Goal: Task Accomplishment & Management: Complete application form

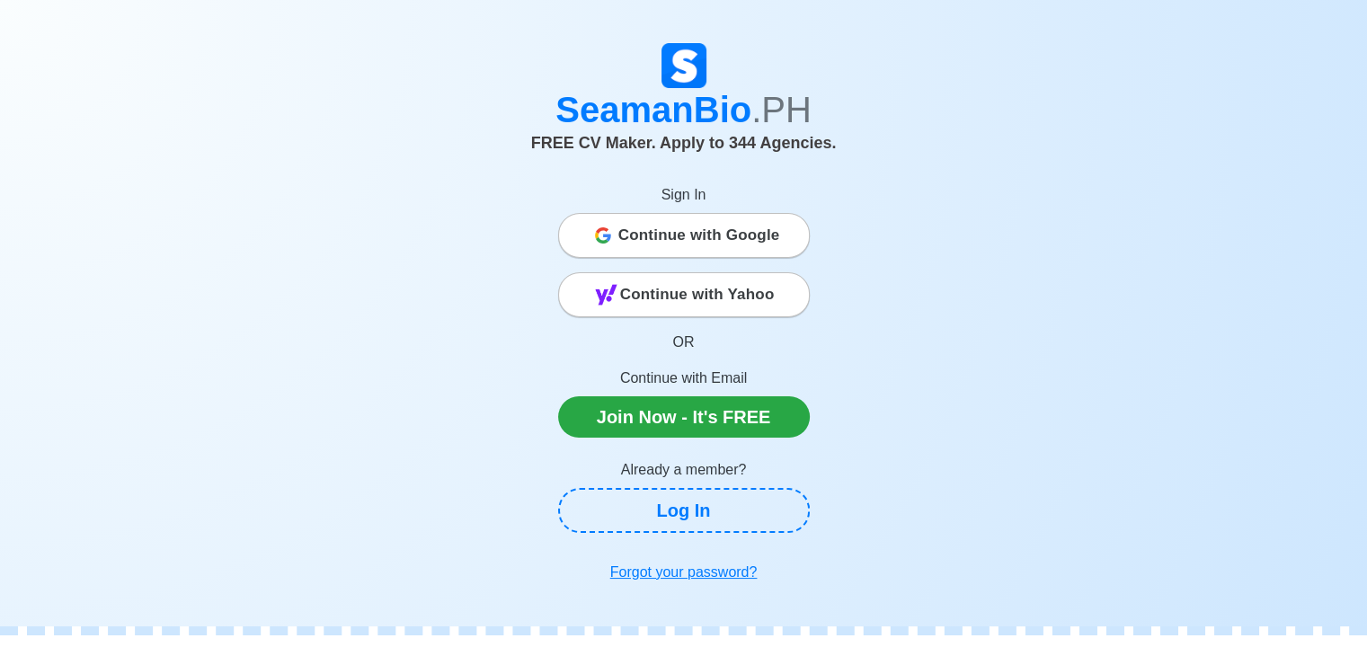
click at [665, 236] on span "Continue with Google" at bounding box center [699, 236] width 162 height 36
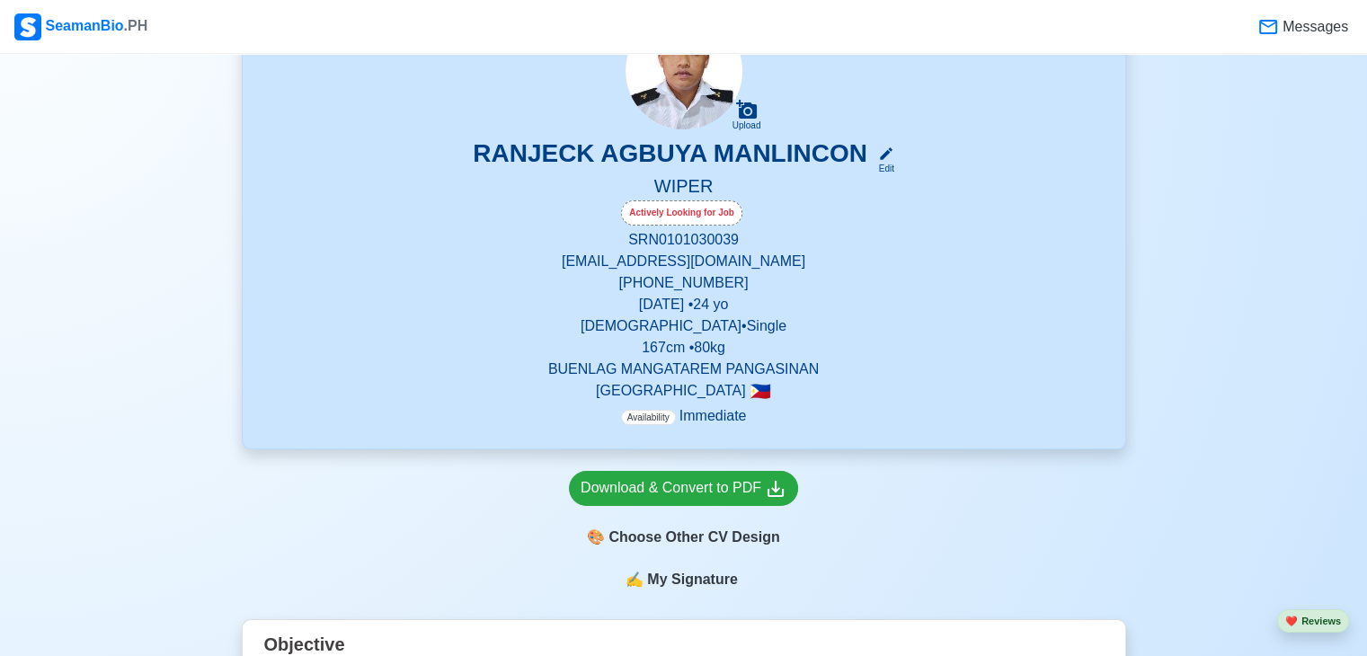
scroll to position [160, 0]
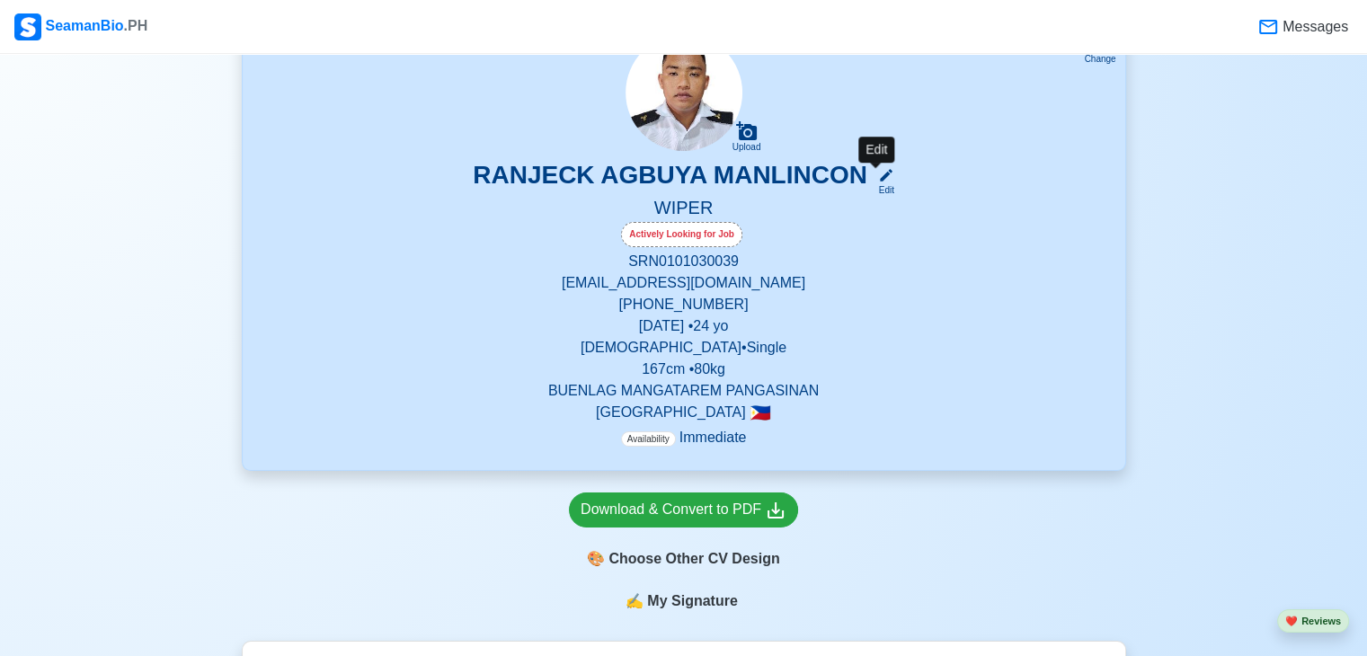
click at [878, 185] on div "Edit" at bounding box center [882, 189] width 23 height 13
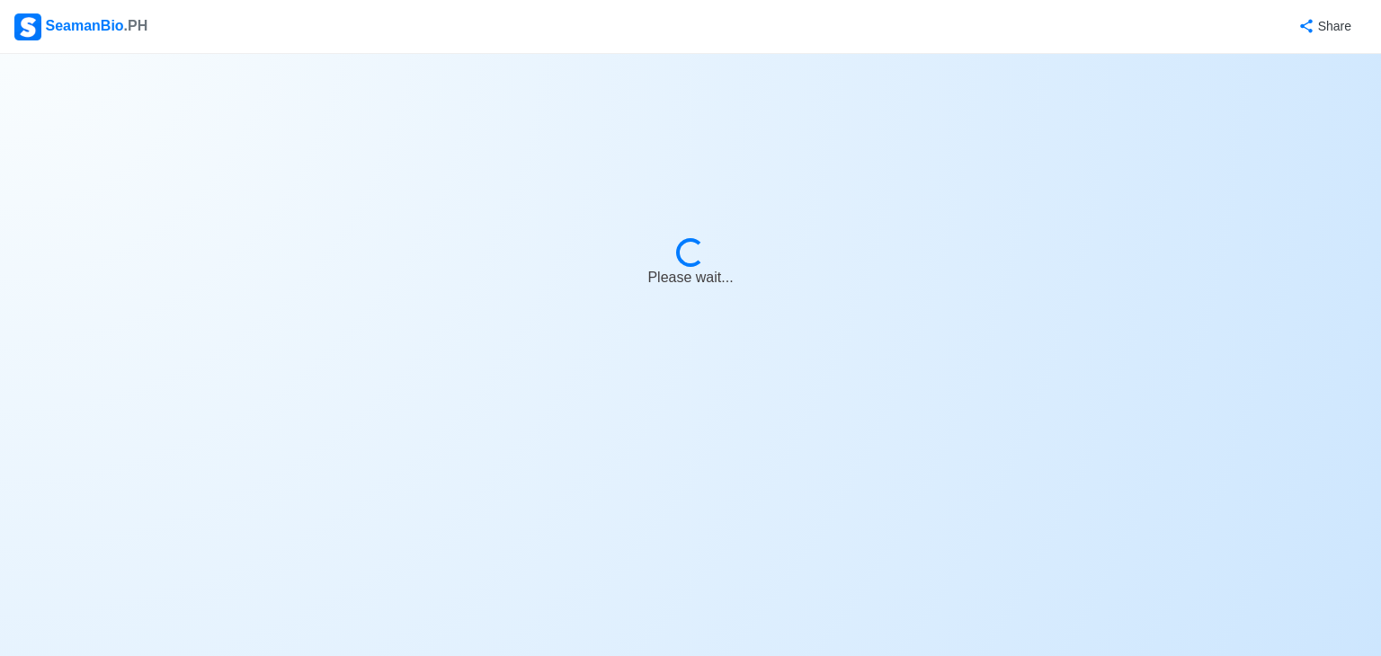
select select "Actively Looking for Job"
select select "Visible for Hiring"
select select "Single"
select select "Male"
select select "PH"
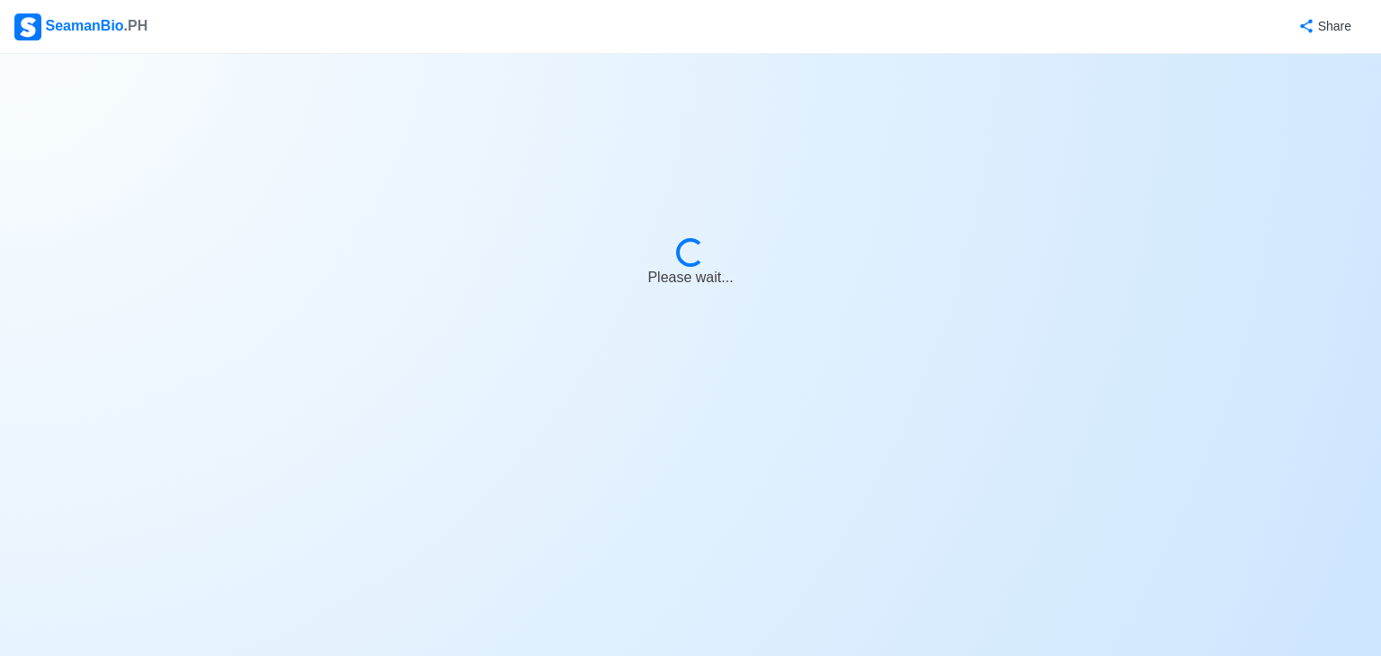
select select "4102416000000"
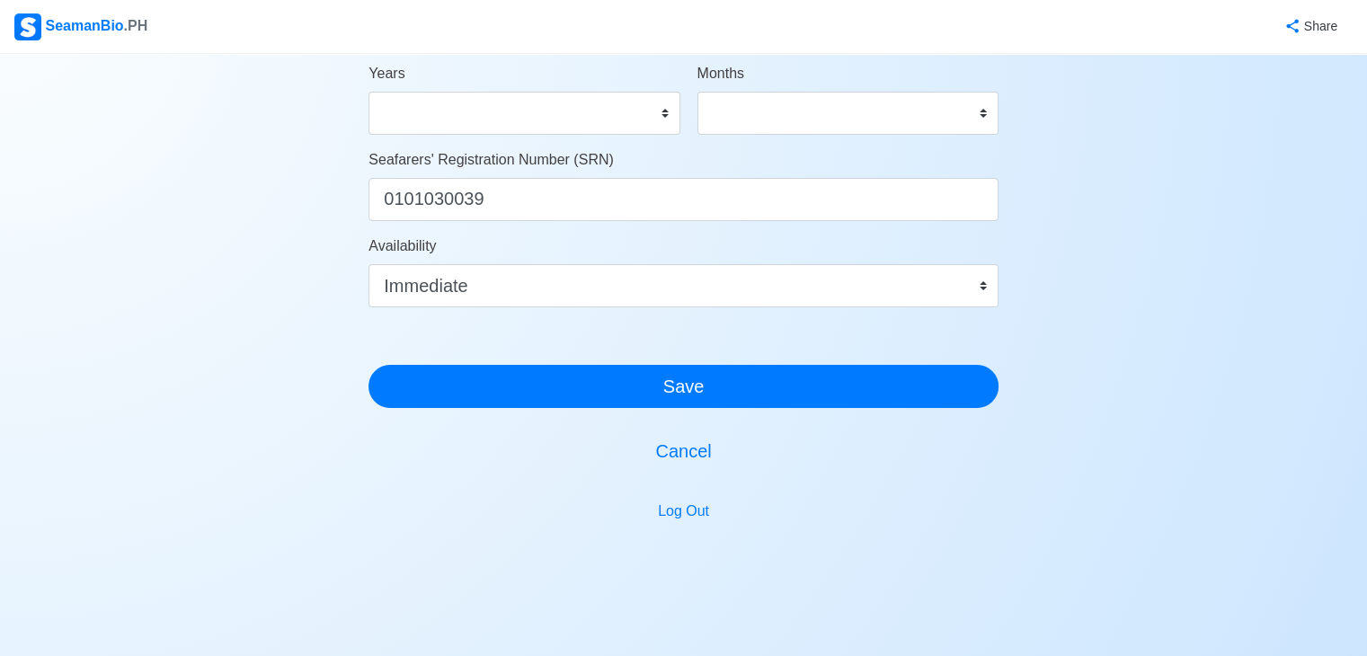
scroll to position [1079, 0]
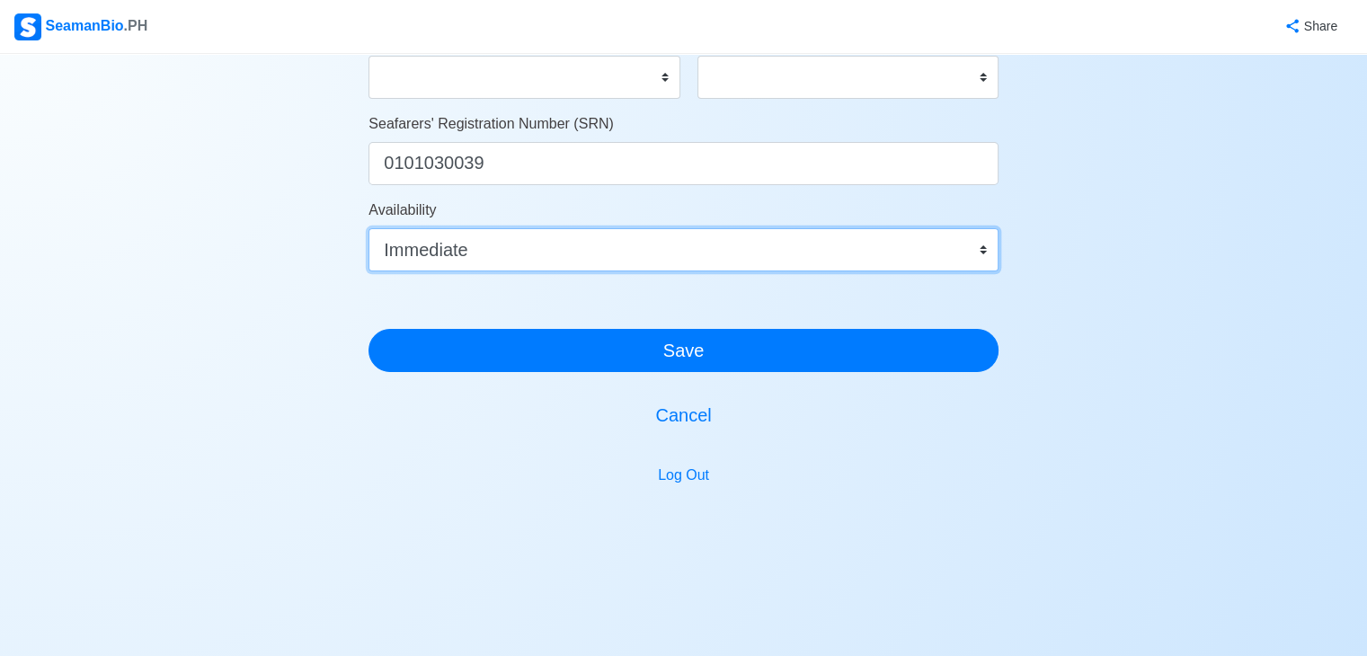
click at [832, 242] on select "Immediate Oct 2025 Nov 2025 Dec 2025 Jan 2026 Feb 2026 Mar 2026 Apr 2026 May 20…" at bounding box center [684, 249] width 630 height 43
click at [836, 236] on select "Immediate Oct 2025 Nov 2025 Dec 2025 Jan 2026 Feb 2026 Mar 2026 Apr 2026 May 20…" at bounding box center [684, 249] width 630 height 43
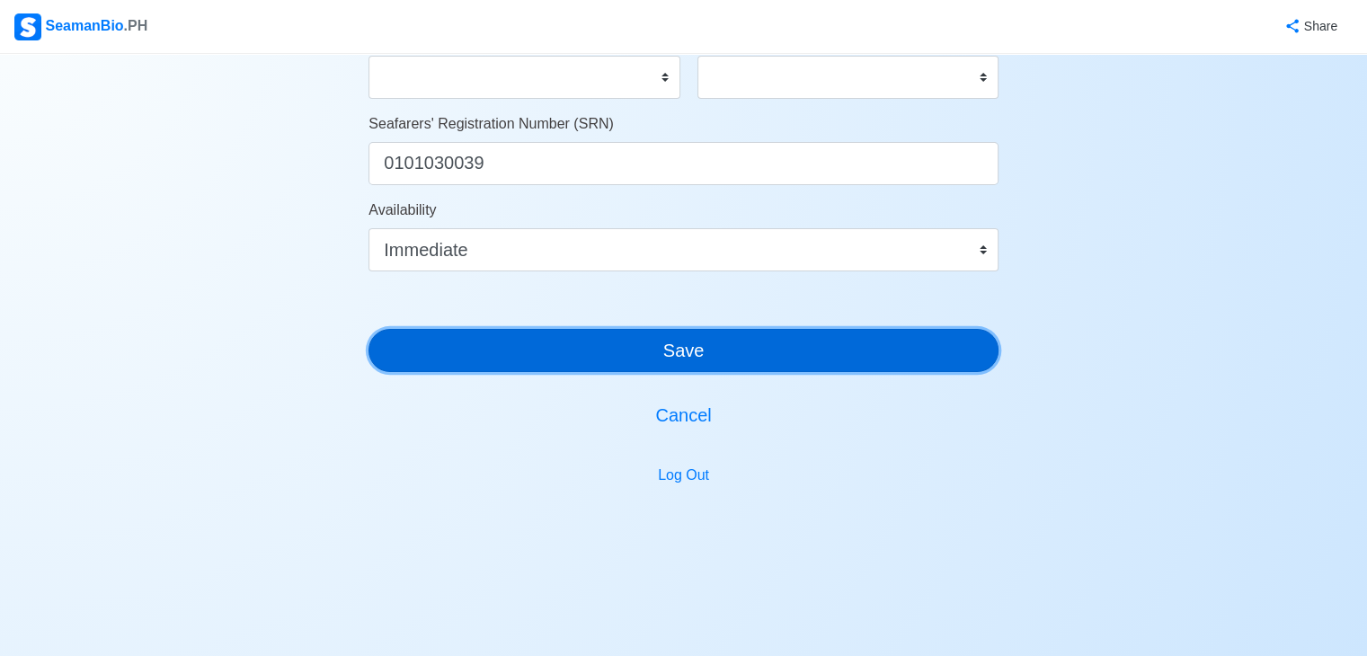
click at [791, 346] on button "Save" at bounding box center [684, 350] width 630 height 43
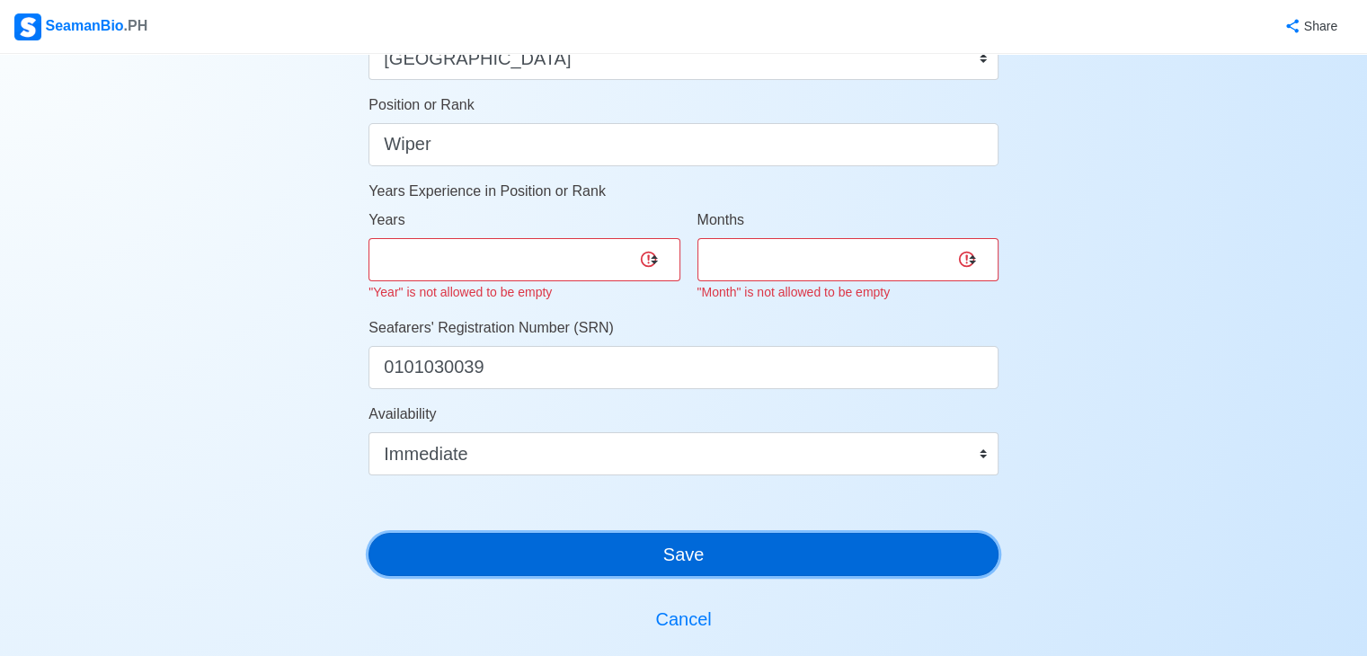
scroll to position [894, 0]
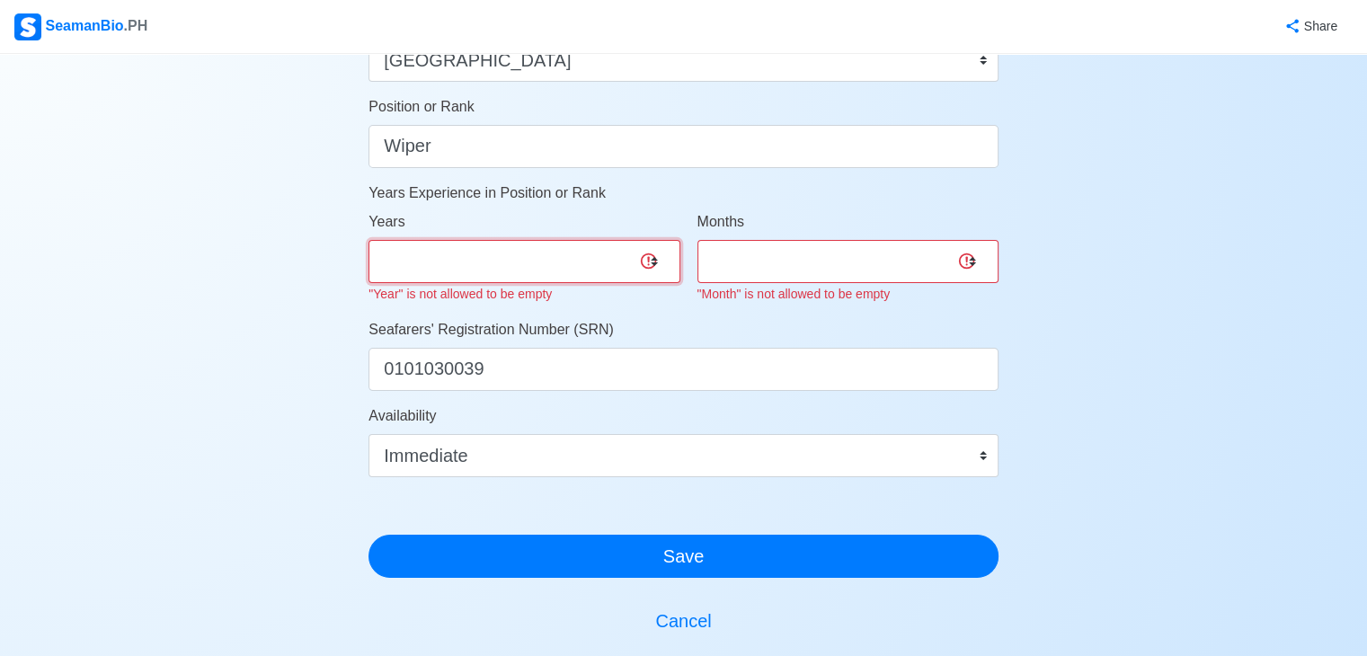
click at [652, 246] on select "0 1 2 3 4 5 6 7 8 9 10 11 12 13 14 15 16 17 18 19 20 21 22 23 24 25 26 27 28 29…" at bounding box center [524, 261] width 311 height 43
select select "0"
click at [369, 240] on select "0 1 2 3 4 5 6 7 8 9 10 11 12 13 14 15 16 17 18 19 20 21 22 23 24 25 26 27 28 29…" at bounding box center [524, 261] width 311 height 43
click at [974, 252] on select "0 1 2 3 4 5 6 7 8 9 10 11" at bounding box center [848, 261] width 301 height 43
select select "0"
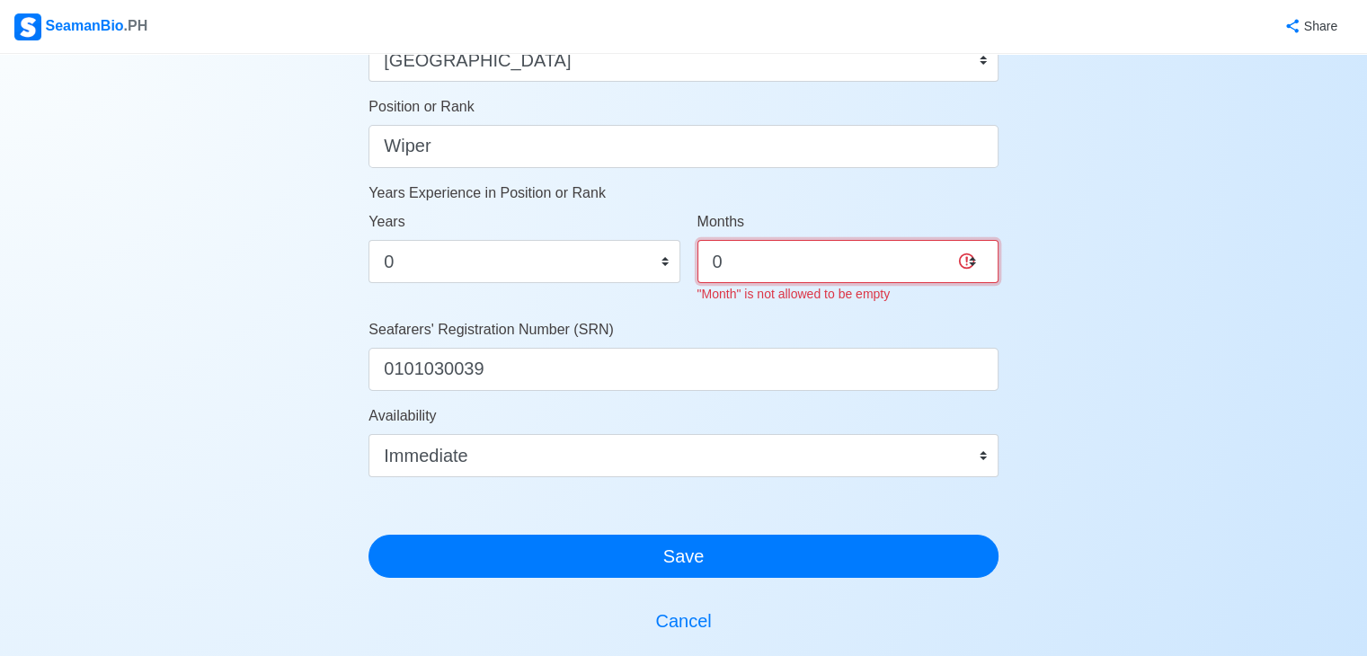
click at [698, 240] on select "0 1 2 3 4 5 6 7 8 9 10 11" at bounding box center [848, 261] width 301 height 43
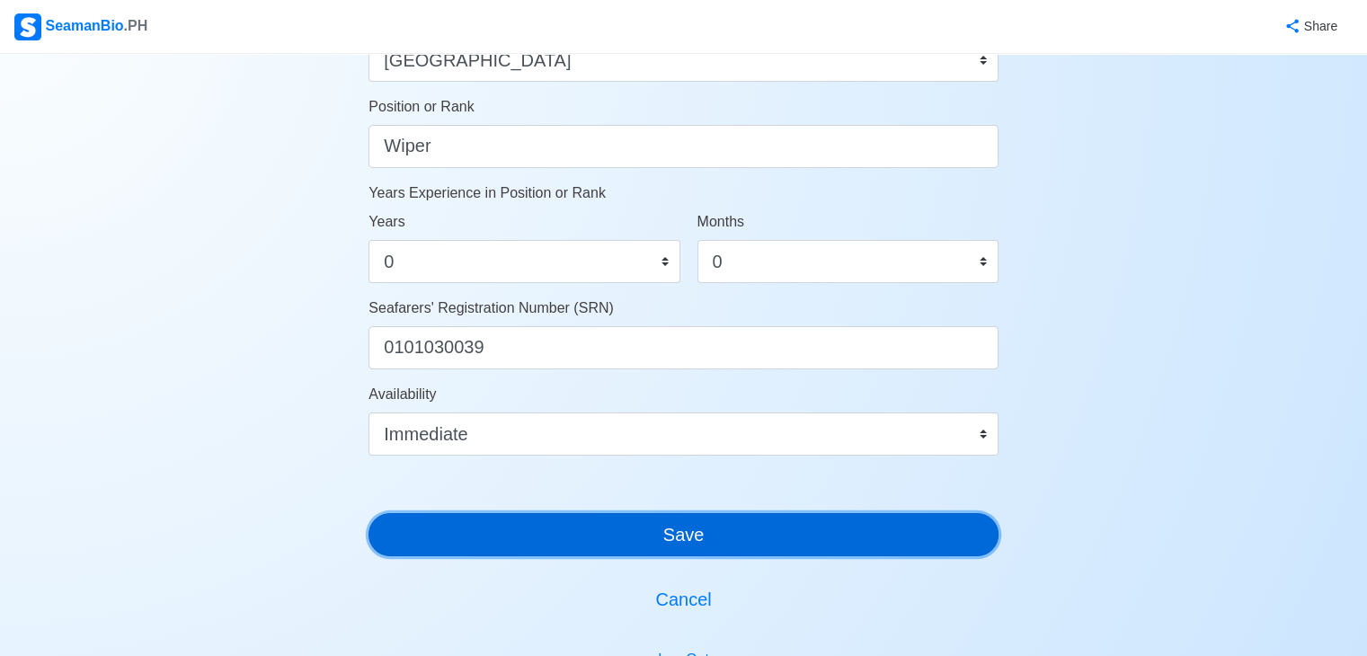
click at [783, 547] on button "Save" at bounding box center [684, 534] width 630 height 43
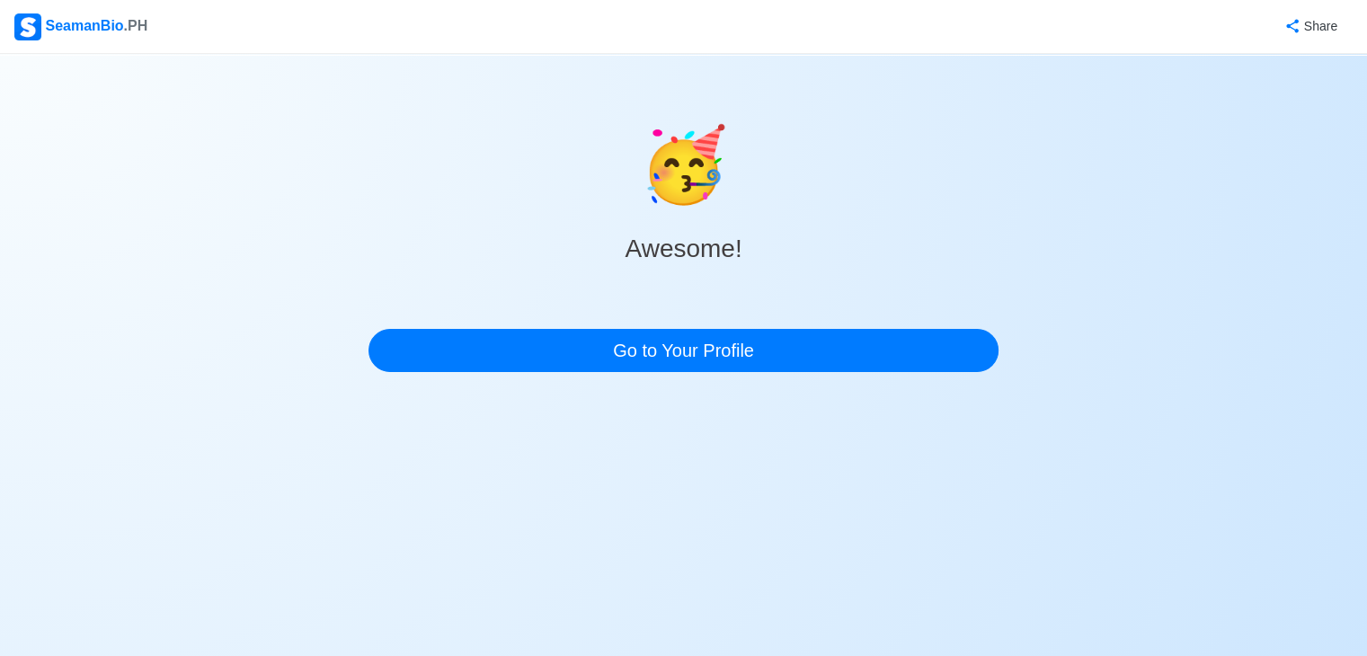
scroll to position [0, 0]
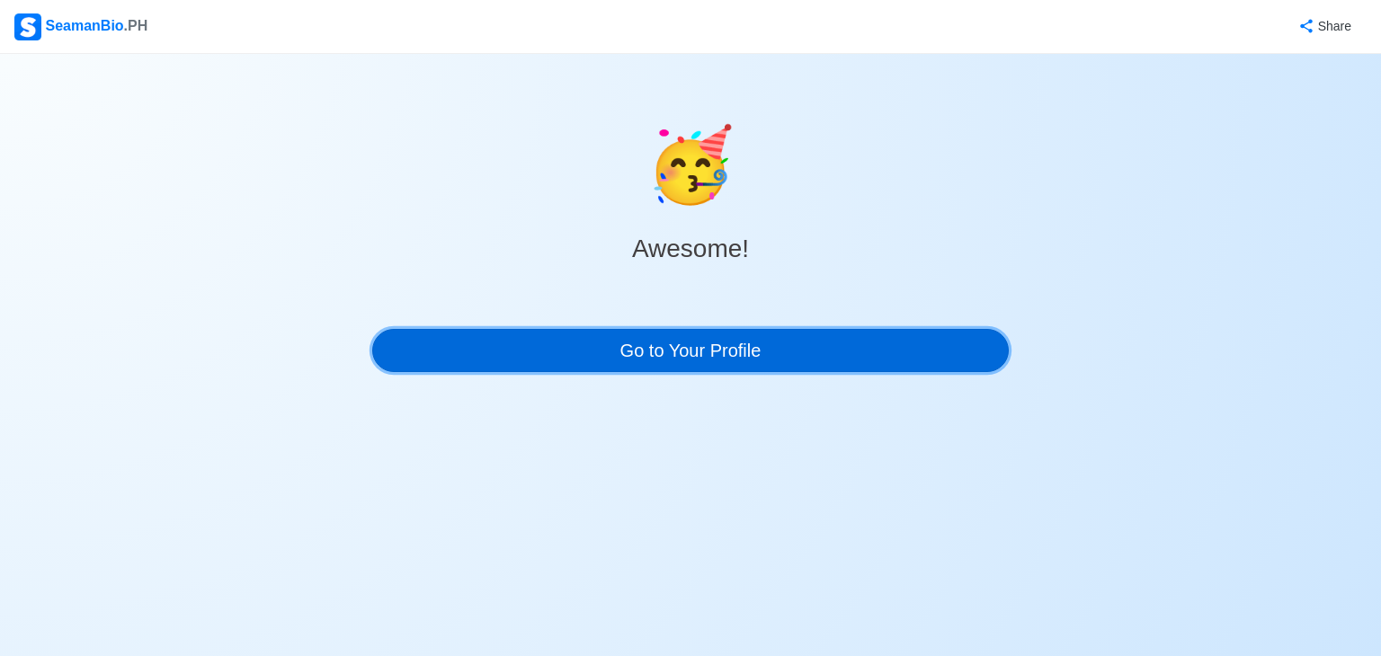
click at [749, 359] on link "Go to Your Profile" at bounding box center [690, 350] width 636 height 43
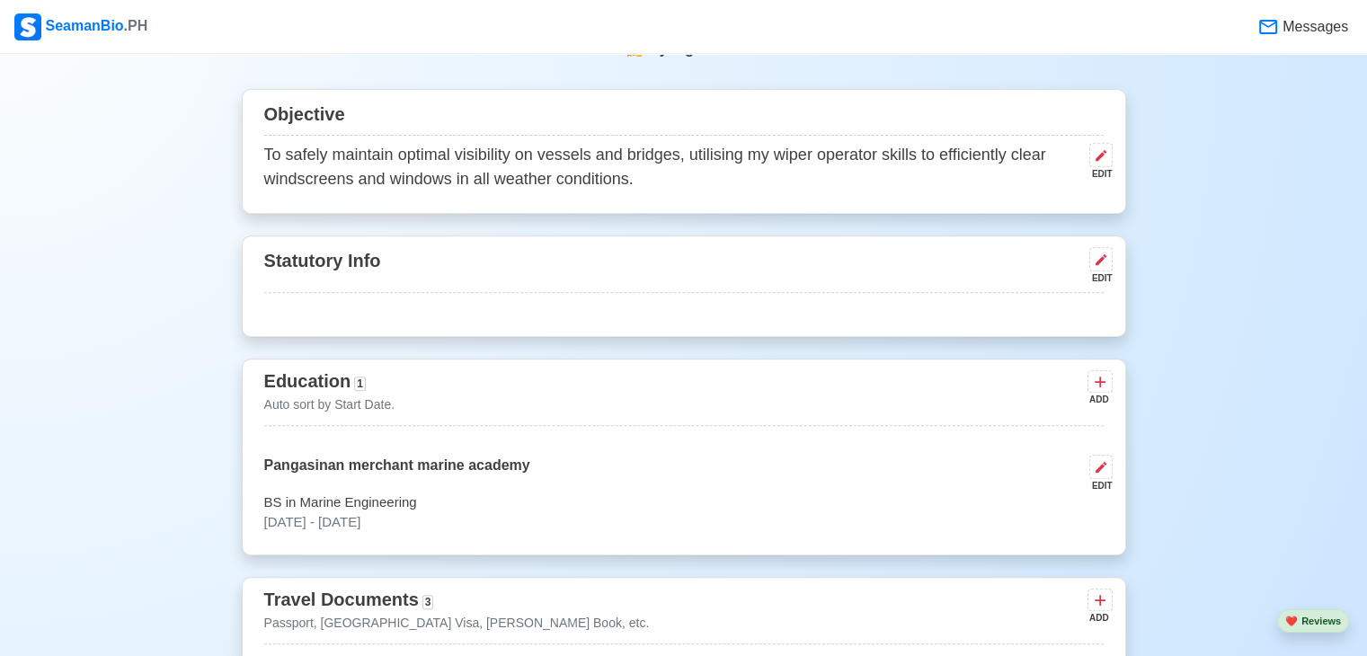
scroll to position [710, 0]
click at [1100, 167] on button at bounding box center [1101, 157] width 23 height 24
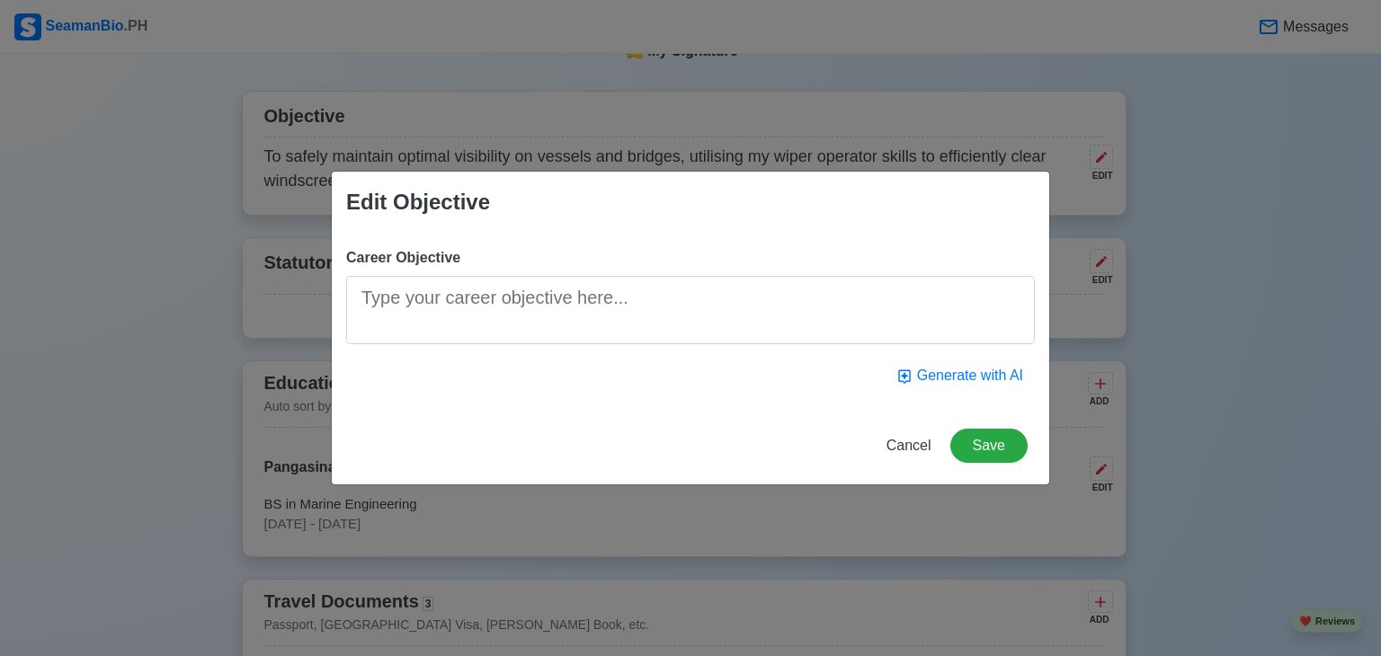
type textarea "a"
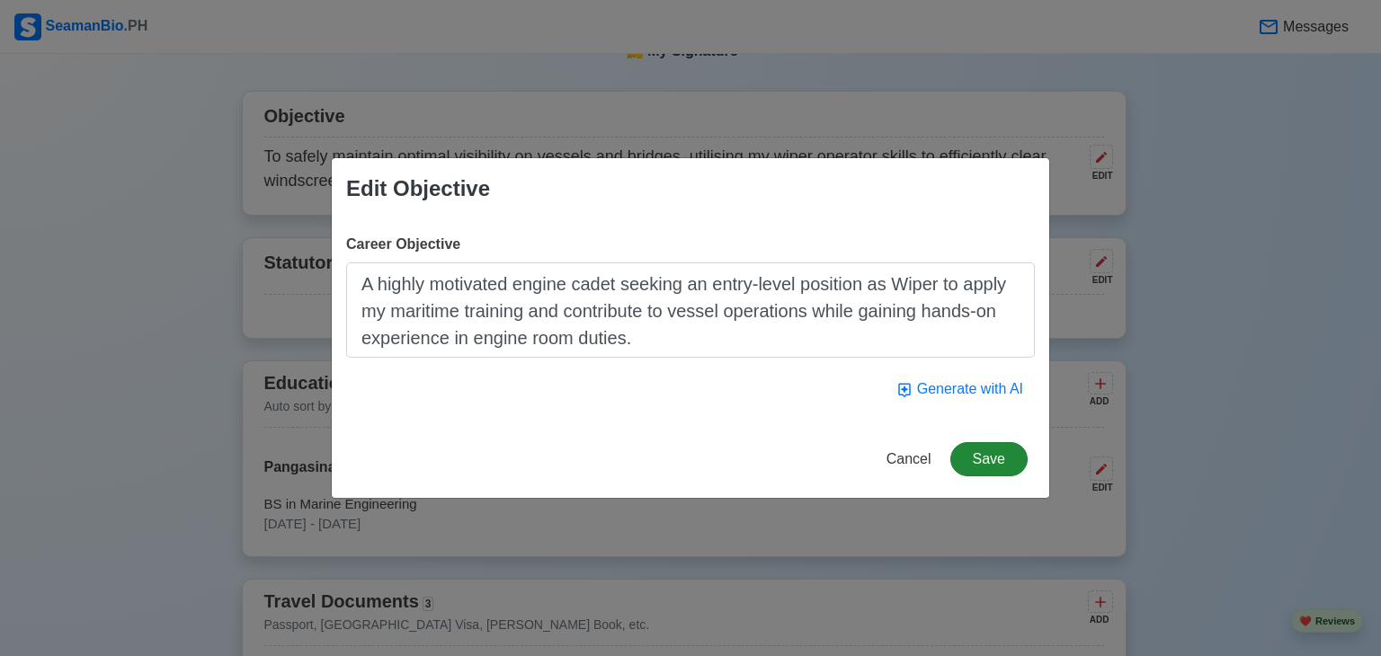
type textarea "A highly motivated engine cadet seeking an entry-level position as Wiper to app…"
click at [987, 465] on button "Save" at bounding box center [988, 459] width 77 height 34
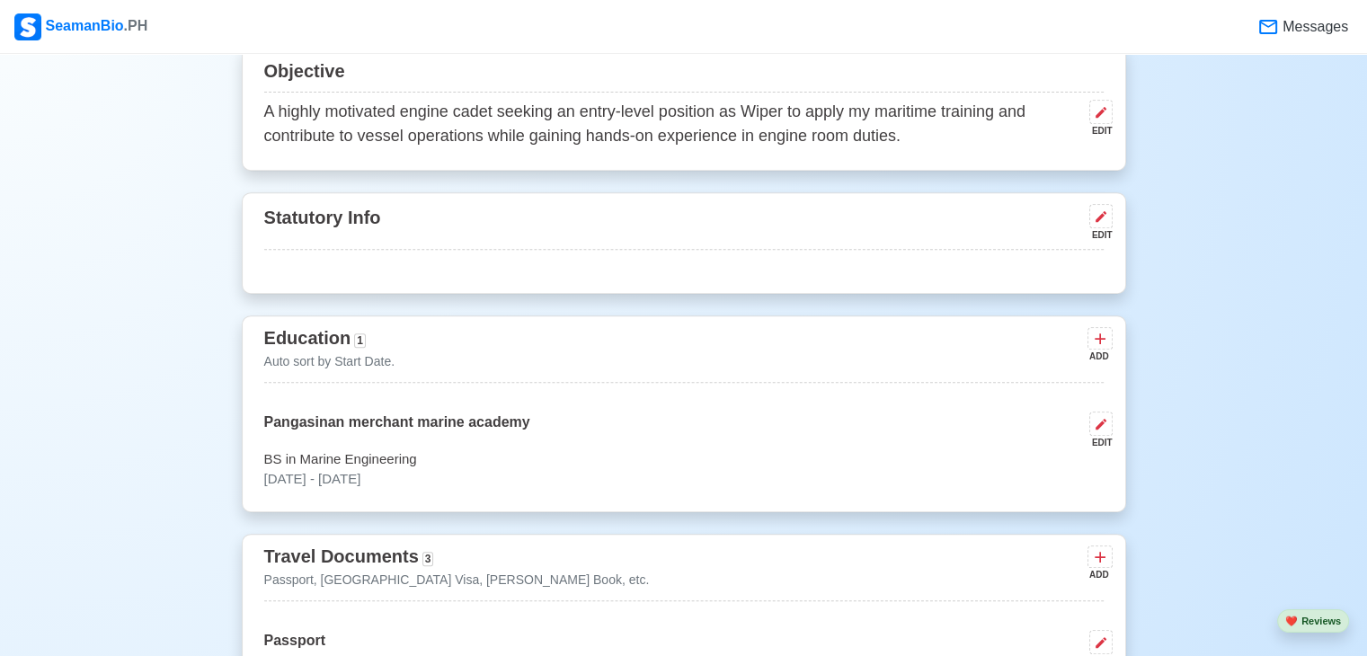
scroll to position [757, 0]
click at [1099, 220] on icon at bounding box center [1101, 215] width 14 height 14
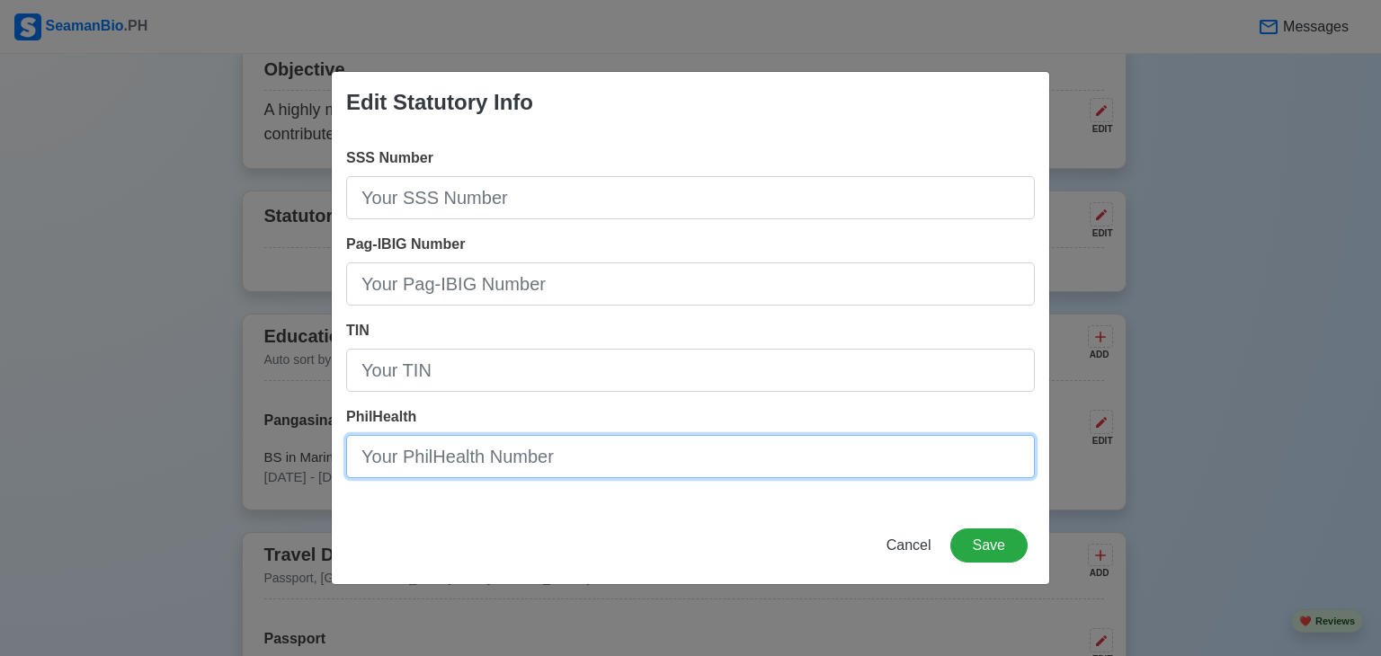
click at [761, 447] on input "PhilHealth" at bounding box center [690, 456] width 689 height 43
type input "05-251598587-5"
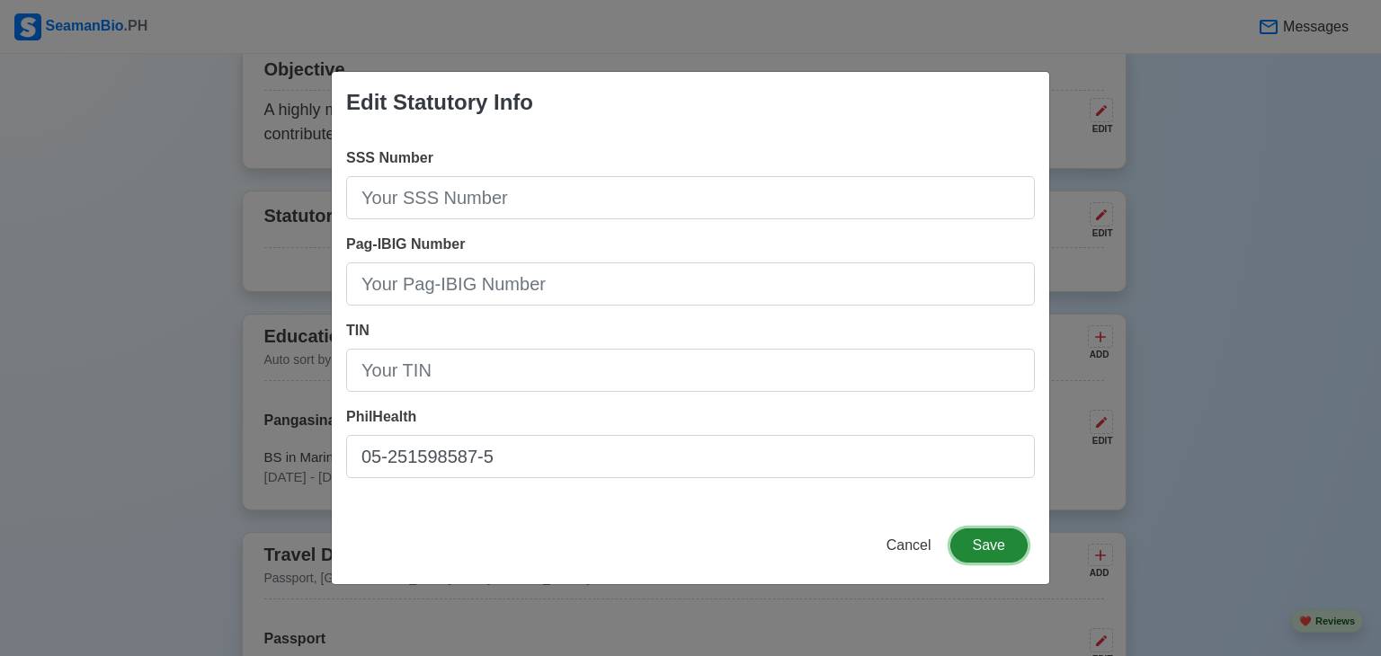
click at [992, 547] on button "Save" at bounding box center [988, 546] width 77 height 34
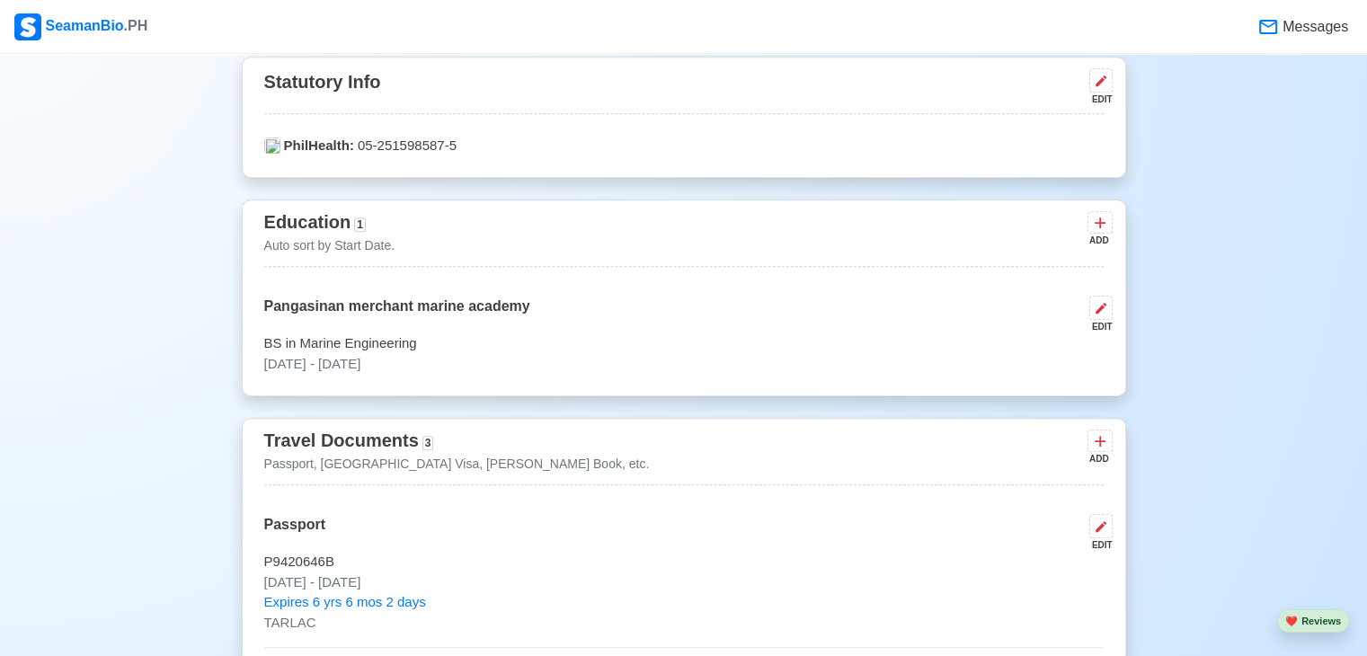
scroll to position [890, 0]
click at [1102, 236] on div "ADD" at bounding box center [1099, 241] width 22 height 13
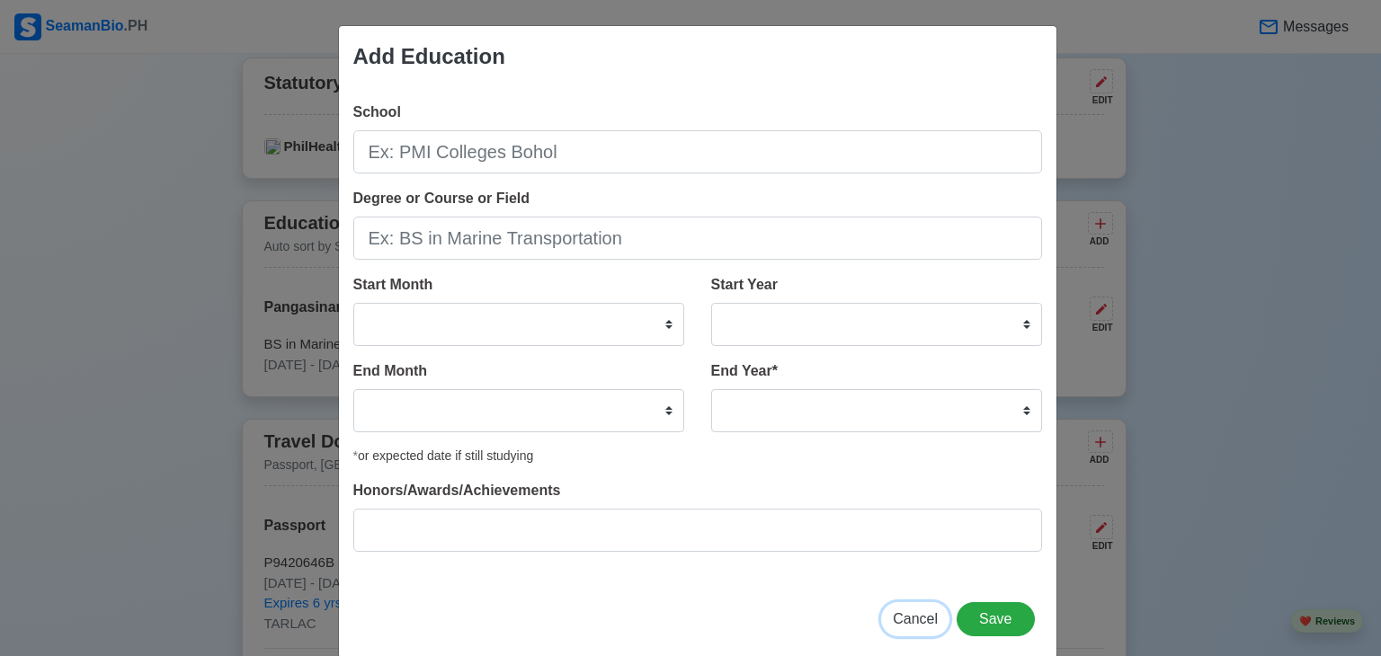
click at [902, 616] on span "Cancel" at bounding box center [915, 618] width 45 height 15
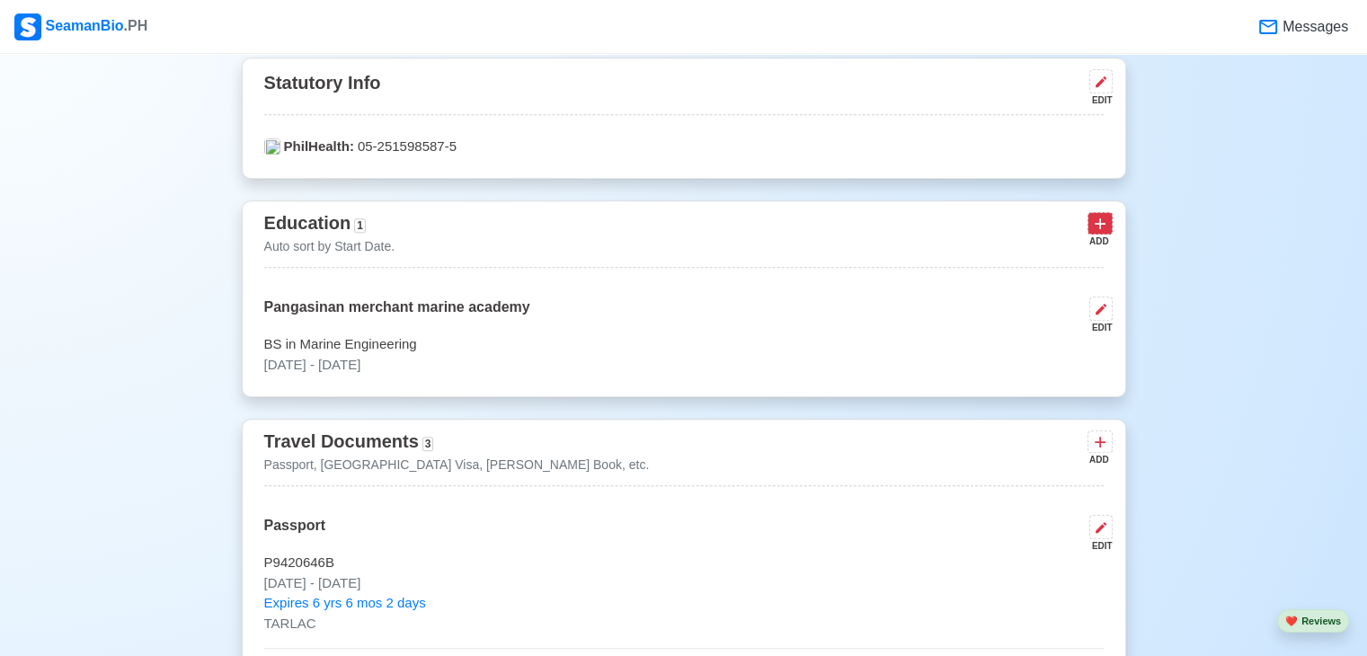
click at [1103, 221] on icon at bounding box center [1100, 224] width 18 height 18
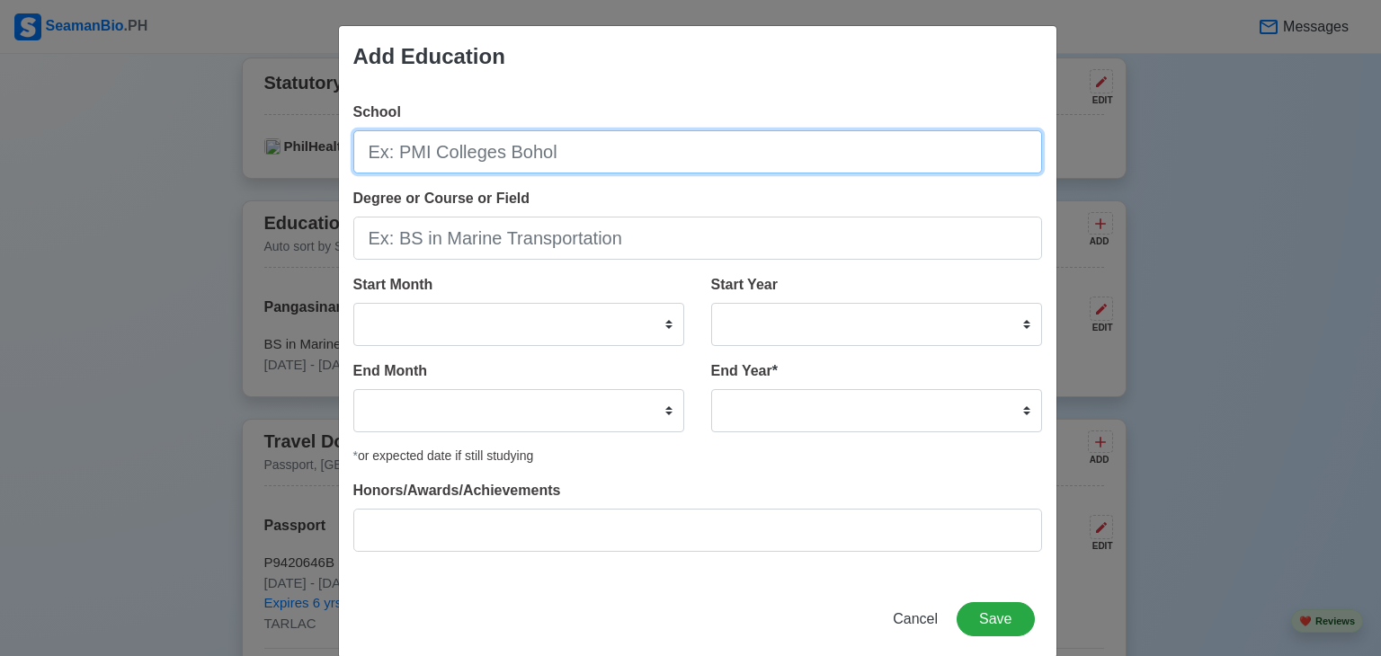
click at [750, 142] on input "School" at bounding box center [697, 151] width 689 height 43
type input "r"
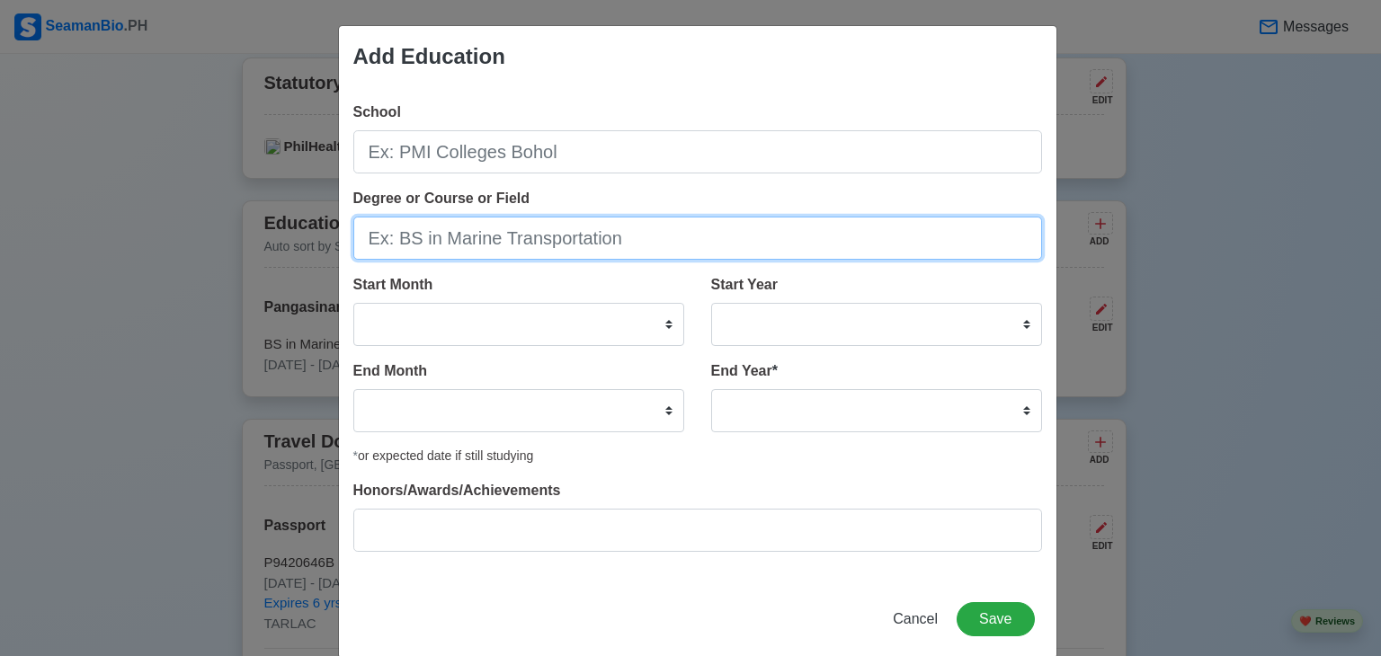
click at [674, 237] on input "Degree or Course or Field" at bounding box center [697, 238] width 689 height 43
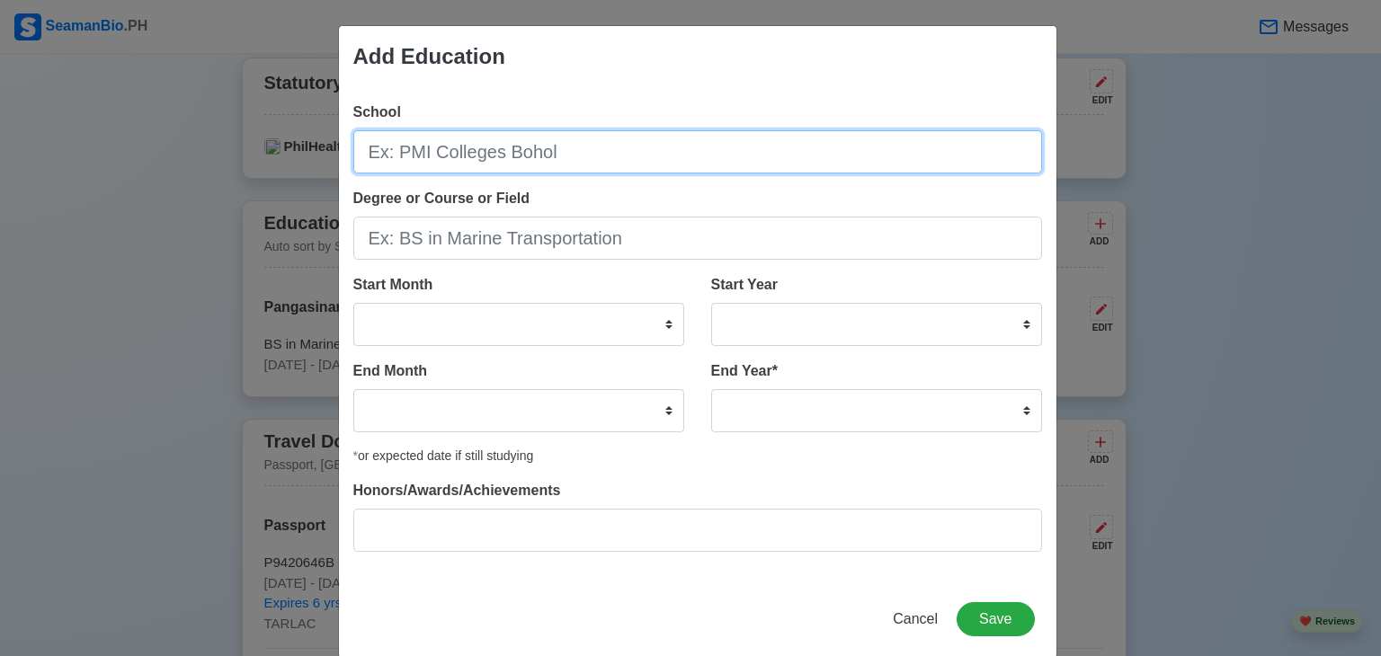
click at [664, 161] on input "School" at bounding box center [697, 151] width 689 height 43
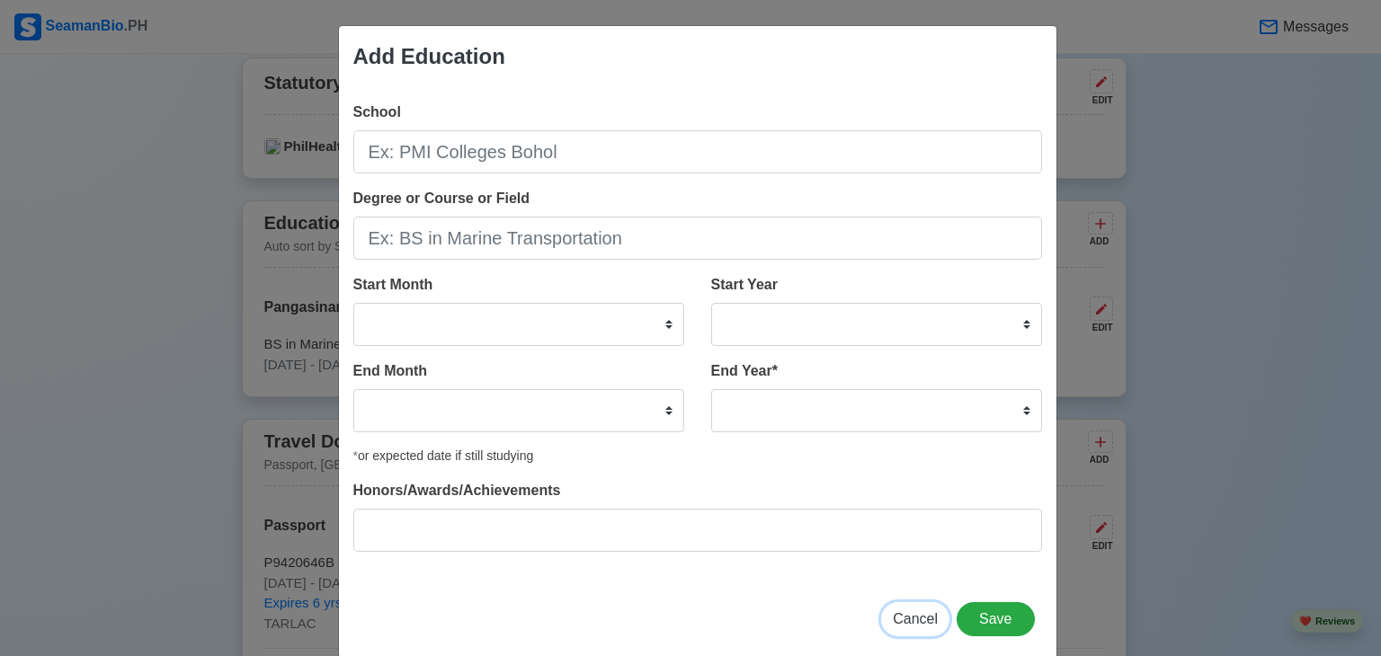
click at [900, 630] on button "Cancel" at bounding box center [915, 619] width 68 height 34
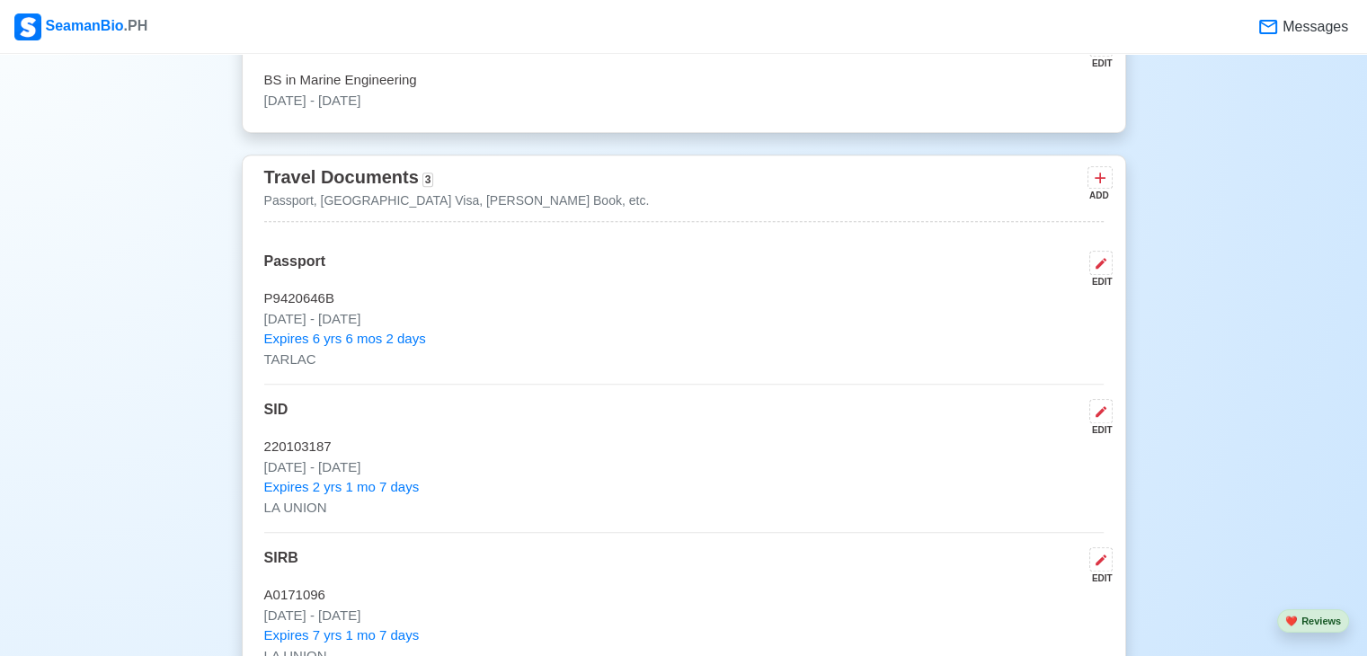
scroll to position [1154, 0]
click at [1109, 181] on button at bounding box center [1100, 177] width 25 height 22
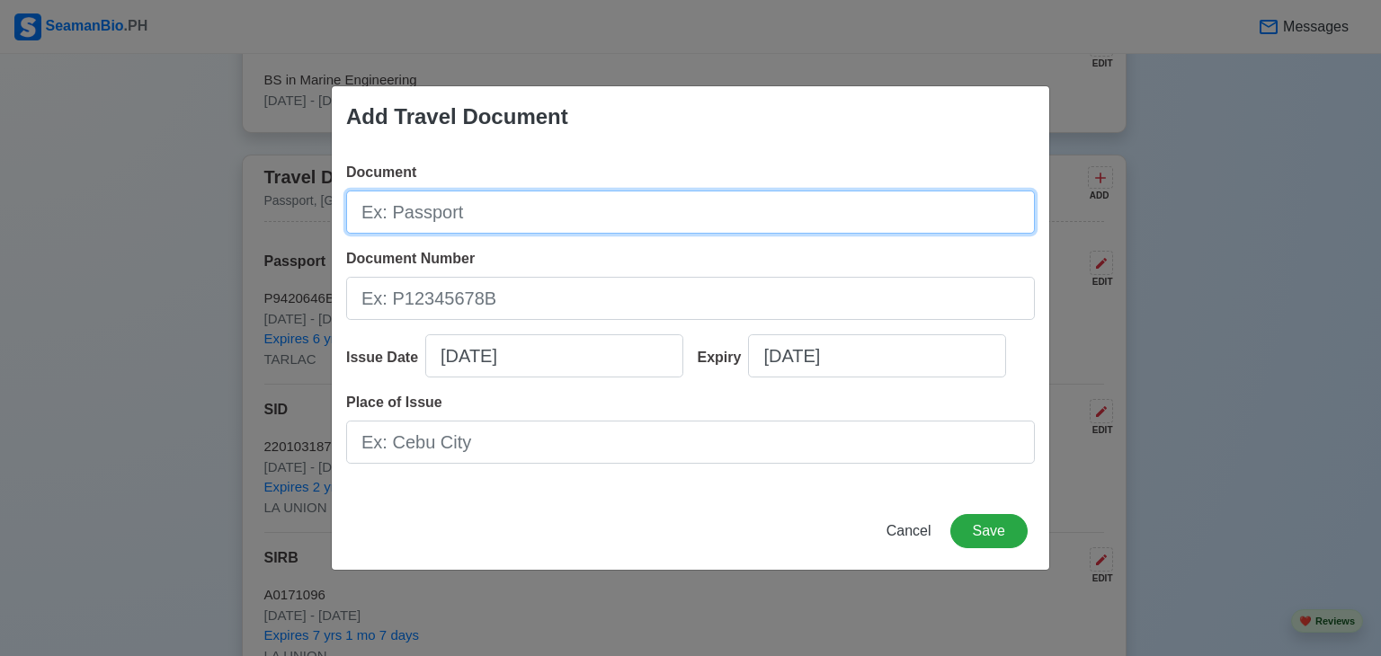
click at [689, 217] on input "Document" at bounding box center [690, 212] width 689 height 43
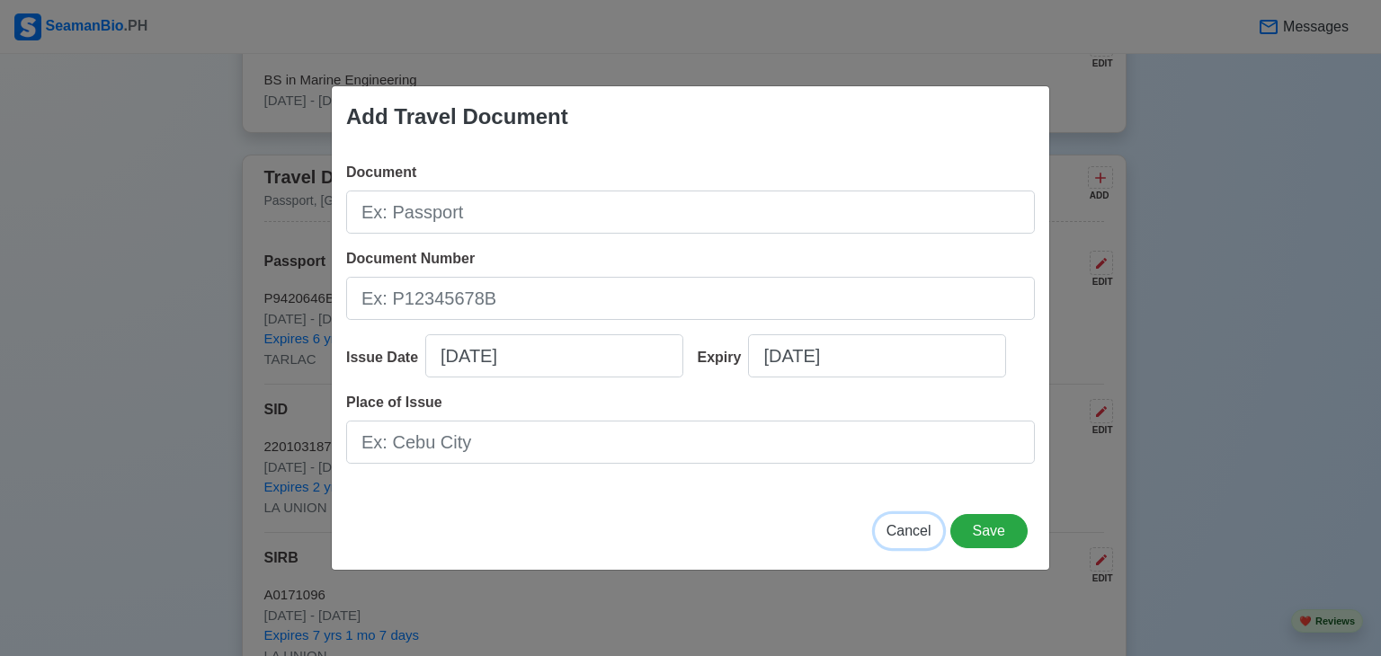
click at [908, 532] on span "Cancel" at bounding box center [908, 530] width 45 height 15
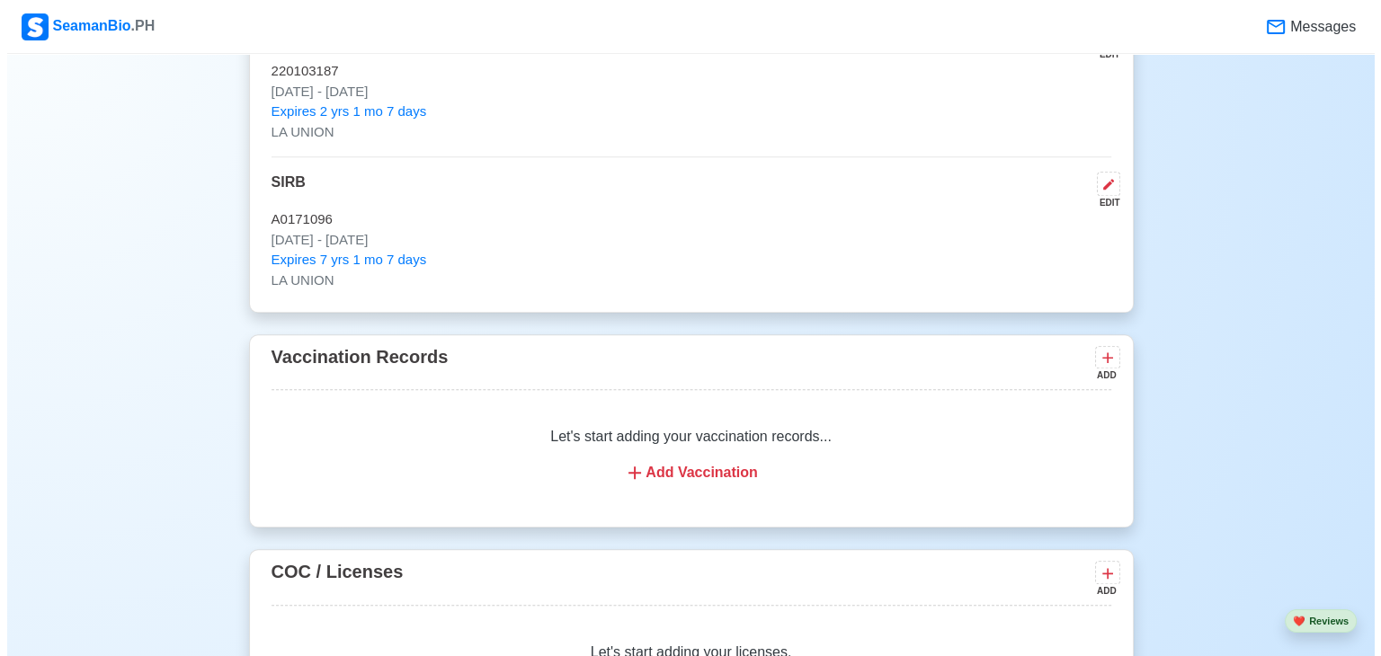
scroll to position [1575, 0]
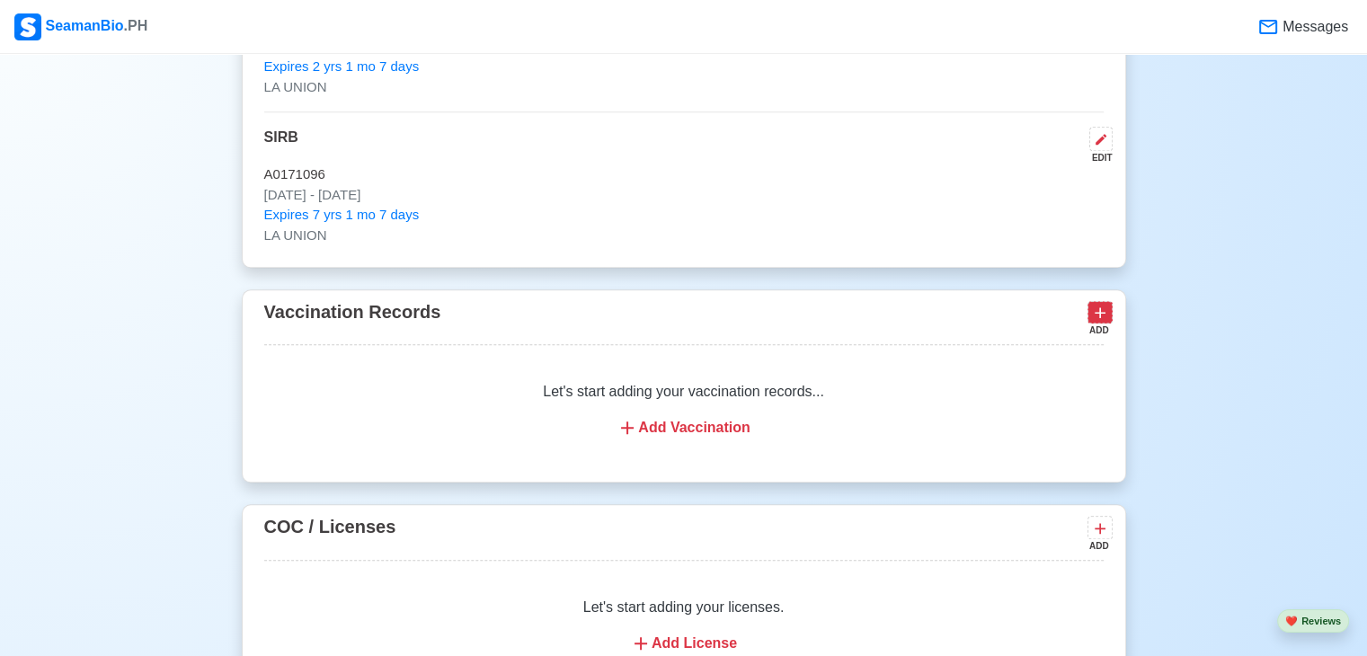
click at [1088, 317] on button at bounding box center [1100, 312] width 25 height 22
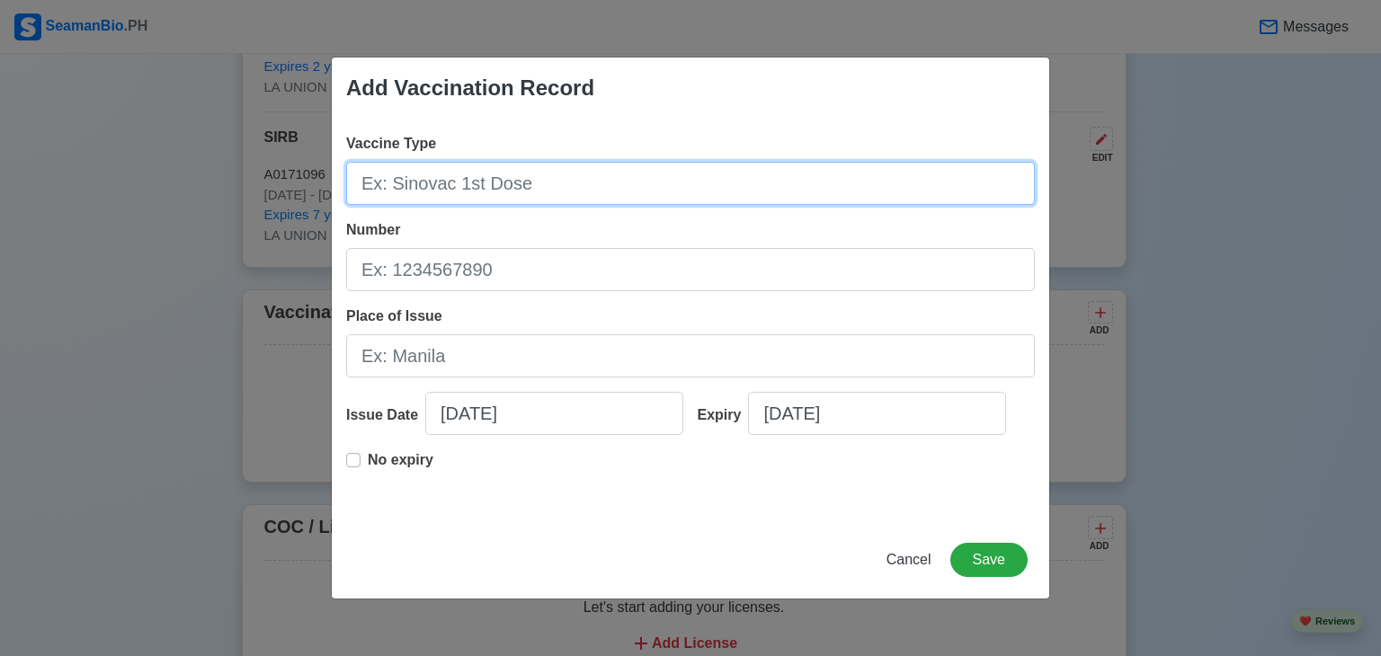
click at [643, 181] on input "Vaccine Type" at bounding box center [690, 183] width 689 height 43
type input "a"
type input "AstraZeneca"
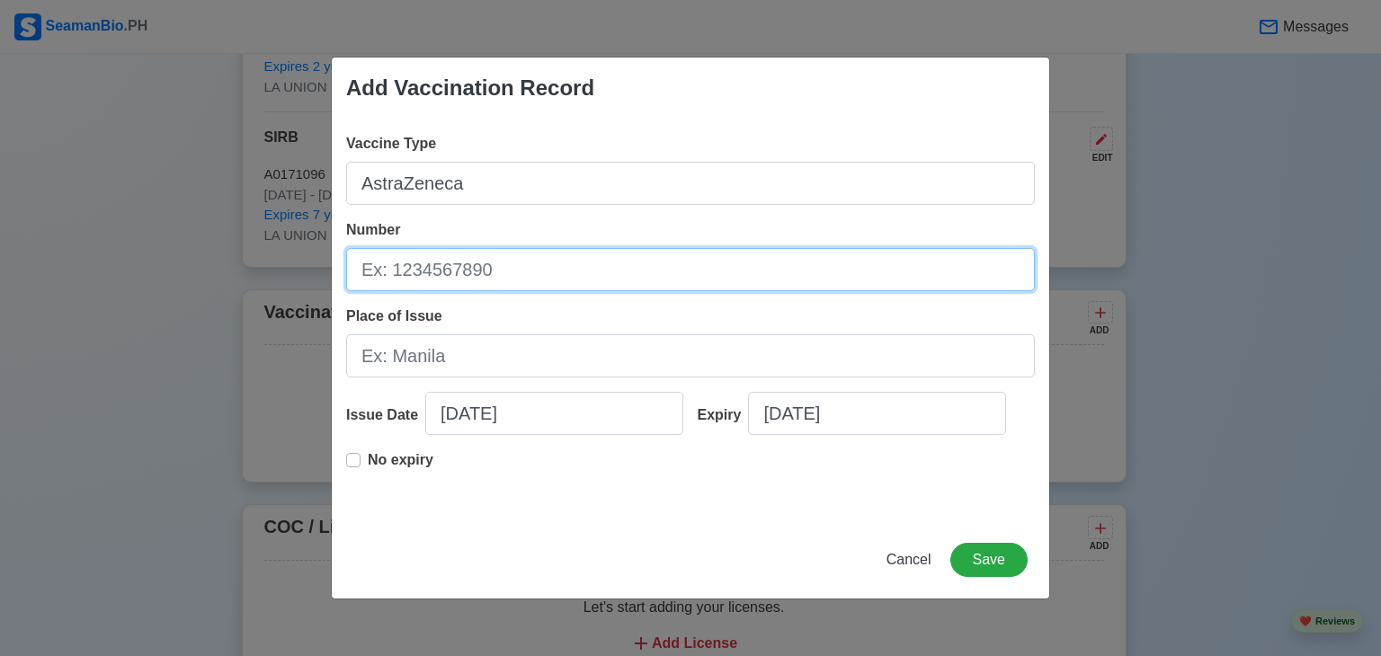
click at [433, 269] on input "Number" at bounding box center [690, 269] width 689 height 43
type input "n"
type input "NK0116"
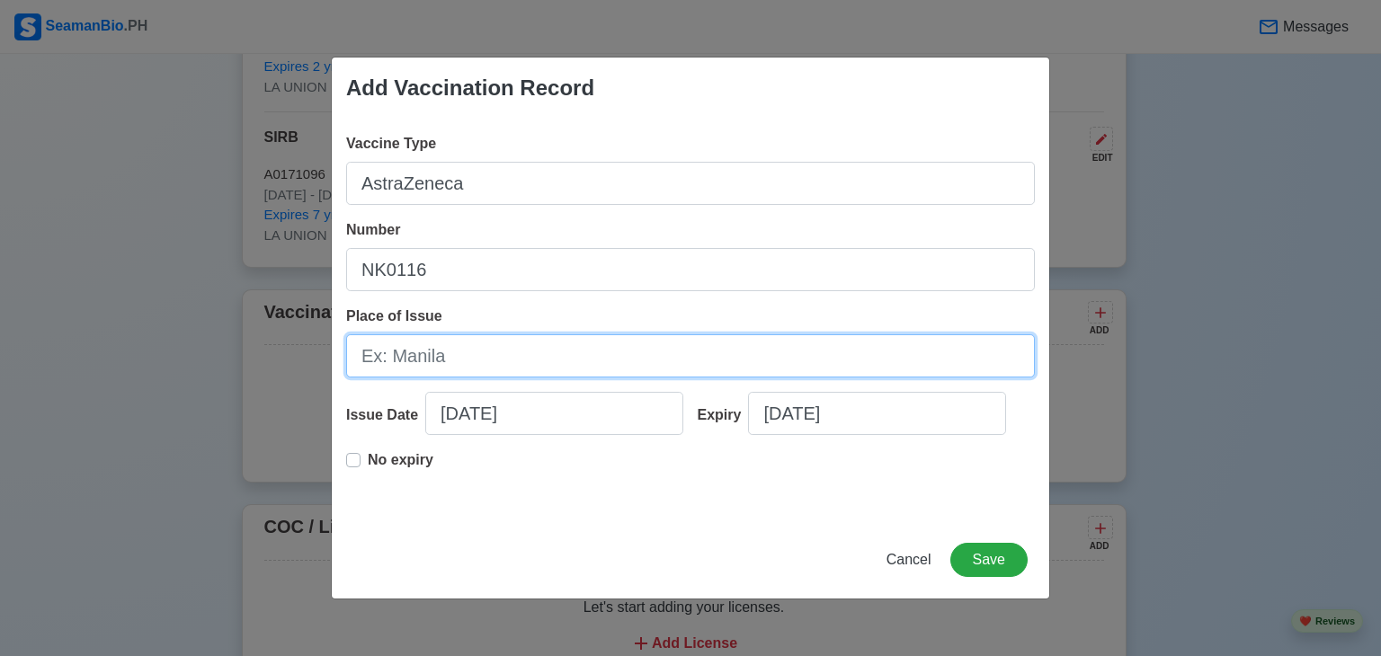
click at [425, 348] on input "Place of Issue" at bounding box center [690, 355] width 689 height 43
type input "m"
type input "Mangatarem"
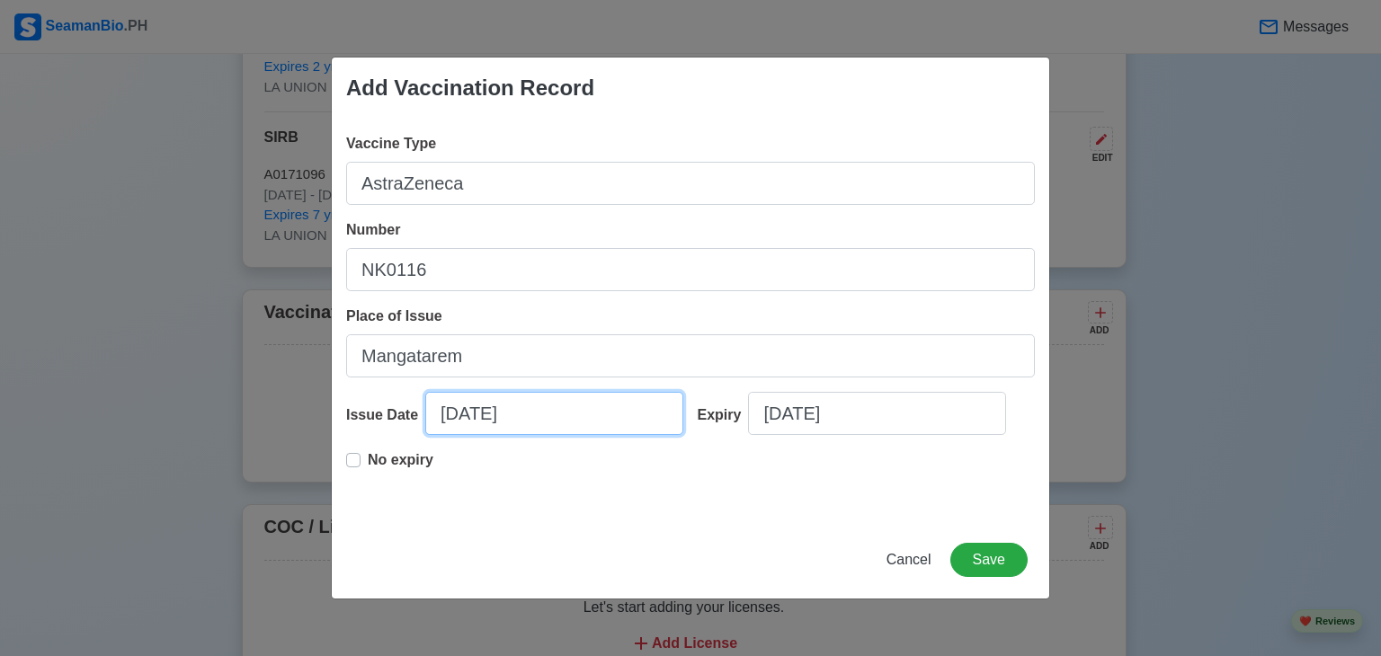
select select "****"
select select "*********"
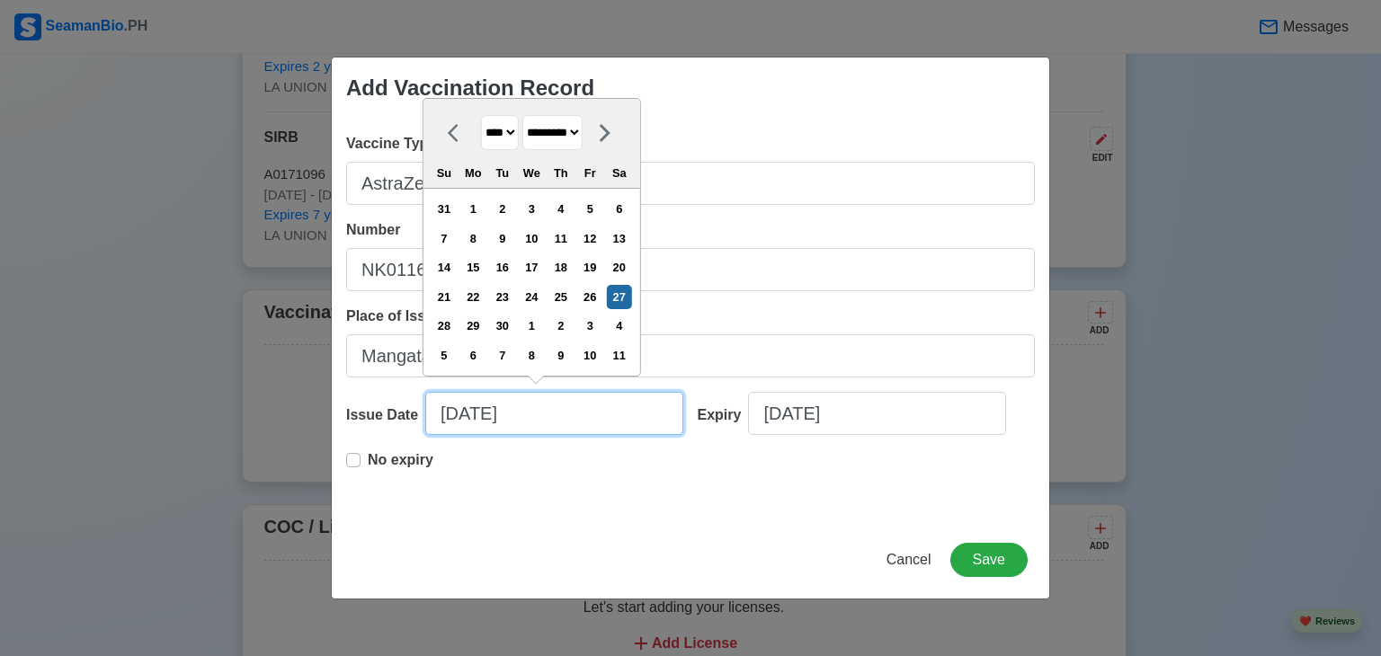
click at [448, 407] on input "09/27/2025" at bounding box center [554, 413] width 258 height 43
click at [540, 423] on input "09/27/2025" at bounding box center [554, 413] width 258 height 43
type input "09/27/20"
select select "****"
type input "09/27/2"
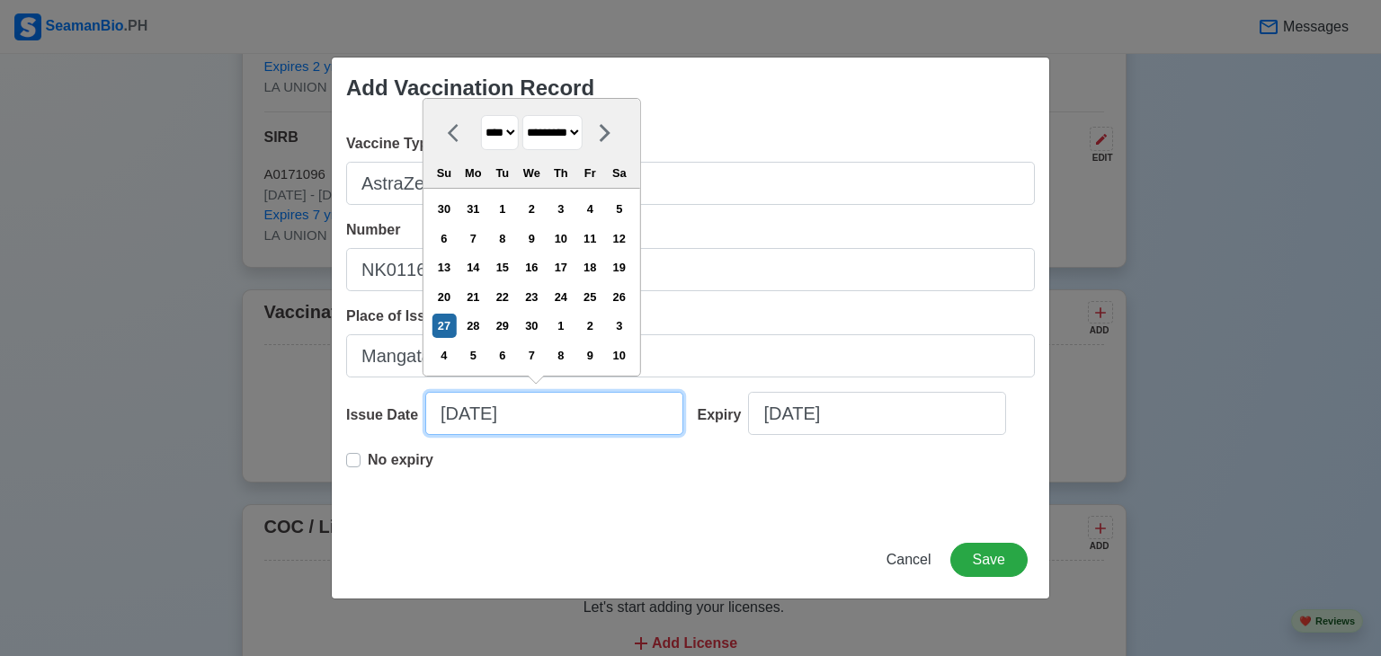
select select "****"
type input "09/27/"
select select "****"
type input "0"
select select "****"
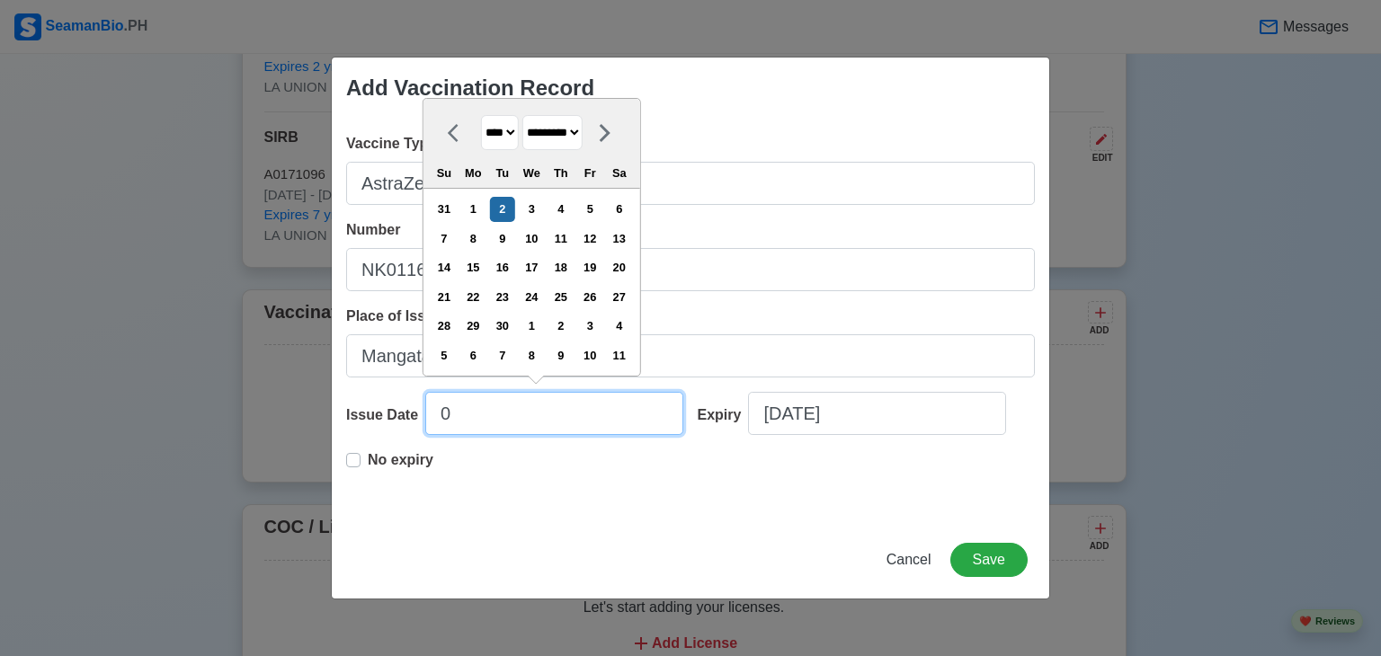
select select "*******"
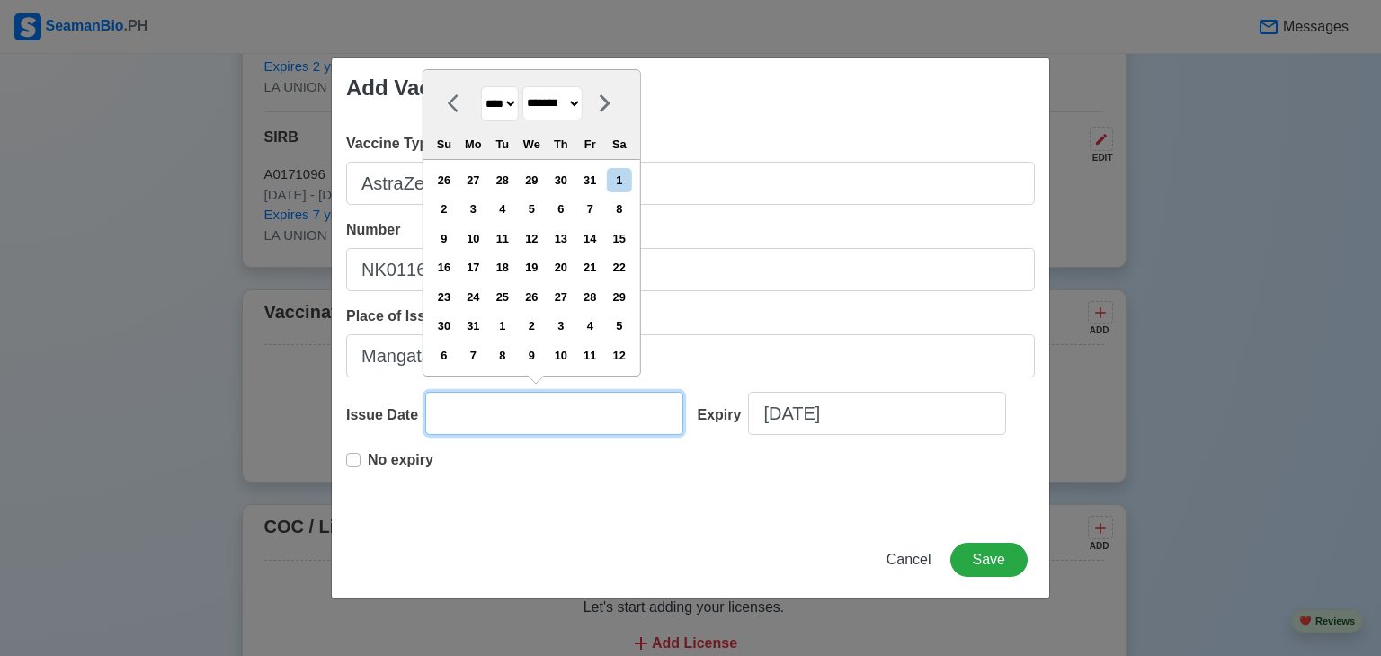
type input "1"
select select "****"
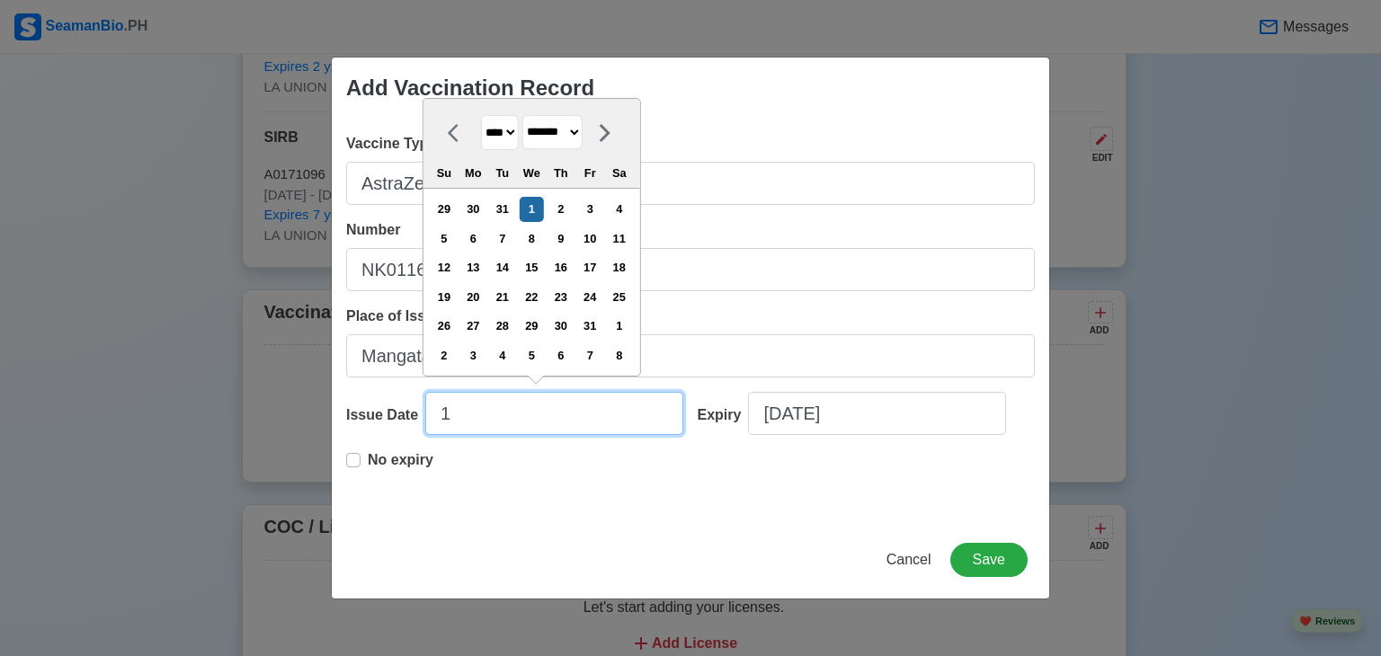
type input "11"
select select "********"
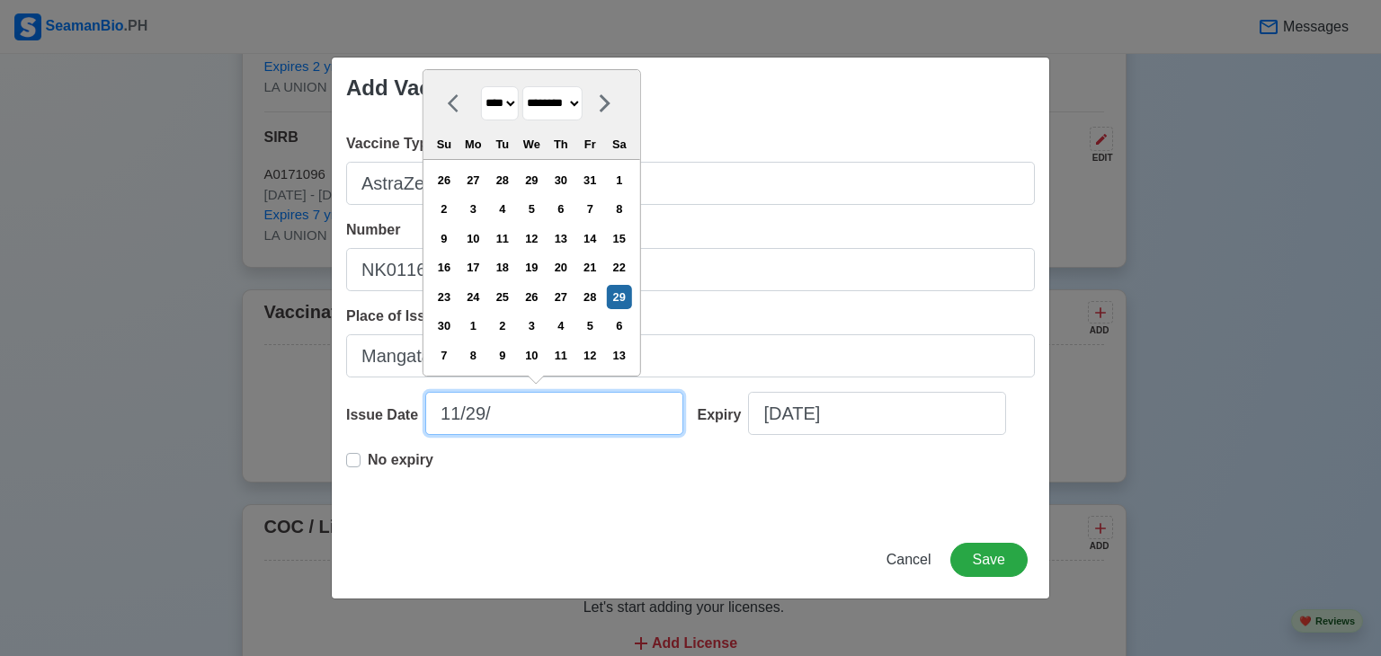
type input "11/29/2"
select select "****"
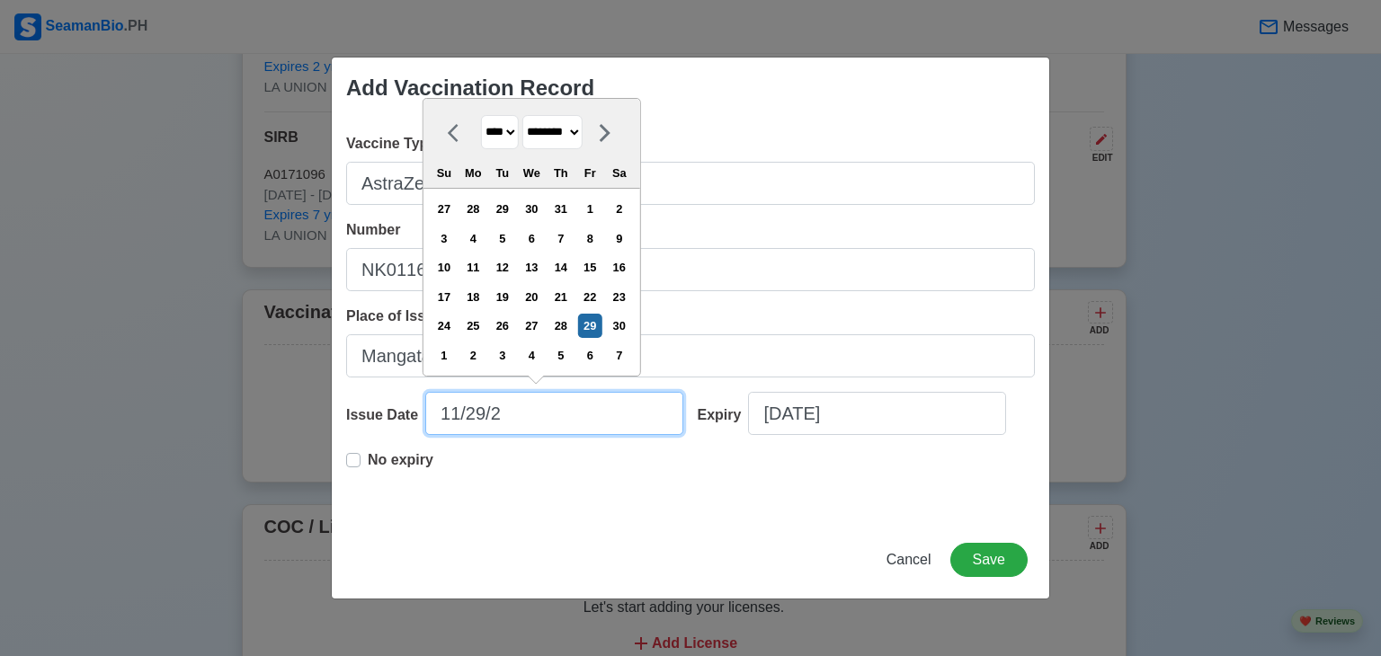
type input "11/29/20"
select select "****"
type input "11/29/2012"
select select "****"
type input "11/29/20"
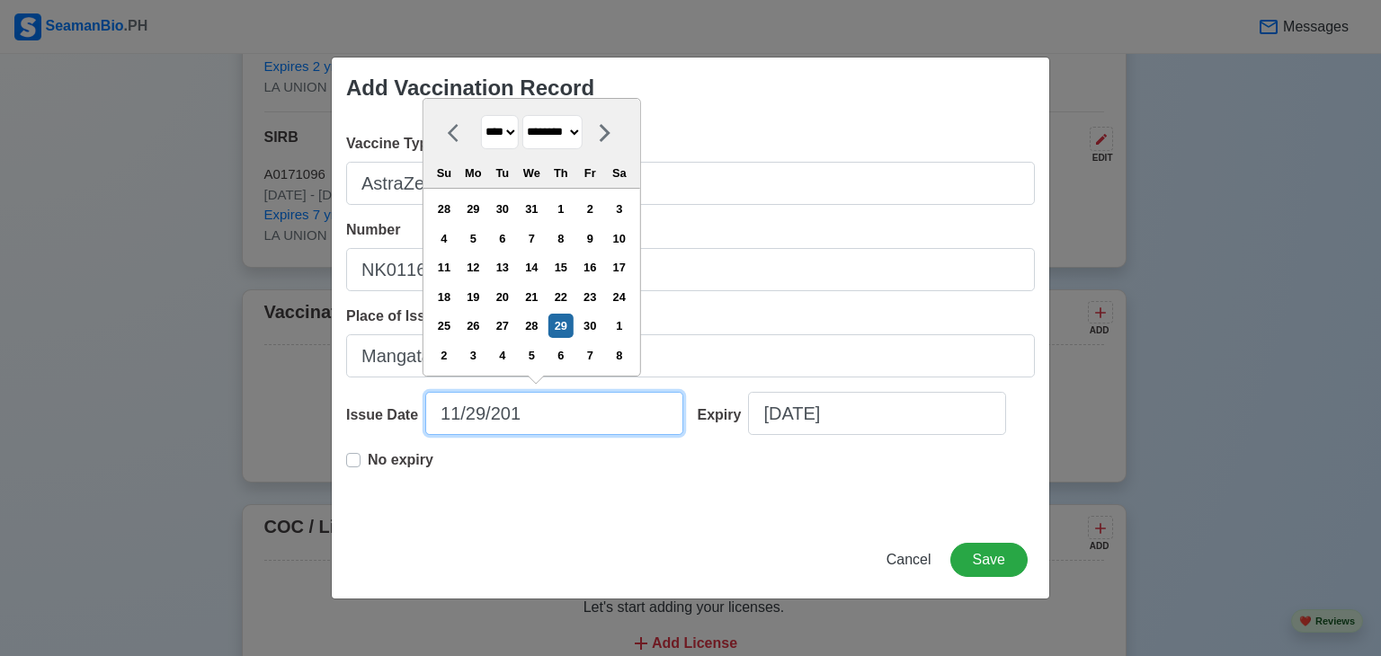
select select "****"
type input "11/29/2021"
select select "****"
type input "11/29/2021"
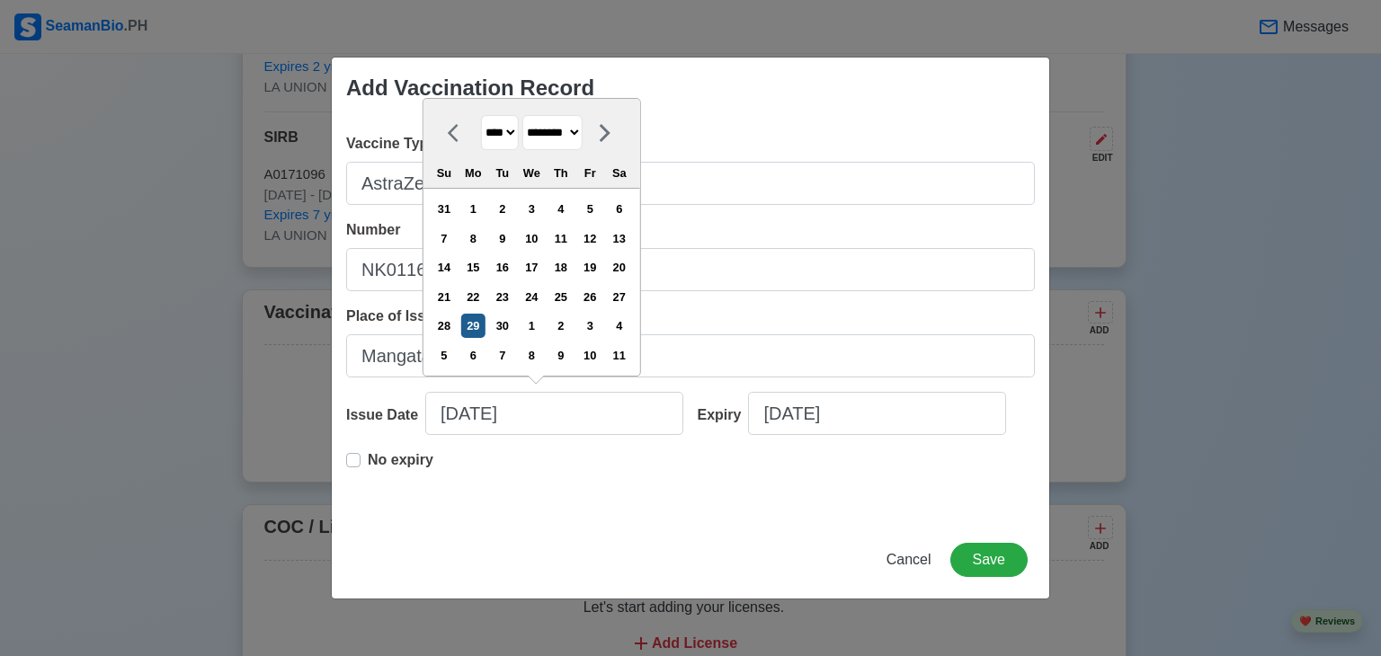
click at [479, 329] on div "29" at bounding box center [473, 326] width 24 height 24
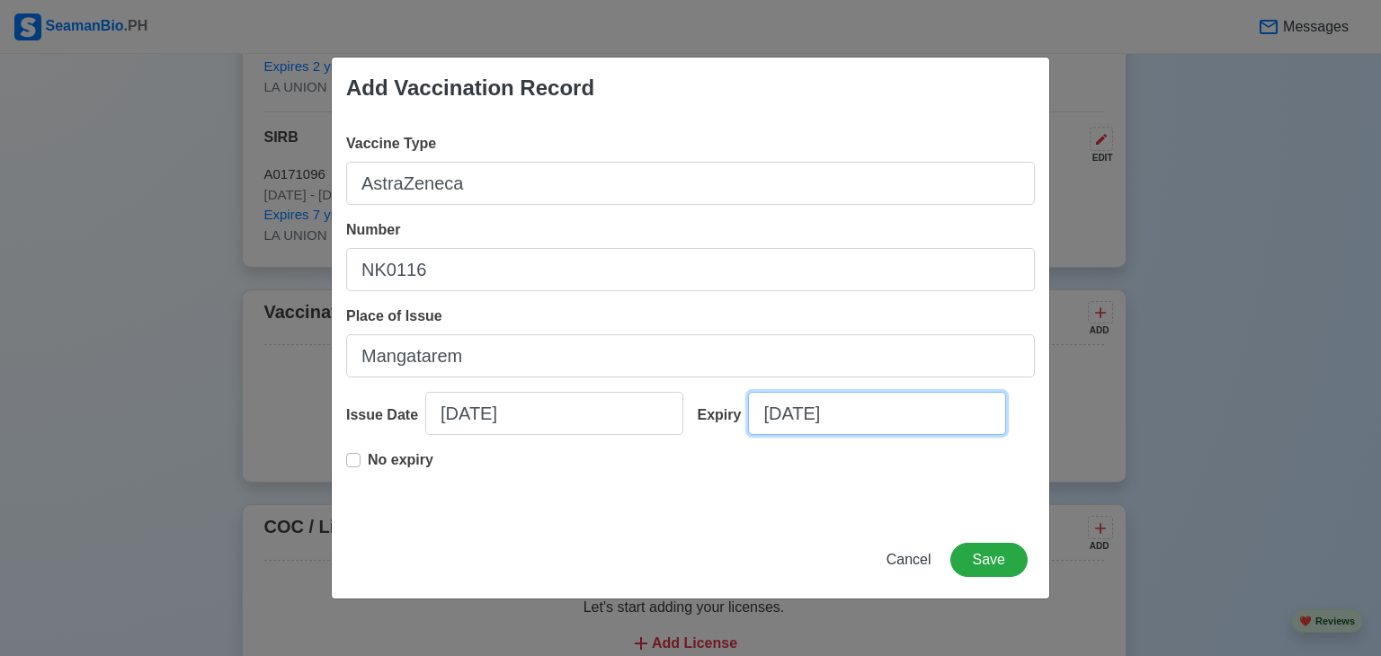
select select "****"
select select "*********"
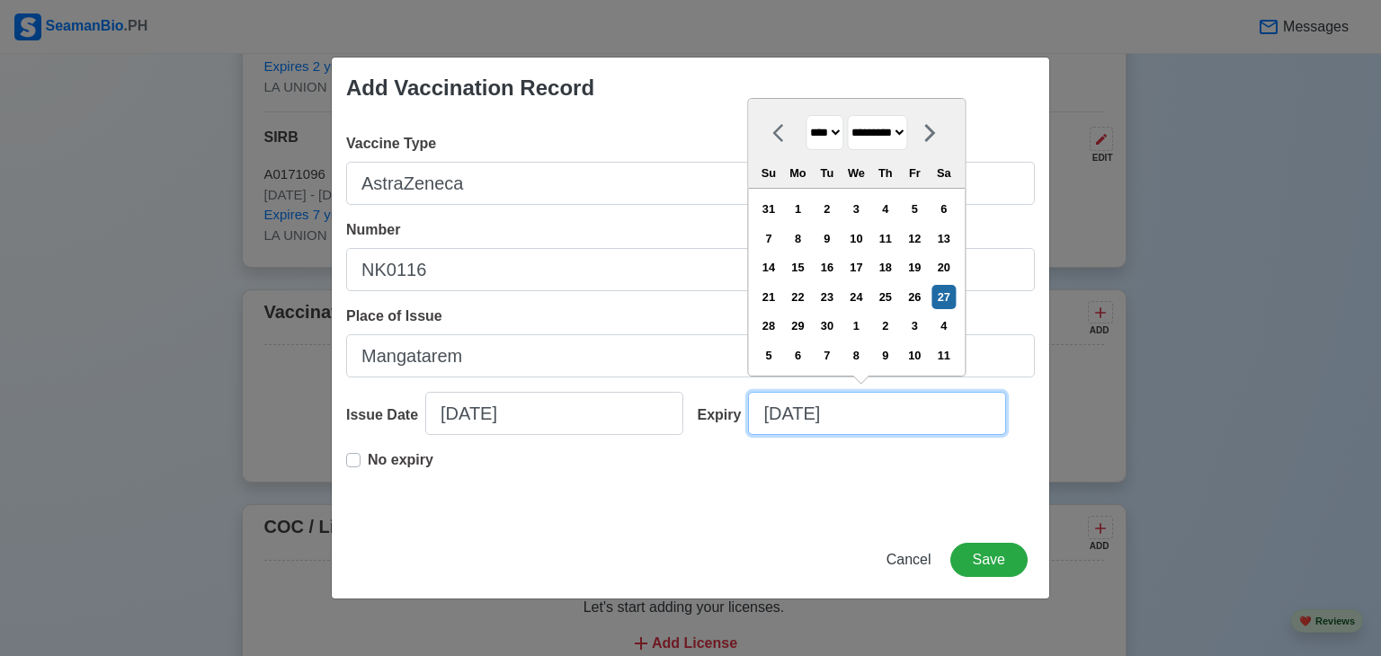
click at [852, 414] on input "09/27/2025" at bounding box center [877, 413] width 258 height 43
type input "09/27/20"
select select "****"
type input "09/27/2"
select select "****"
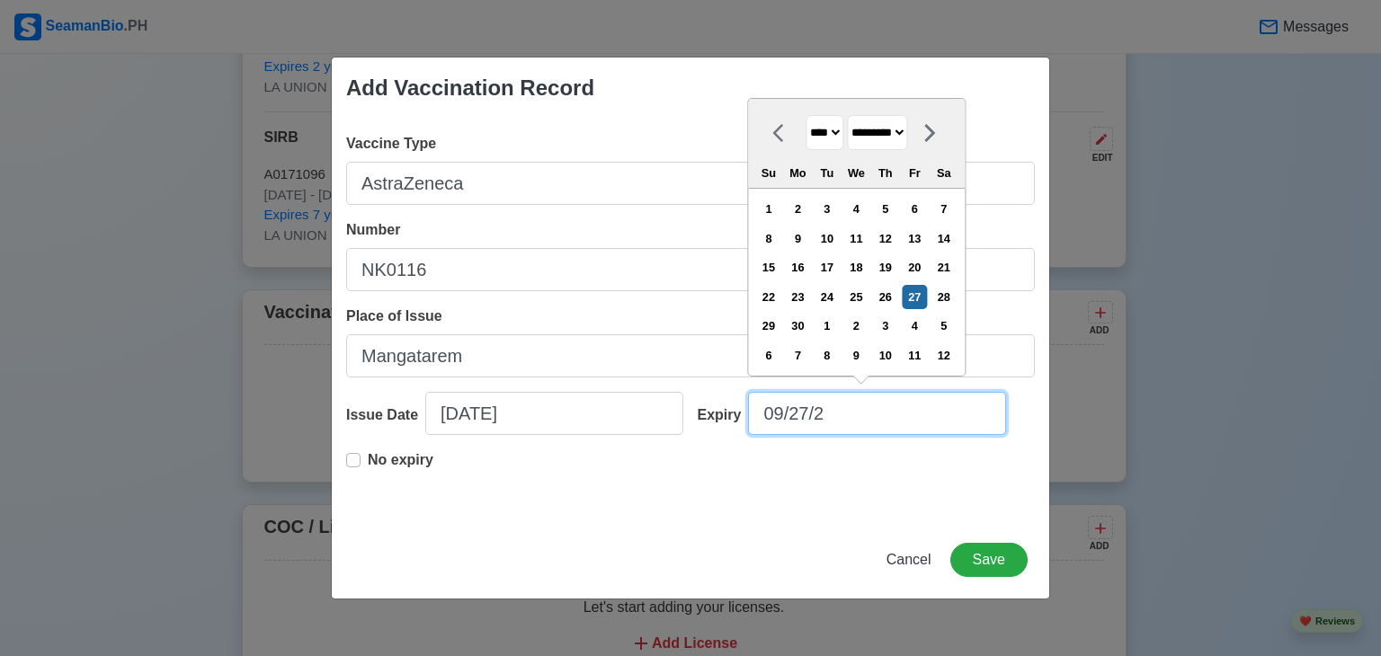
type input "09/27/"
select select "****"
type input "0"
select select "****"
select select "*******"
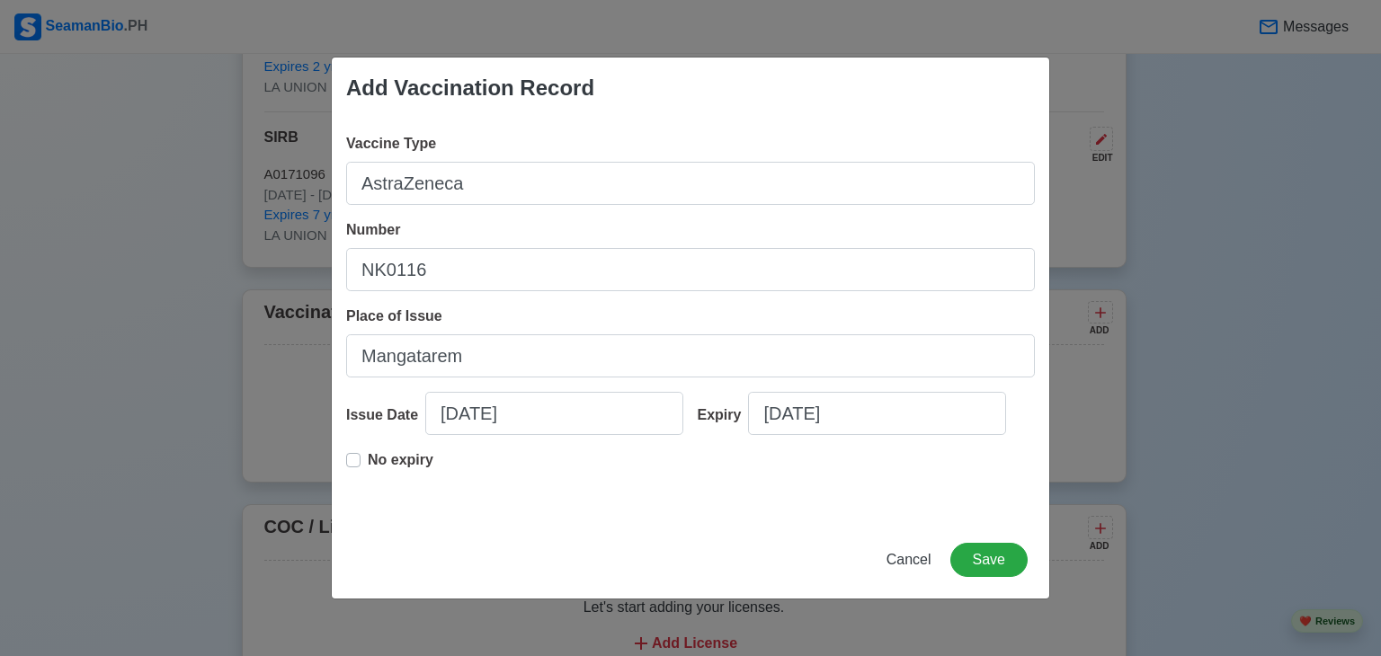
click at [368, 455] on label "No expiry" at bounding box center [401, 467] width 66 height 36
type input "11/29/2021"
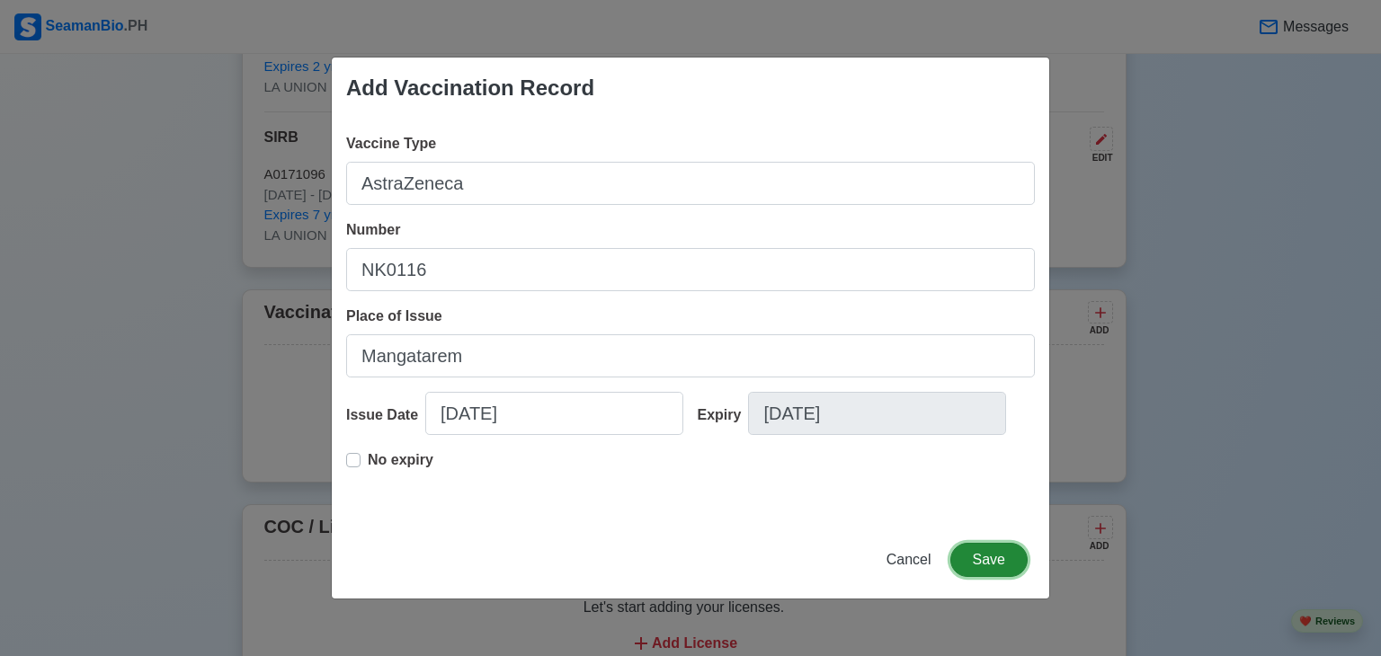
click at [997, 562] on button "Save" at bounding box center [988, 560] width 77 height 34
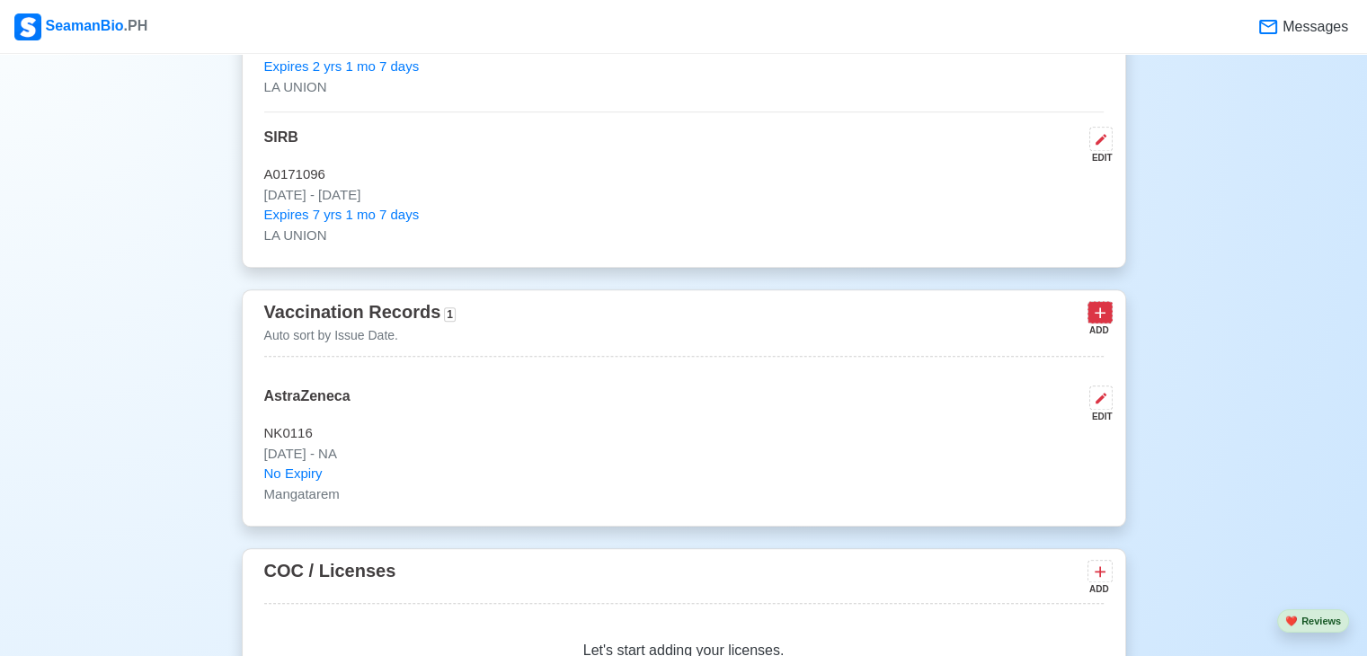
click at [1103, 320] on icon at bounding box center [1100, 313] width 18 height 18
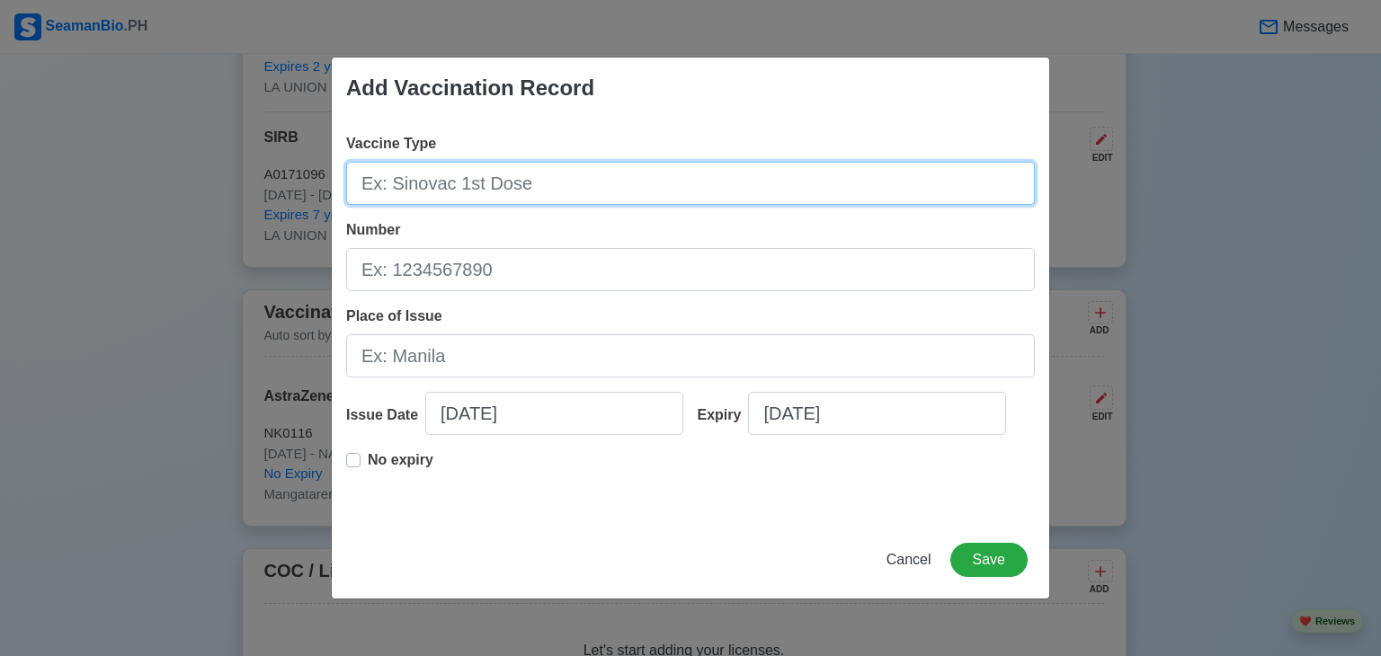
click at [587, 191] on input "Vaccine Type" at bounding box center [690, 183] width 689 height 43
type input "e"
type input "AstraZeneca"
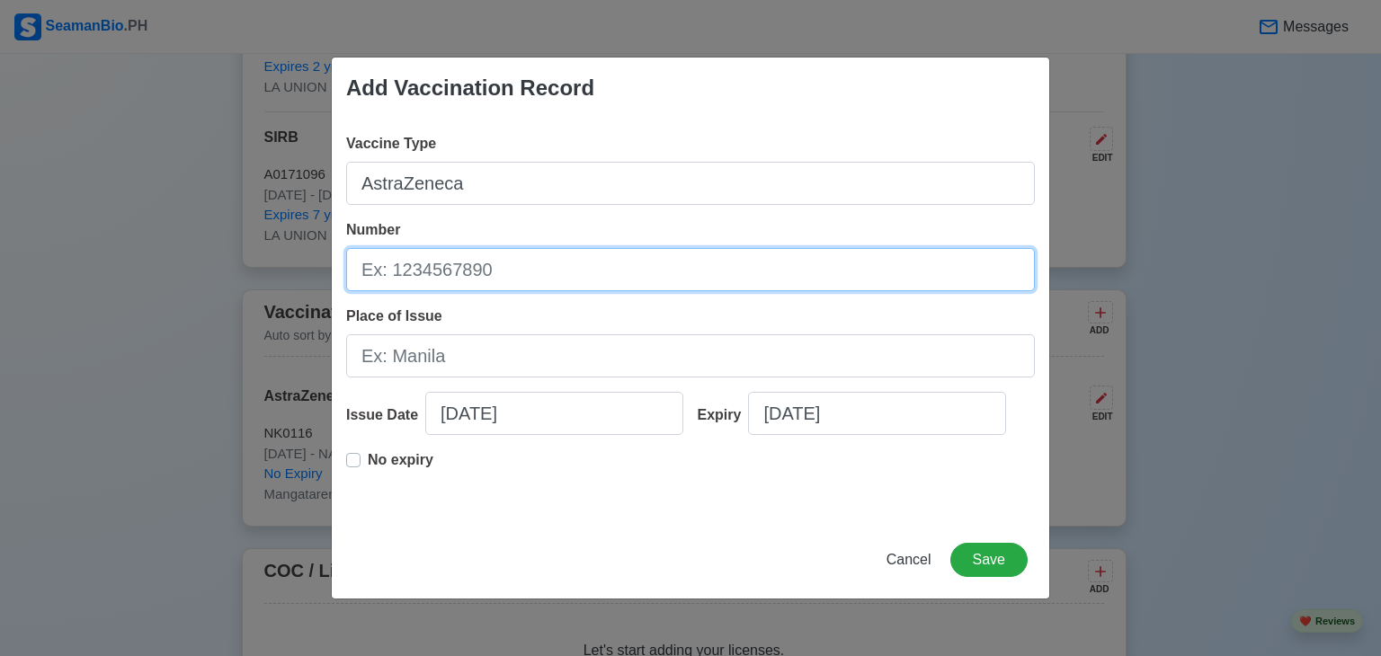
click at [453, 283] on input "Number" at bounding box center [690, 269] width 689 height 43
type input "n"
type input "N005A"
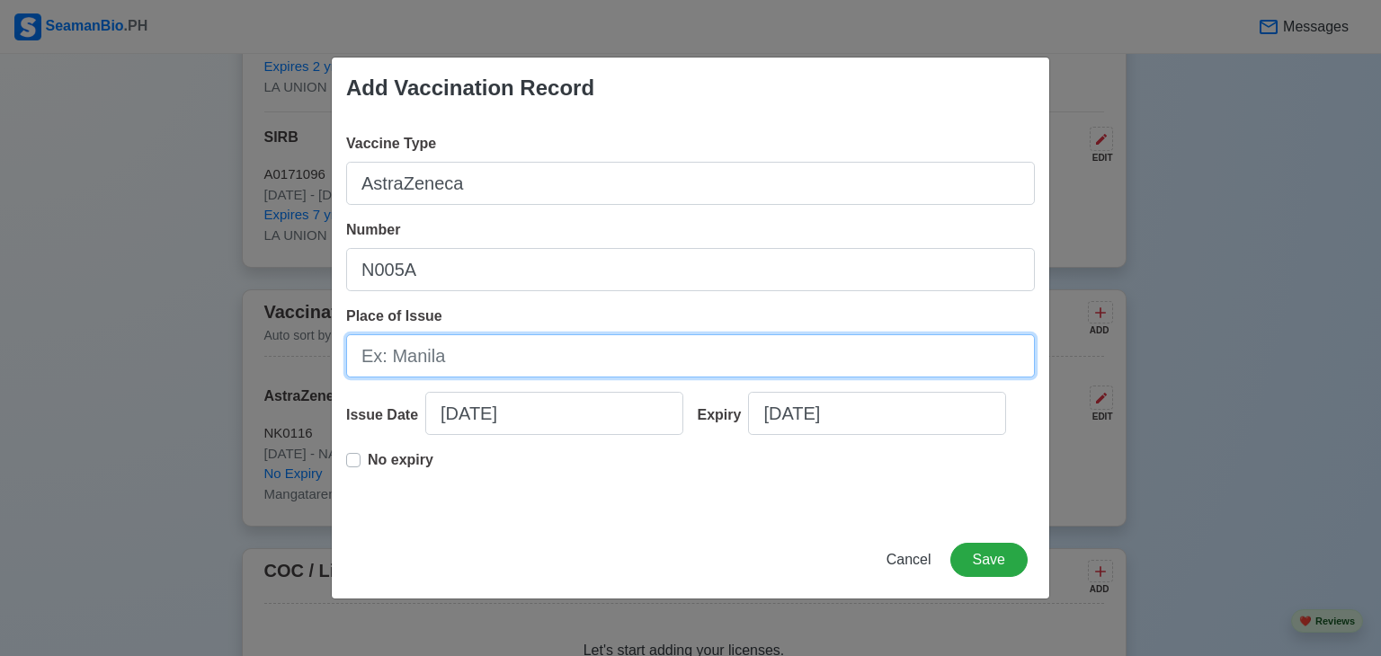
click at [430, 355] on input "Place of Issue" at bounding box center [690, 355] width 689 height 43
type input "Mangatarem"
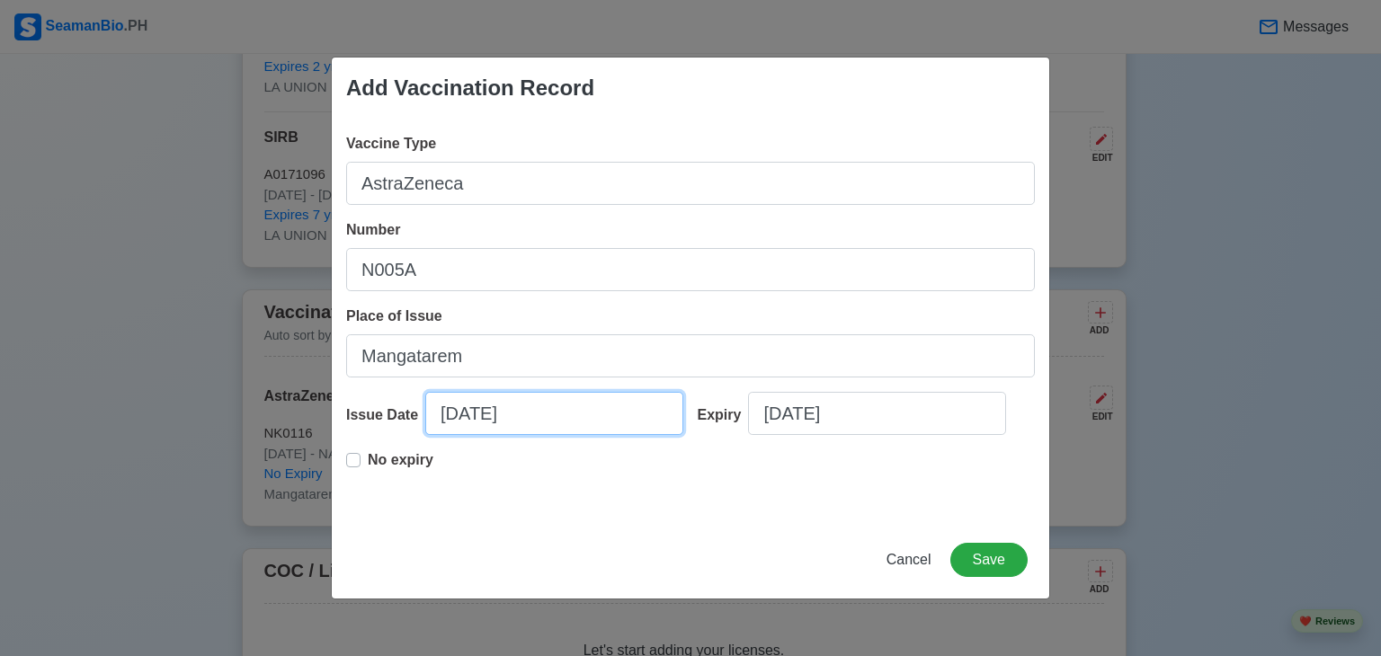
select select "****"
select select "*********"
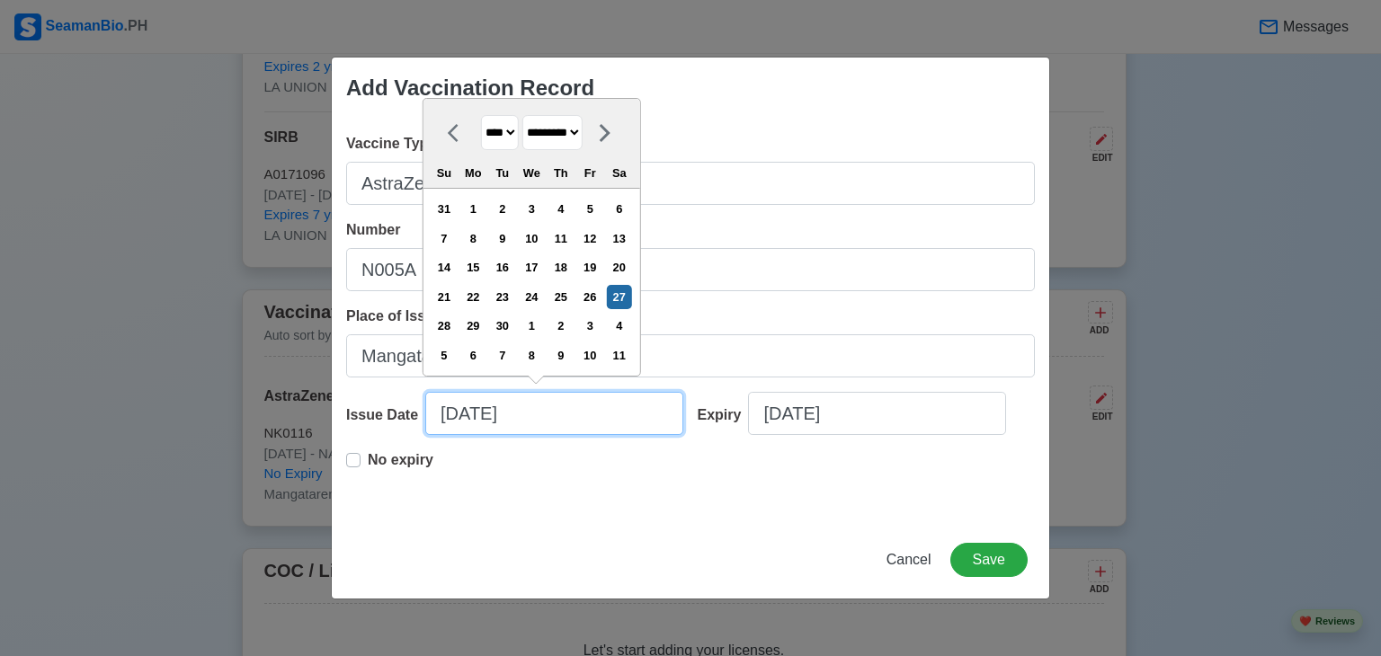
click at [526, 424] on input "09/27/2025" at bounding box center [554, 413] width 258 height 43
type input "09/27/"
select select "****"
type input "0"
select select "****"
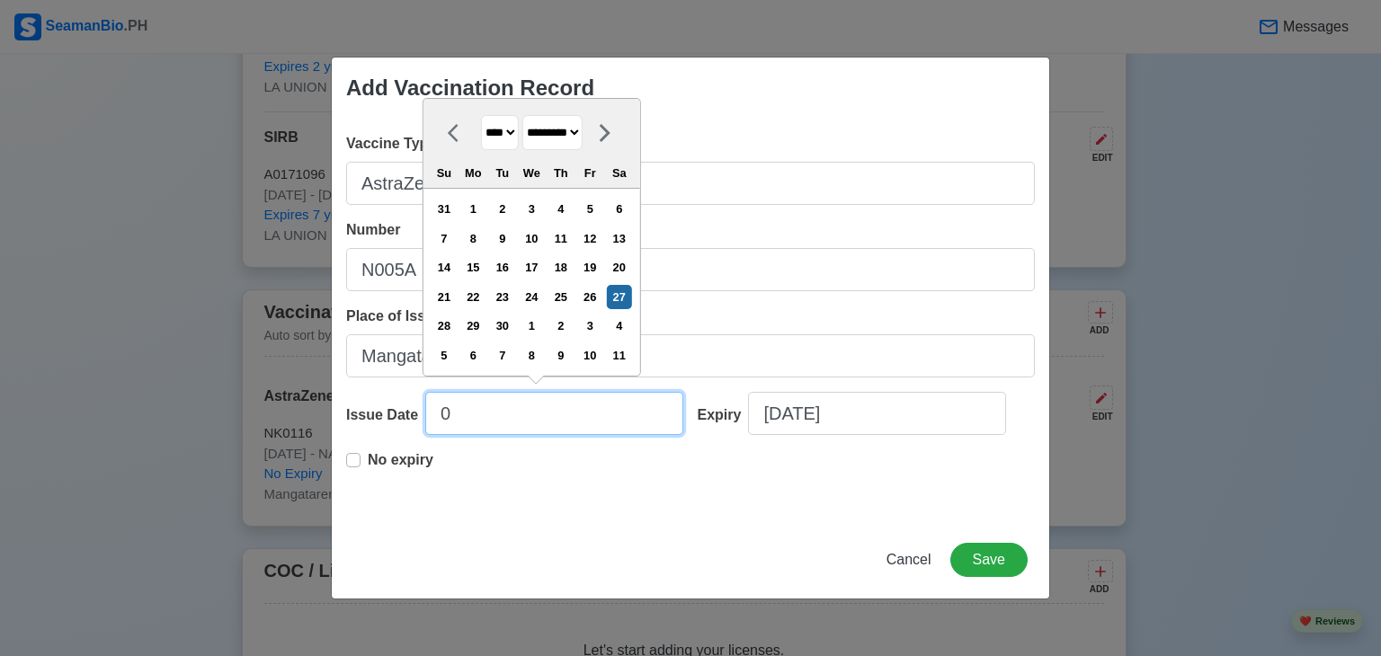
select select "*******"
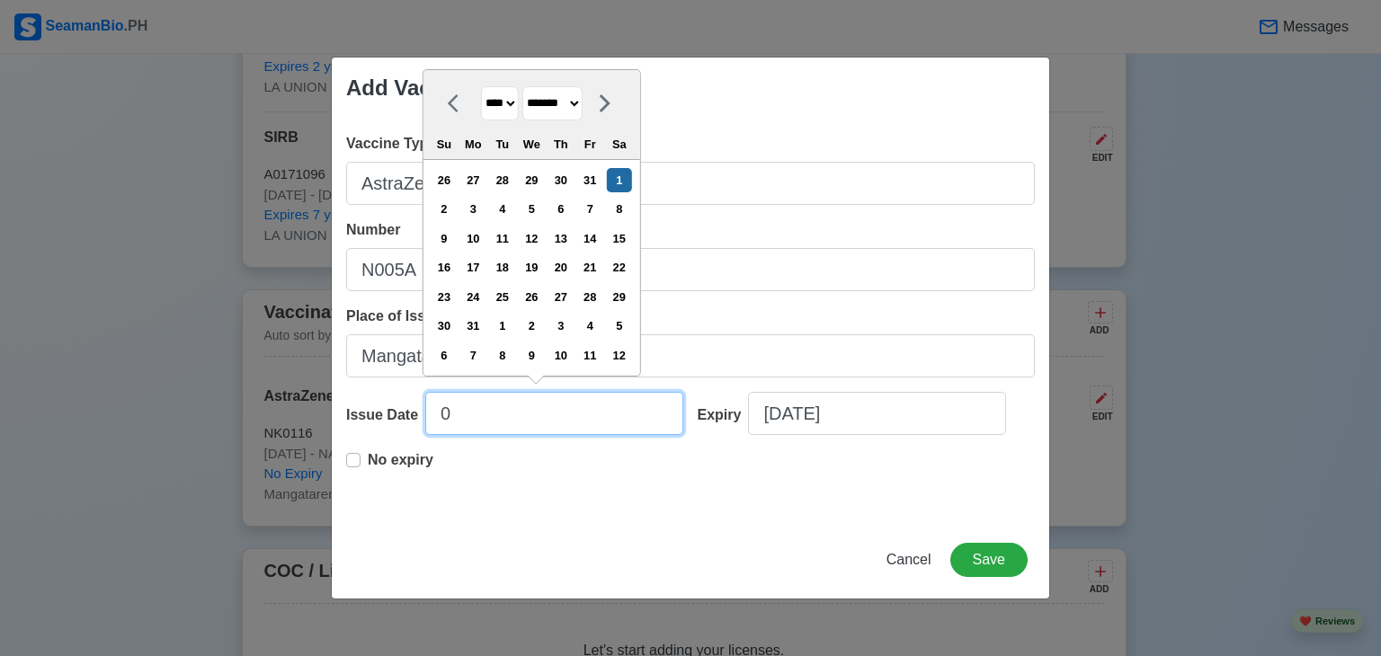
type input "01"
select select "****"
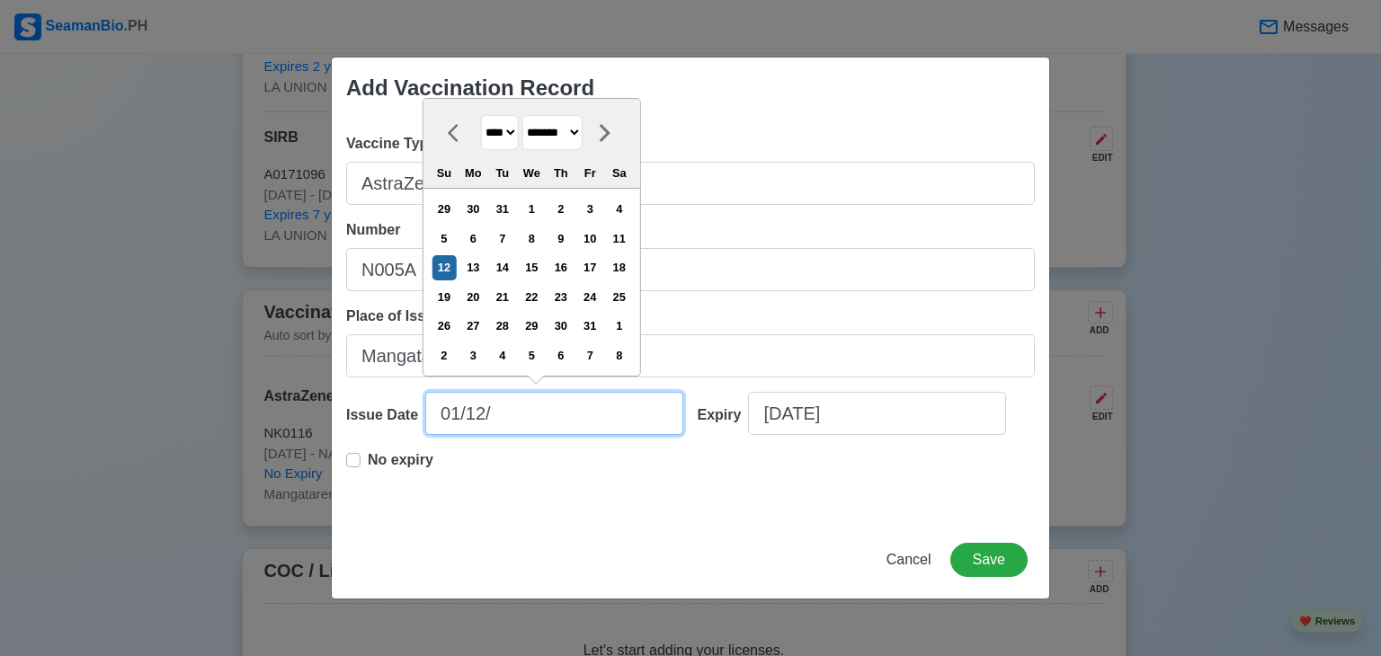
type input "01/12/2"
select select "****"
type input "01/12/22"
select select "****"
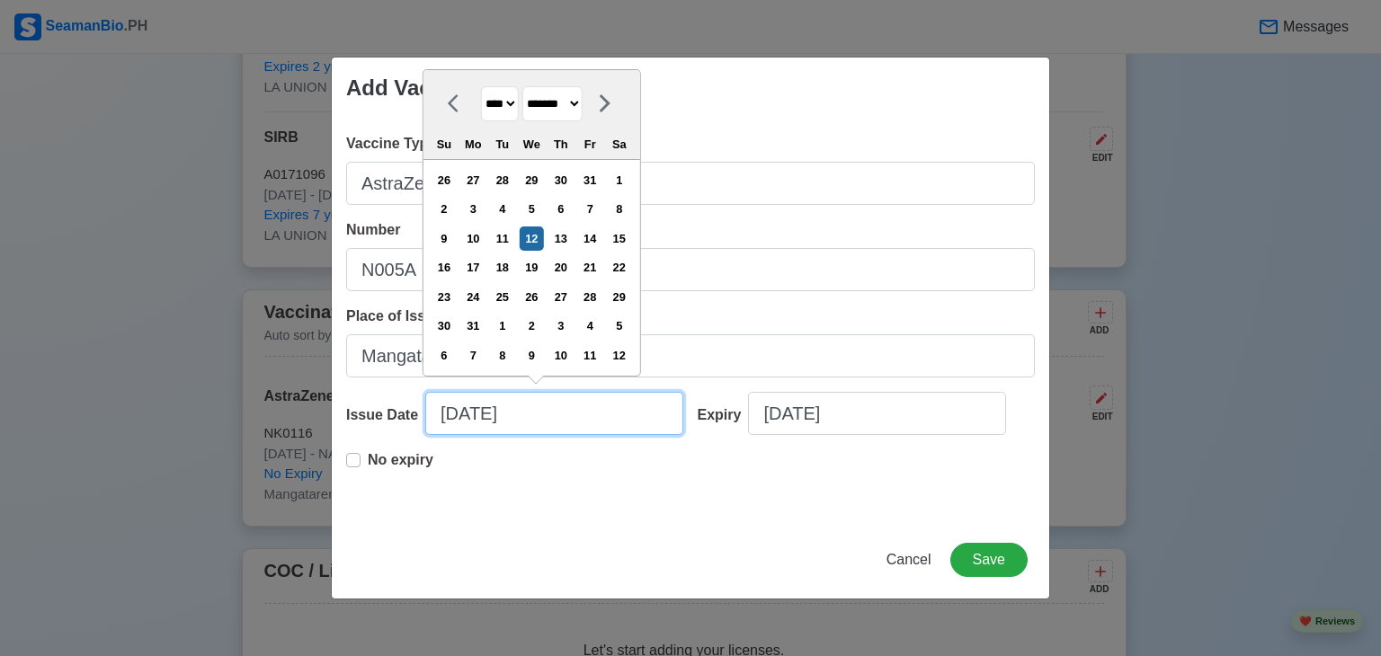
type input "01/12/2"
select select "****"
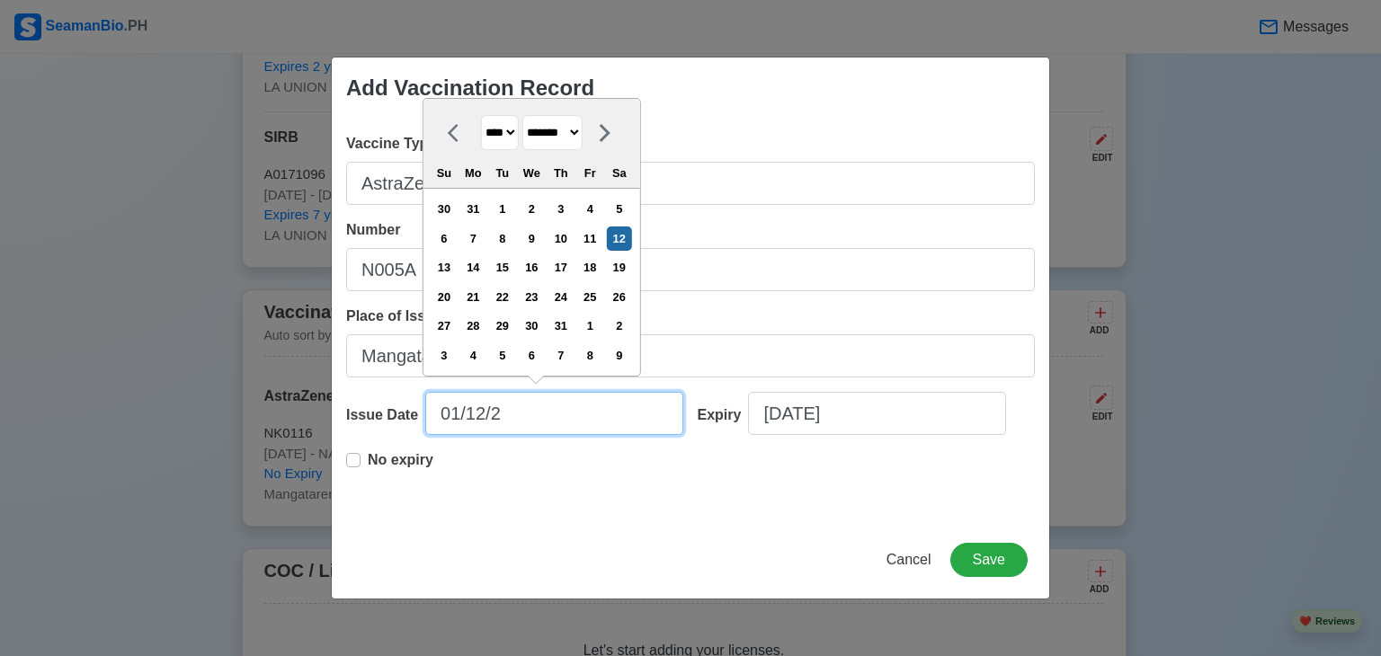
type input "01/12/20"
select select "****"
type input "01/12/2022"
select select "****"
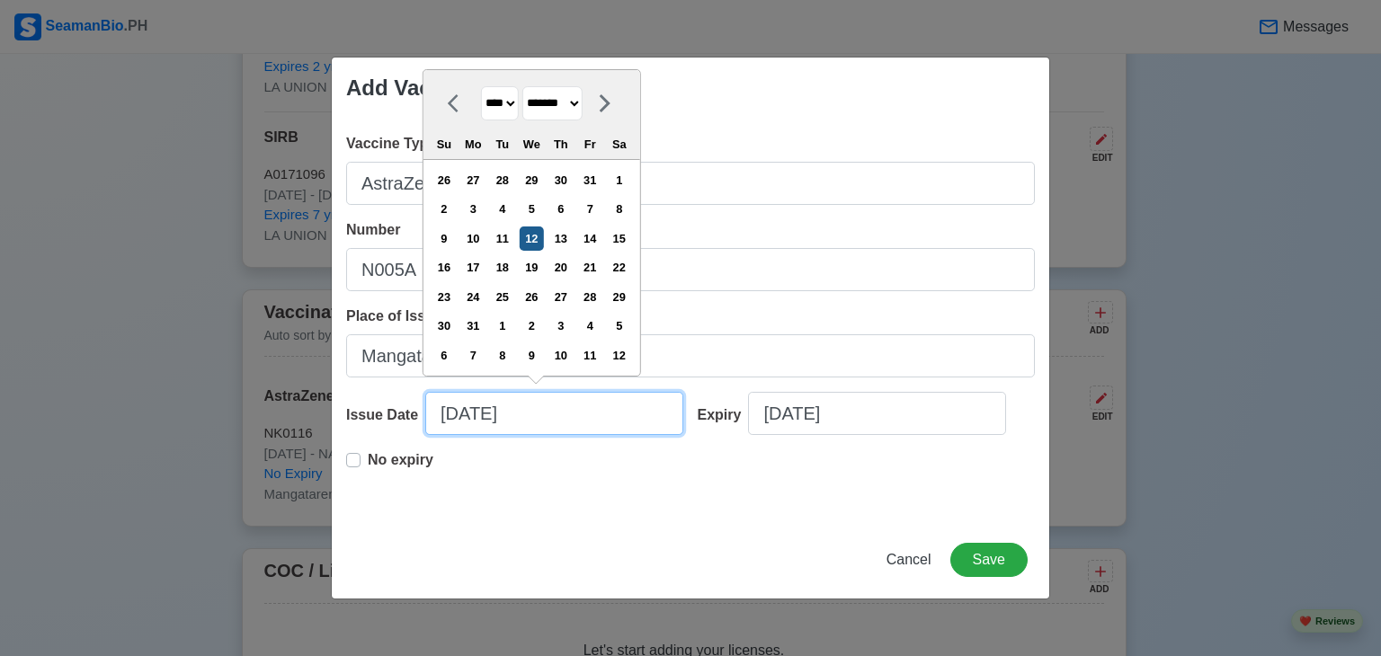
type input "01/12/2022"
click at [536, 246] on div "12" at bounding box center [532, 239] width 24 height 24
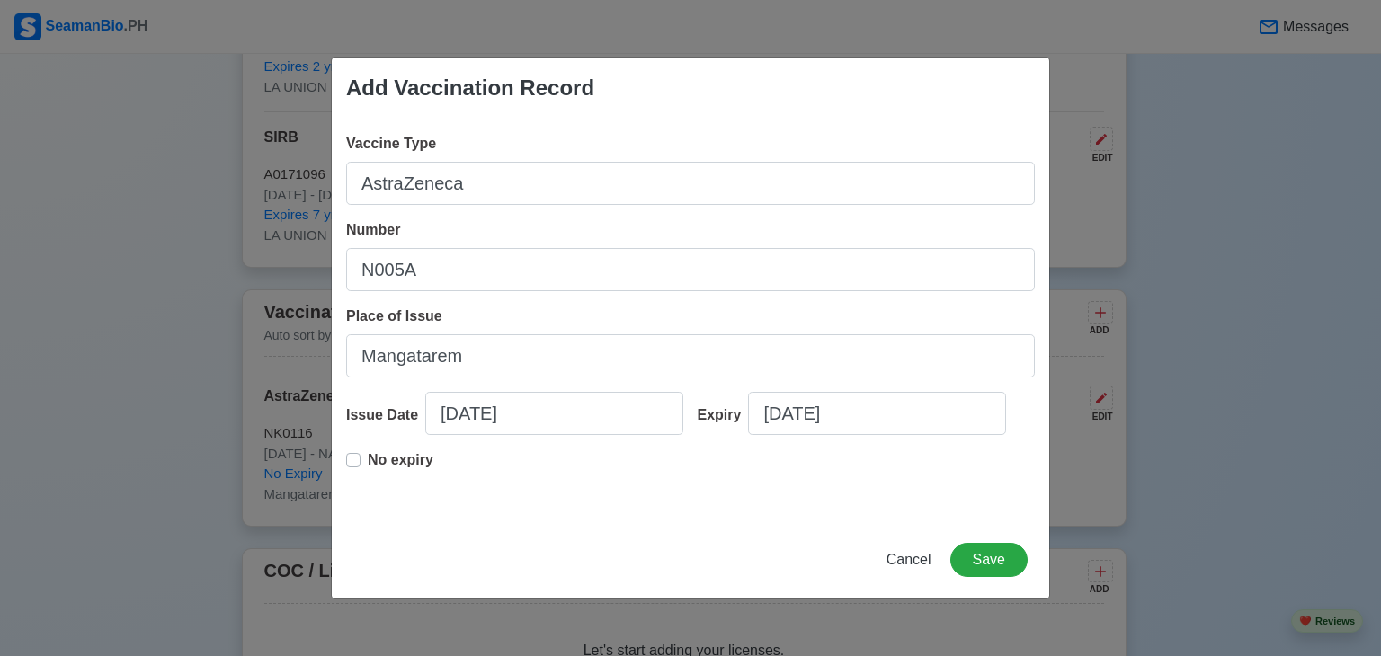
click at [368, 458] on label "No expiry" at bounding box center [401, 467] width 66 height 36
type input "01/12/2022"
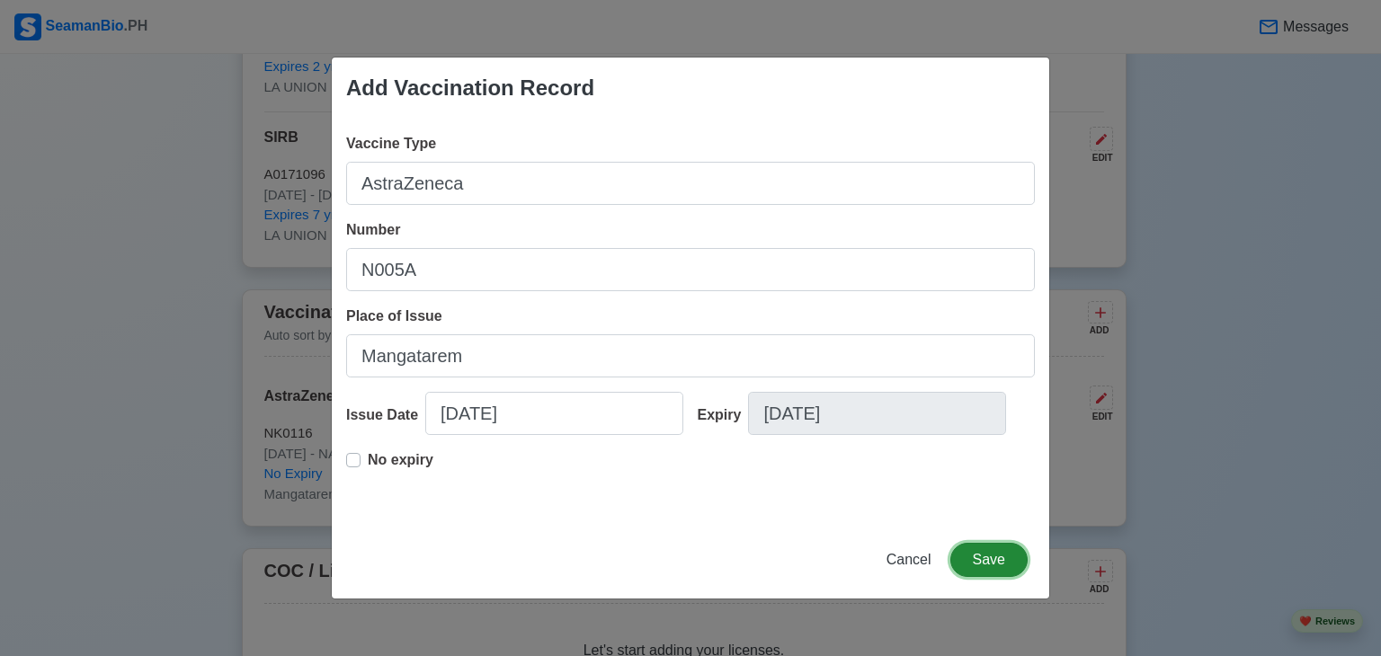
click at [984, 551] on button "Save" at bounding box center [988, 560] width 77 height 34
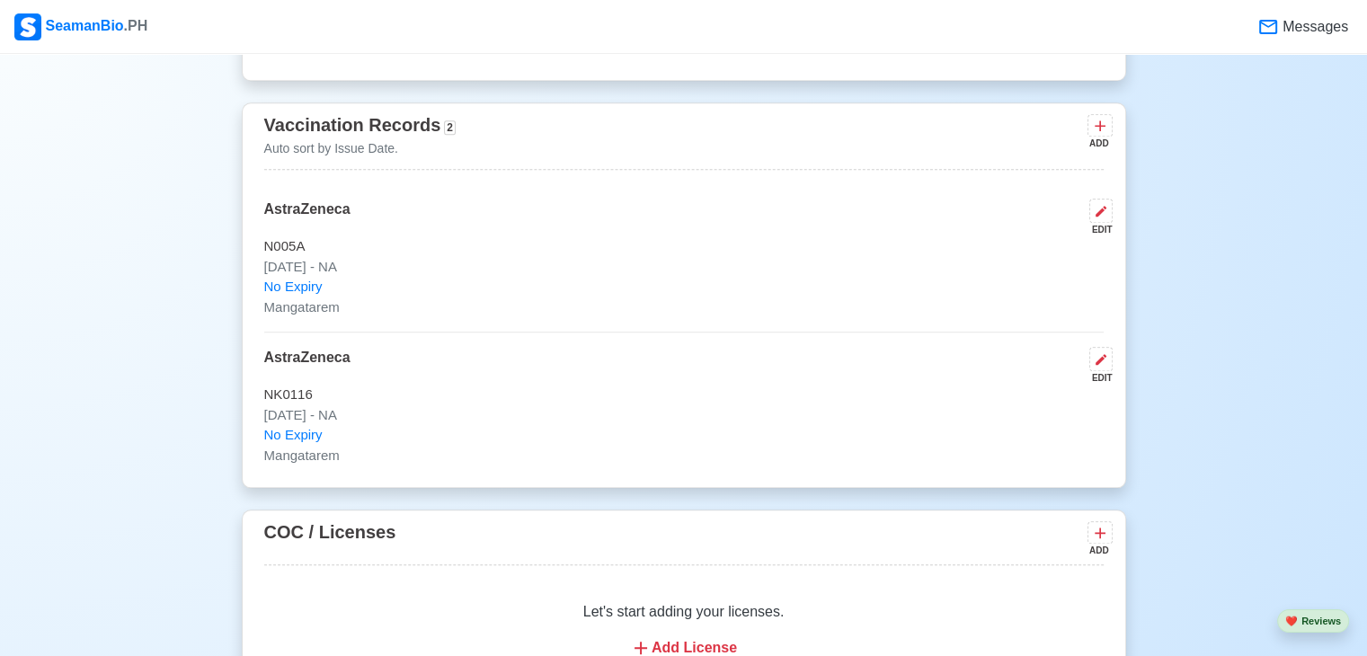
scroll to position [1755, 0]
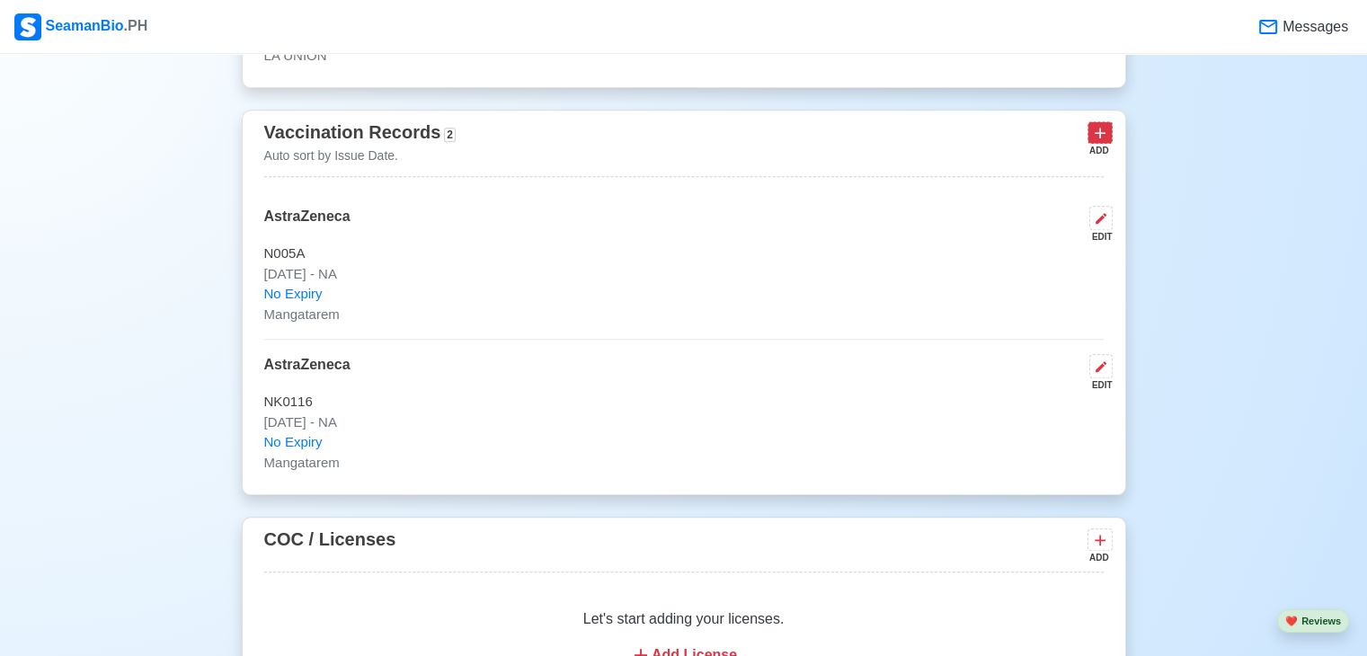
click at [1095, 134] on icon at bounding box center [1100, 133] width 18 height 18
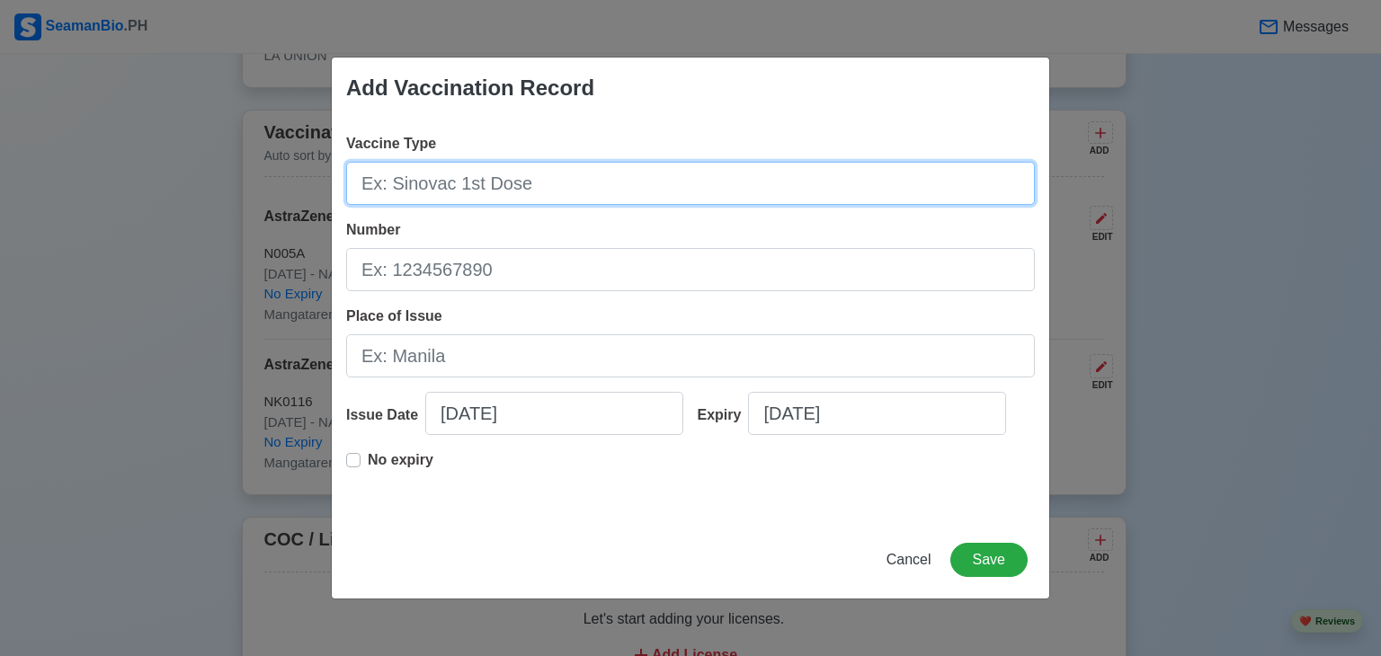
click at [676, 179] on input "Vaccine Type" at bounding box center [690, 183] width 689 height 43
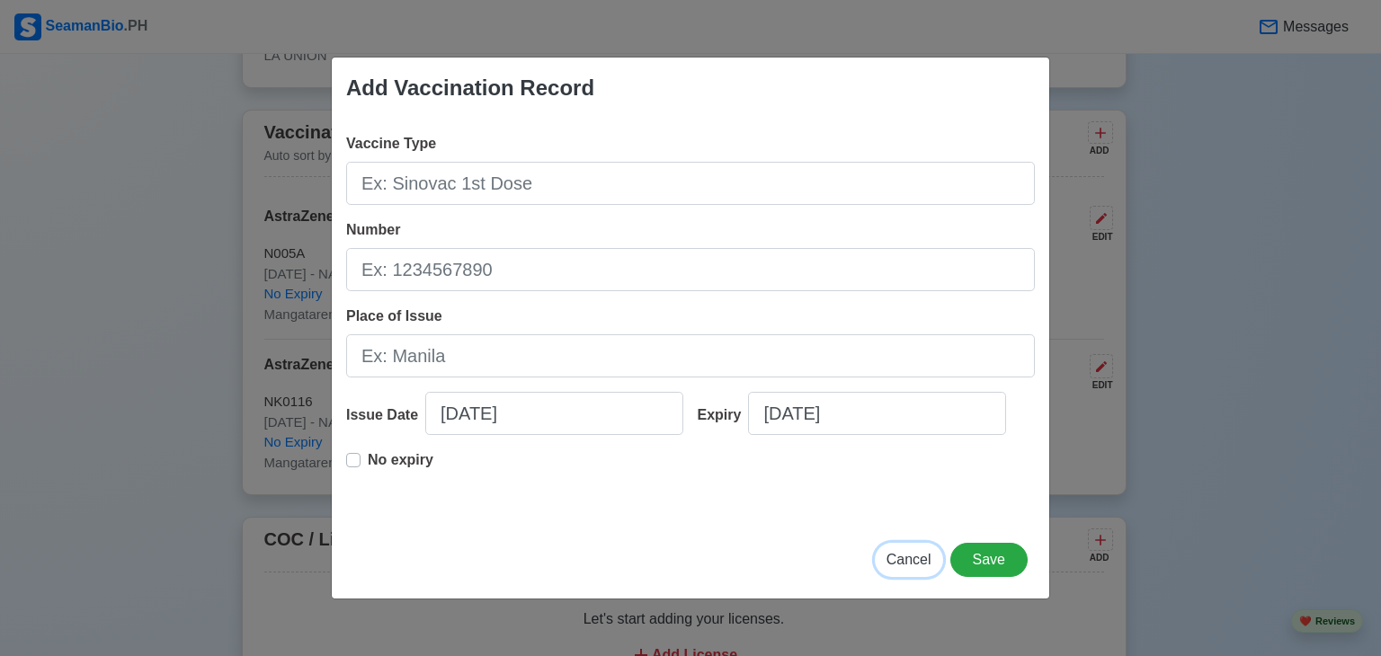
click at [917, 558] on span "Cancel" at bounding box center [908, 559] width 45 height 15
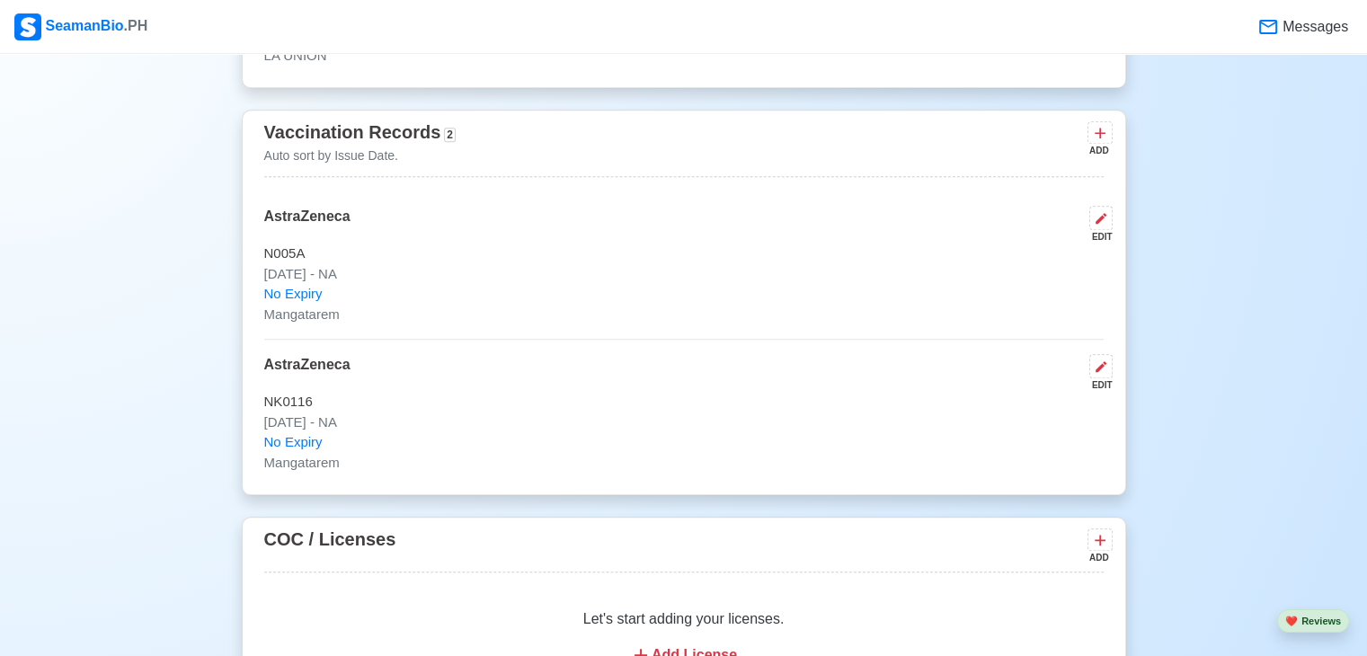
click at [1094, 147] on div "ADD" at bounding box center [1099, 150] width 22 height 13
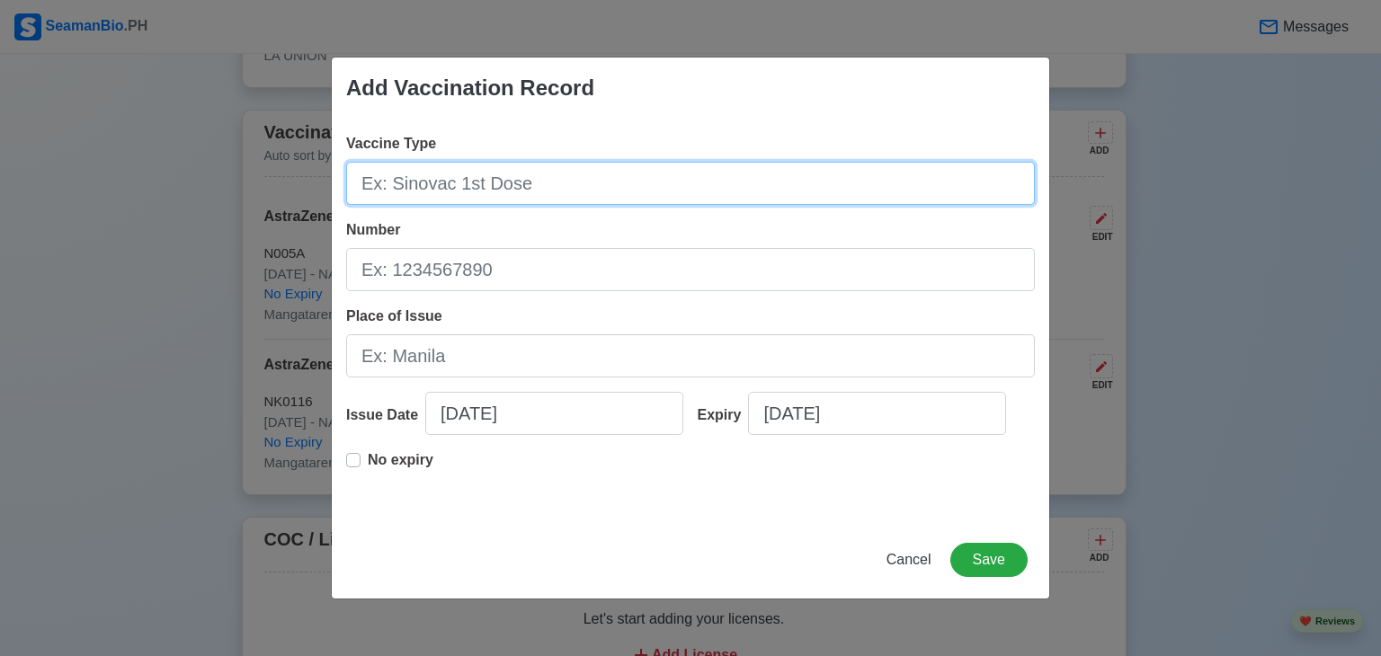
click at [827, 188] on input "Vaccine Type" at bounding box center [690, 183] width 689 height 43
type input "y"
type input "Yellow Fever"
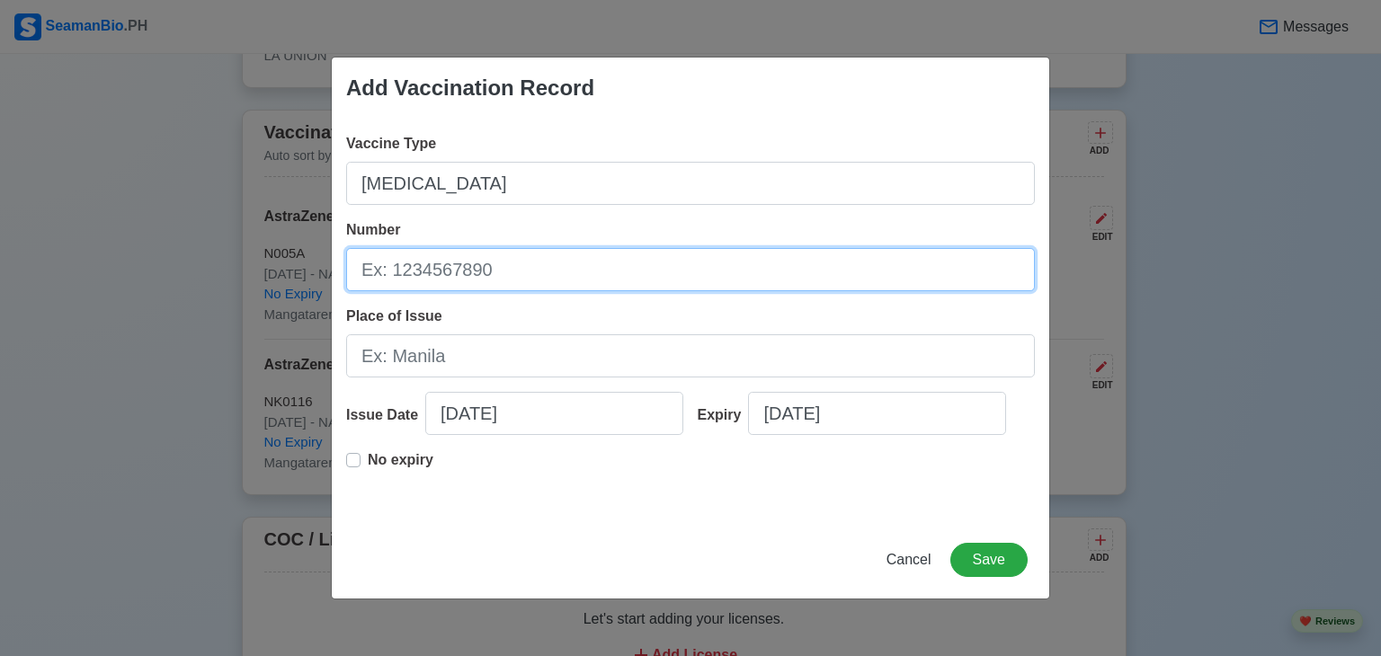
click at [785, 261] on input "Number" at bounding box center [690, 269] width 689 height 43
type input "B"
paste input "V3LO3"
type input "V3LO3"
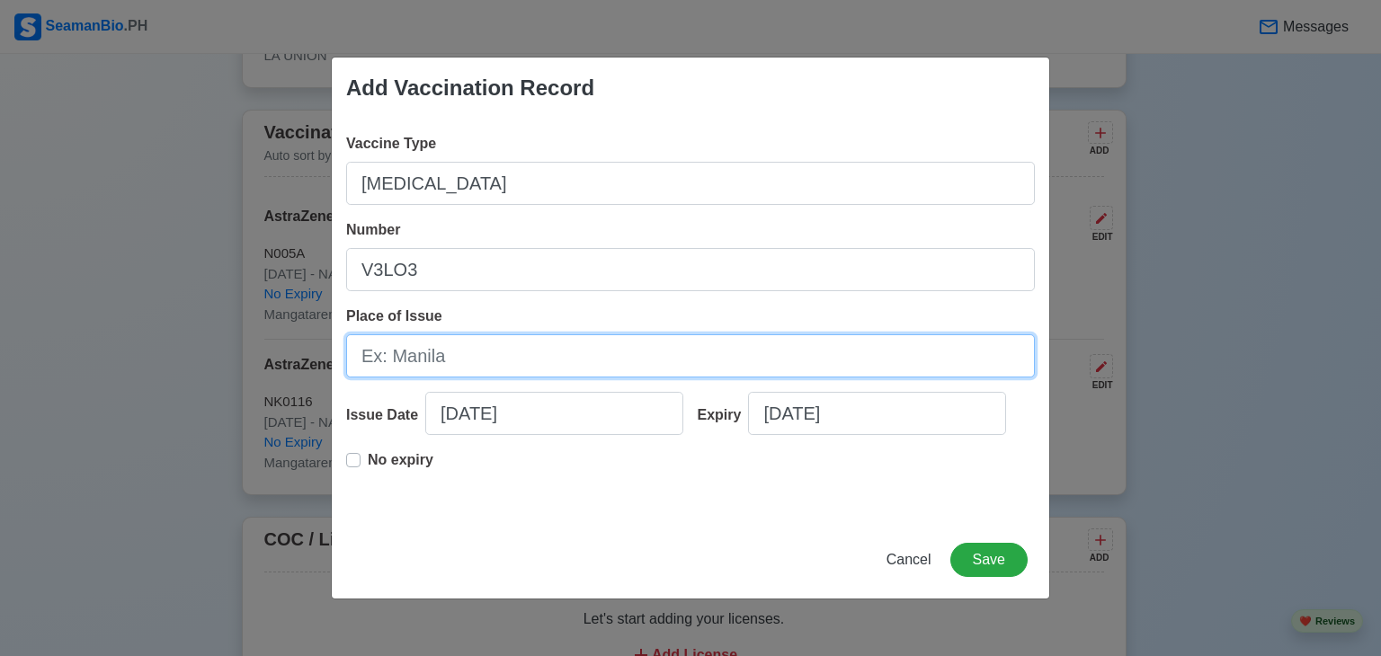
click at [466, 353] on input "Place of Issue" at bounding box center [690, 355] width 689 height 43
type input "PAMPANGA"
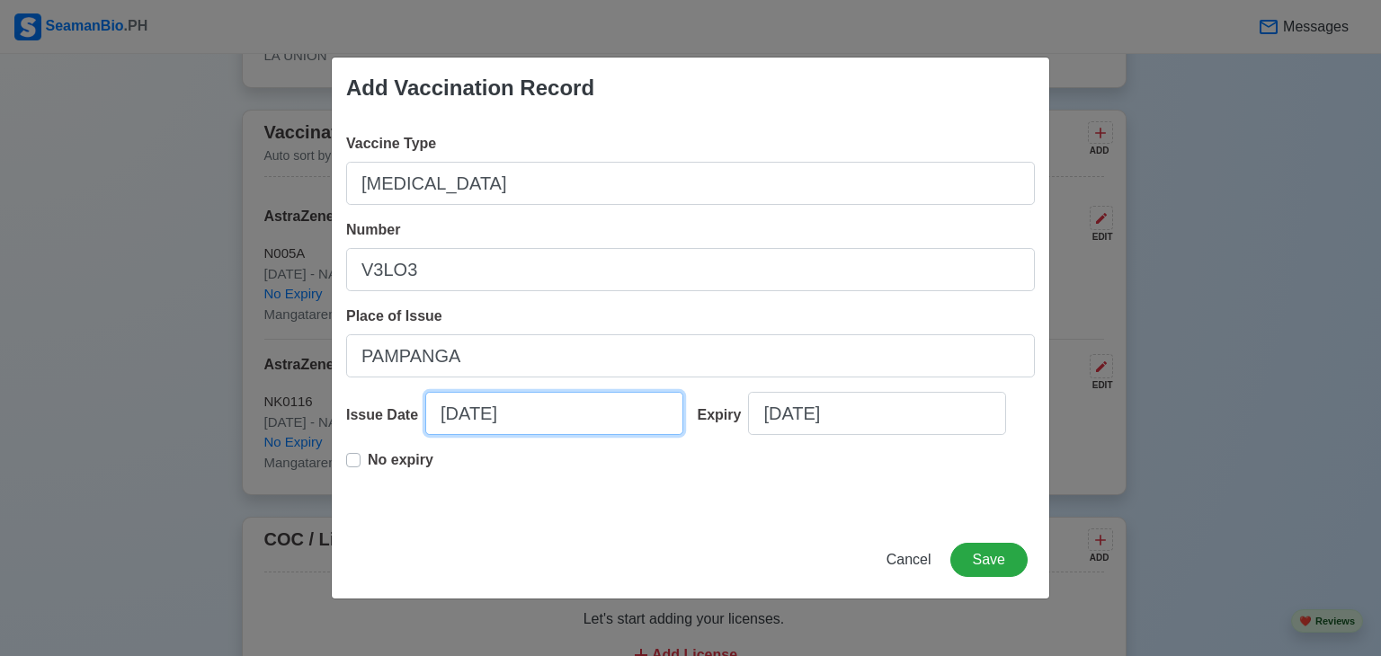
select select "****"
select select "*********"
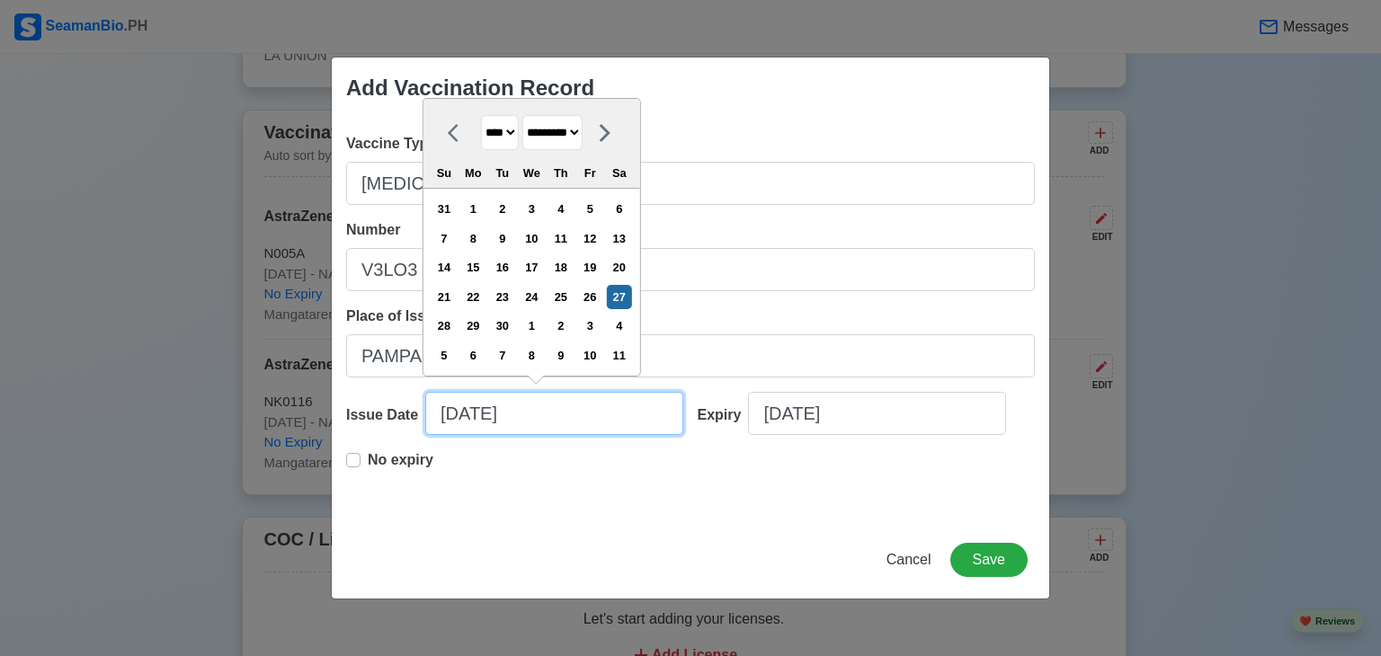
click at [529, 417] on input "09/27/2025" at bounding box center [554, 413] width 258 height 43
type input "09/27/20"
select select "****"
type input "09/27/2"
select select "****"
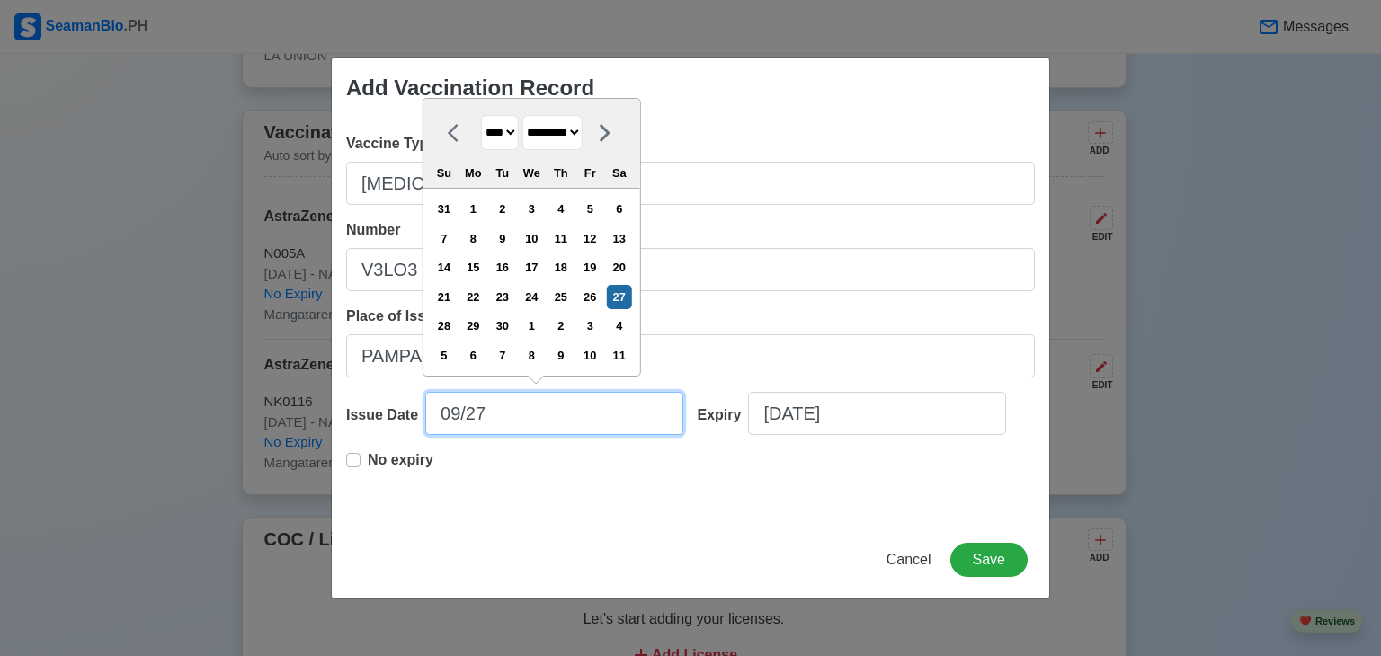
type input "09/2"
select select "****"
type input "0"
select select "****"
select select "*******"
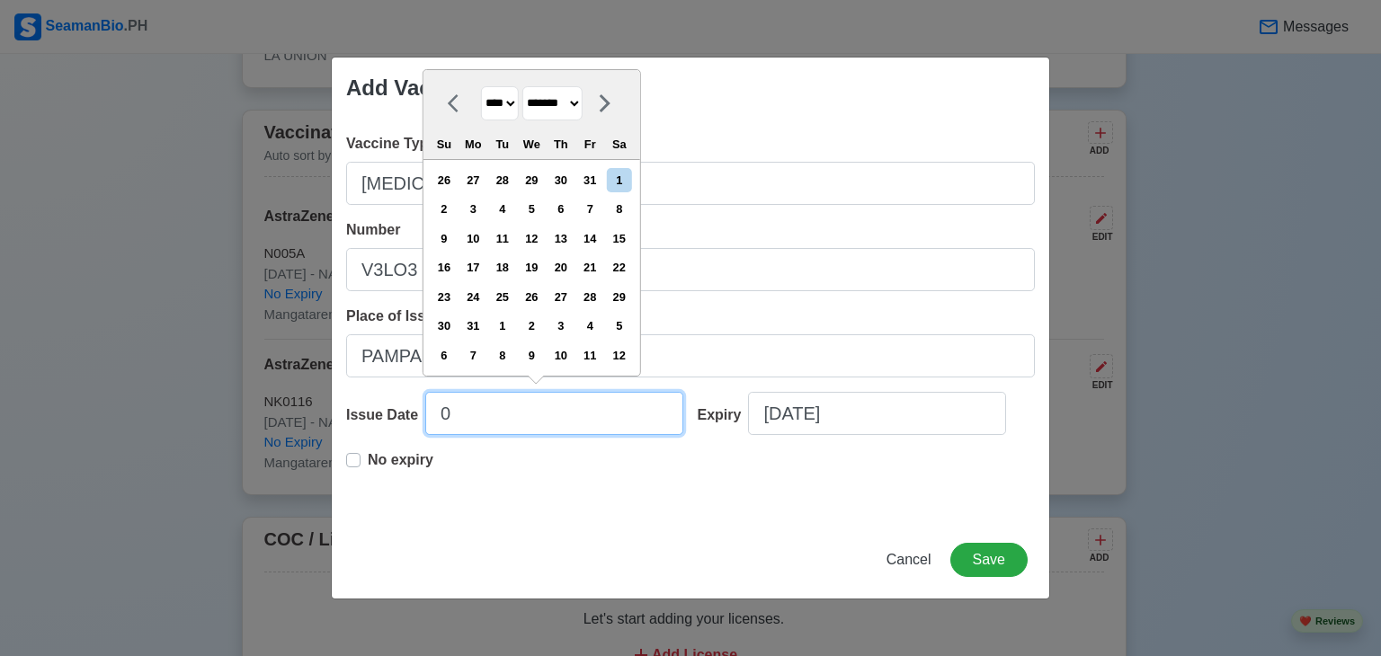
type input "02"
select select "****"
select select "********"
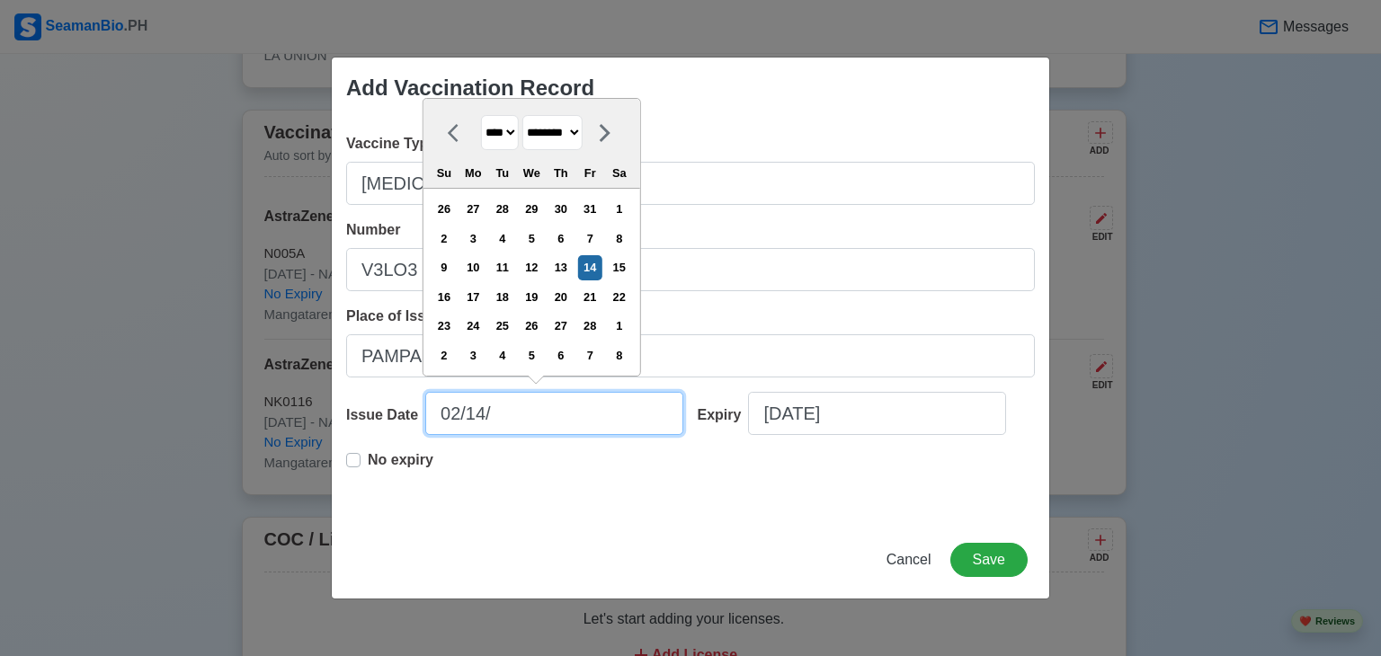
type input "02/14/2"
select select "****"
type input "02/14/20"
select select "****"
type input "02/14/2023"
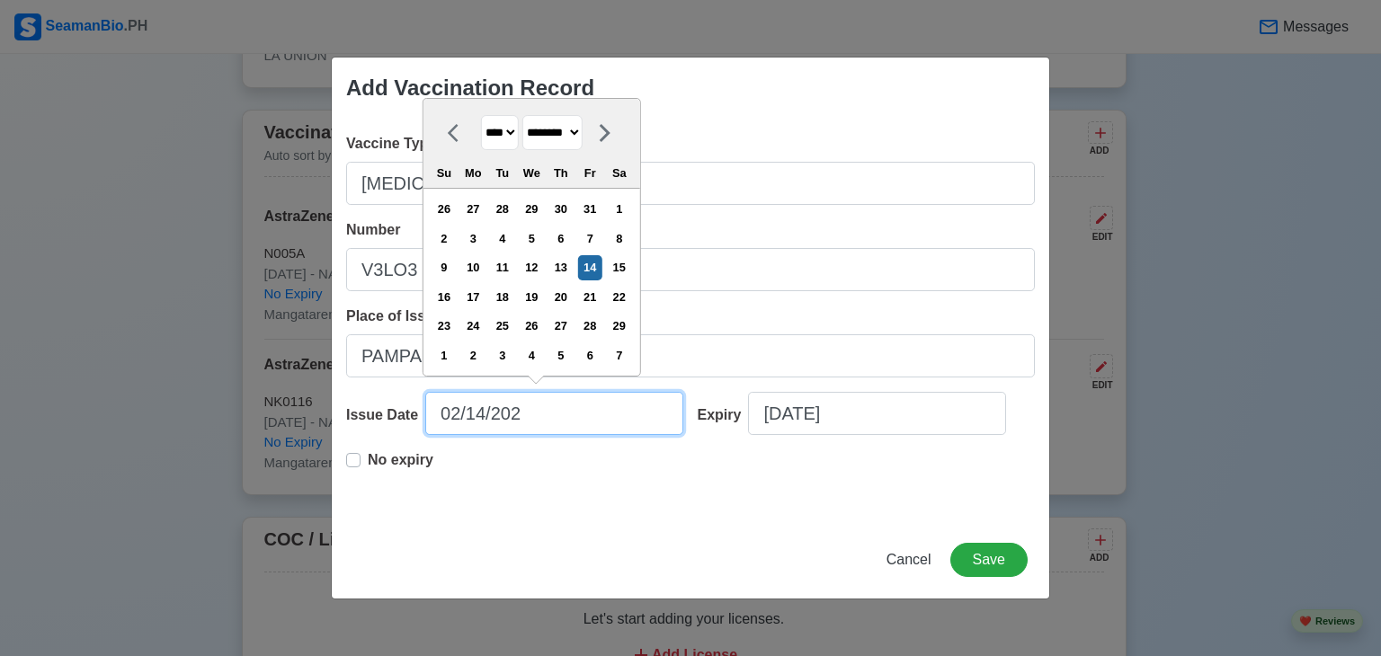
select select "****"
type input "02/14/2023"
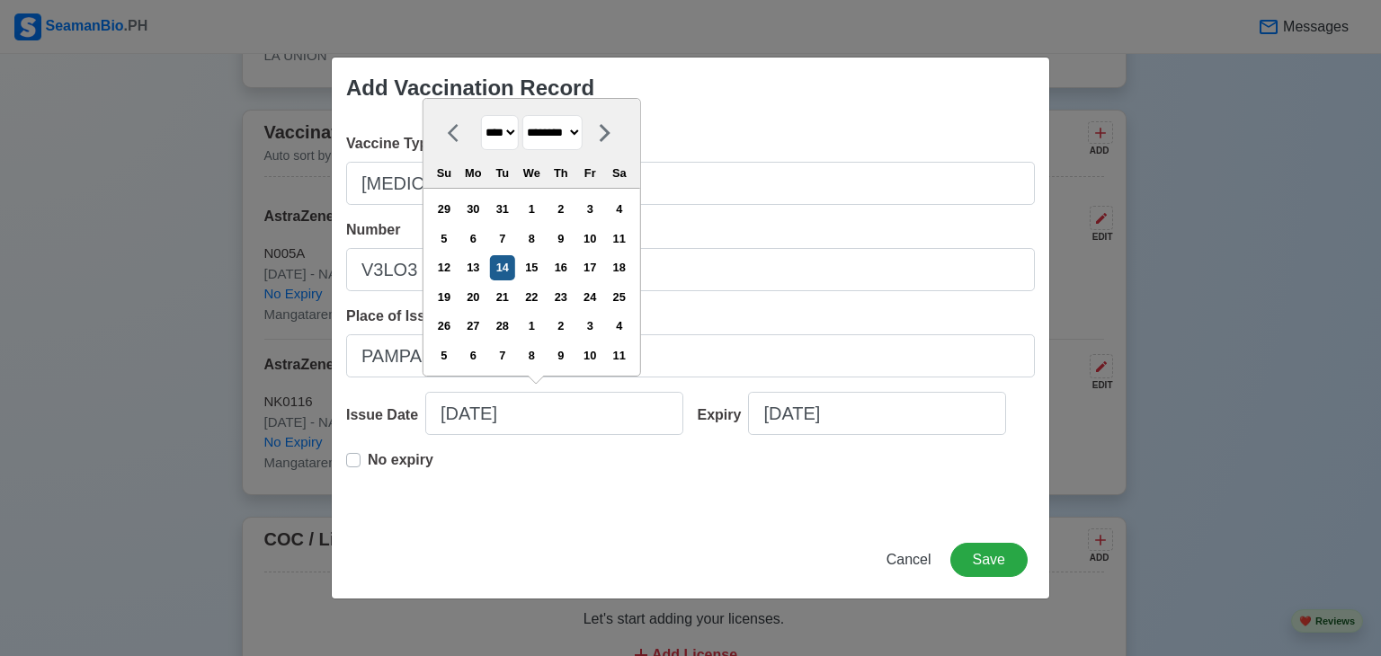
click at [508, 270] on div "14" at bounding box center [502, 267] width 24 height 24
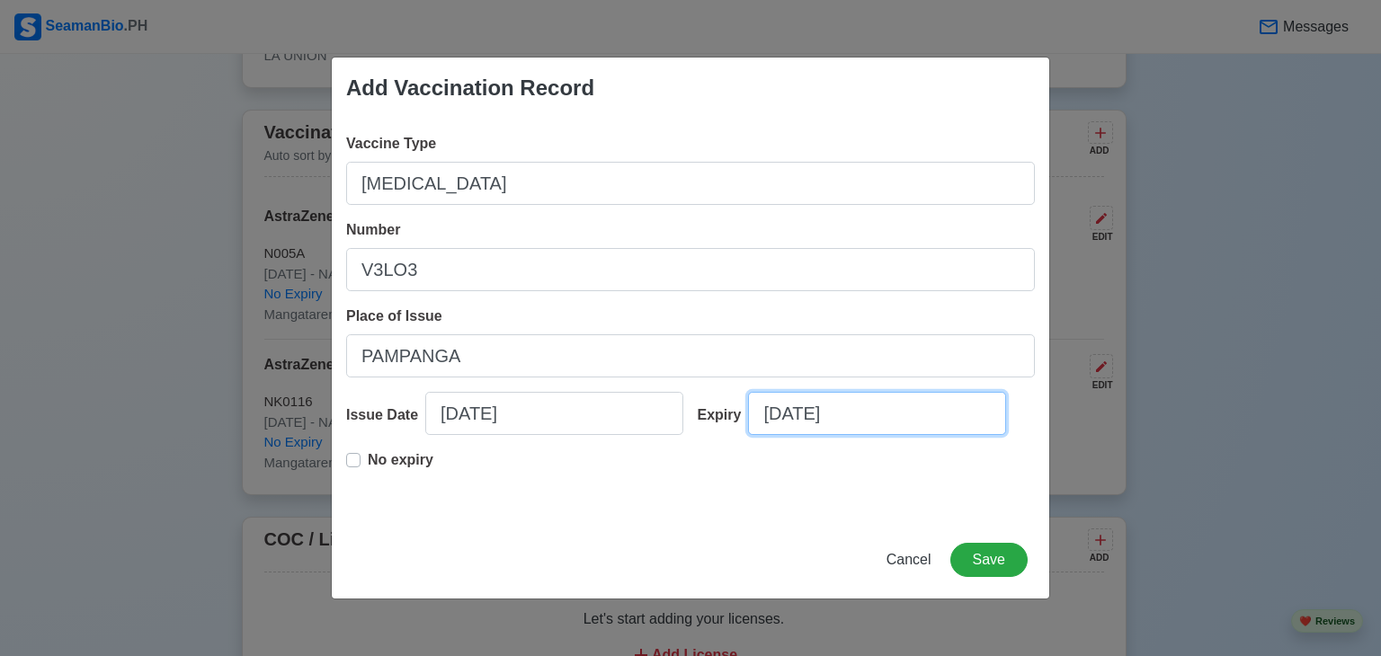
select select "****"
select select "*********"
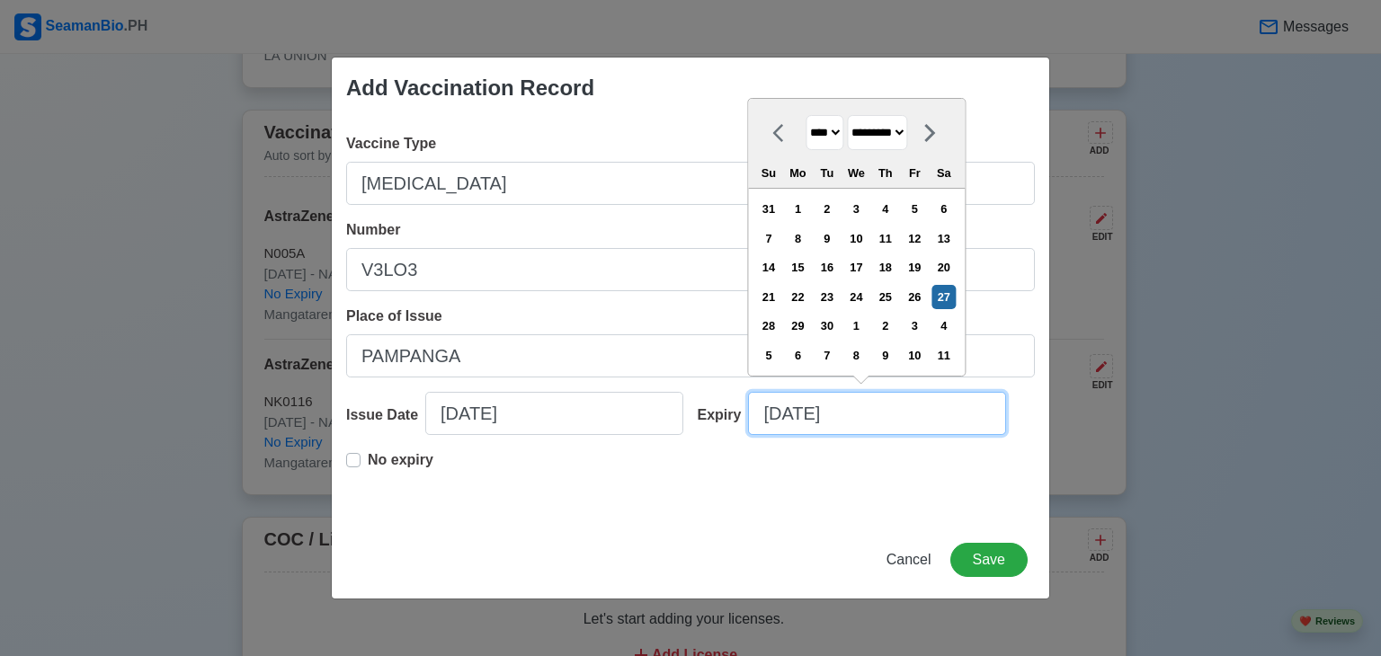
click at [877, 414] on input "09/27/2025" at bounding box center [877, 413] width 258 height 43
type input "09/27/20"
select select "****"
type input "09/27/2"
select select "****"
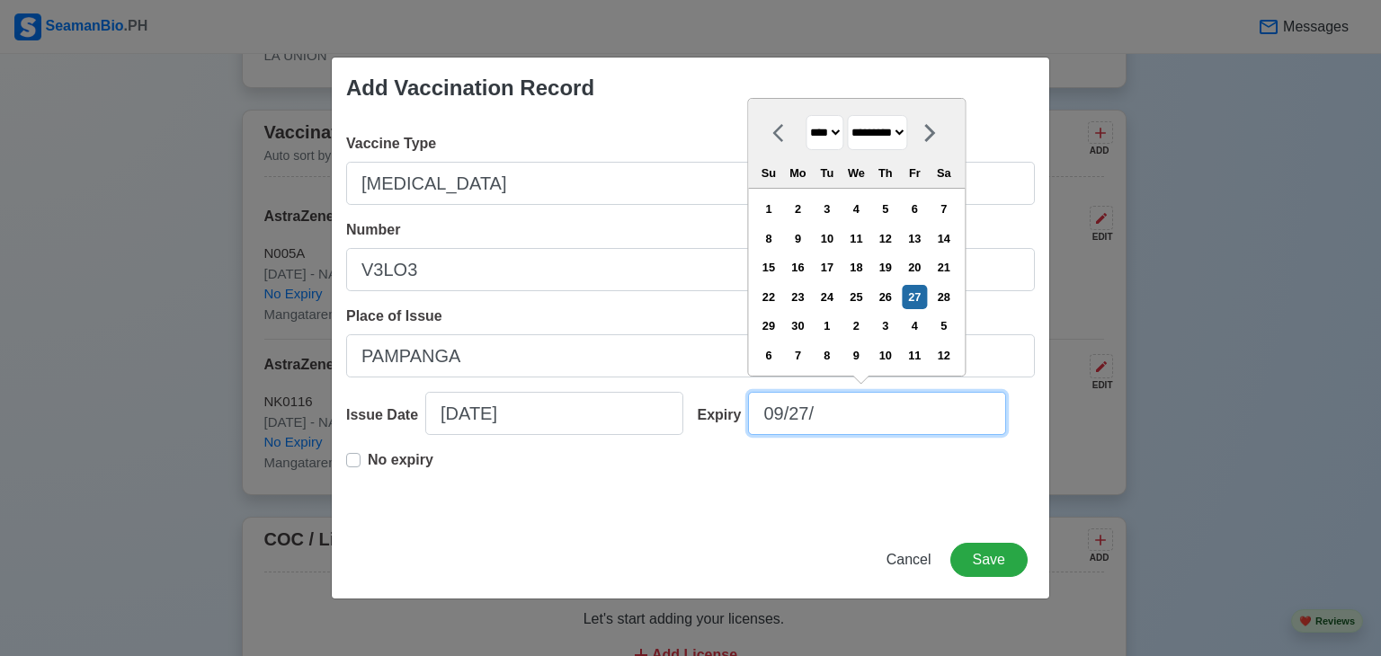
type input "09/27"
select select "****"
type input "0"
select select "****"
select select "*******"
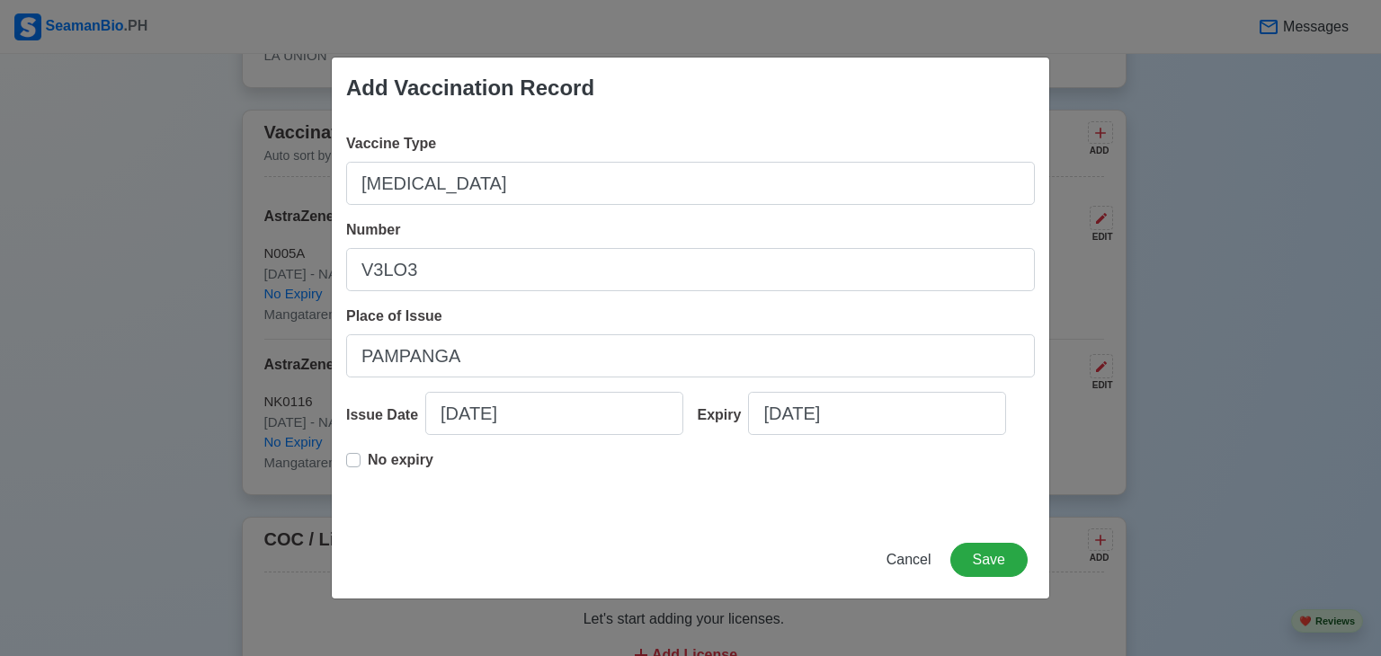
click at [368, 458] on label "No expiry" at bounding box center [401, 467] width 66 height 36
type input "02/14/2023"
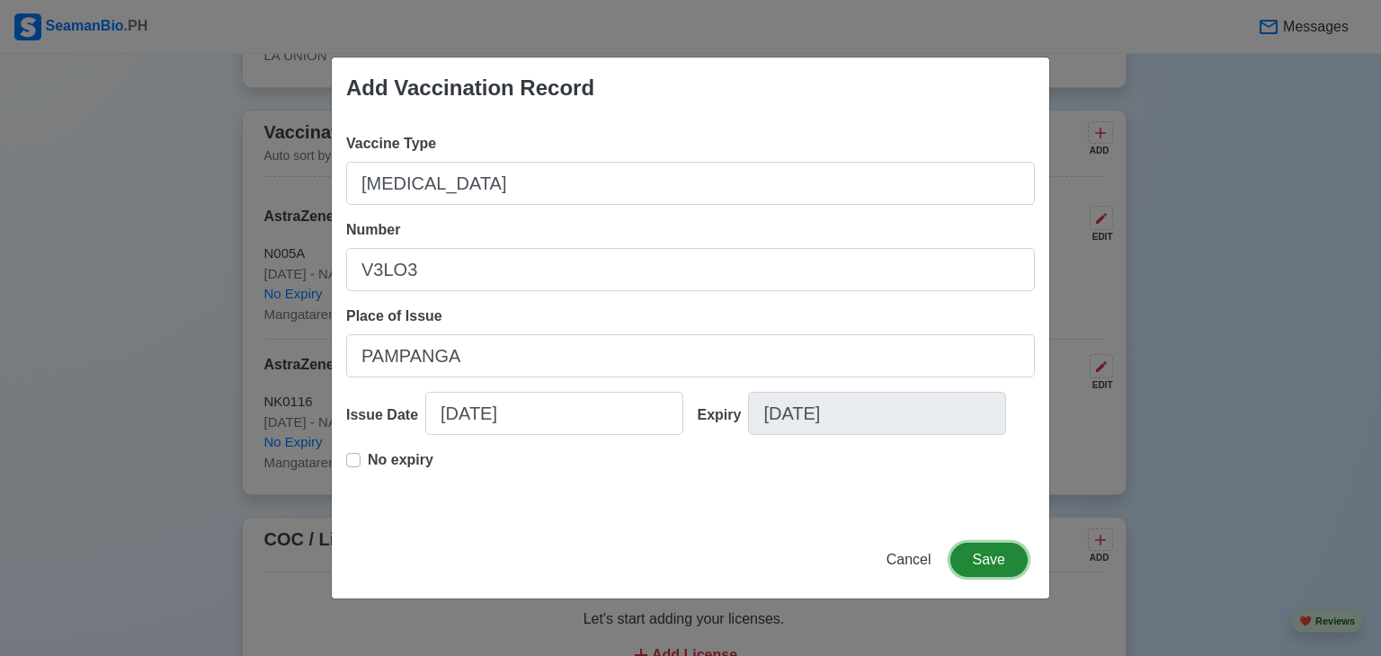
click at [974, 551] on button "Save" at bounding box center [988, 560] width 77 height 34
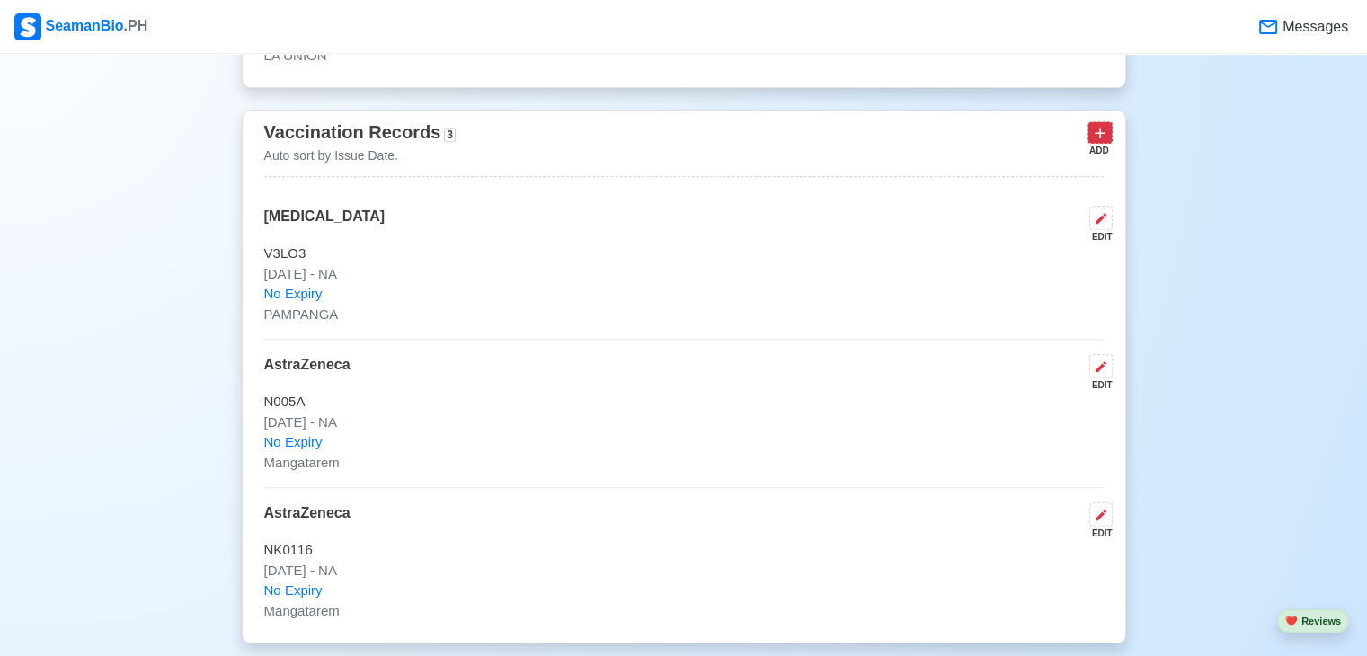
click at [1098, 138] on icon at bounding box center [1100, 133] width 18 height 18
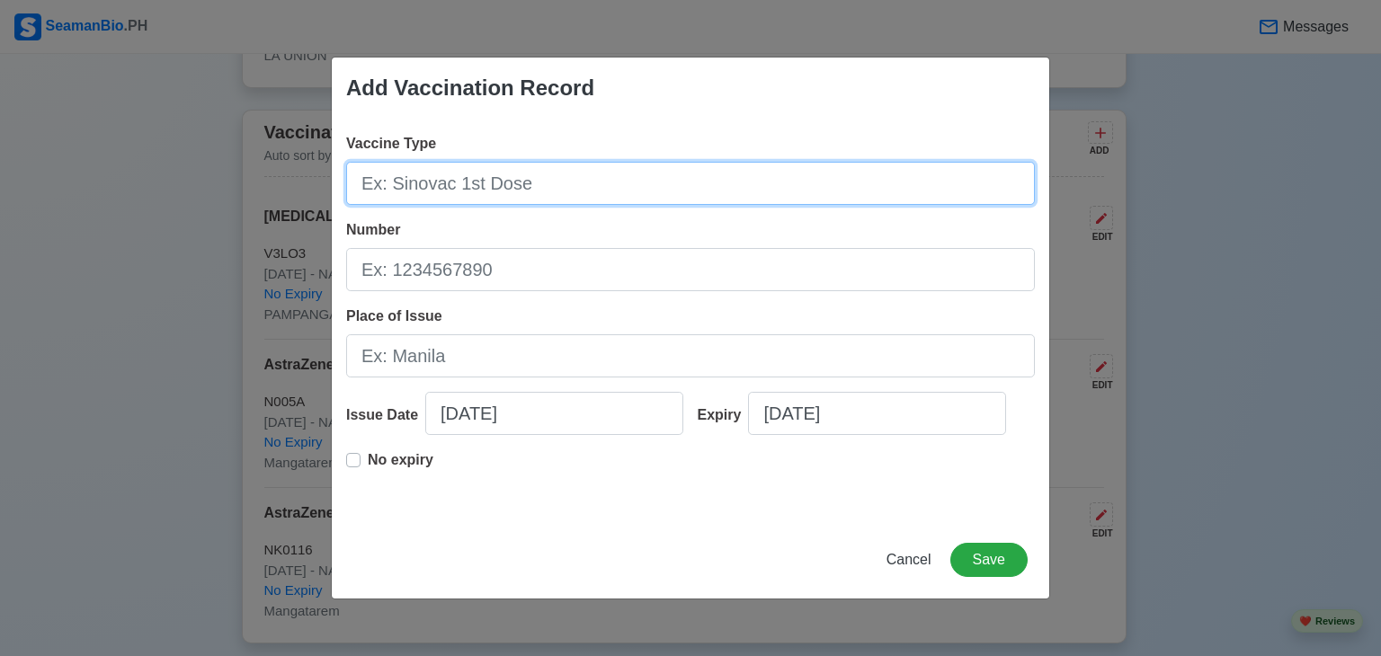
click at [781, 182] on input "Vaccine Type" at bounding box center [690, 183] width 689 height 43
paste input "POLIO VACCINE"
type input "POLIO VACCINE"
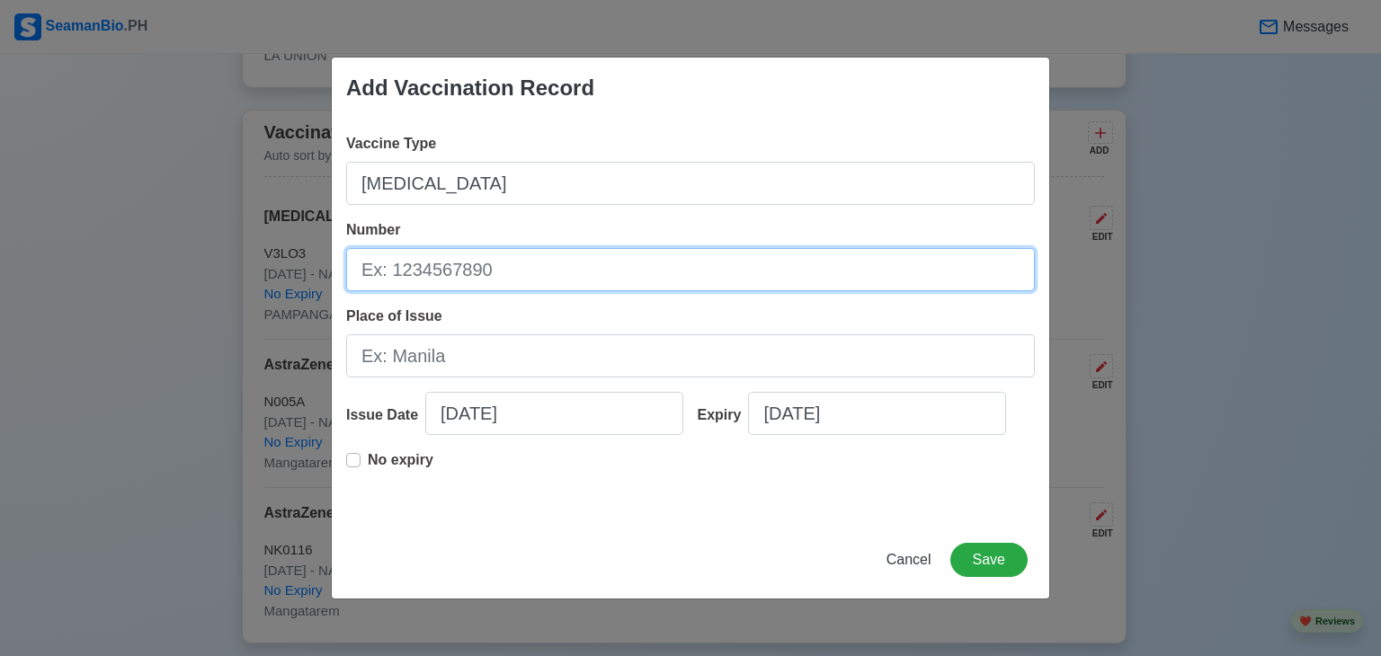
click at [659, 270] on input "Number" at bounding box center [690, 269] width 689 height 43
paste input "V3C82"
type input "V3C82"
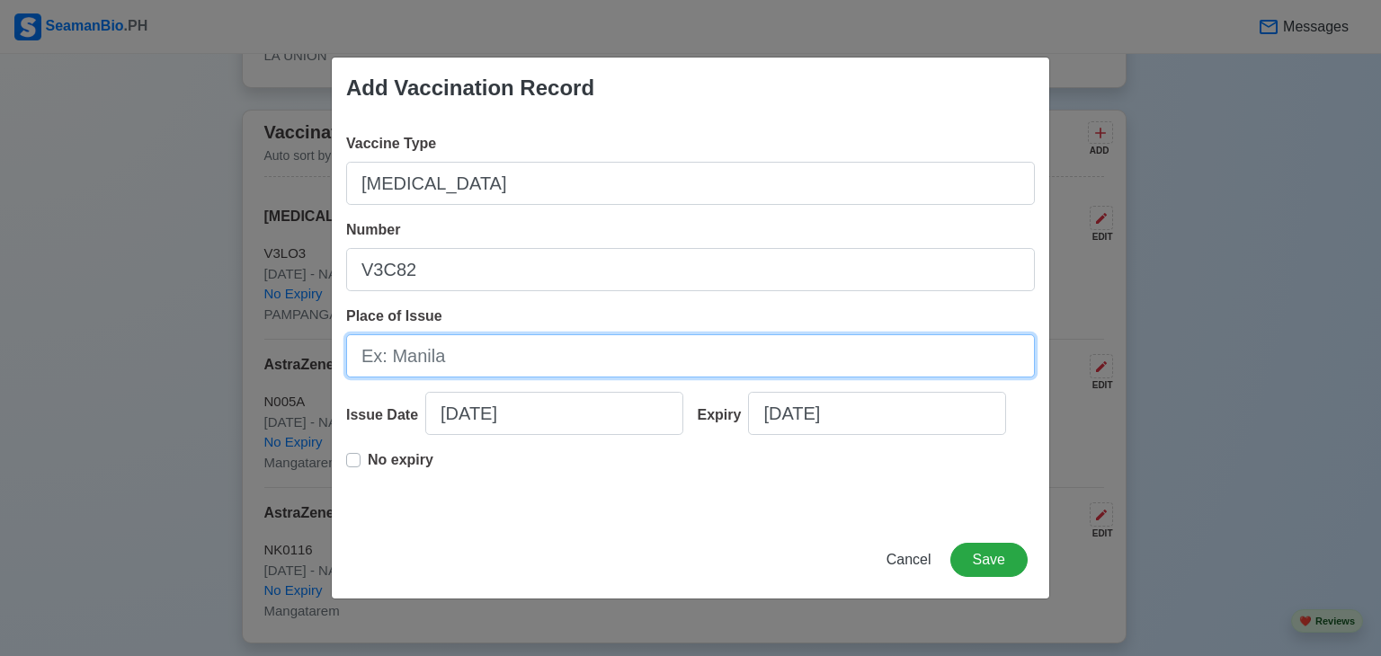
click at [396, 353] on input "Place of Issue" at bounding box center [690, 355] width 689 height 43
type input "PAMPANGA"
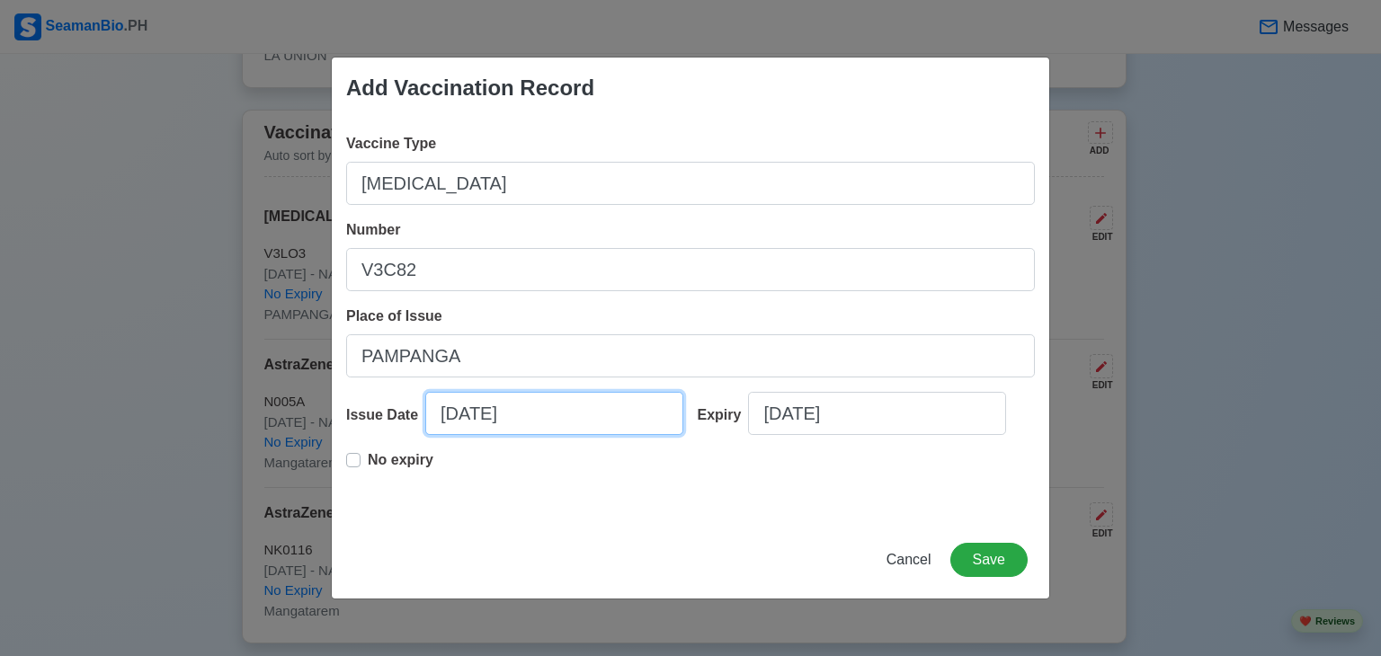
select select "****"
select select "*********"
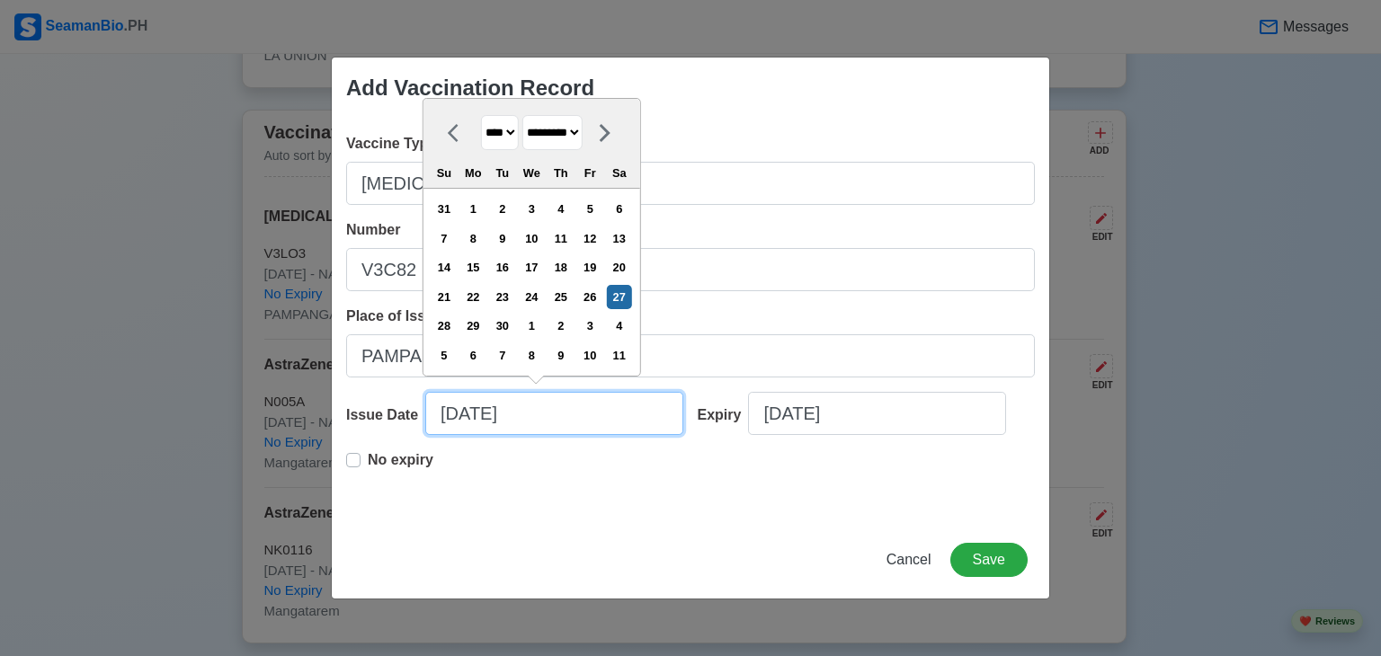
click at [529, 417] on input "09/27/2025" at bounding box center [554, 413] width 258 height 43
type input "09/27/20"
select select "****"
type input "09/27/2"
select select "****"
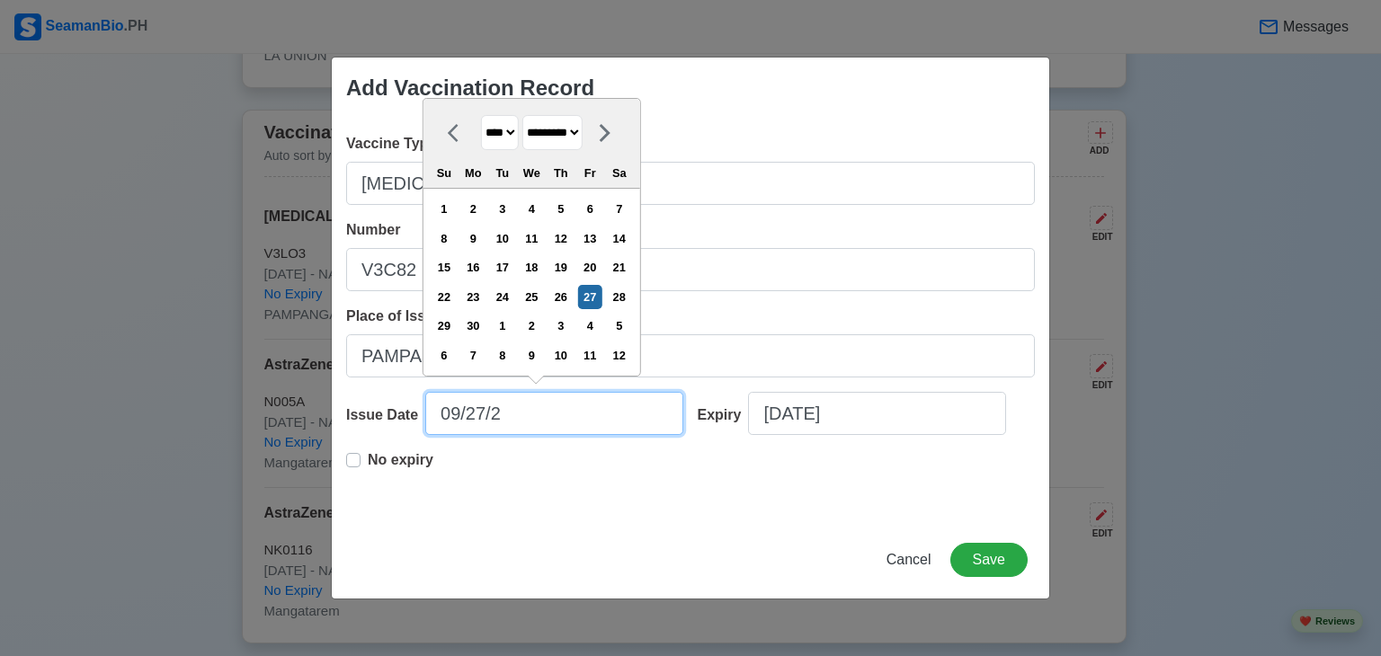
type input "09/27/"
select select "****"
type input "0"
select select "****"
select select "*******"
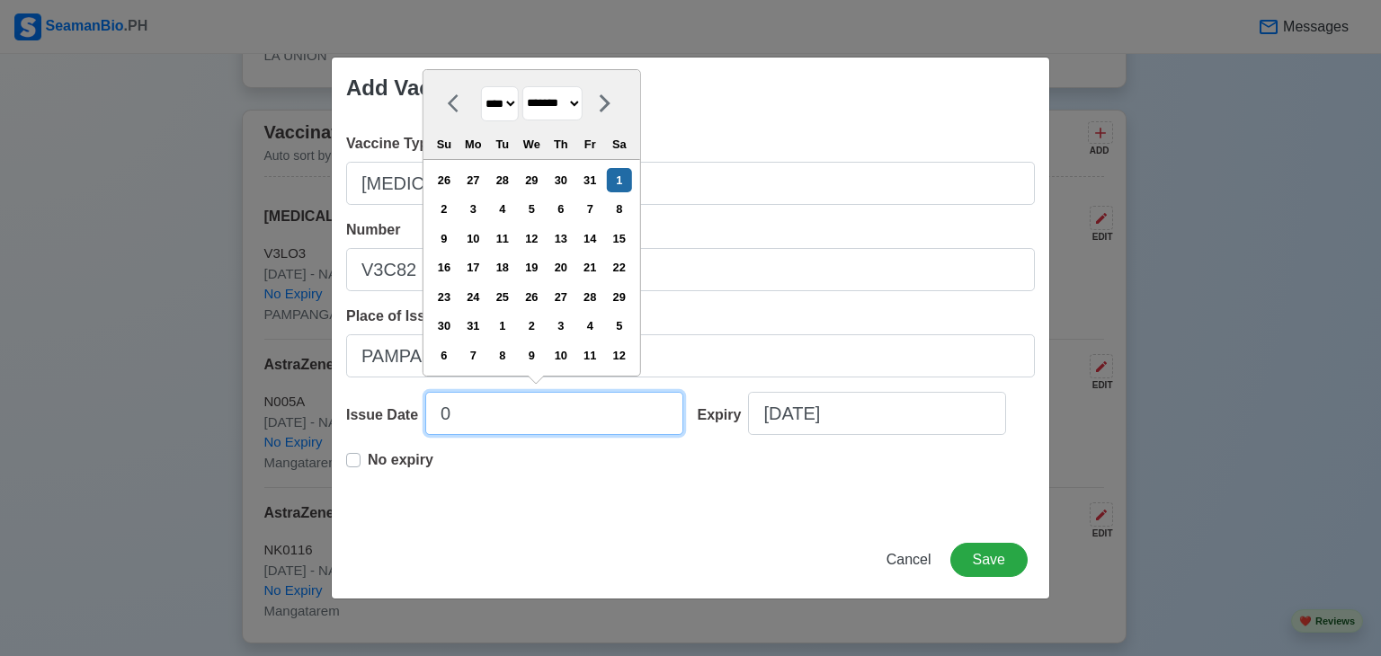
type input "02"
select select "****"
select select "********"
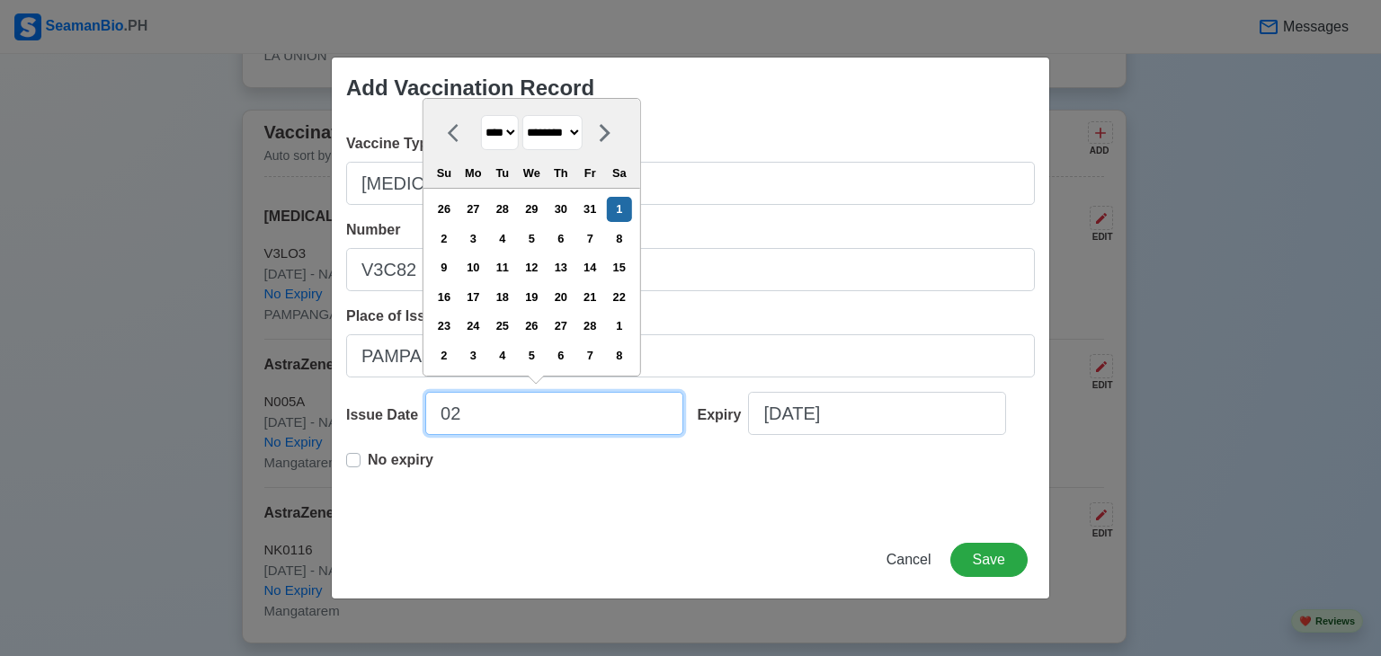
type input "02-"
select select "****"
type input "02"
select select "****"
type input "02/14/2023"
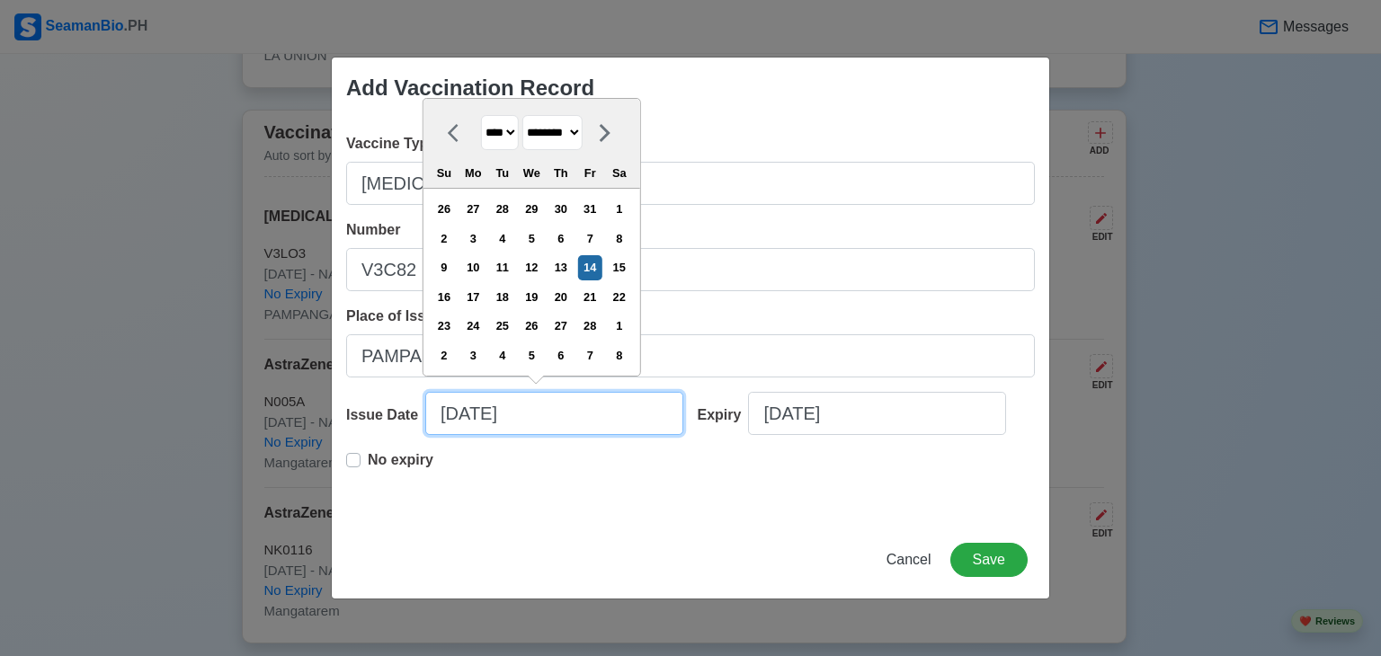
select select "****"
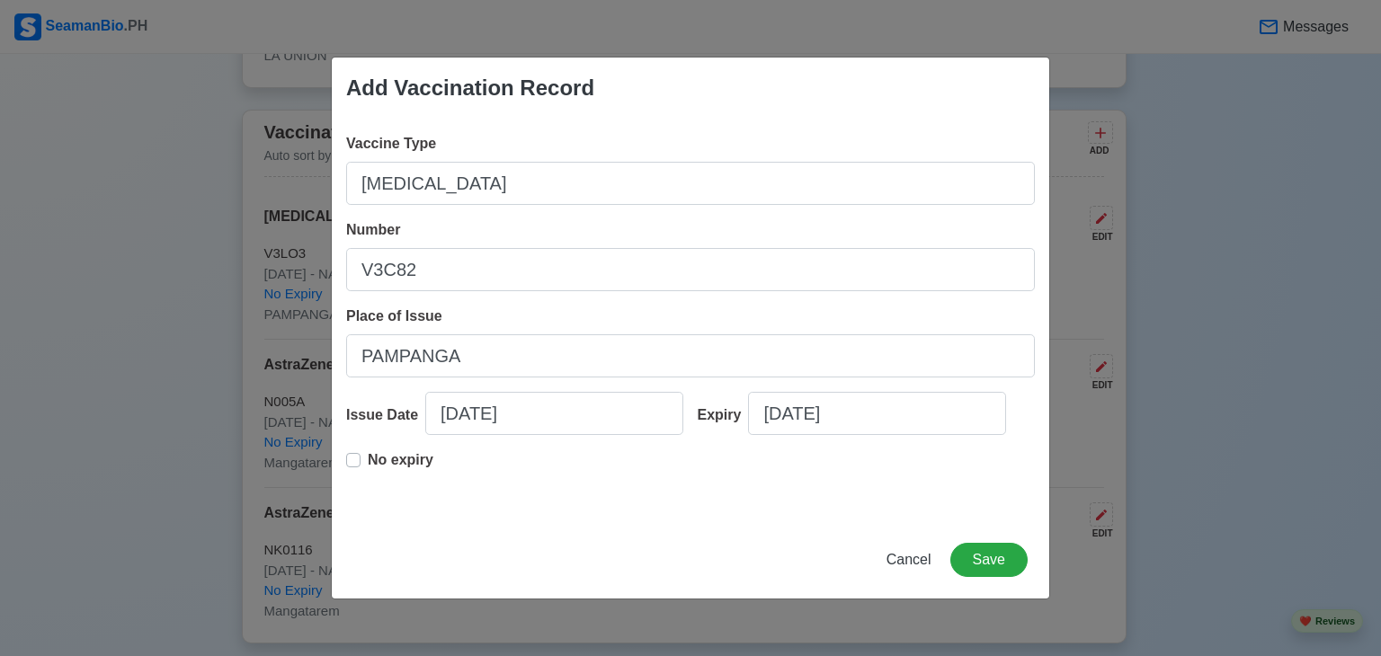
click at [345, 463] on div "Vaccine Type POLIO VACCINE Number V3C82 Place of Issue PAMPANGA Issue Date 02/1…" at bounding box center [690, 320] width 717 height 403
click at [368, 461] on label "No expiry" at bounding box center [401, 467] width 66 height 36
type input "02/14/2023"
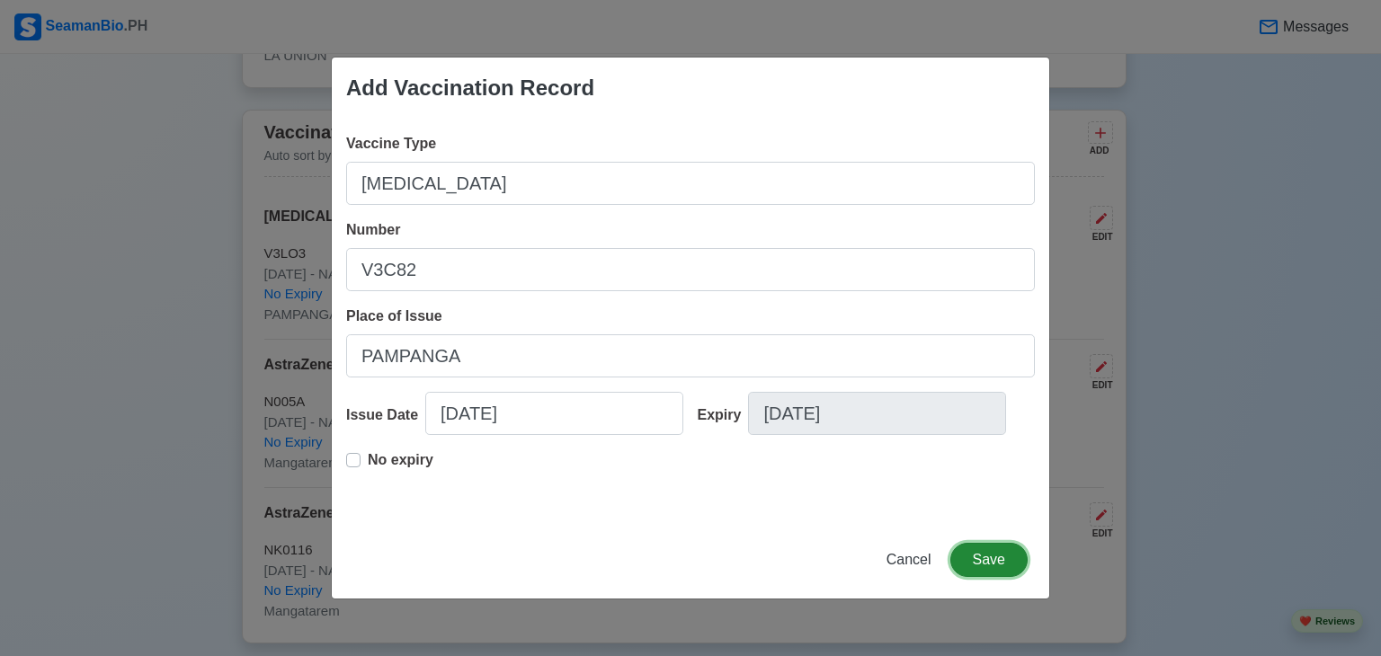
click at [965, 563] on button "Save" at bounding box center [988, 560] width 77 height 34
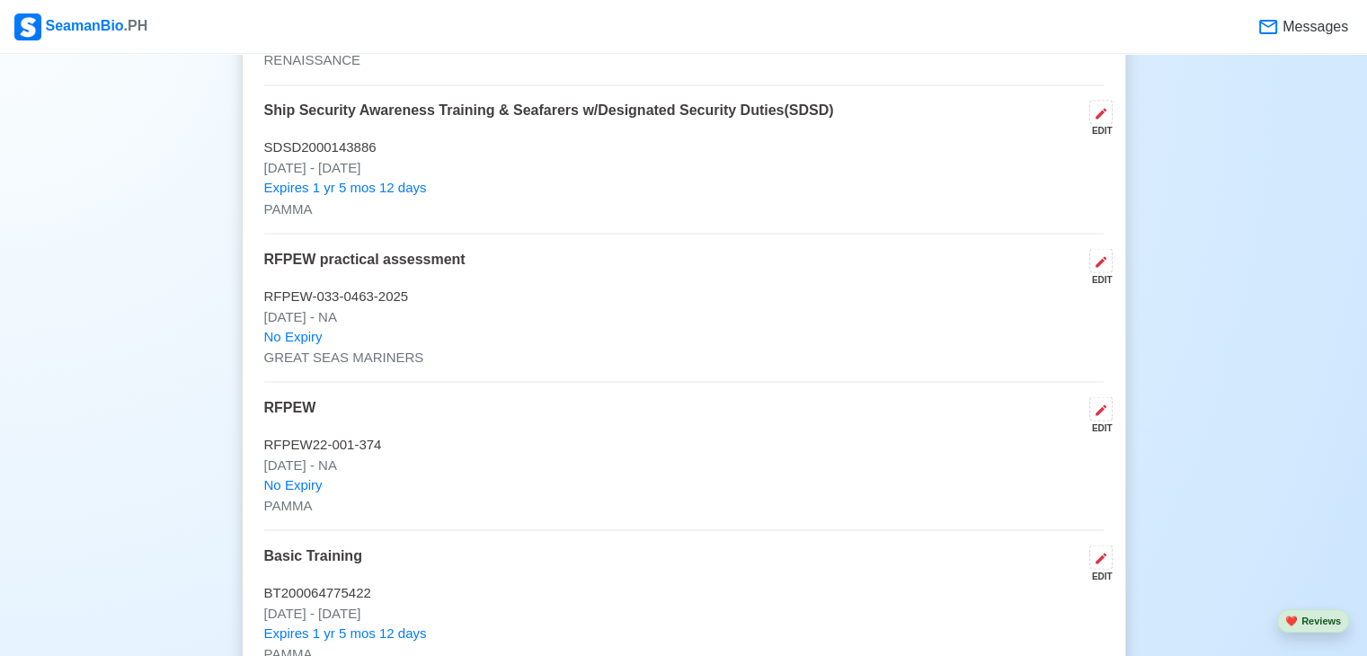
scroll to position [3427, 0]
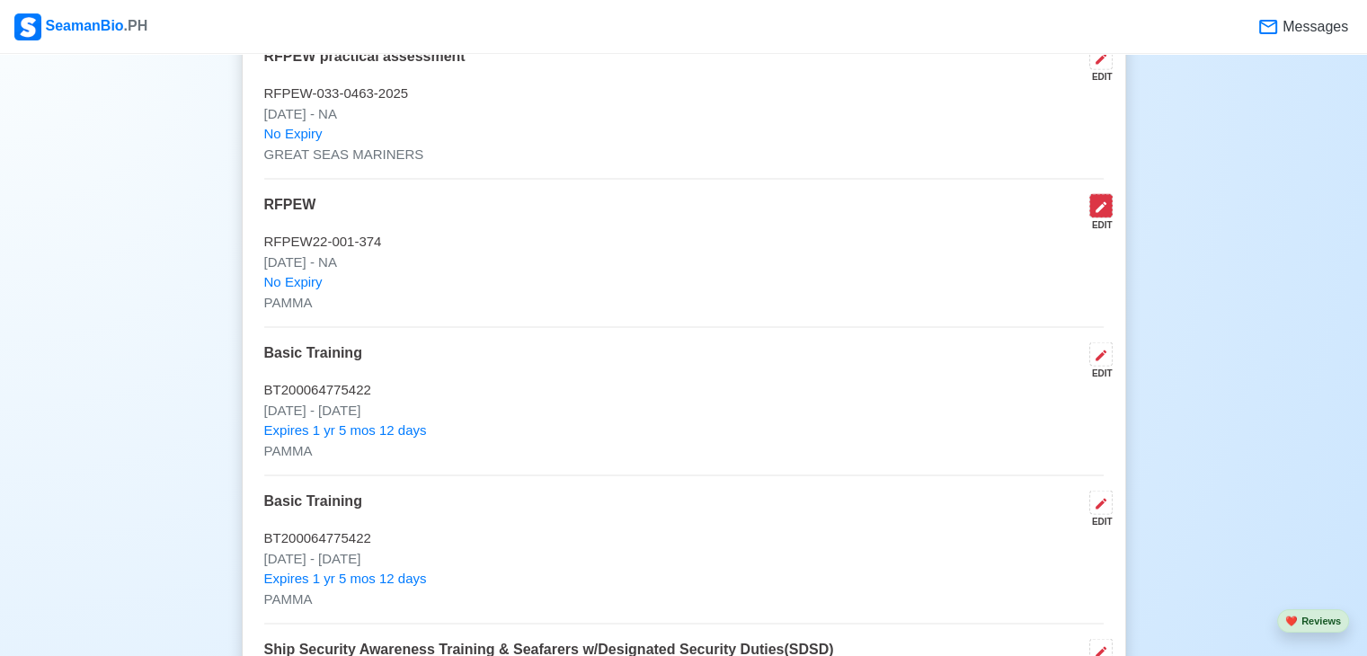
click at [1109, 206] on button at bounding box center [1101, 206] width 23 height 24
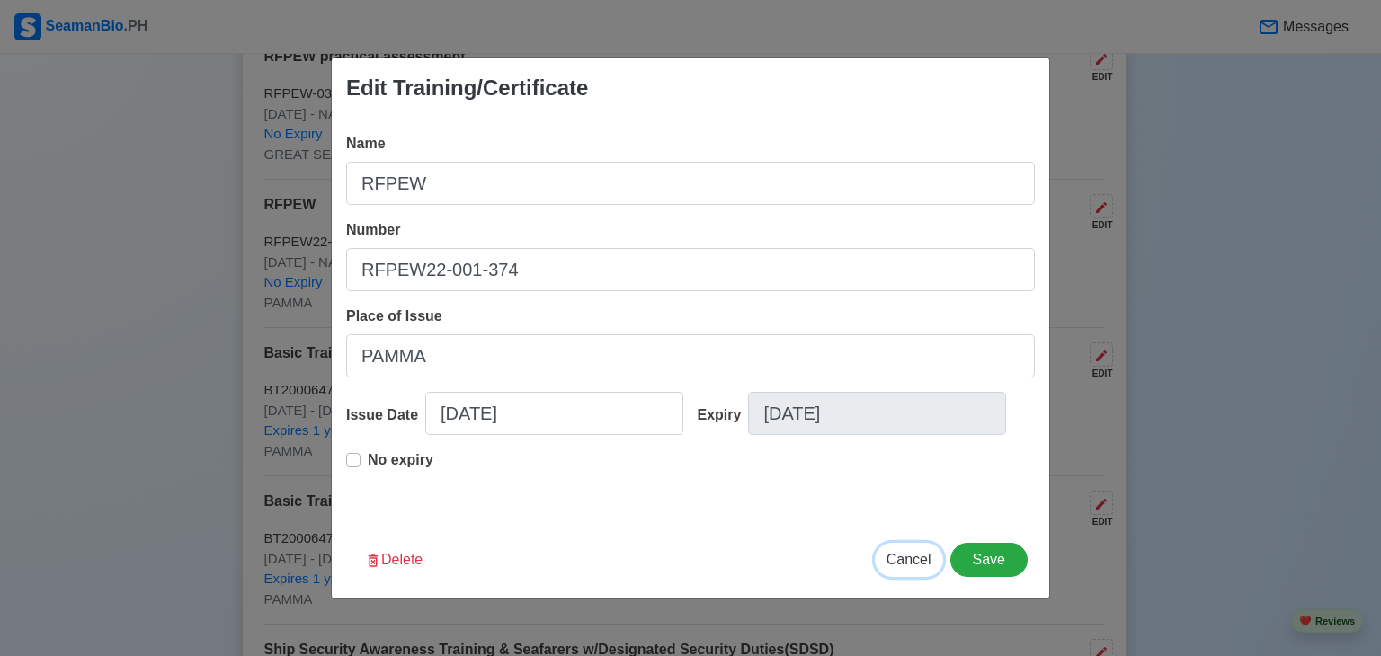
click at [922, 564] on span "Cancel" at bounding box center [908, 559] width 45 height 15
type input "09/27/2025"
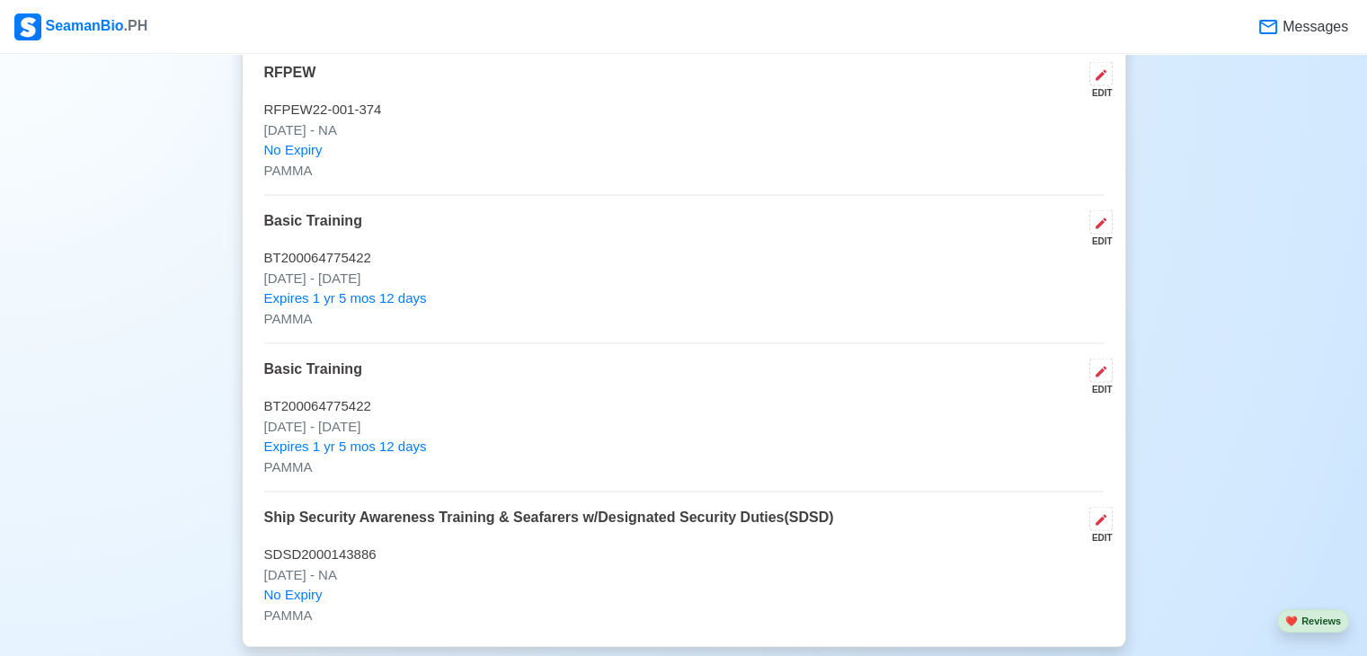
scroll to position [3560, 0]
click at [1102, 530] on div "EDIT" at bounding box center [1097, 536] width 31 height 13
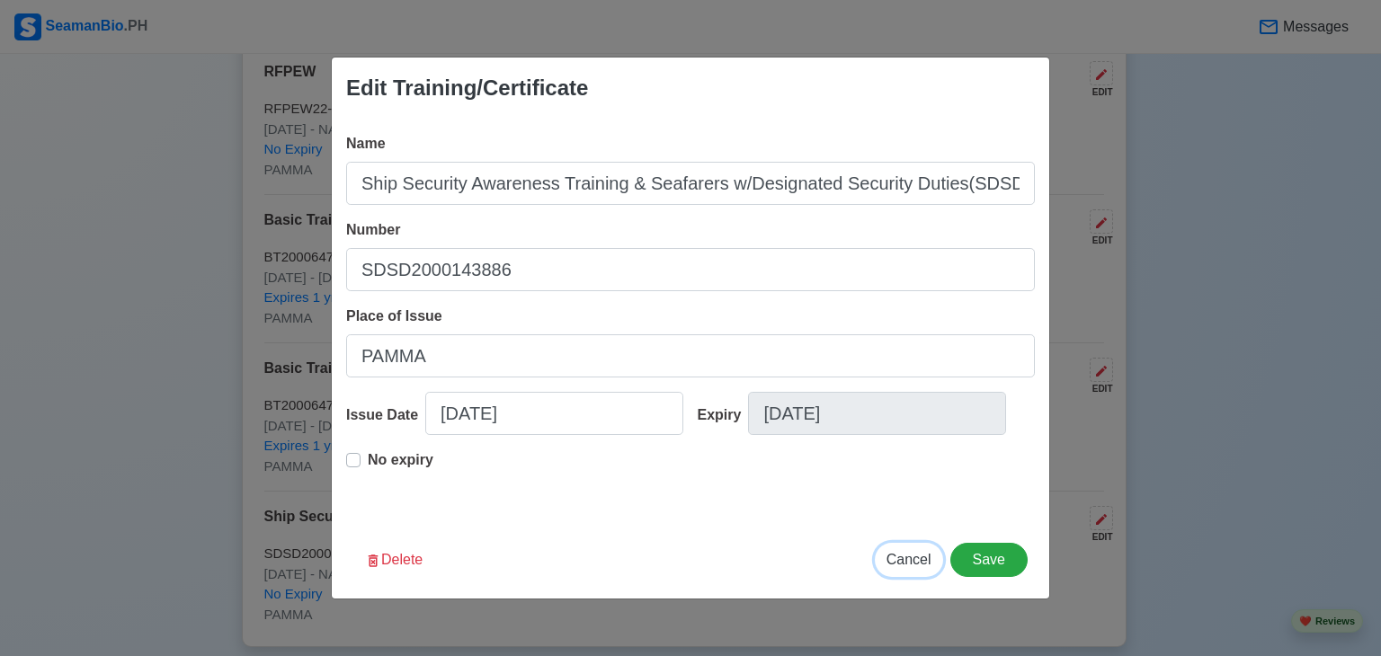
click at [913, 558] on span "Cancel" at bounding box center [908, 559] width 45 height 15
type input "09/27/2025"
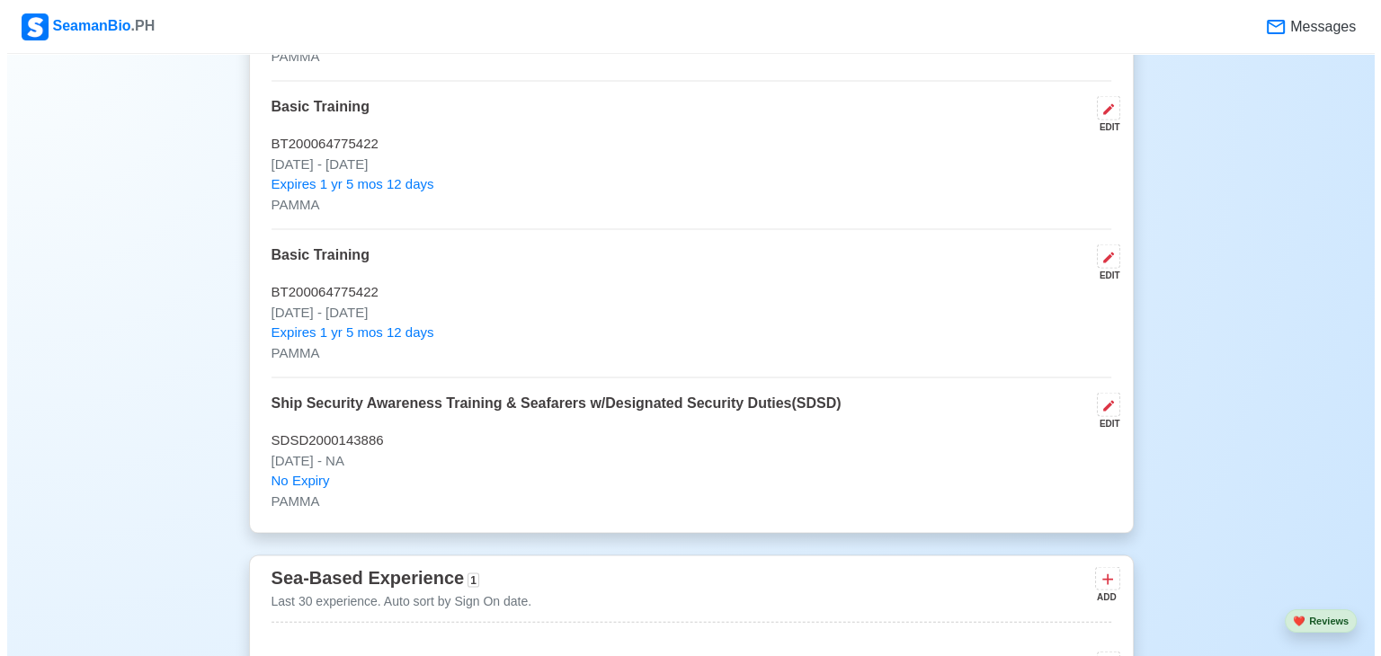
scroll to position [3671, 0]
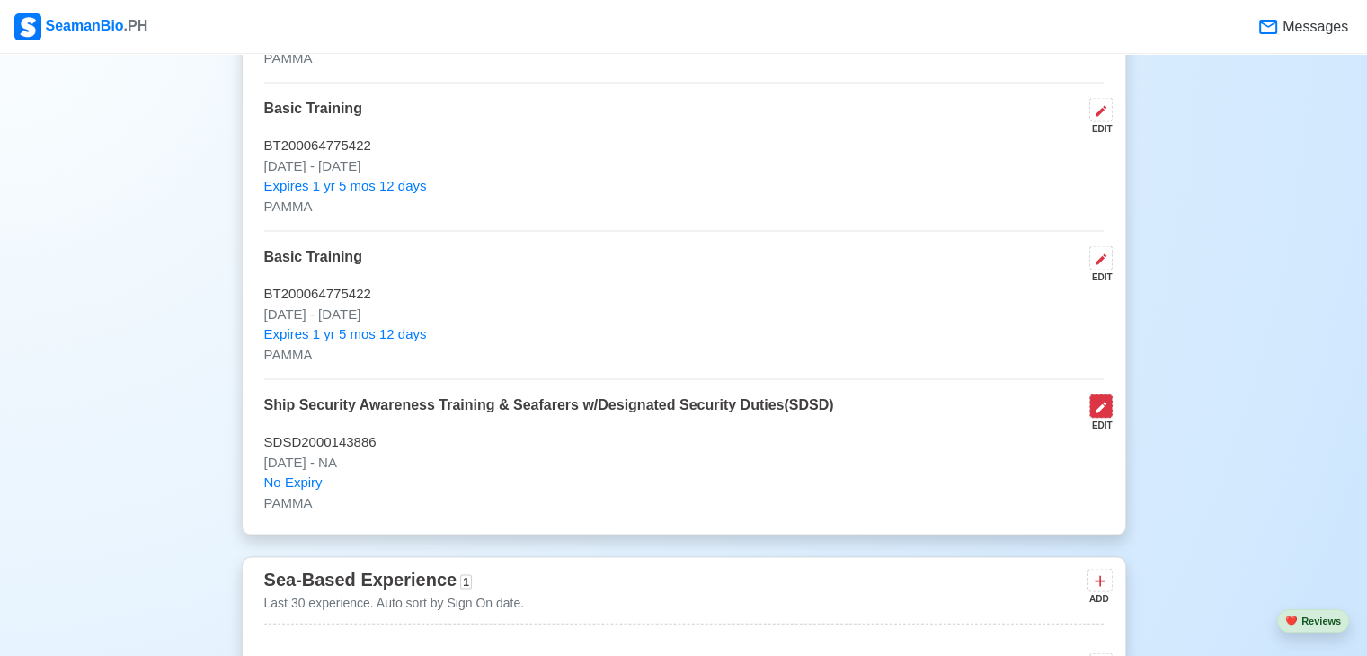
click at [1103, 406] on icon at bounding box center [1101, 408] width 14 height 14
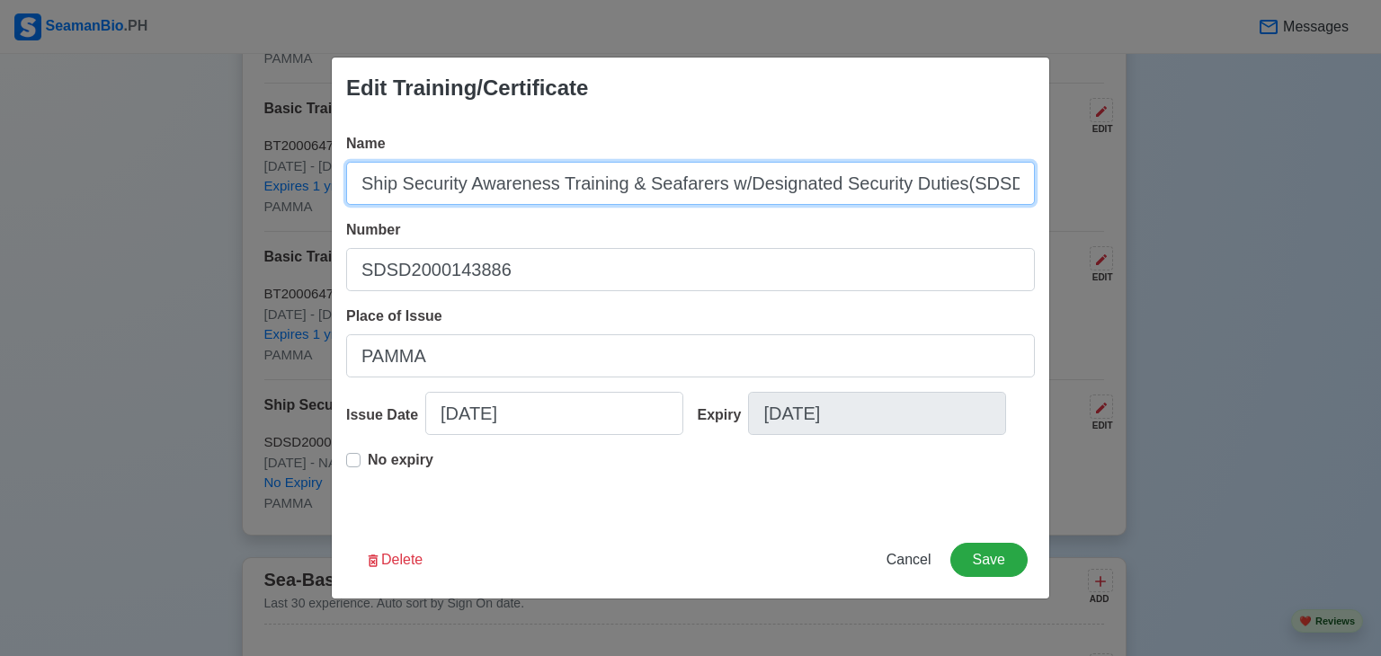
click at [351, 182] on input "Ship Security Awareness Training & Seafarers w/Designated Security Duties(SDSD)" at bounding box center [690, 183] width 689 height 43
type input "(COP) Ship Security Awareness Training & Seafarers w/Designated Security Duties…"
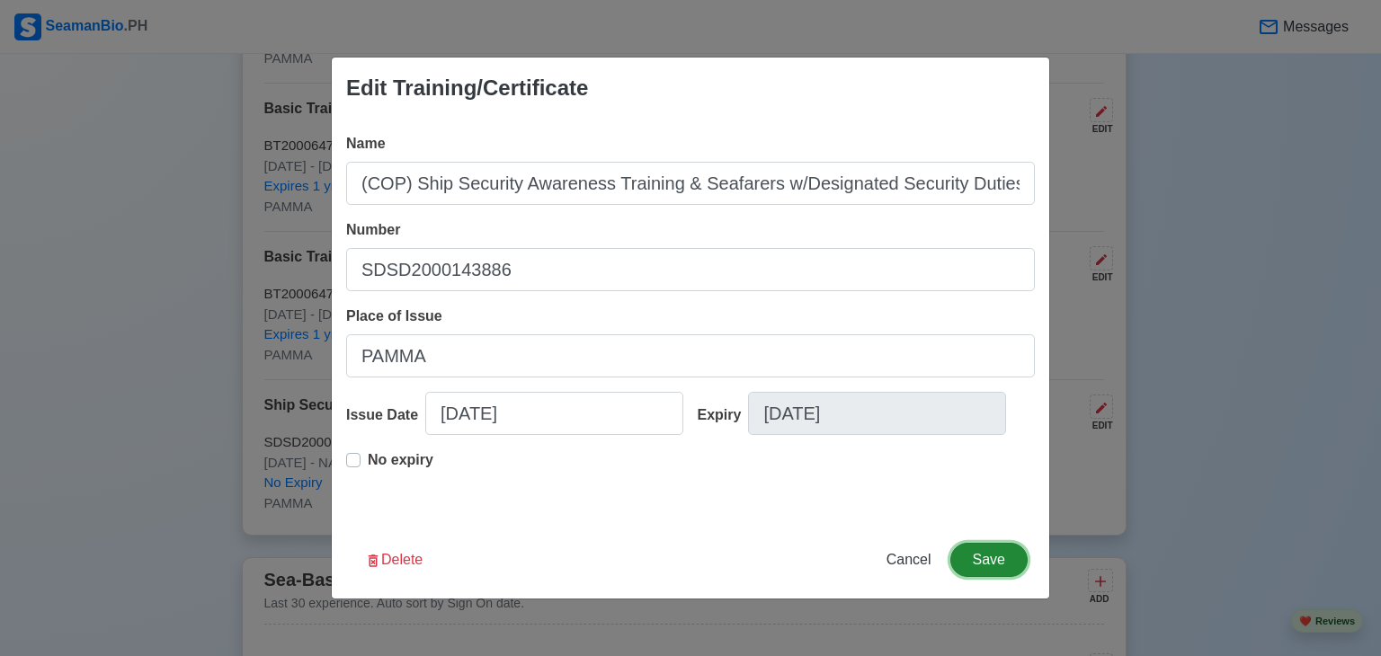
click at [968, 557] on button "Save" at bounding box center [988, 560] width 77 height 34
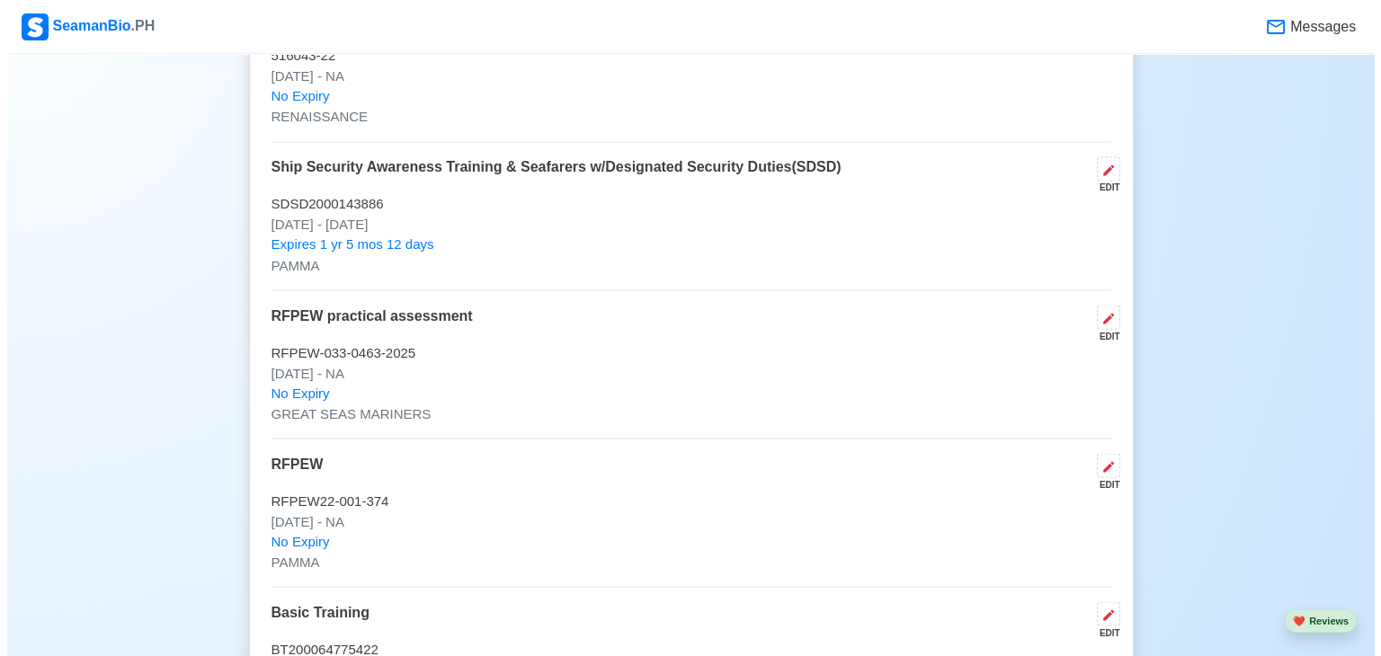
scroll to position [3166, 0]
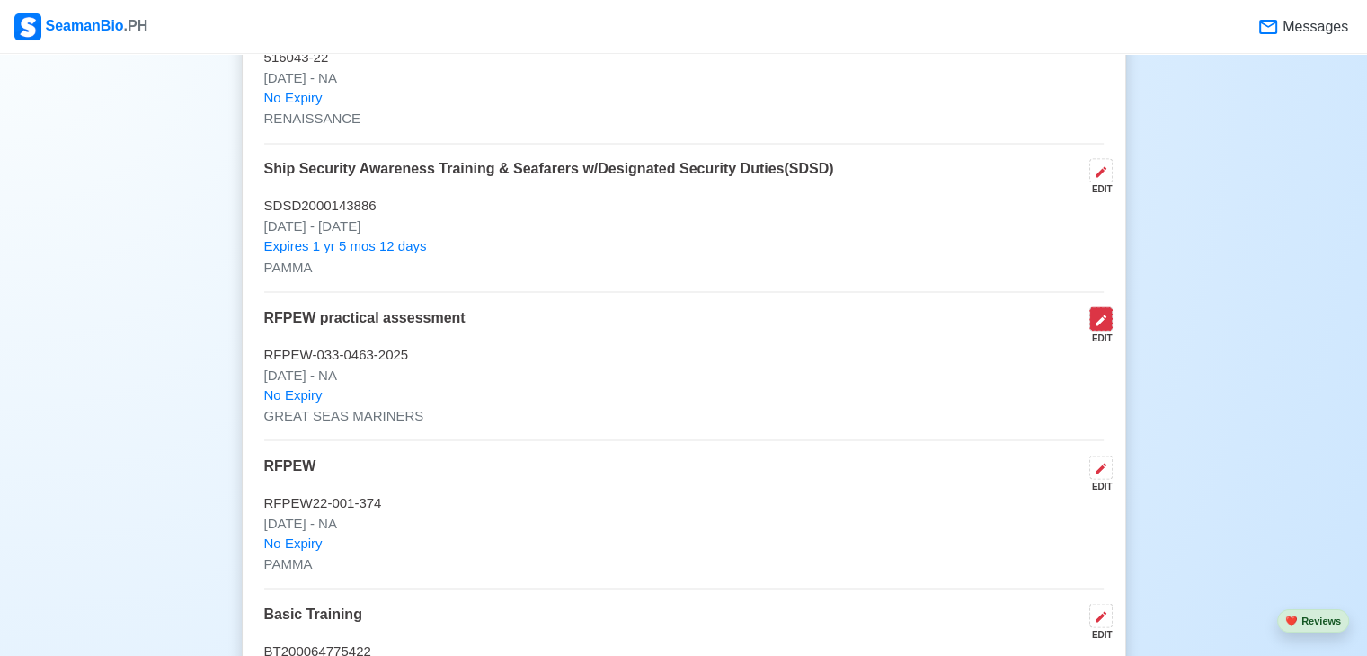
click at [1106, 320] on icon at bounding box center [1101, 320] width 14 height 14
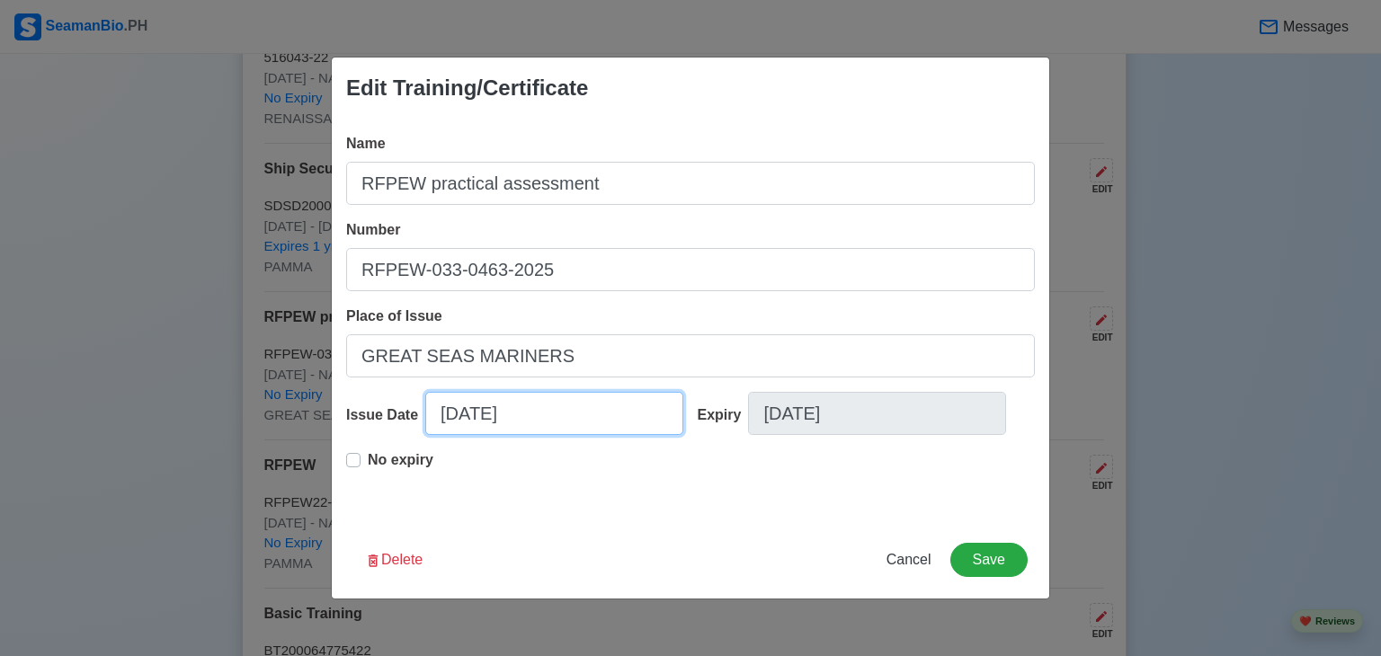
select select "****"
select select "*********"
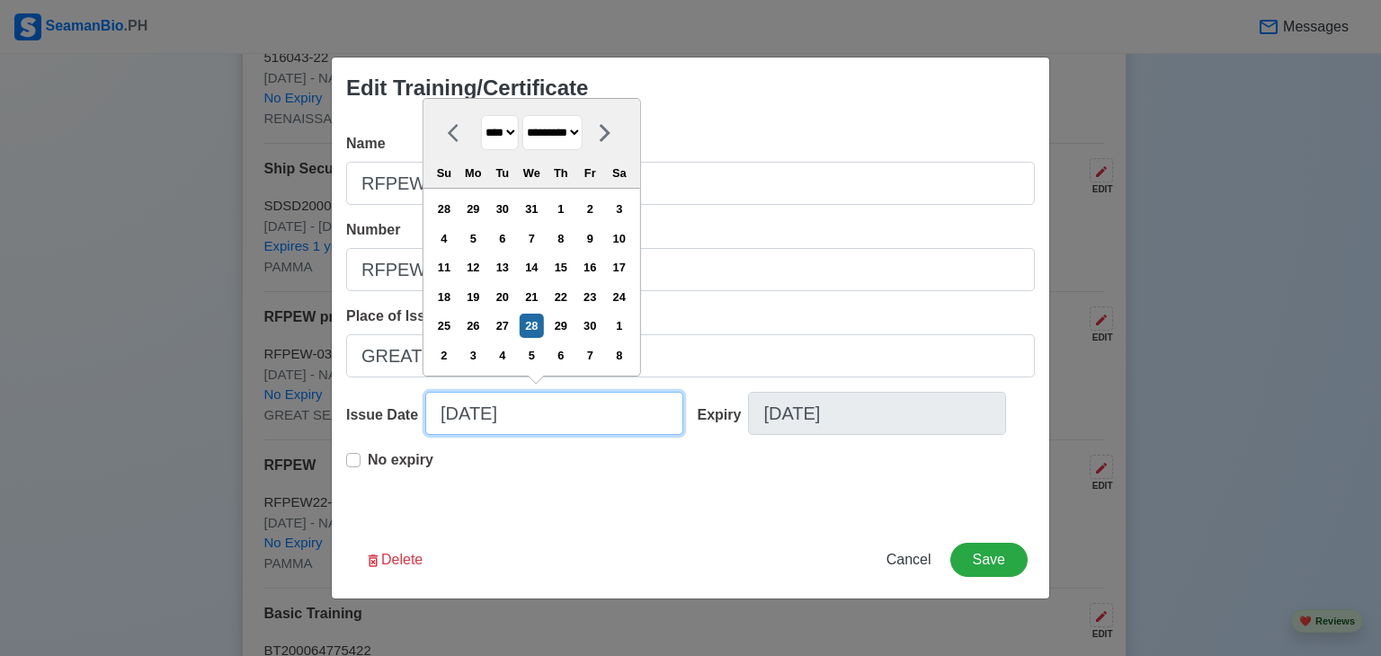
click at [453, 414] on input "09/28/2022" at bounding box center [554, 413] width 258 height 43
type input "08/28/2022"
select select "******"
type input "08/28/2022"
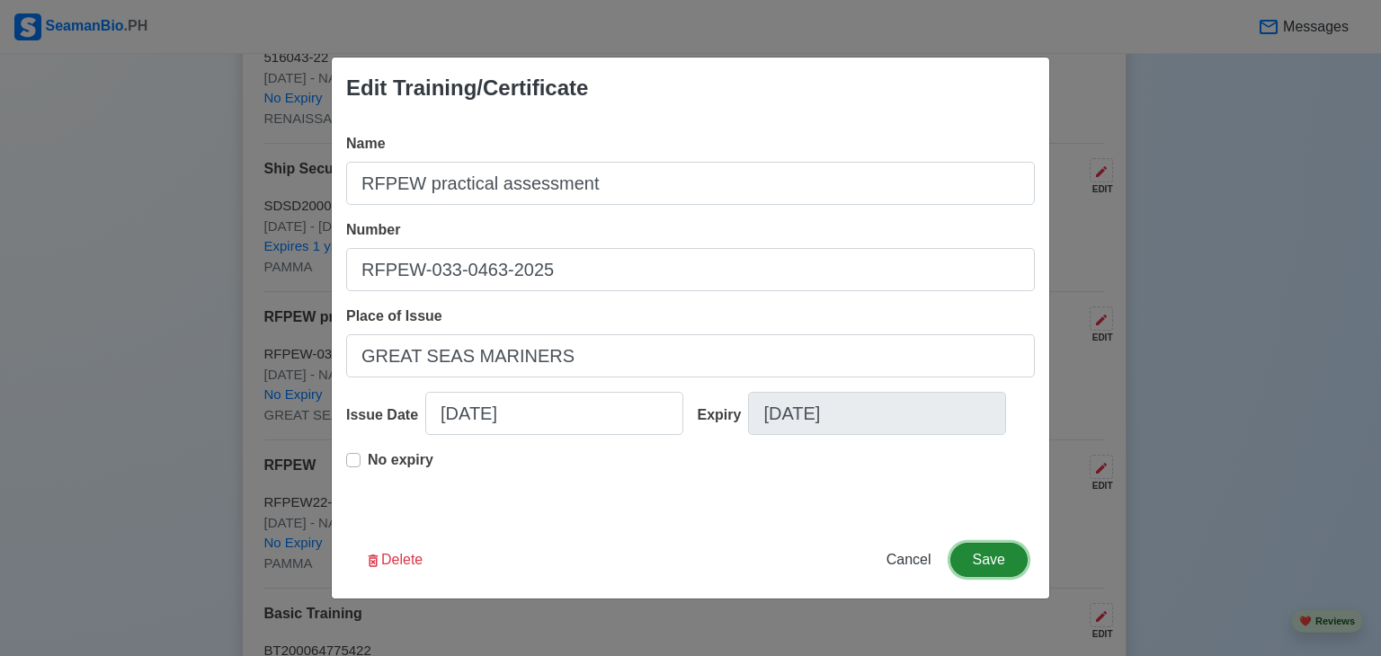
click at [992, 556] on button "Save" at bounding box center [988, 560] width 77 height 34
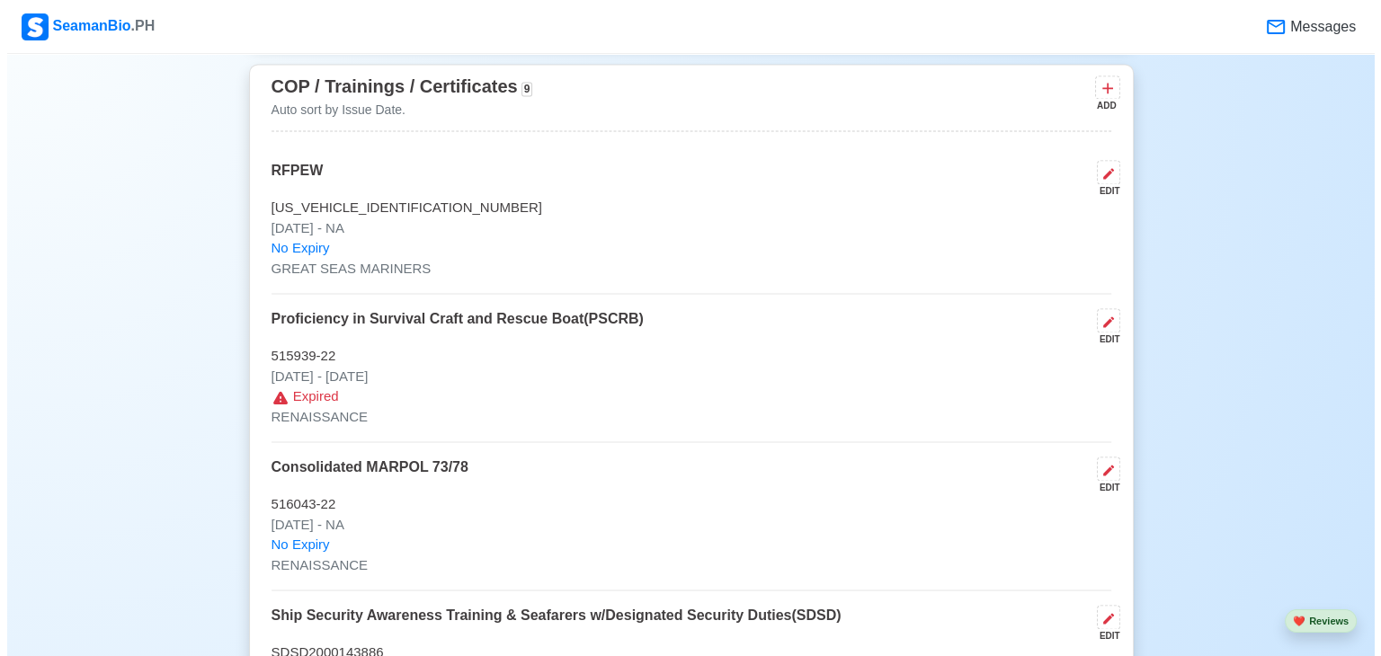
scroll to position [2718, 0]
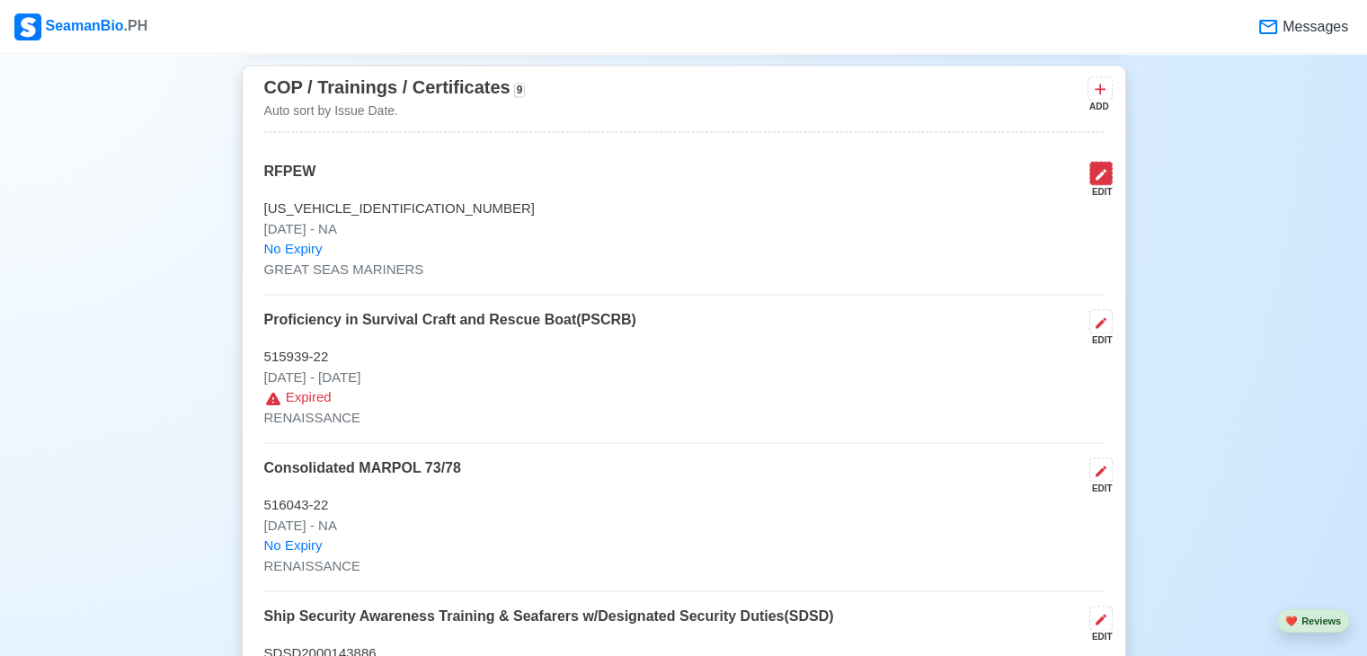
click at [1090, 170] on button at bounding box center [1101, 173] width 23 height 24
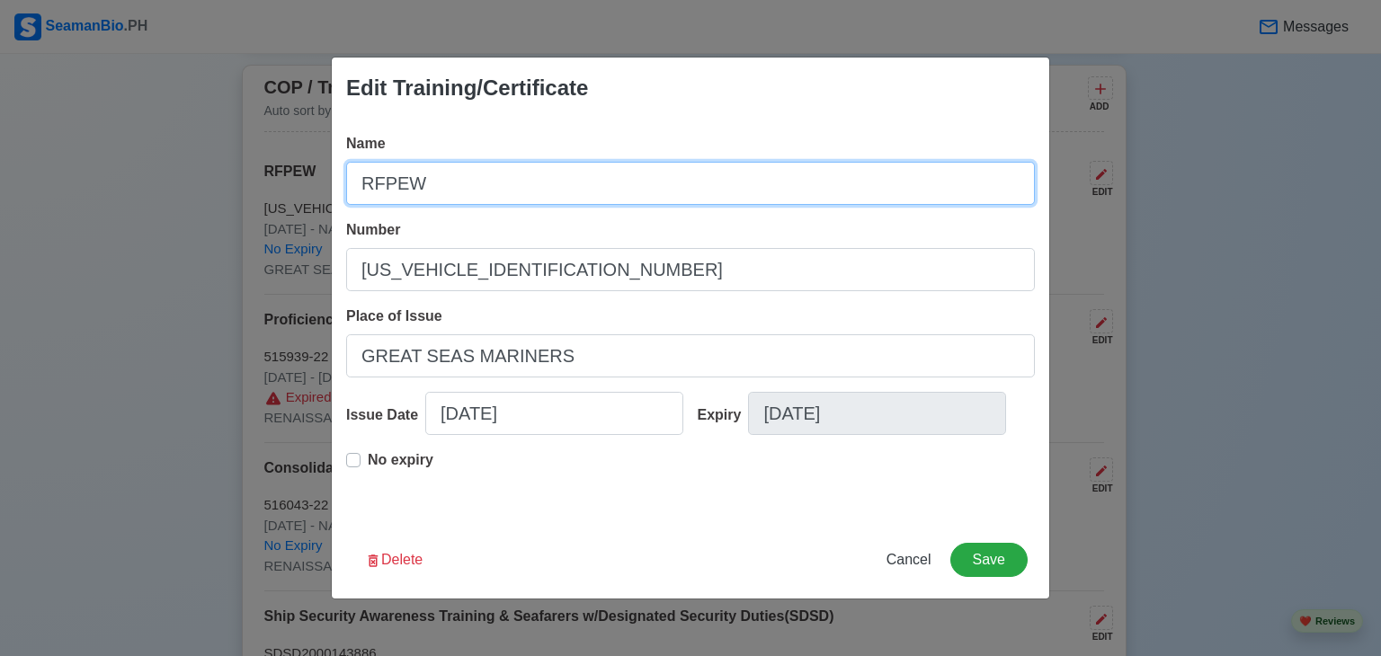
click at [357, 191] on input "RFPEW" at bounding box center [690, 183] width 689 height 43
type input "(COP) RFPEW"
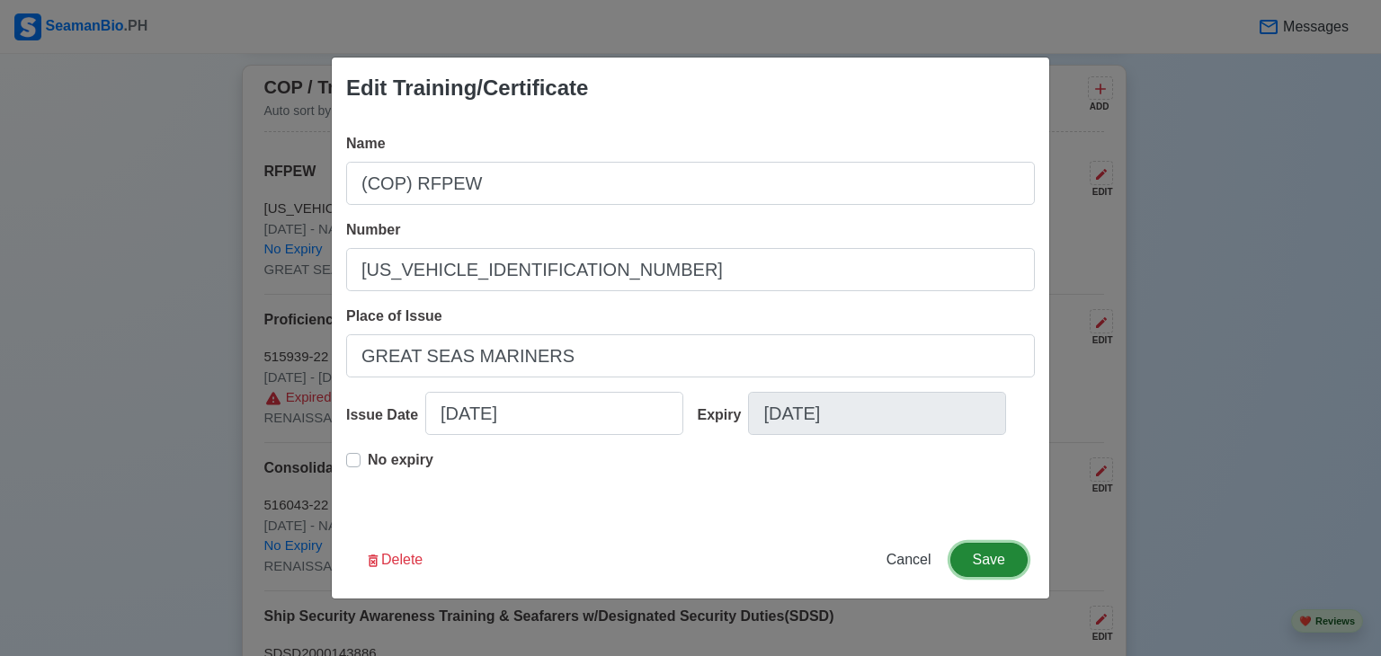
click at [981, 562] on button "Save" at bounding box center [988, 560] width 77 height 34
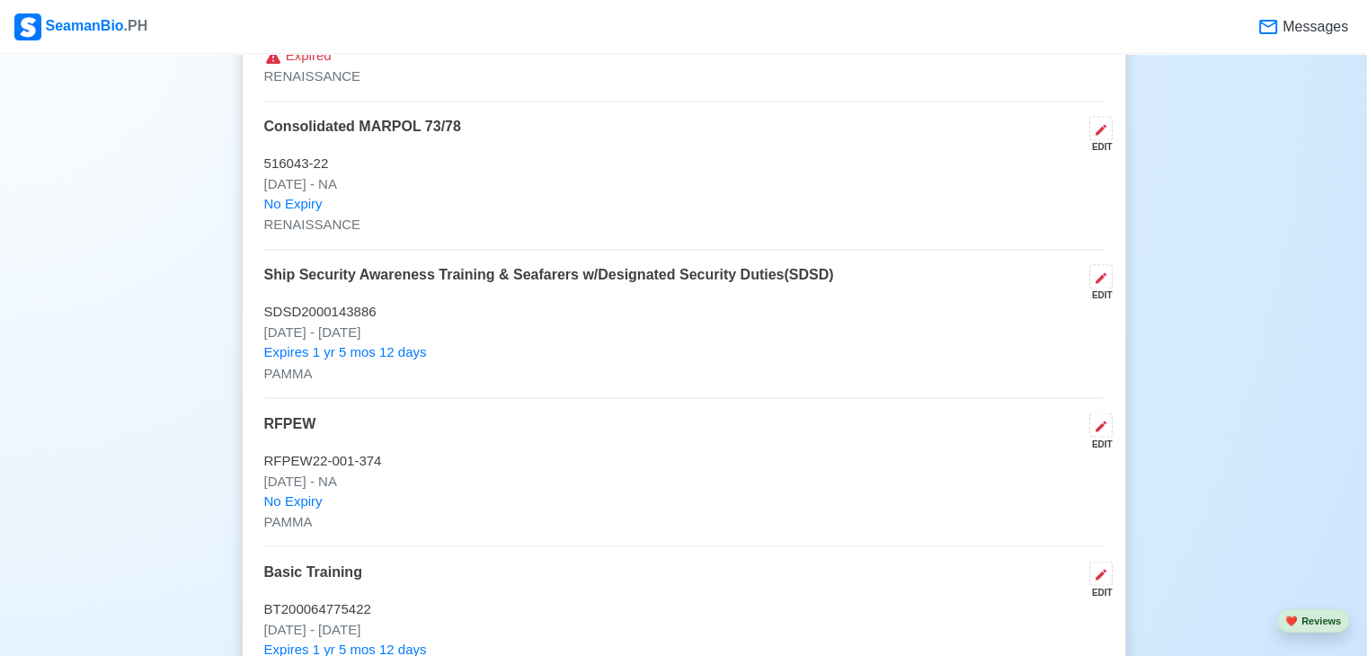
scroll to position [3057, 0]
click at [821, 317] on p "SDSD2000143886" at bounding box center [684, 315] width 840 height 21
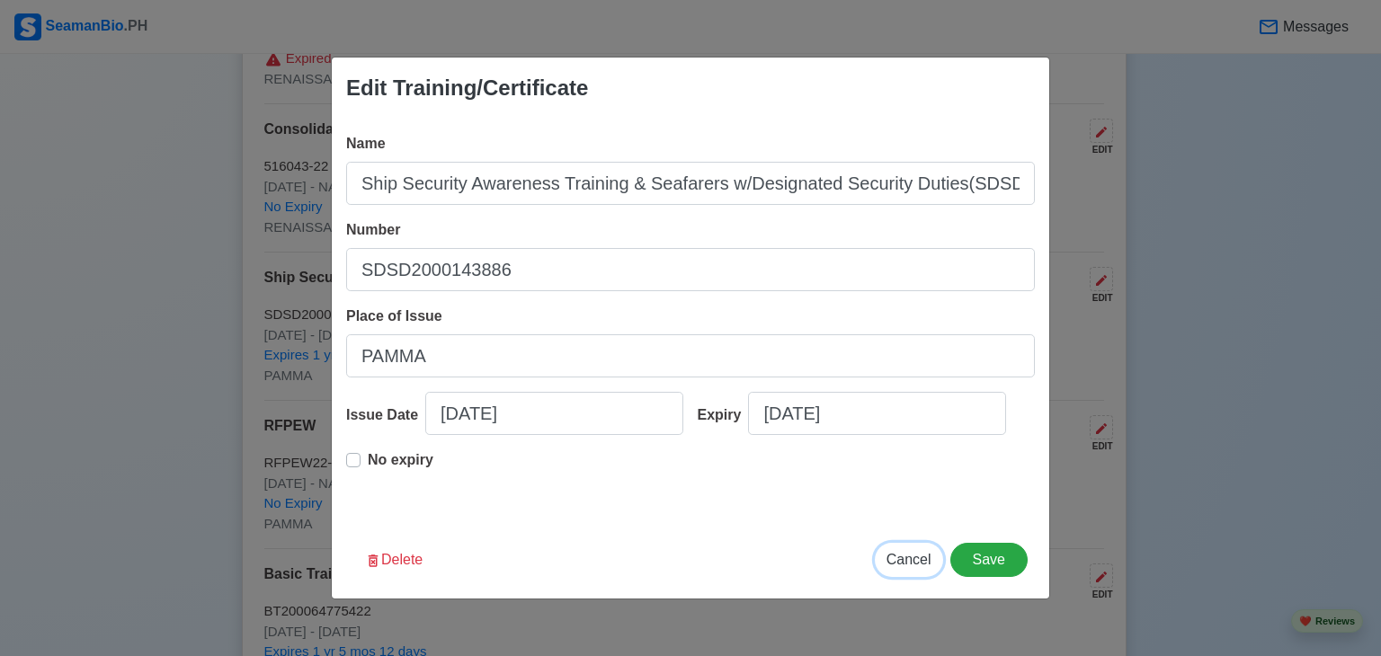
click at [908, 555] on span "Cancel" at bounding box center [908, 559] width 45 height 15
type input "09/27/2025"
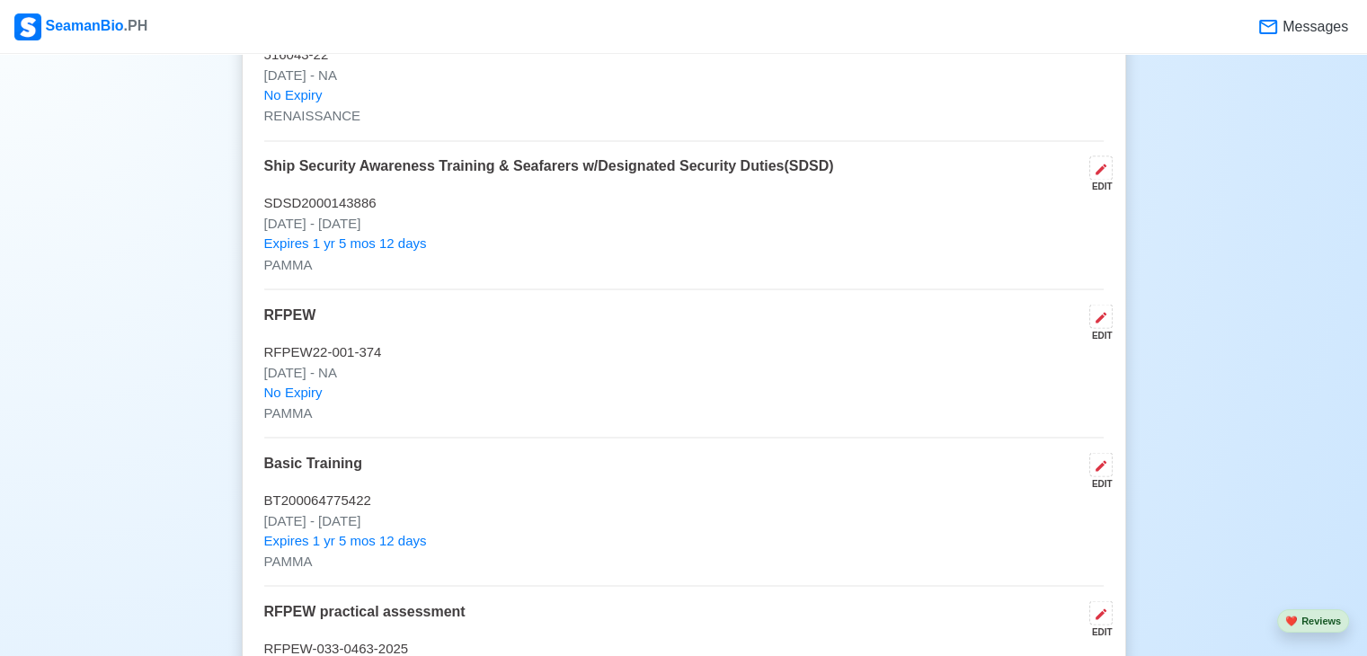
scroll to position [3168, 0]
click at [576, 235] on p "Expires 1 yr 5 mos 12 days" at bounding box center [684, 245] width 840 height 21
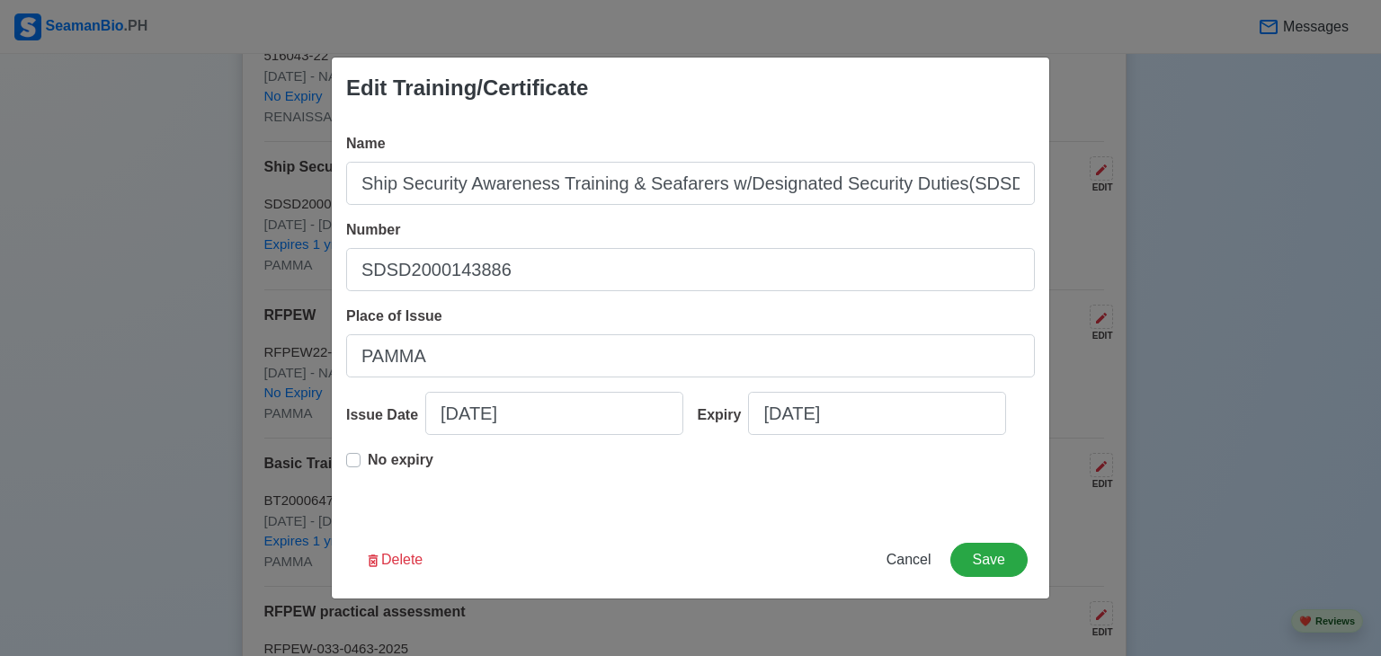
click at [368, 459] on label "No expiry" at bounding box center [401, 467] width 66 height 36
type input "09/30/2022"
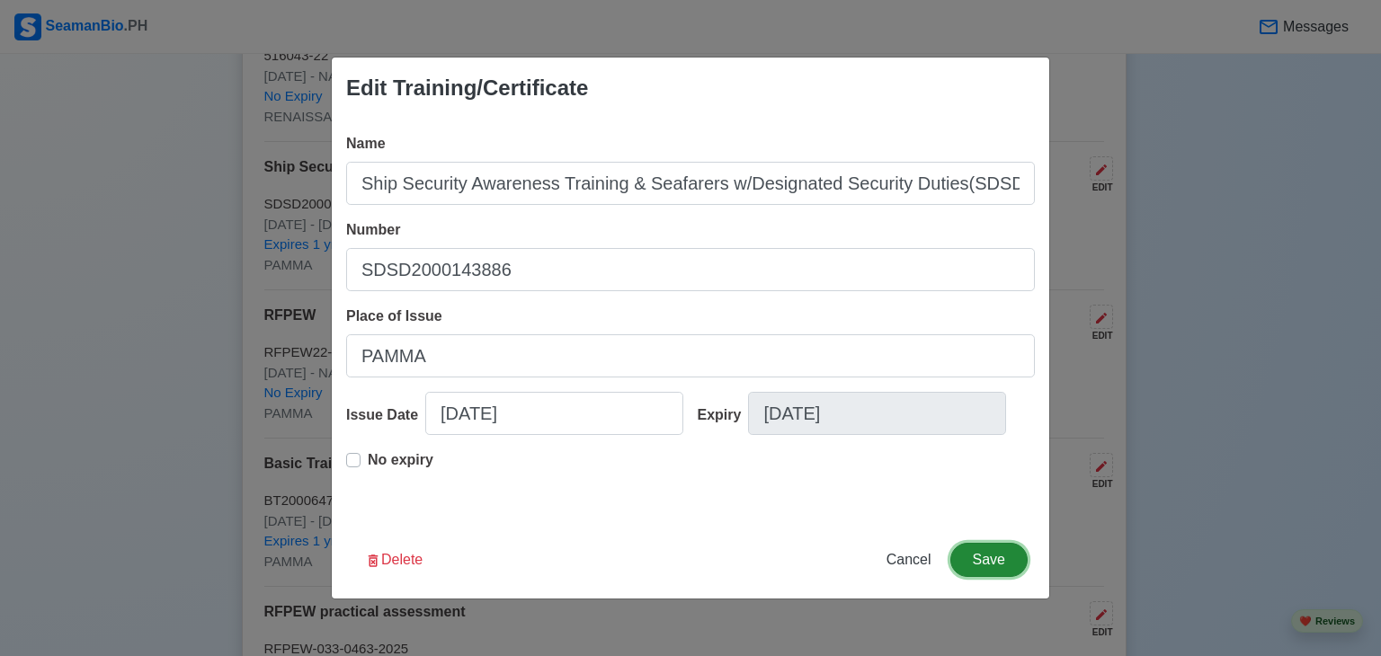
click at [992, 565] on button "Save" at bounding box center [988, 560] width 77 height 34
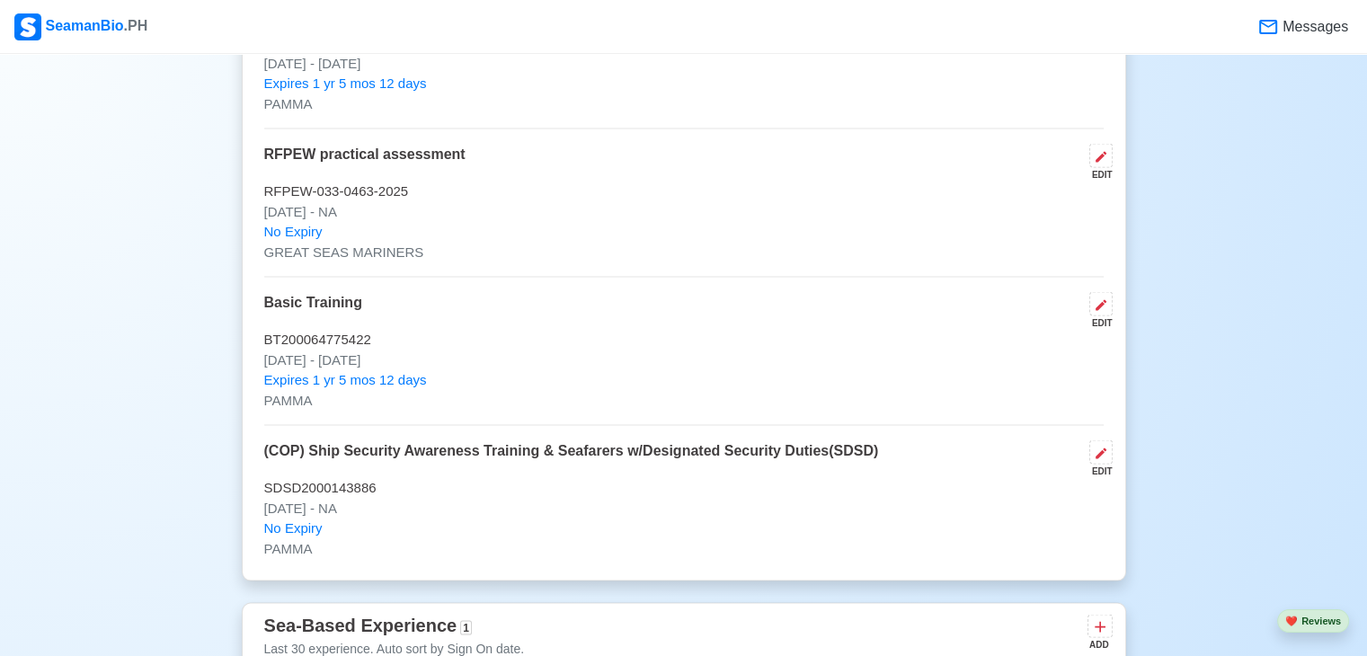
scroll to position [3627, 0]
click at [565, 486] on p "SDSD2000143886" at bounding box center [684, 486] width 840 height 21
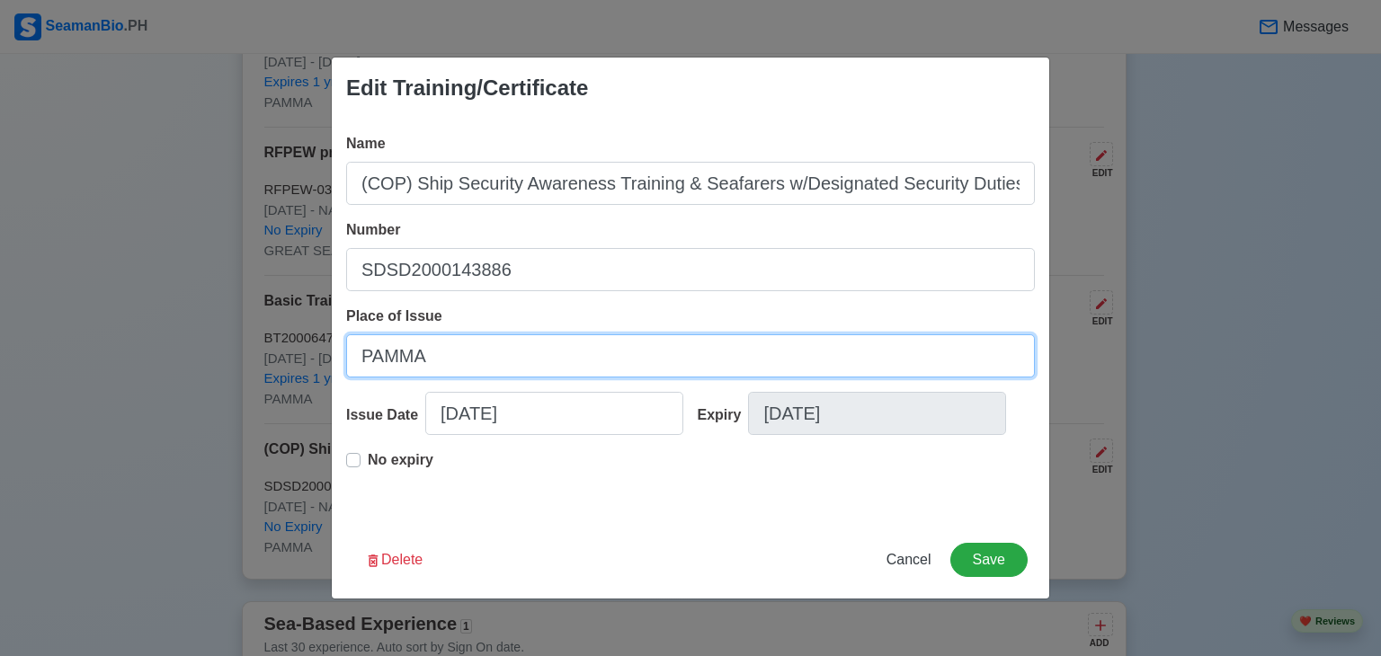
click at [494, 369] on input "PAMMA" at bounding box center [690, 355] width 689 height 43
type input "P"
type input "MANILA"
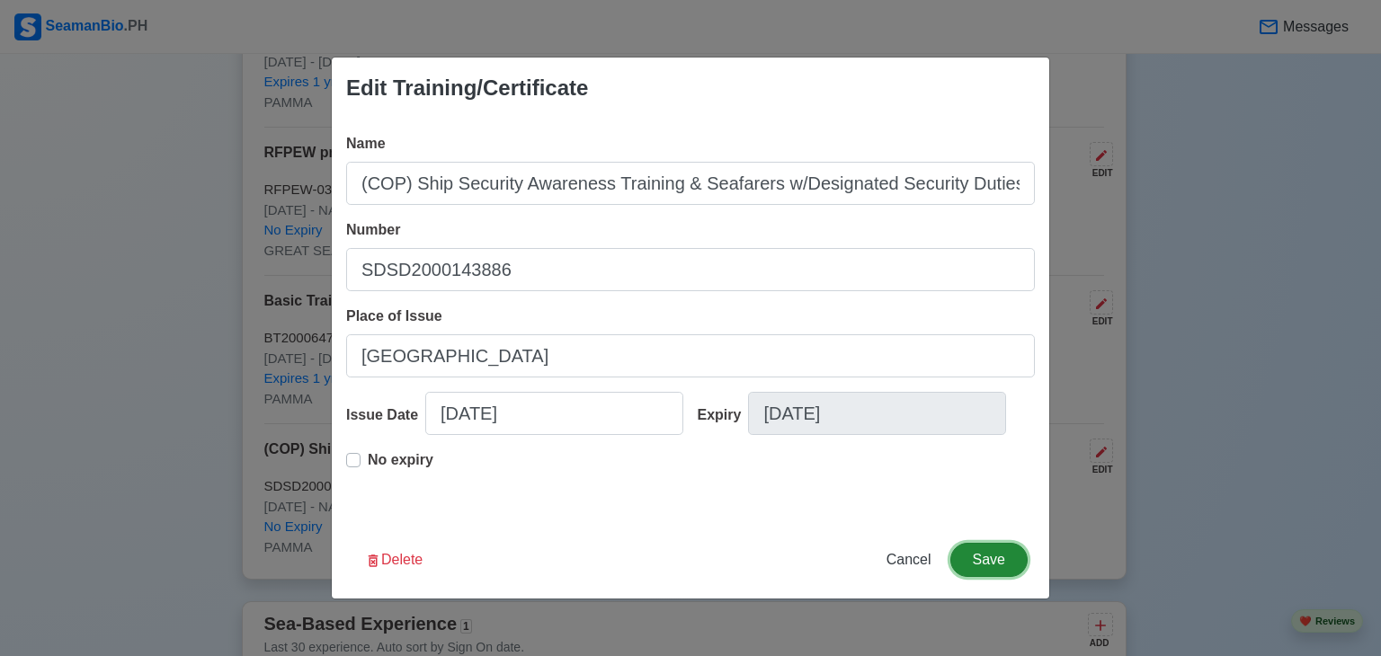
click at [983, 554] on button "Save" at bounding box center [988, 560] width 77 height 34
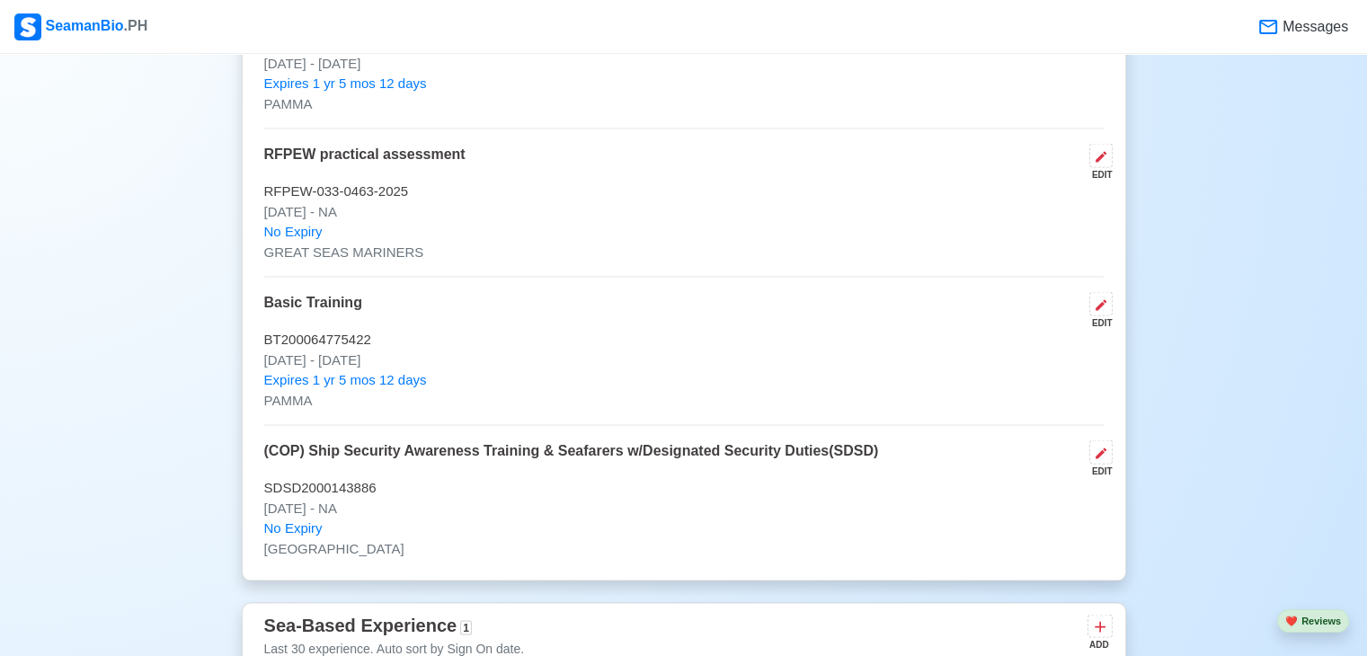
scroll to position [3625, 0]
click at [573, 481] on p "SDSD2000143886" at bounding box center [684, 489] width 840 height 21
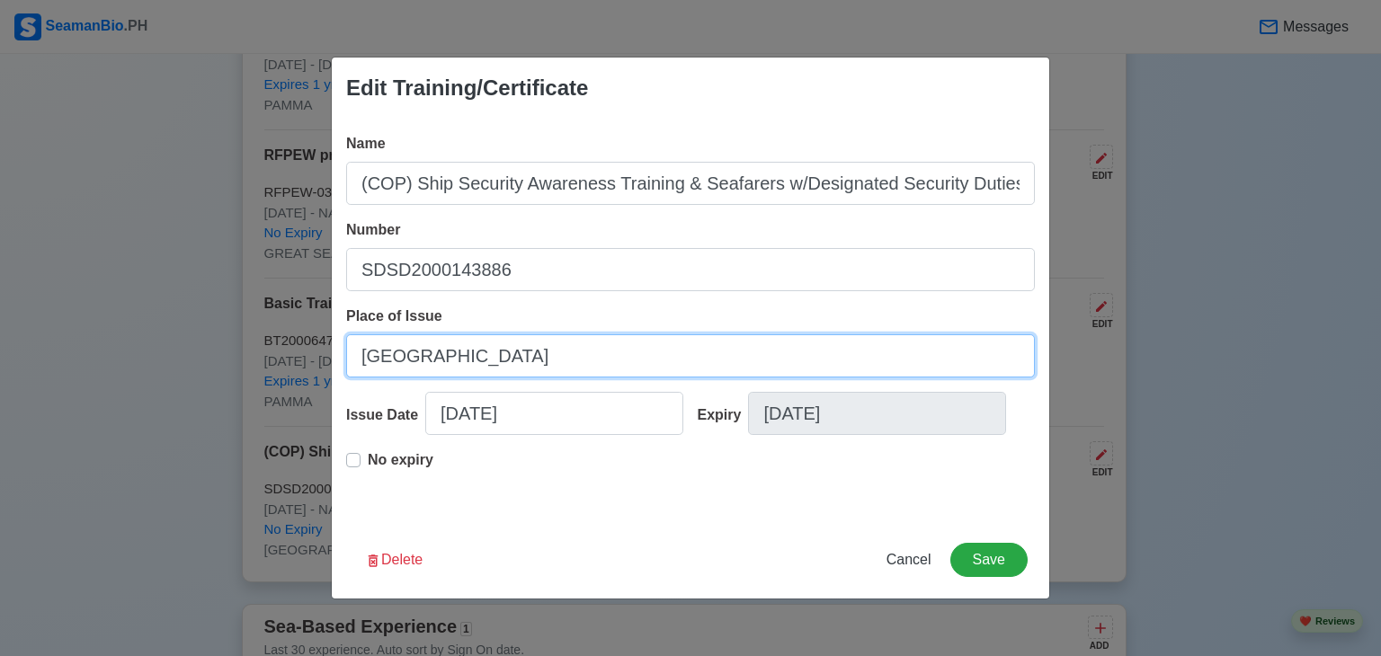
click at [762, 363] on input "MANILA" at bounding box center [690, 355] width 689 height 43
type input "M"
type input "P"
type input "M"
type input "P"
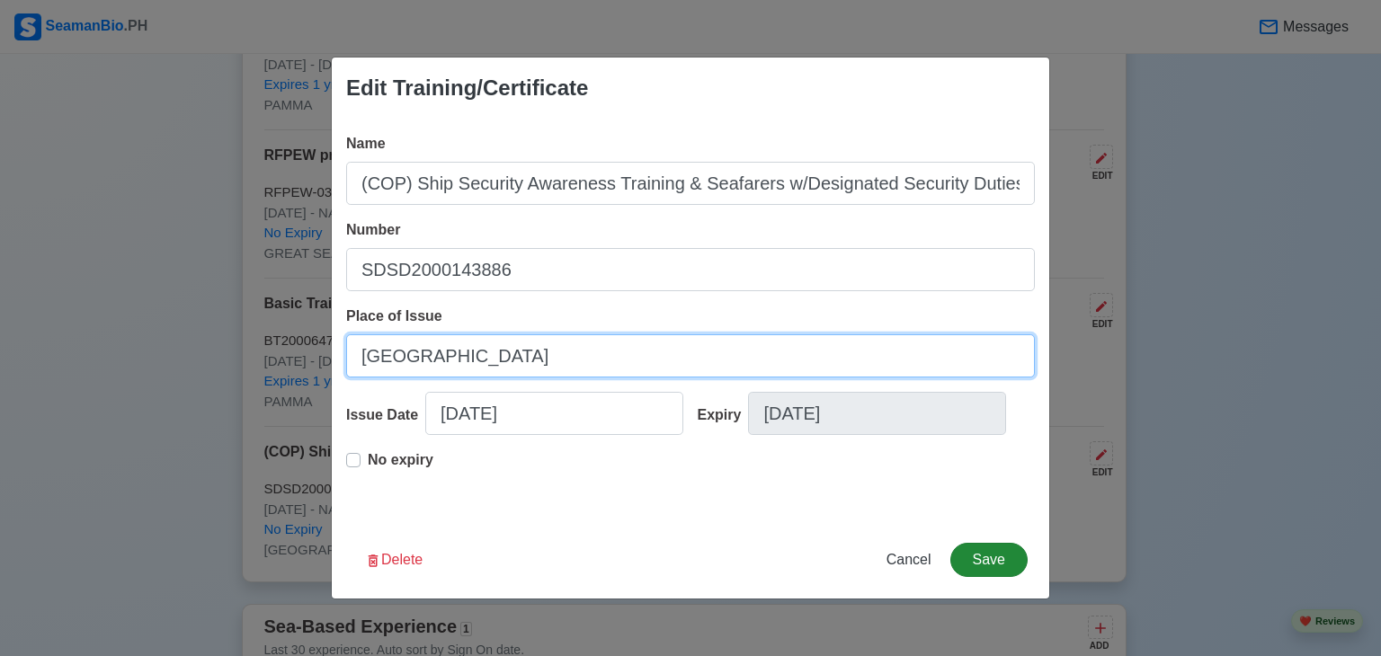
type input "MANILA"
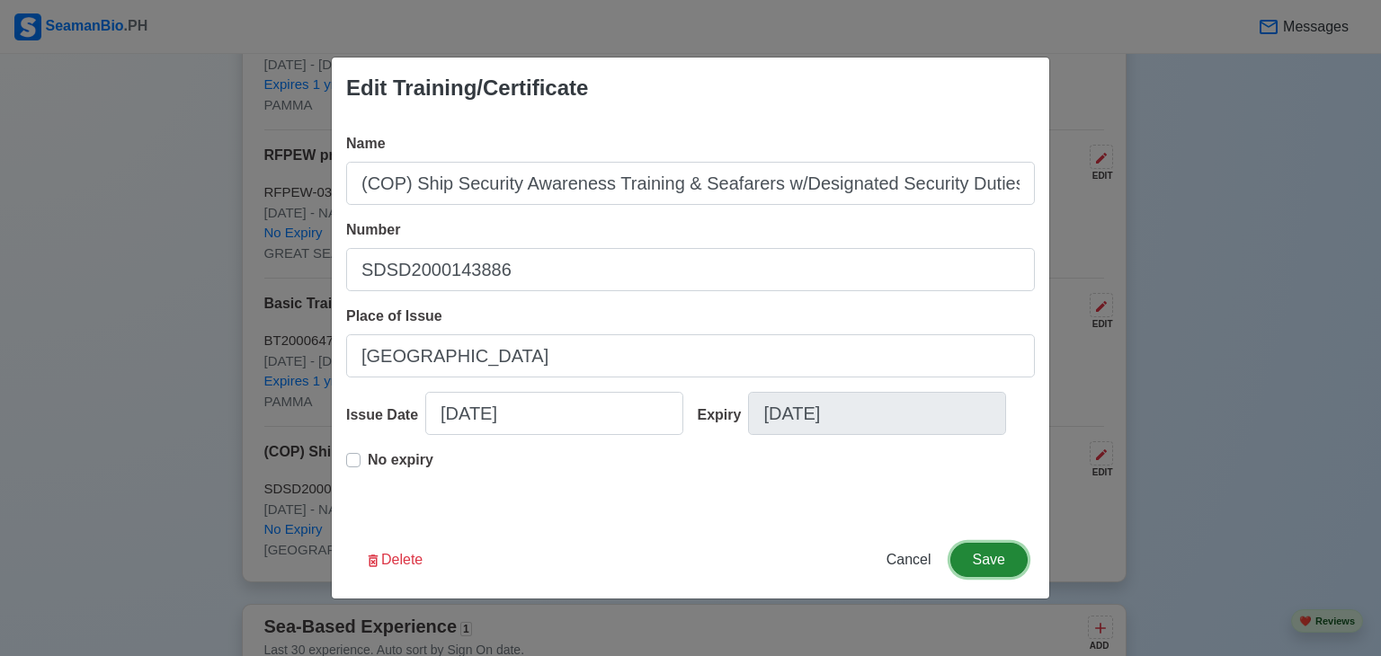
click at [1019, 562] on button "Save" at bounding box center [988, 560] width 77 height 34
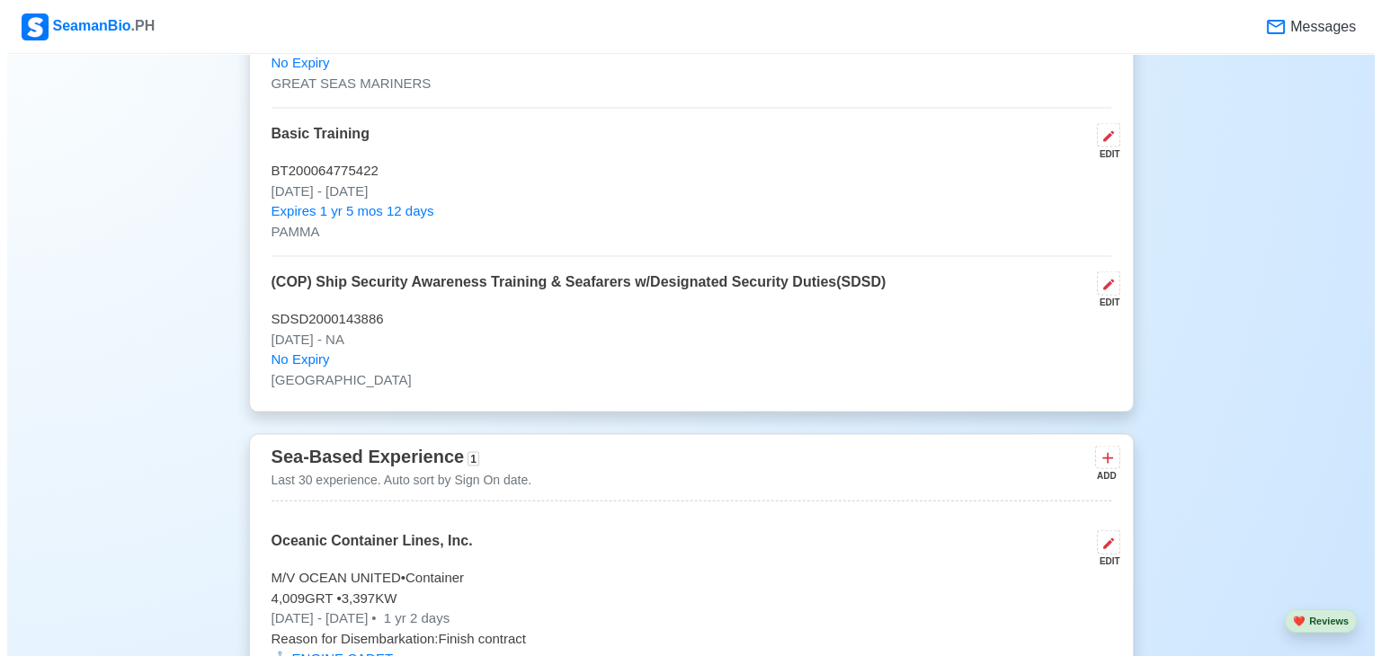
scroll to position [3790, 0]
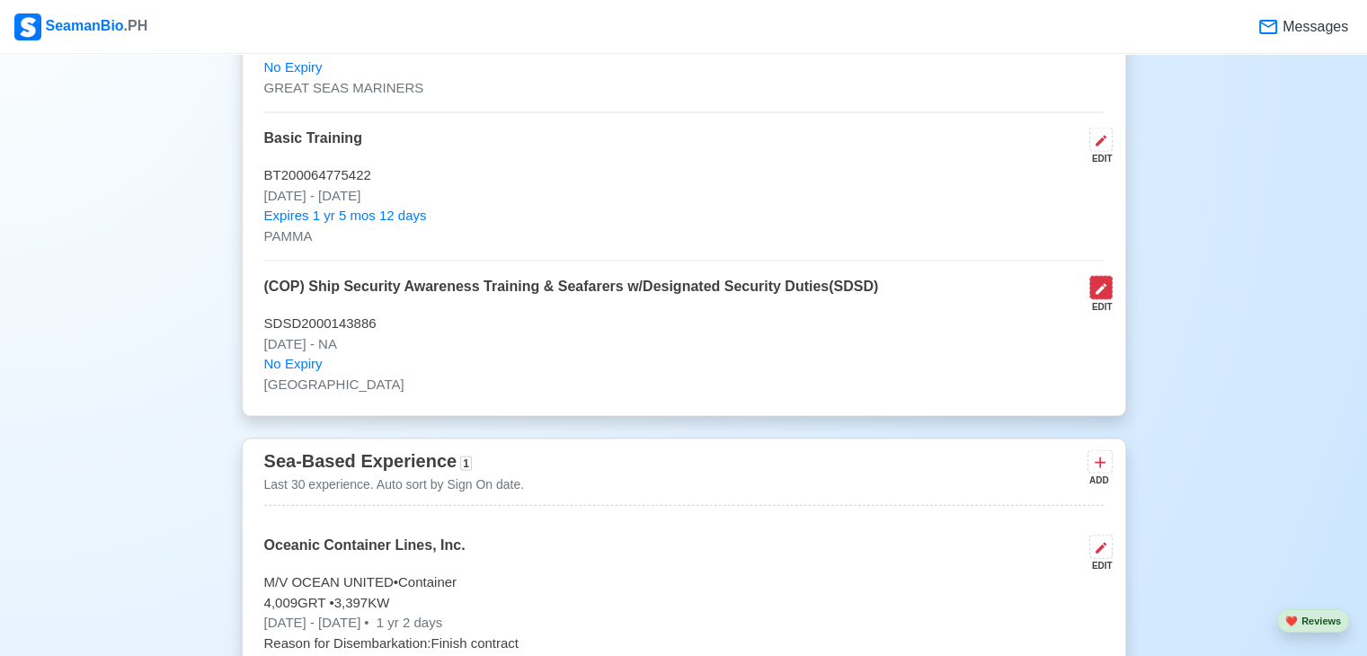
click at [1098, 287] on icon at bounding box center [1101, 289] width 11 height 11
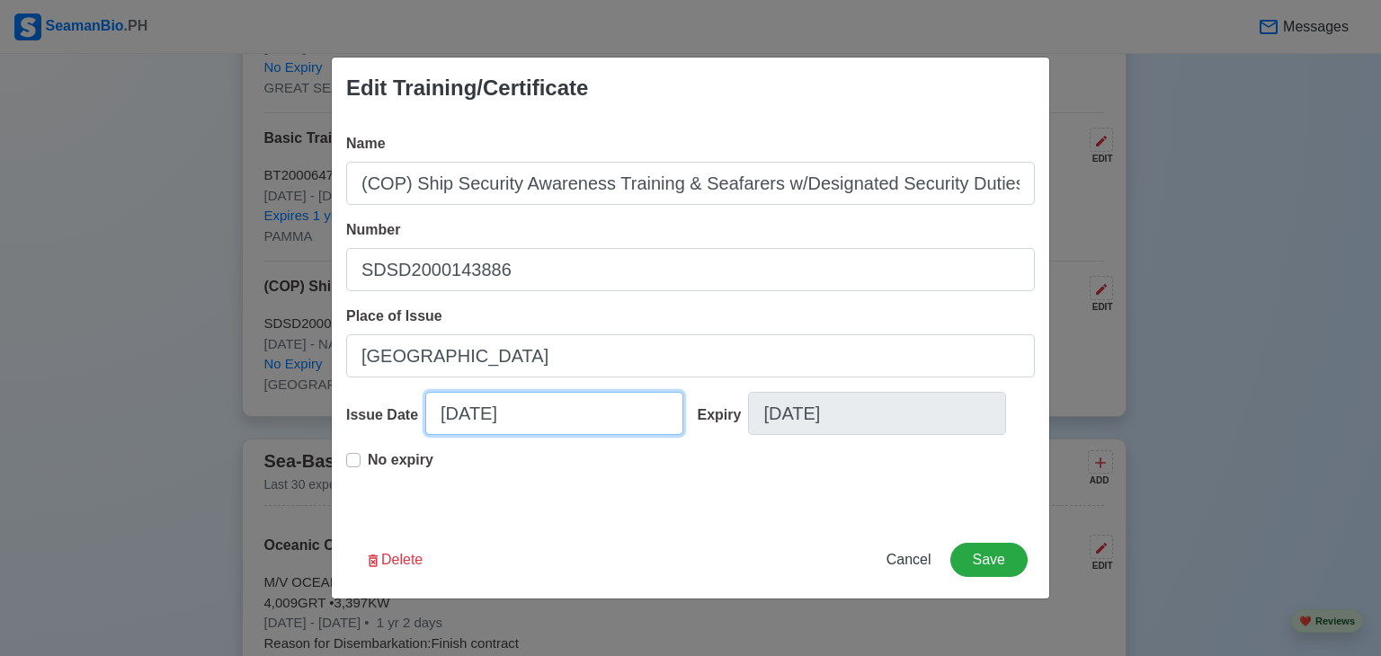
select select "****"
select select "*****"
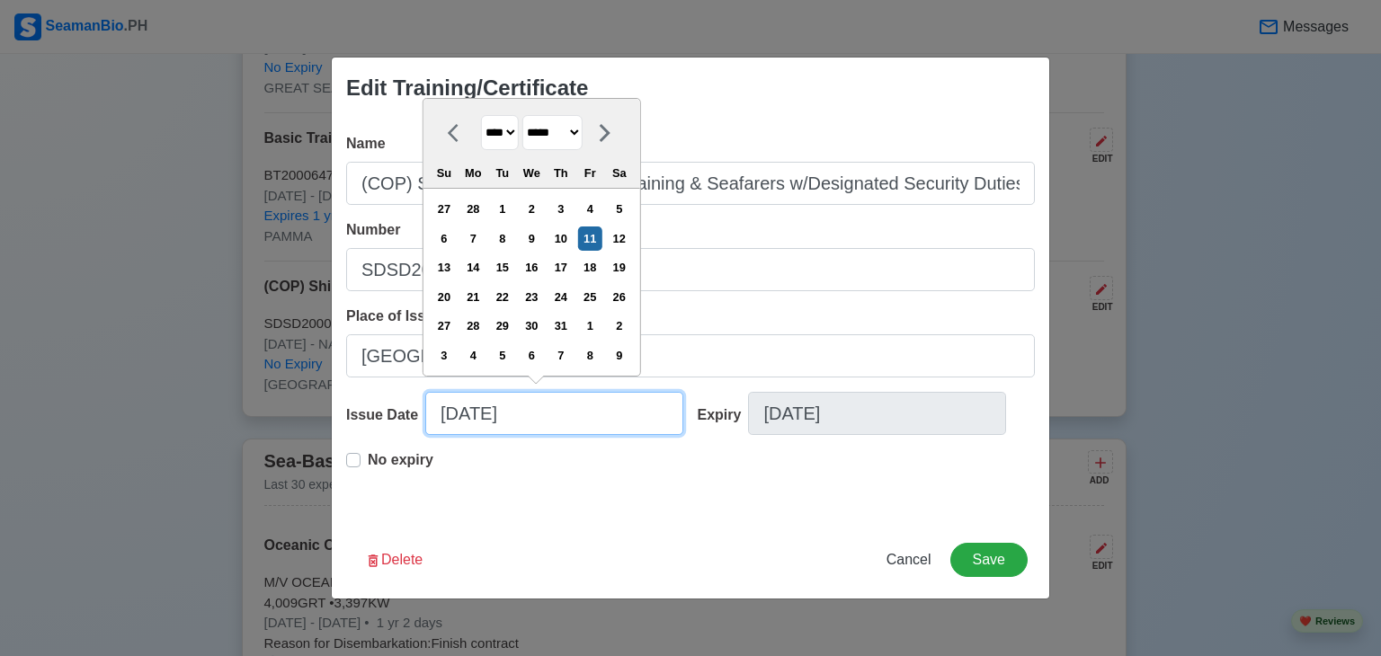
click at [467, 414] on input "03/11/2022" at bounding box center [554, 413] width 258 height 43
type input "1/11/2022"
select select "*******"
type input "11/11/2022"
select select "********"
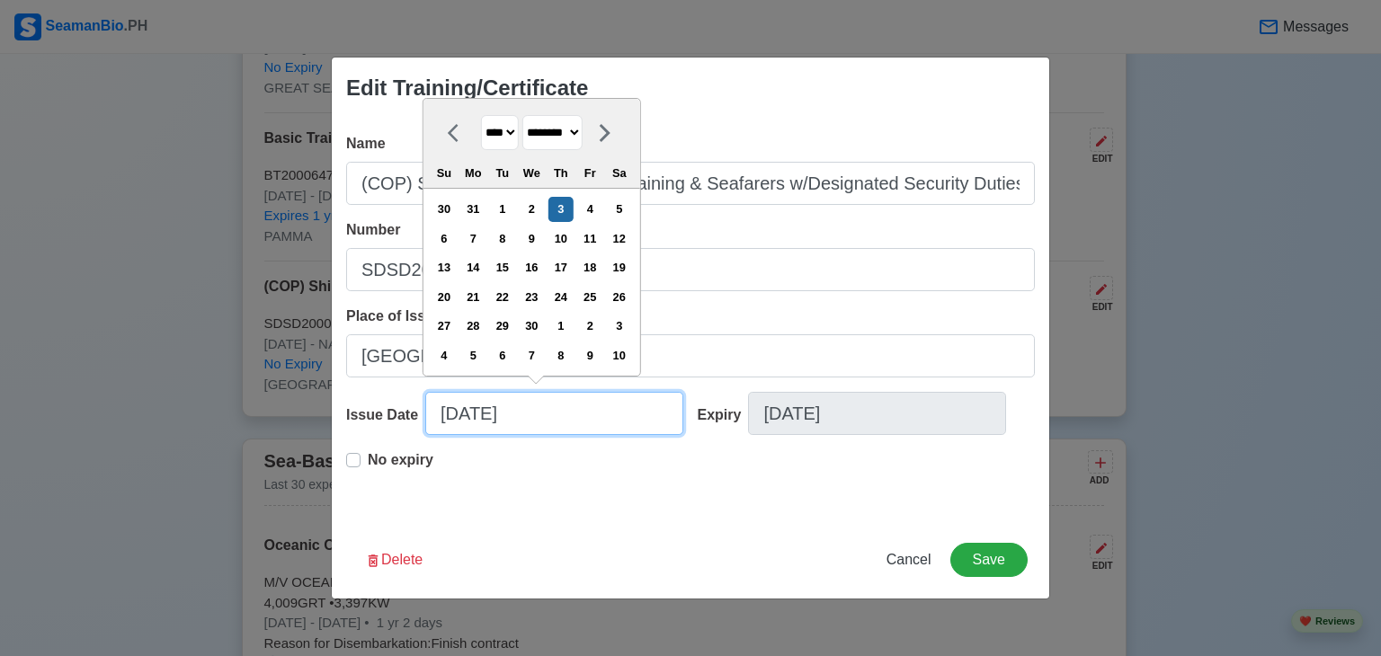
type input "11/03/2022"
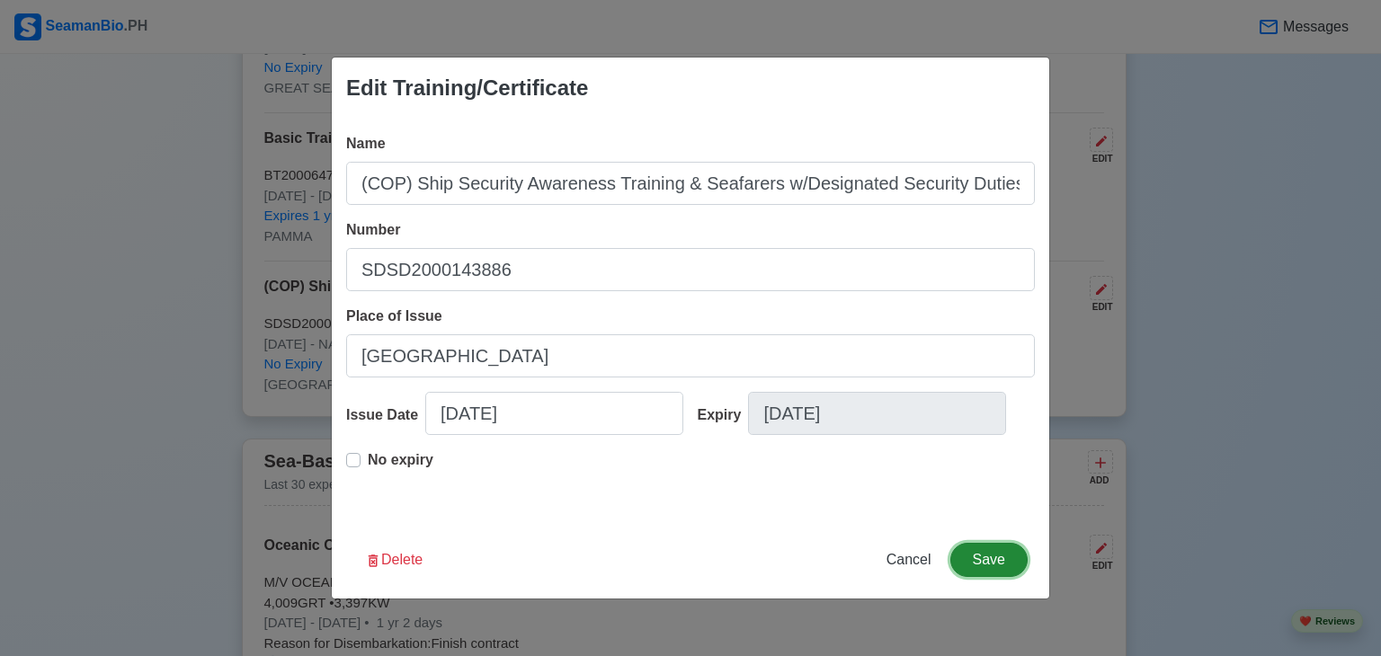
click at [989, 562] on button "Save" at bounding box center [988, 560] width 77 height 34
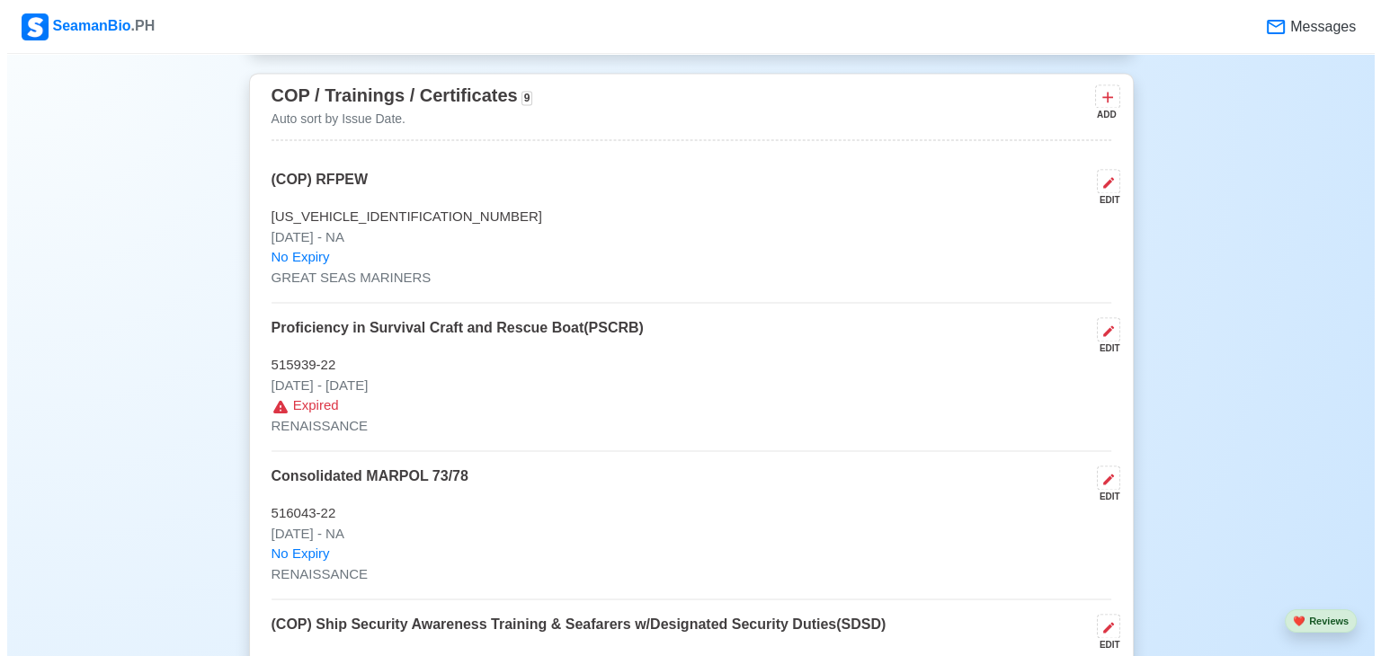
scroll to position [2712, 0]
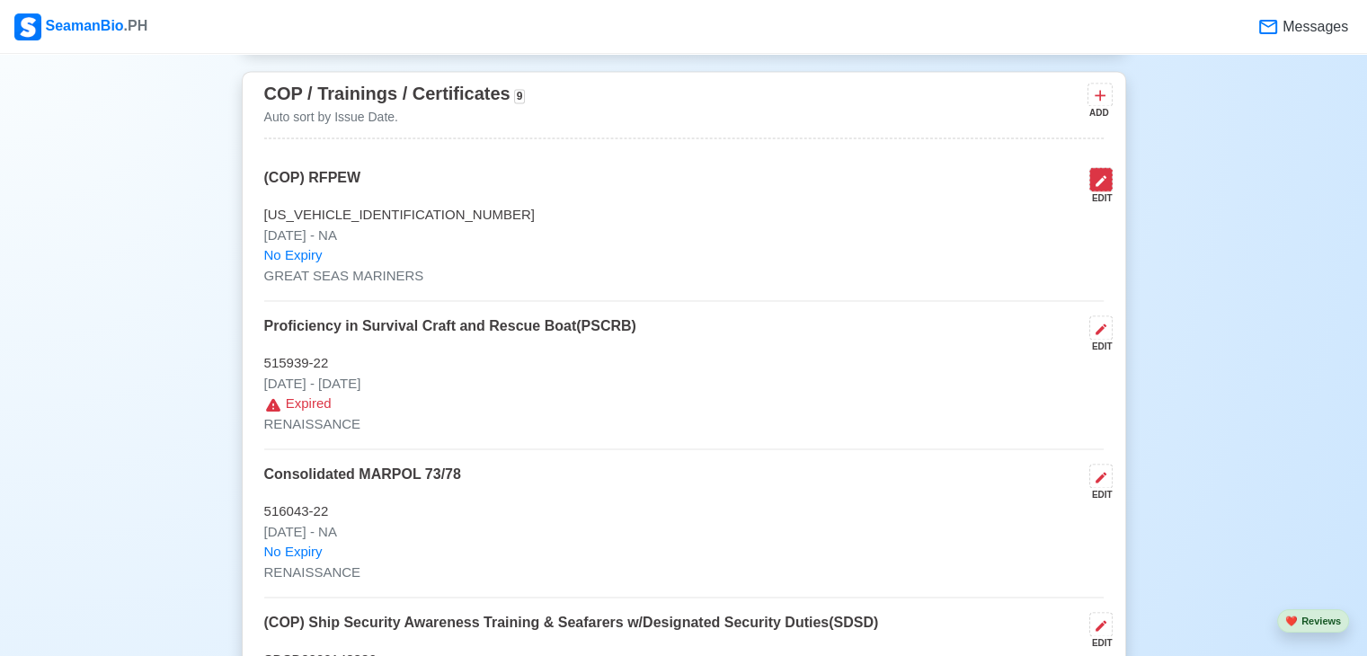
click at [1105, 179] on icon at bounding box center [1101, 180] width 14 height 14
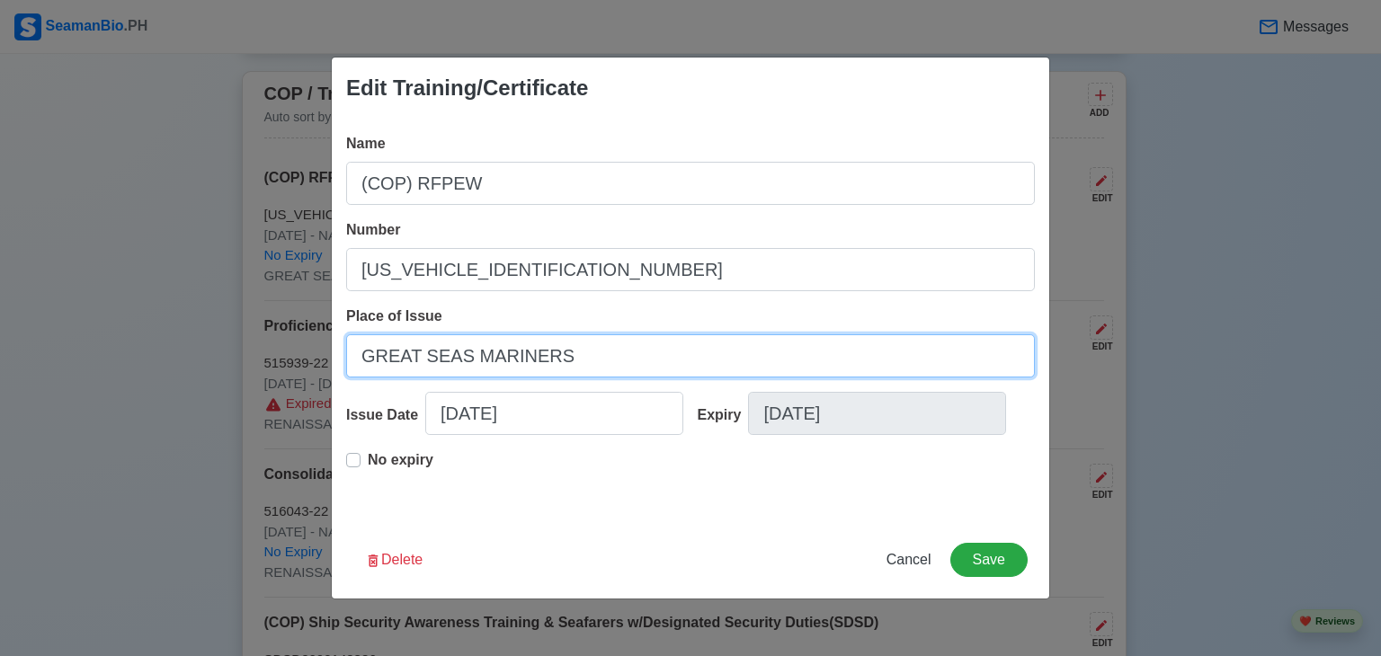
click at [648, 357] on input "GREAT SEAS MARINERS" at bounding box center [690, 355] width 689 height 43
type input "G"
type input "MANILA"
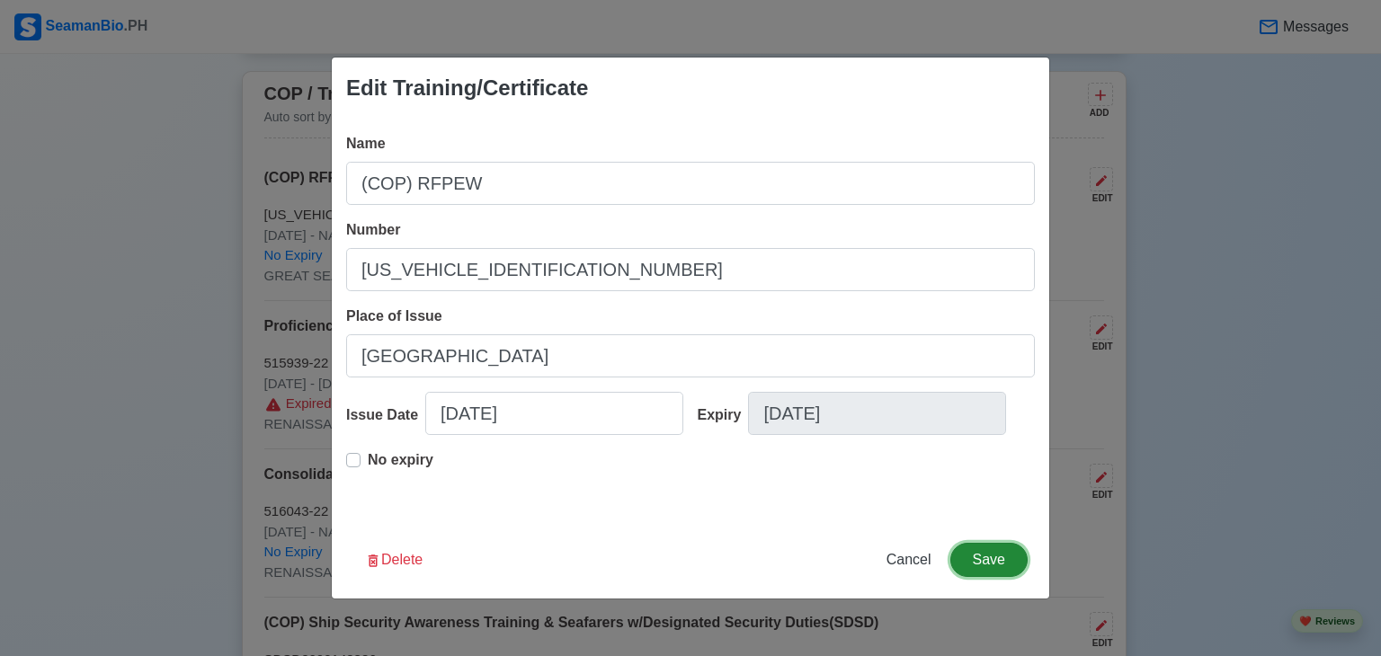
click at [978, 561] on button "Save" at bounding box center [988, 560] width 77 height 34
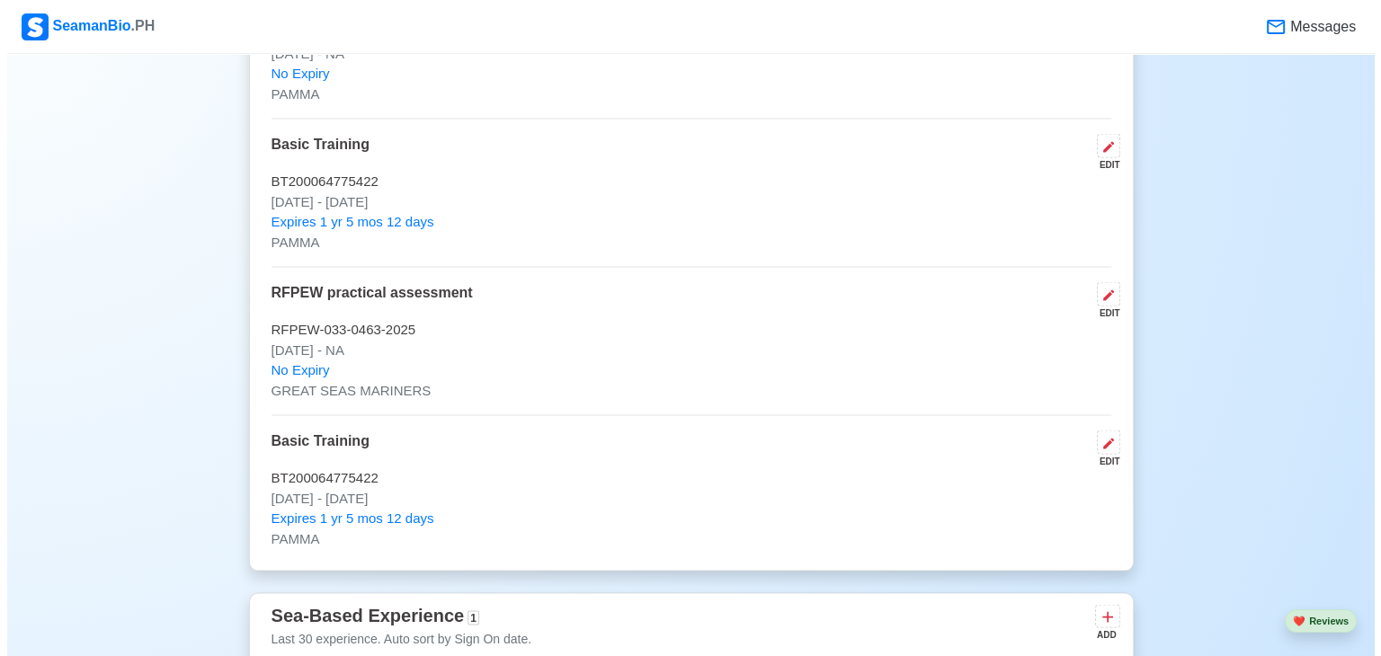
scroll to position [3634, 0]
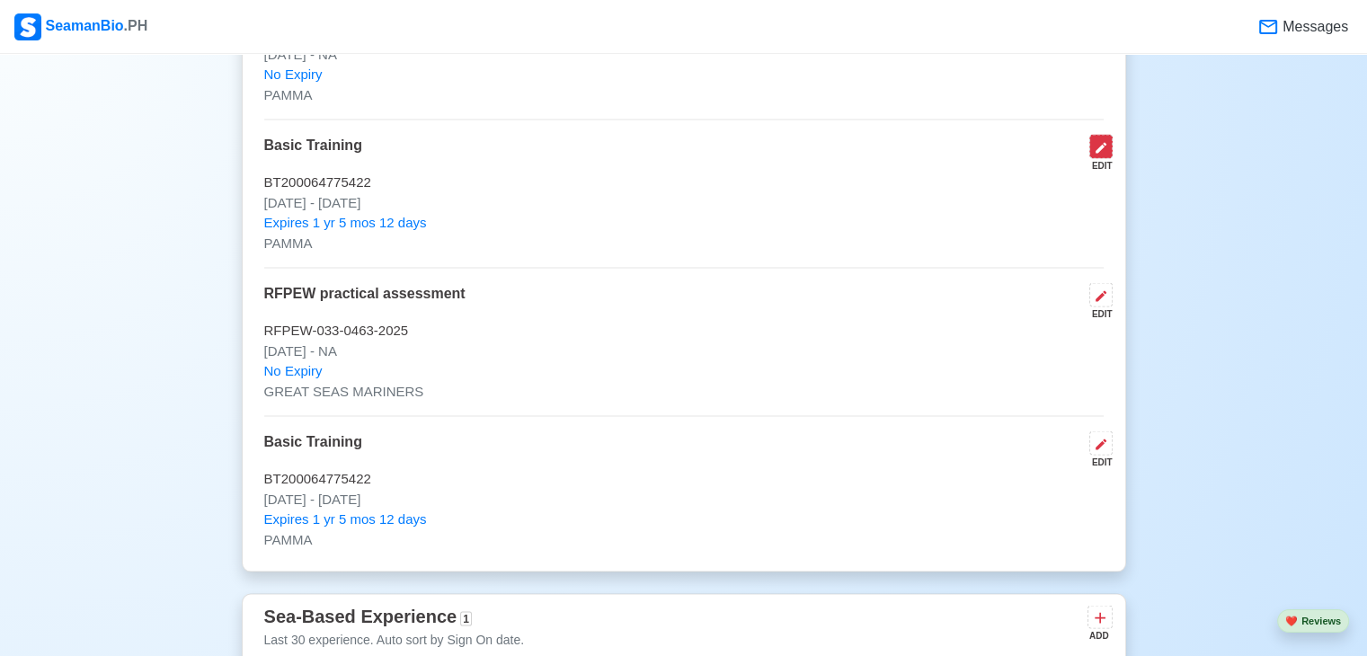
click at [1110, 140] on button at bounding box center [1101, 147] width 23 height 24
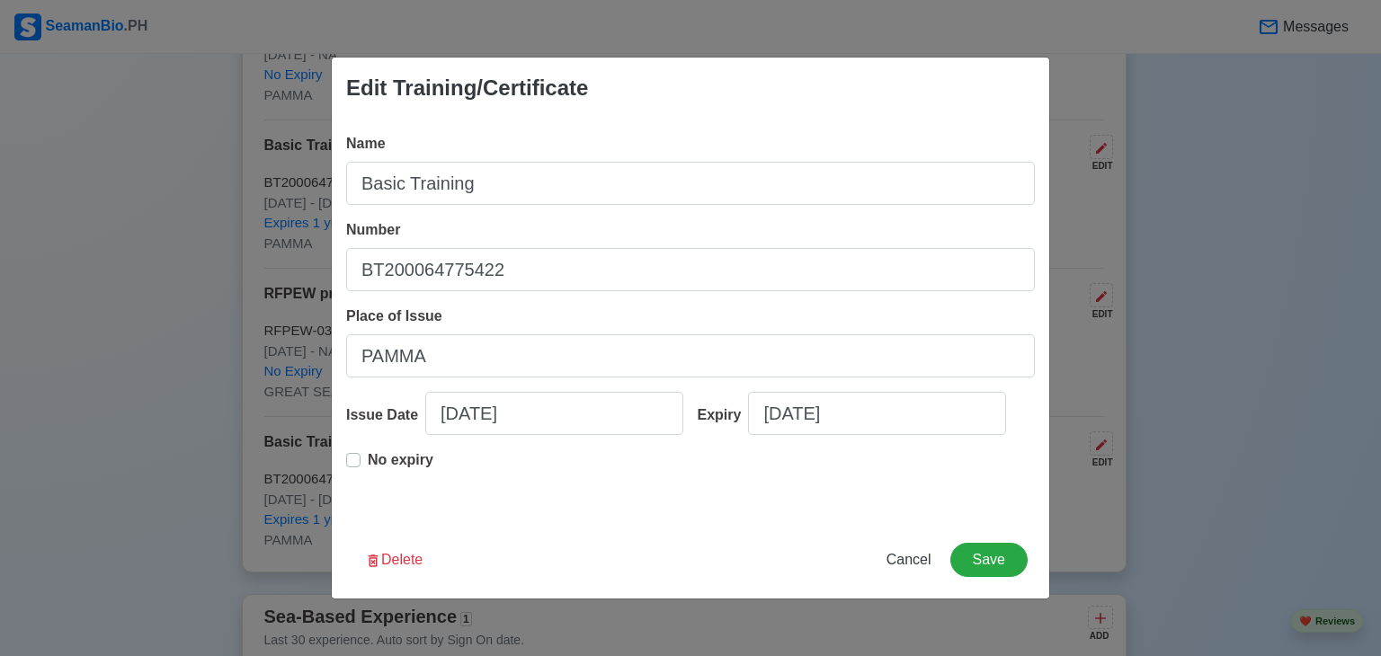
click at [368, 459] on label "No expiry" at bounding box center [401, 467] width 66 height 36
type input "09/09/2022"
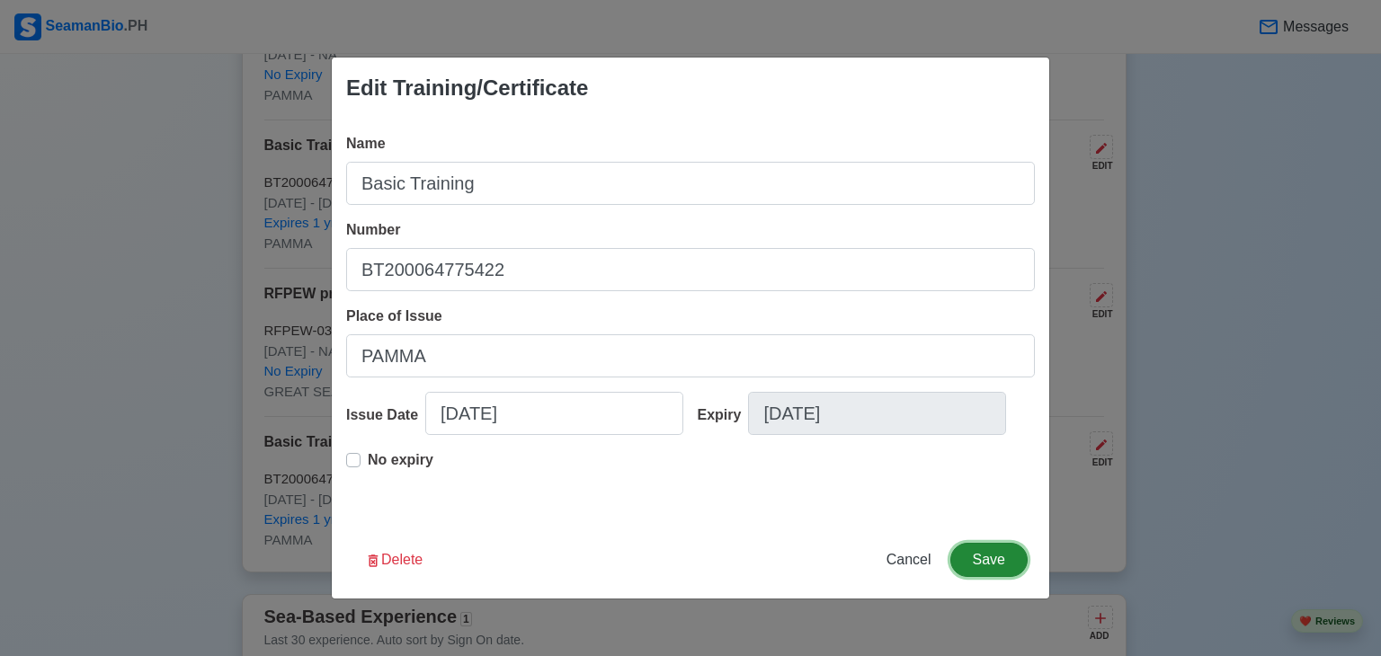
click at [982, 566] on button "Save" at bounding box center [988, 560] width 77 height 34
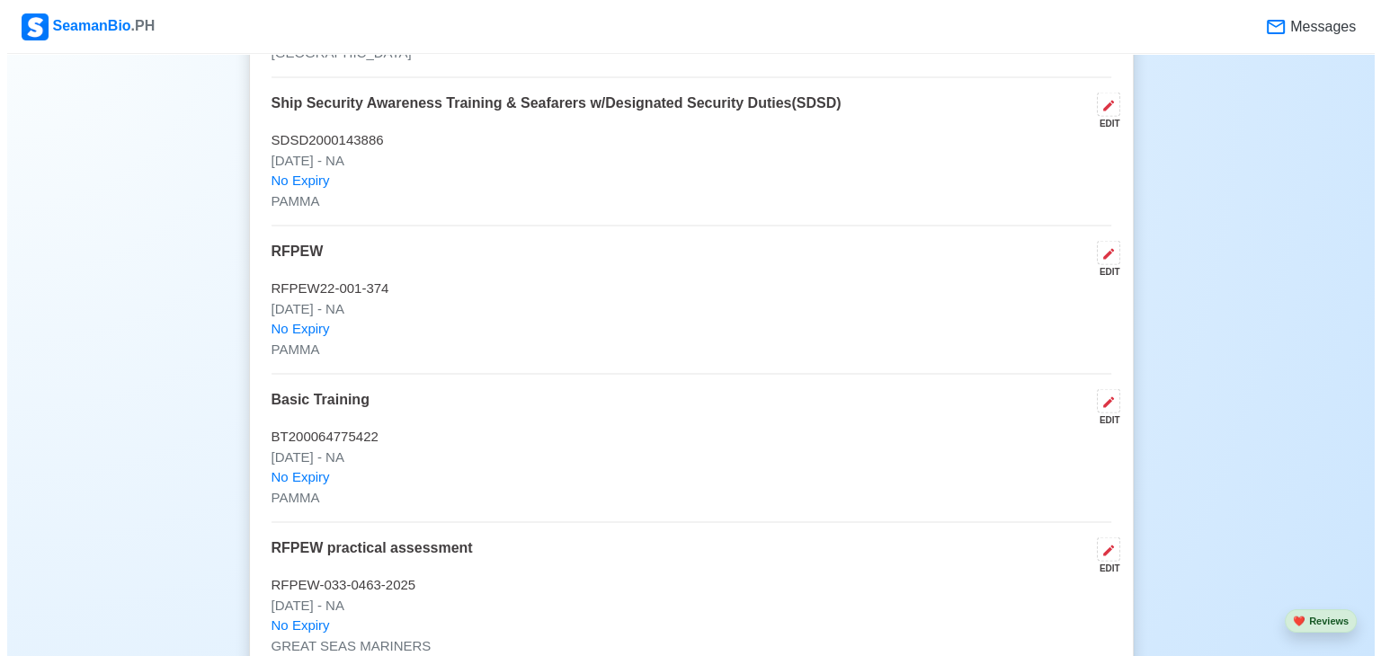
scroll to position [3385, 0]
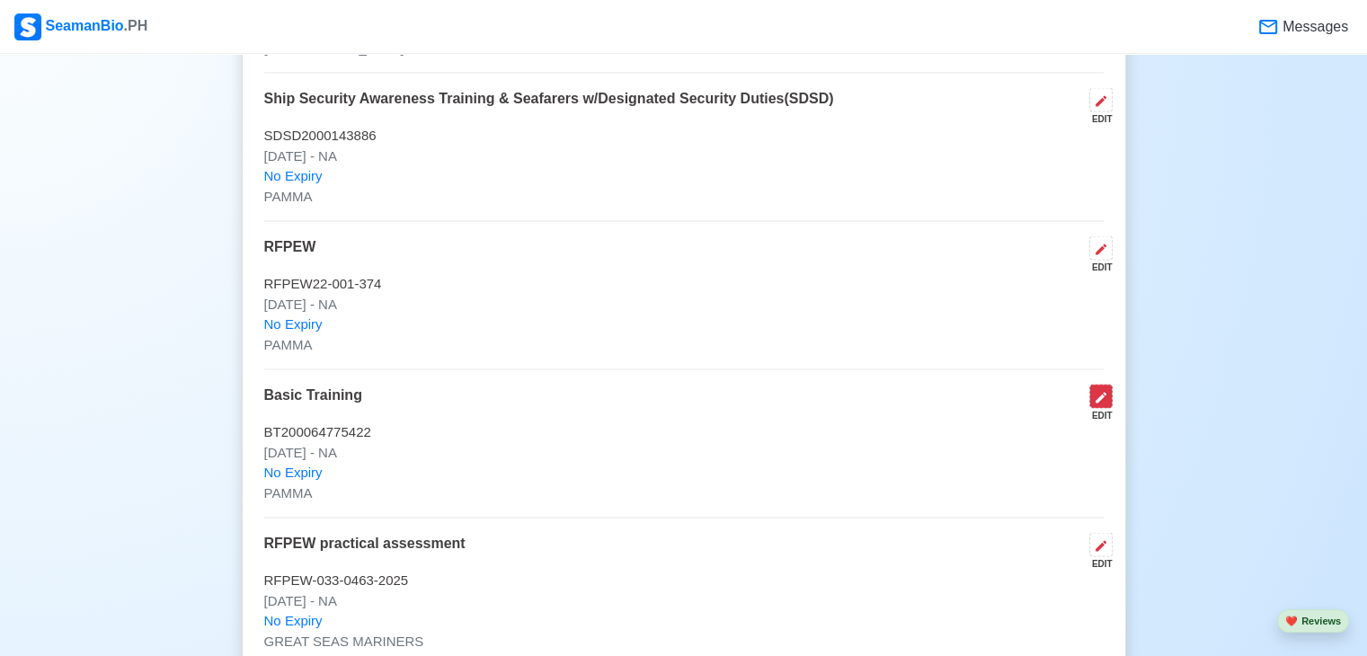
click at [1091, 397] on button at bounding box center [1101, 396] width 23 height 24
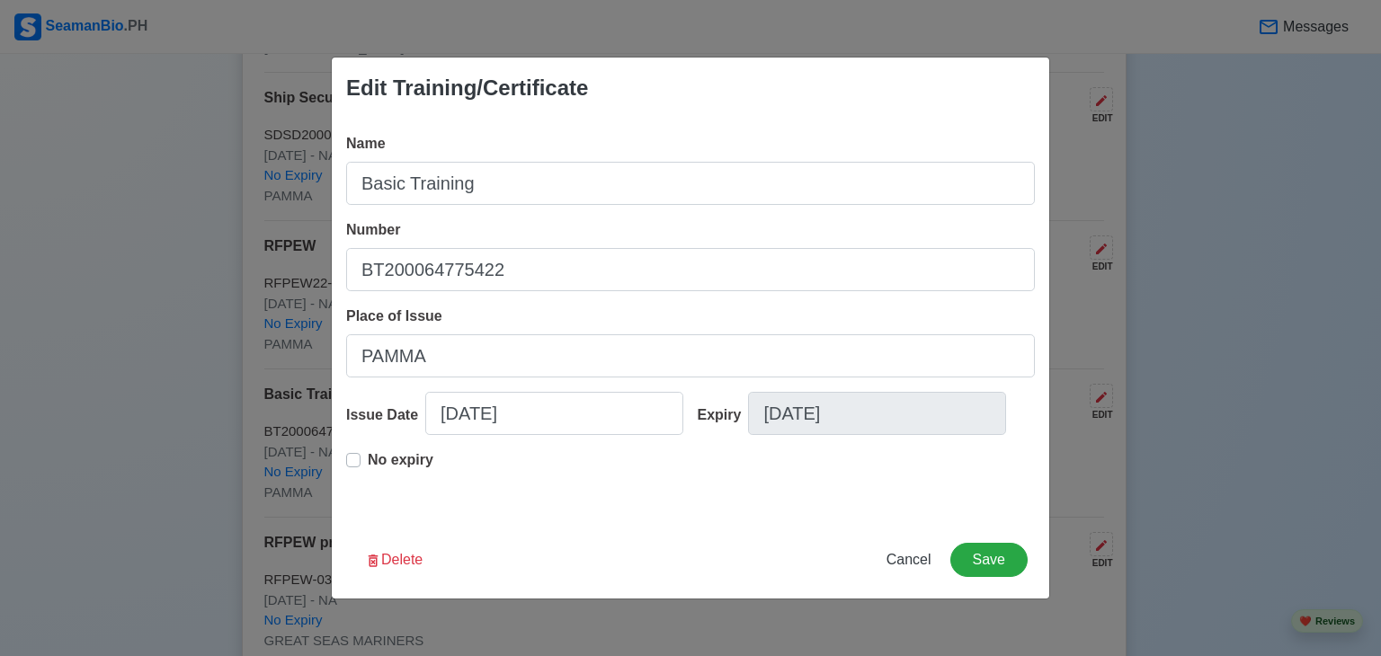
click at [368, 458] on label "No expiry" at bounding box center [401, 467] width 66 height 36
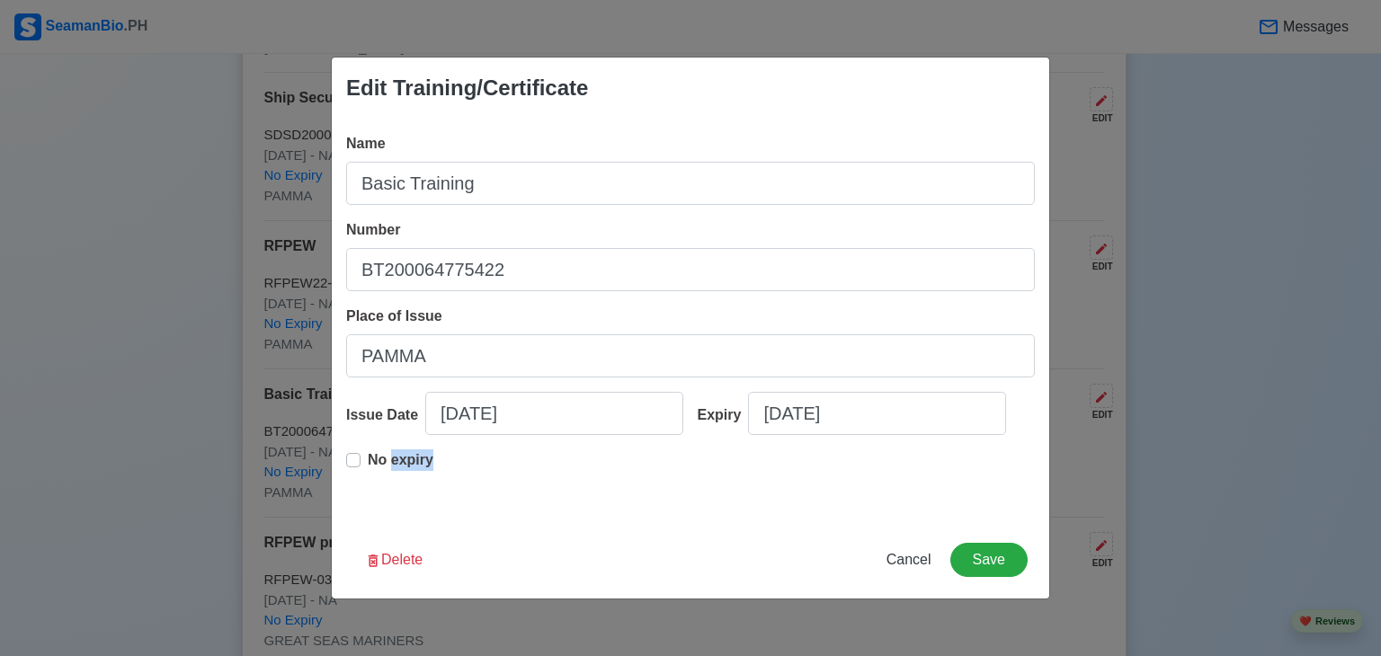
click at [368, 458] on label "No expiry" at bounding box center [401, 467] width 66 height 36
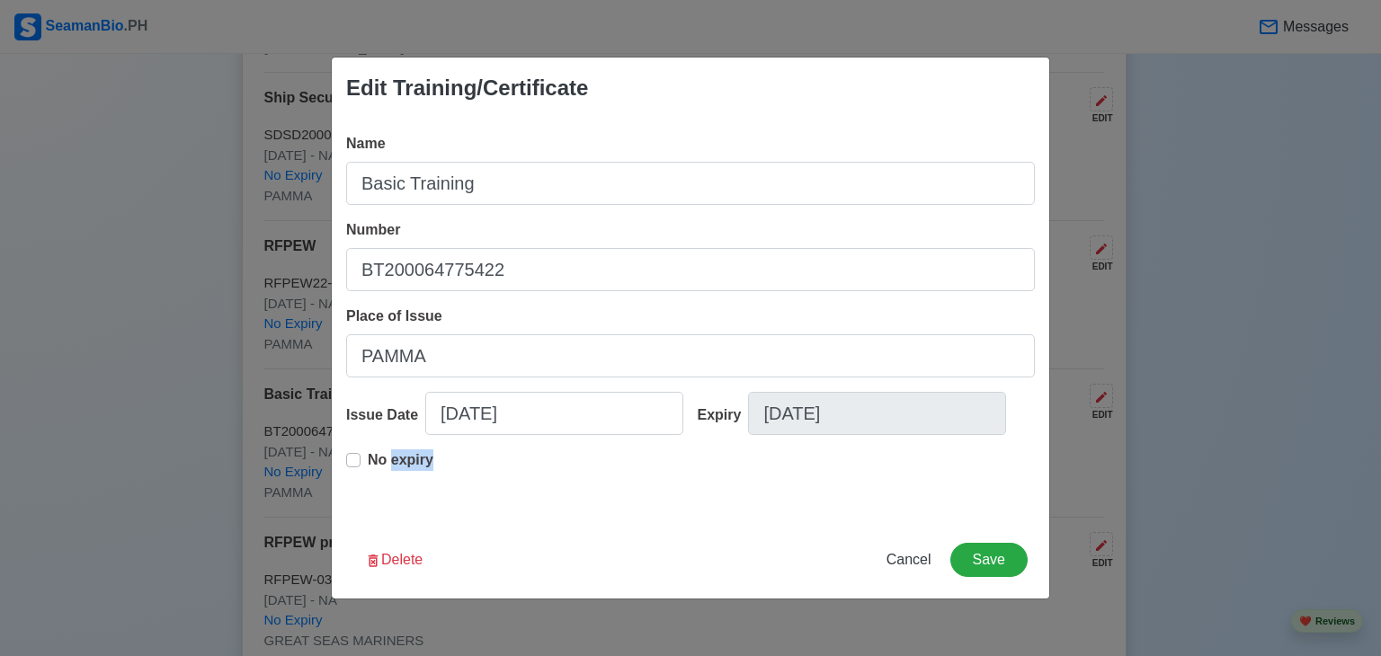
click at [368, 458] on label "No expiry" at bounding box center [401, 467] width 66 height 36
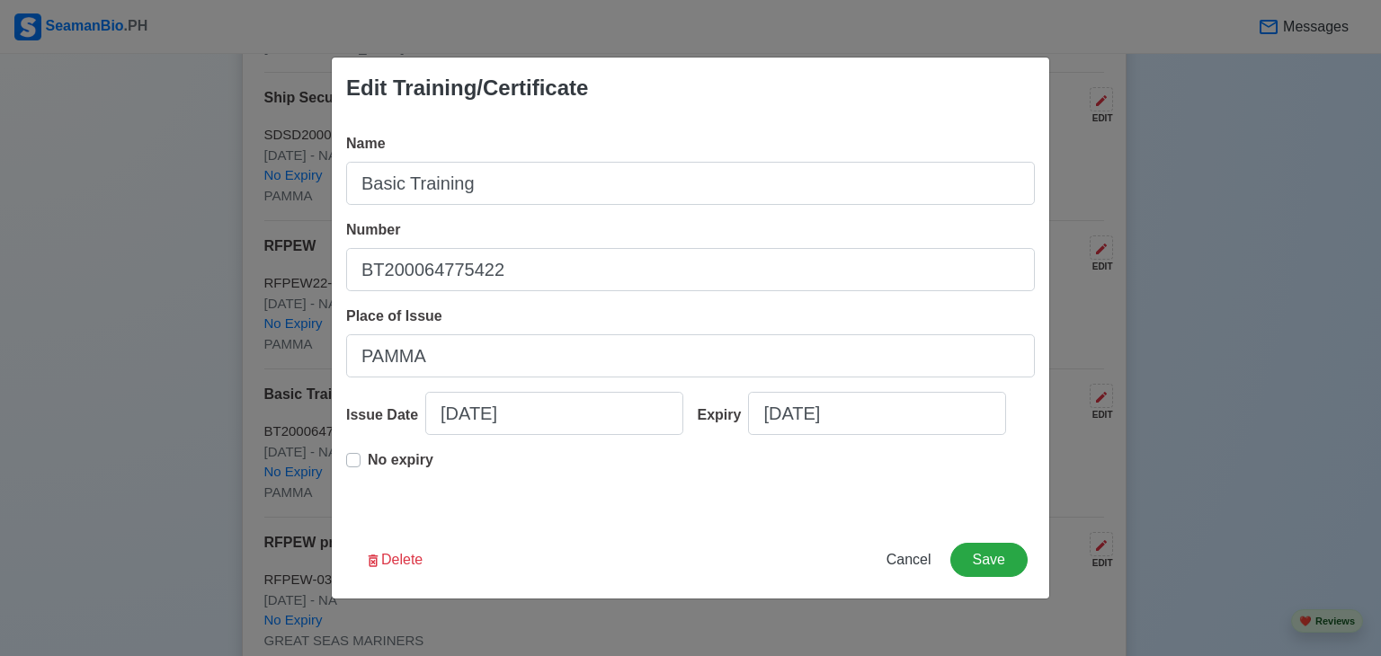
click at [505, 479] on div "No expiry" at bounding box center [690, 478] width 689 height 58
click at [342, 460] on div "Name Basic Training Number BT200064775422 Place of Issue PAMMA Issue Date 09/09…" at bounding box center [690, 320] width 717 height 403
click at [368, 461] on label "No expiry" at bounding box center [401, 467] width 66 height 36
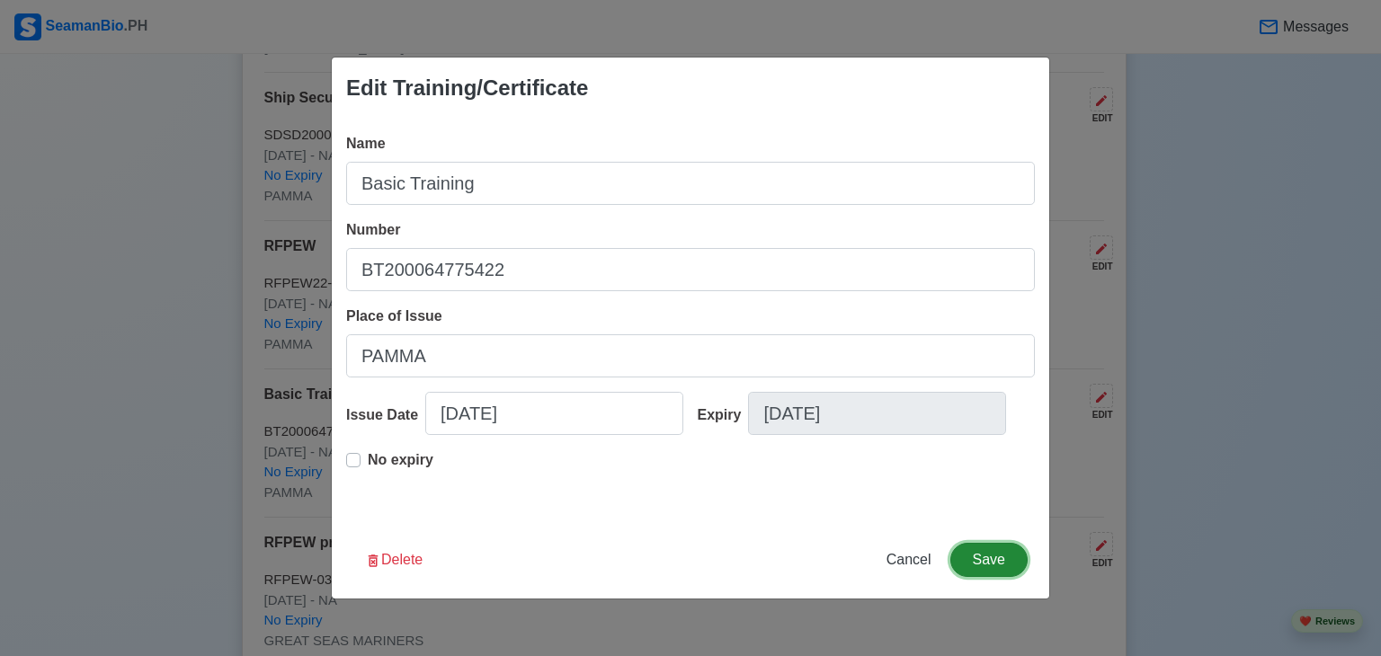
click at [975, 559] on button "Save" at bounding box center [988, 560] width 77 height 34
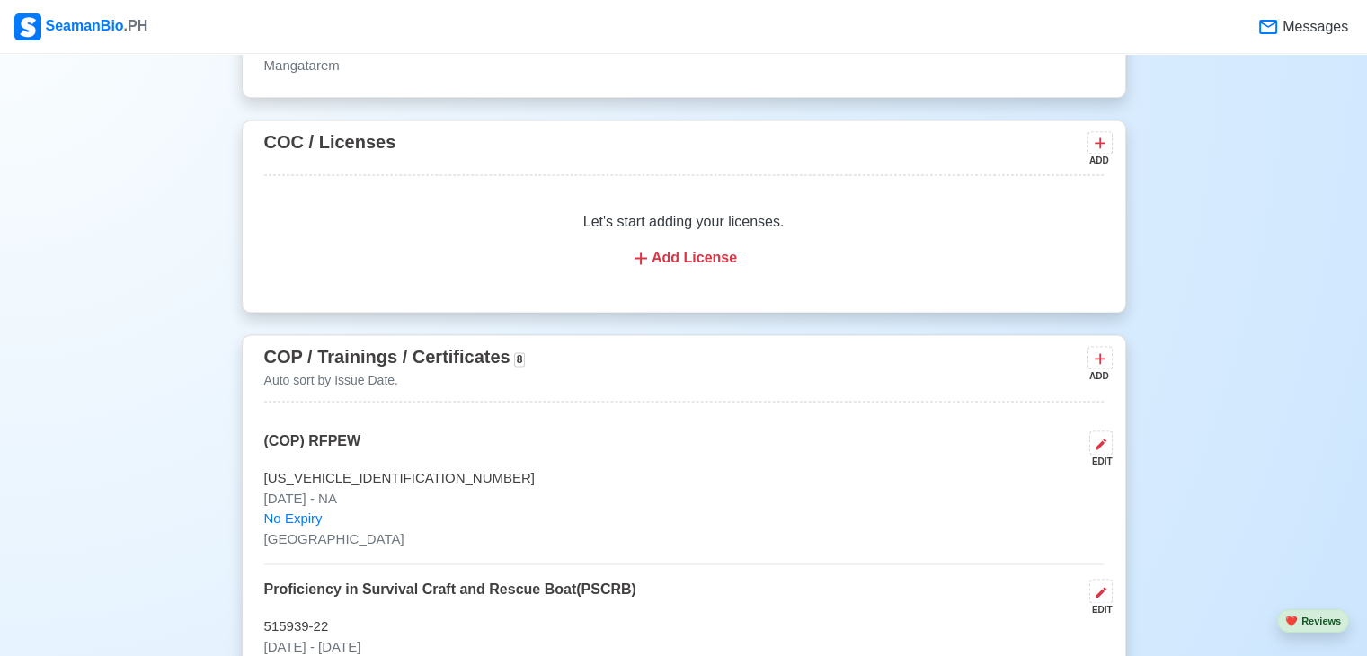
scroll to position [2489, 0]
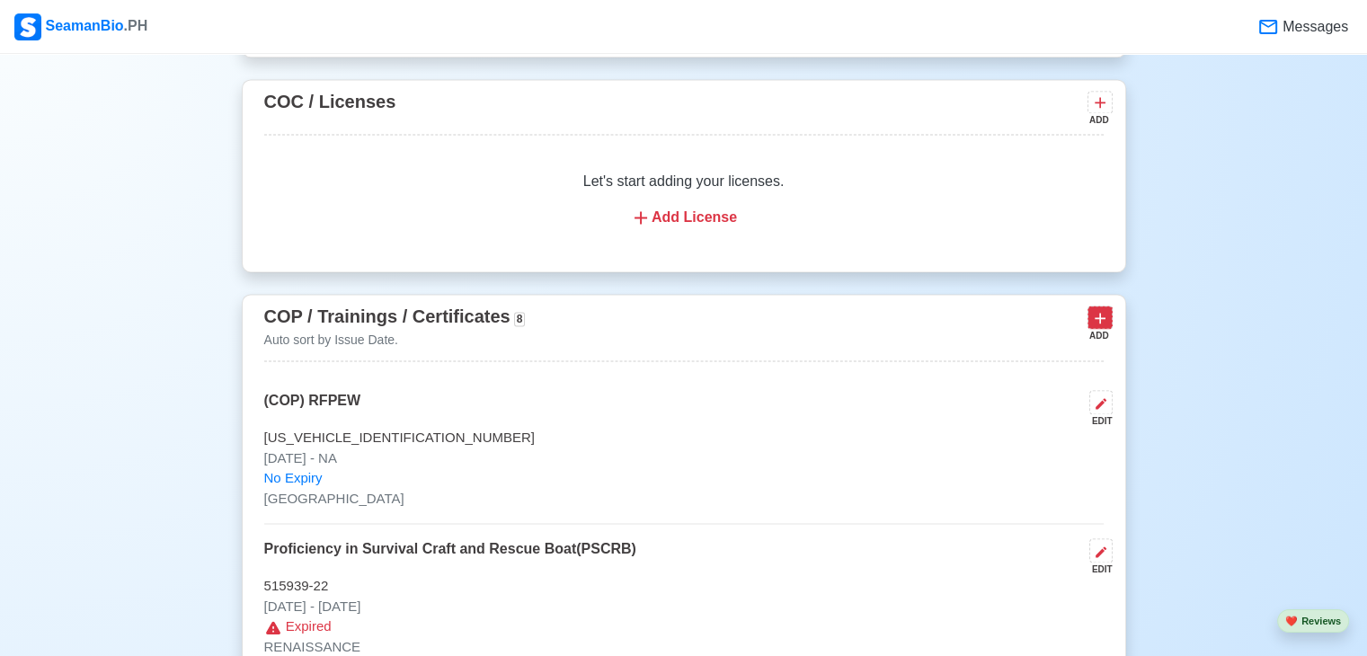
click at [1107, 311] on icon at bounding box center [1100, 318] width 18 height 18
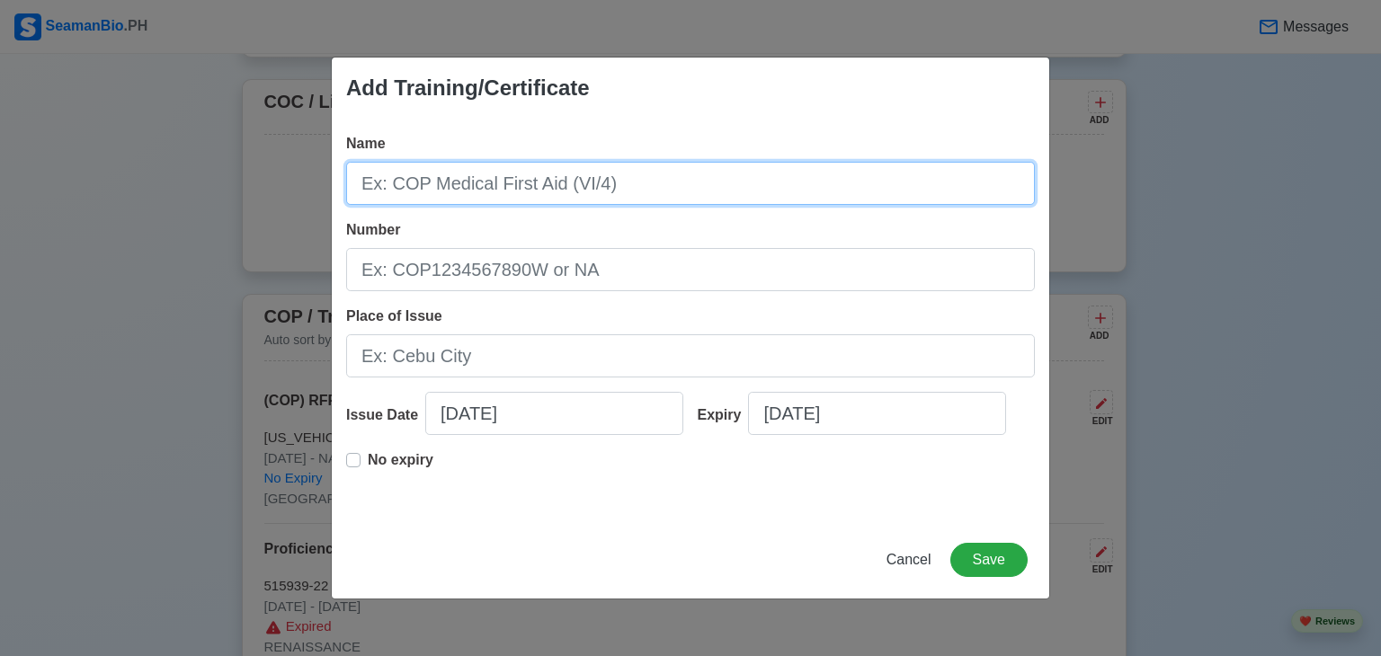
click at [666, 185] on input "Name" at bounding box center [690, 183] width 689 height 43
type input "C"
type input "(COP) BT"
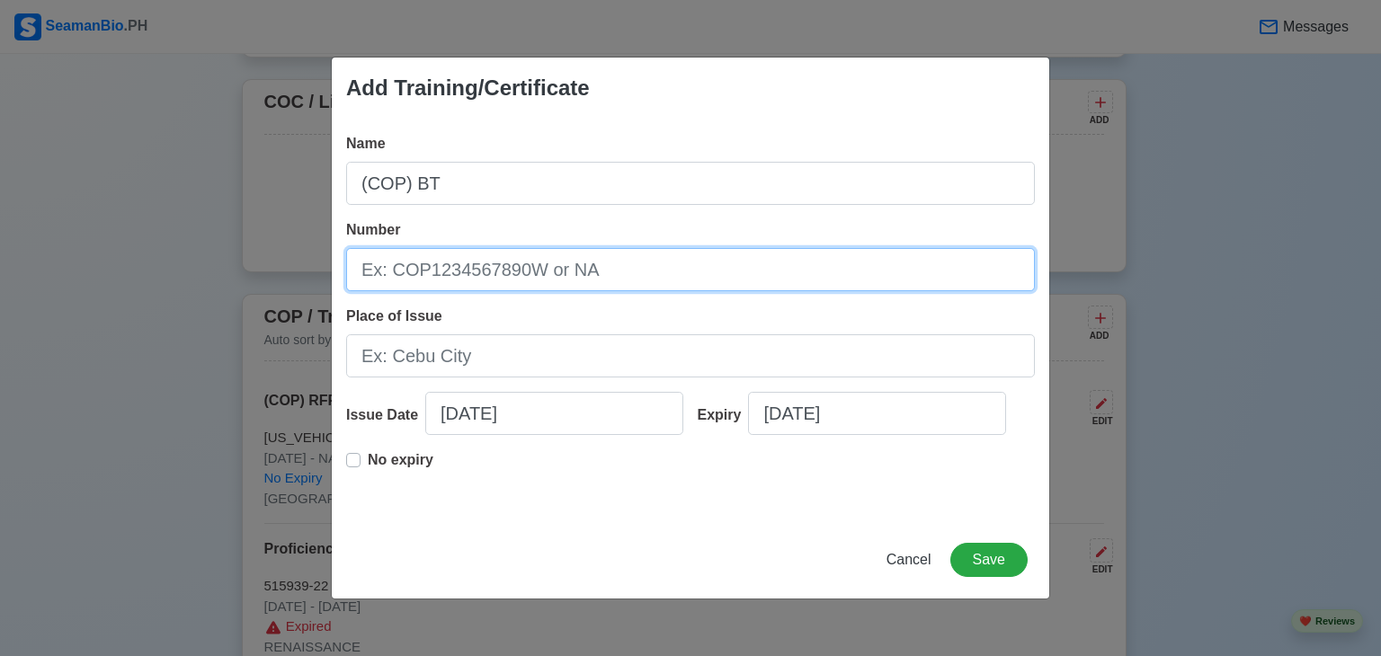
click at [662, 271] on input "Number" at bounding box center [690, 269] width 689 height 43
paste input "BT200064775422"
type input "BT200064775422"
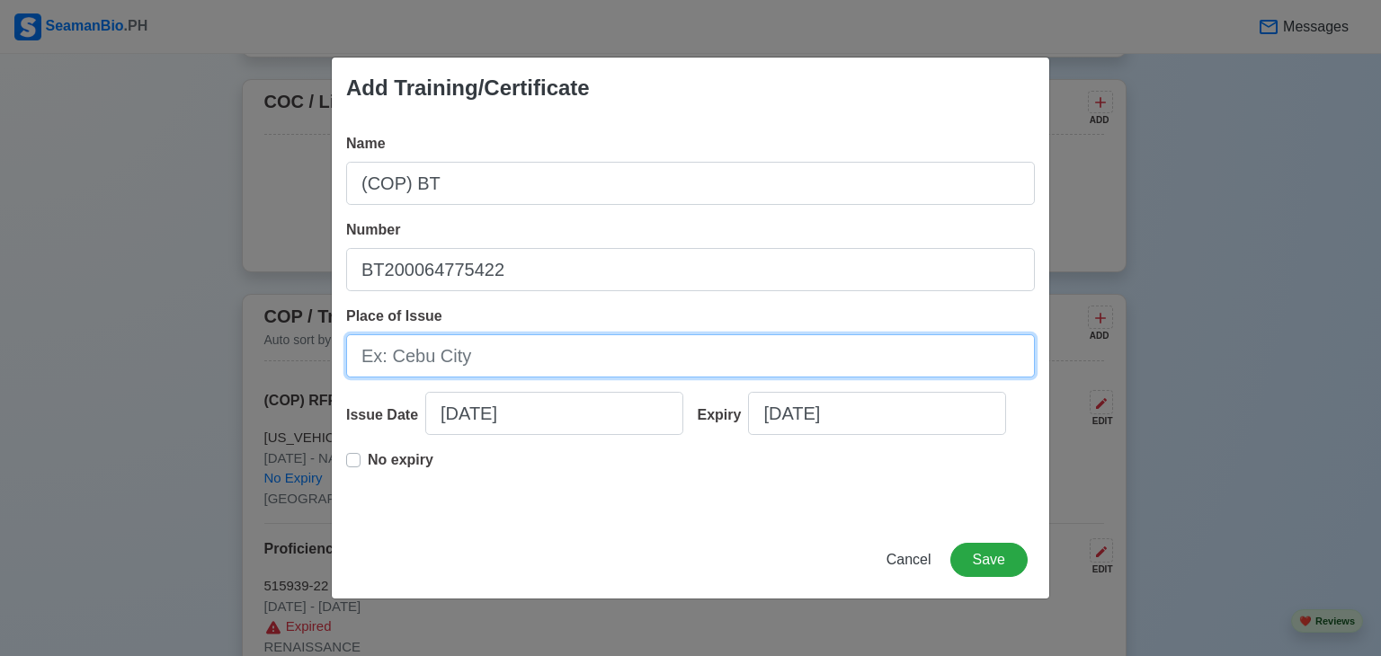
click at [656, 344] on input "Place of Issue" at bounding box center [690, 355] width 689 height 43
type input "MANILA"
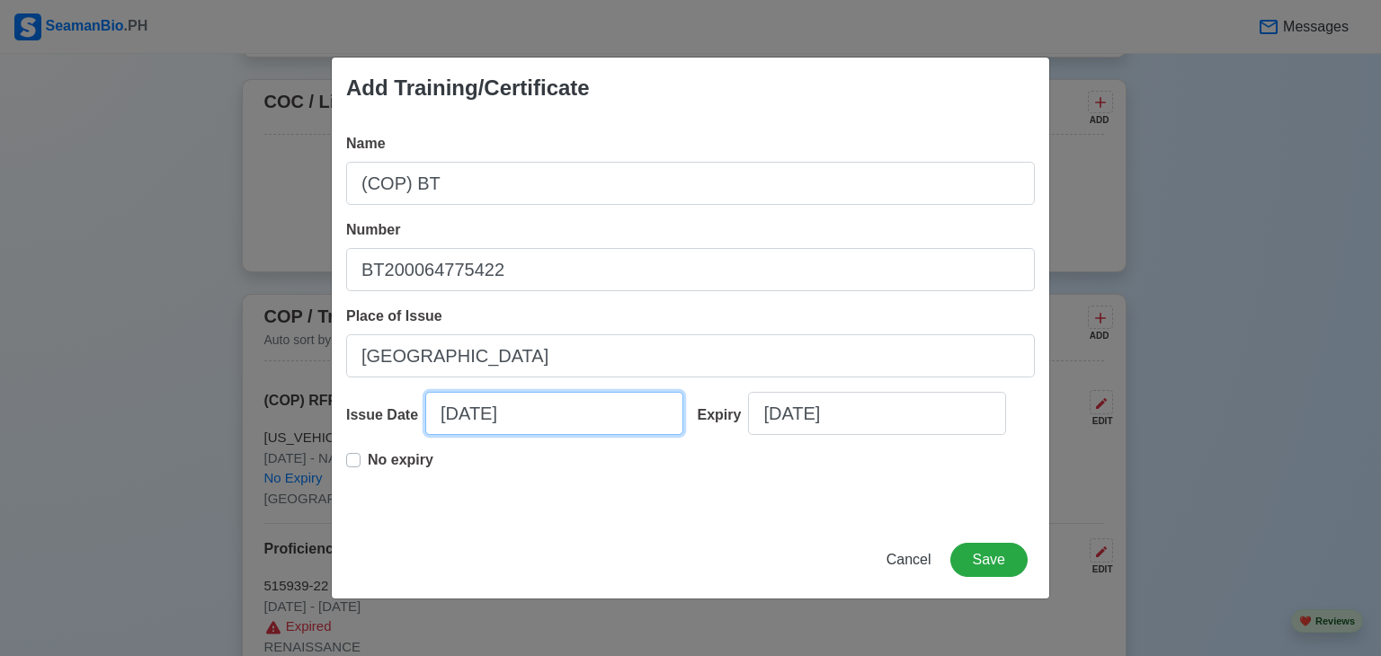
select select "****"
select select "*********"
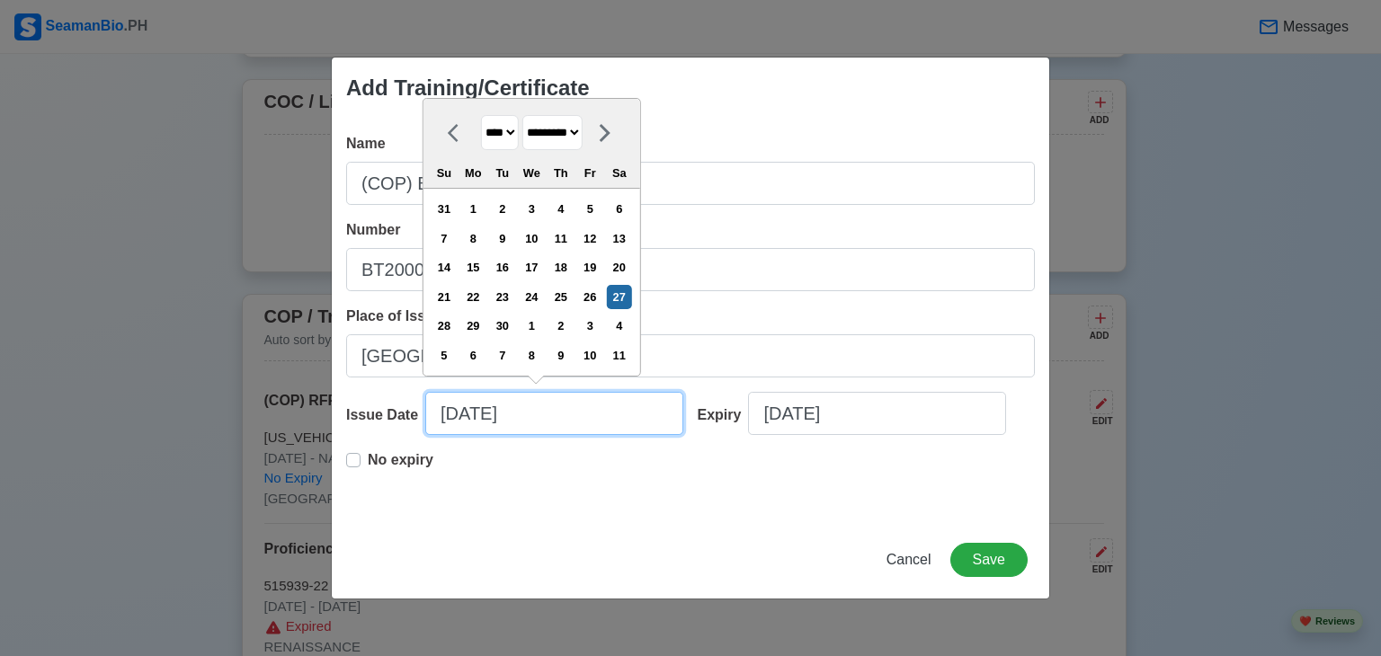
click at [567, 419] on input "09/27/2025" at bounding box center [554, 413] width 258 height 43
click at [453, 412] on input "09/27/2025" at bounding box center [554, 413] width 258 height 43
type input "1/27/2025"
select select "*******"
type input "11/27/2025"
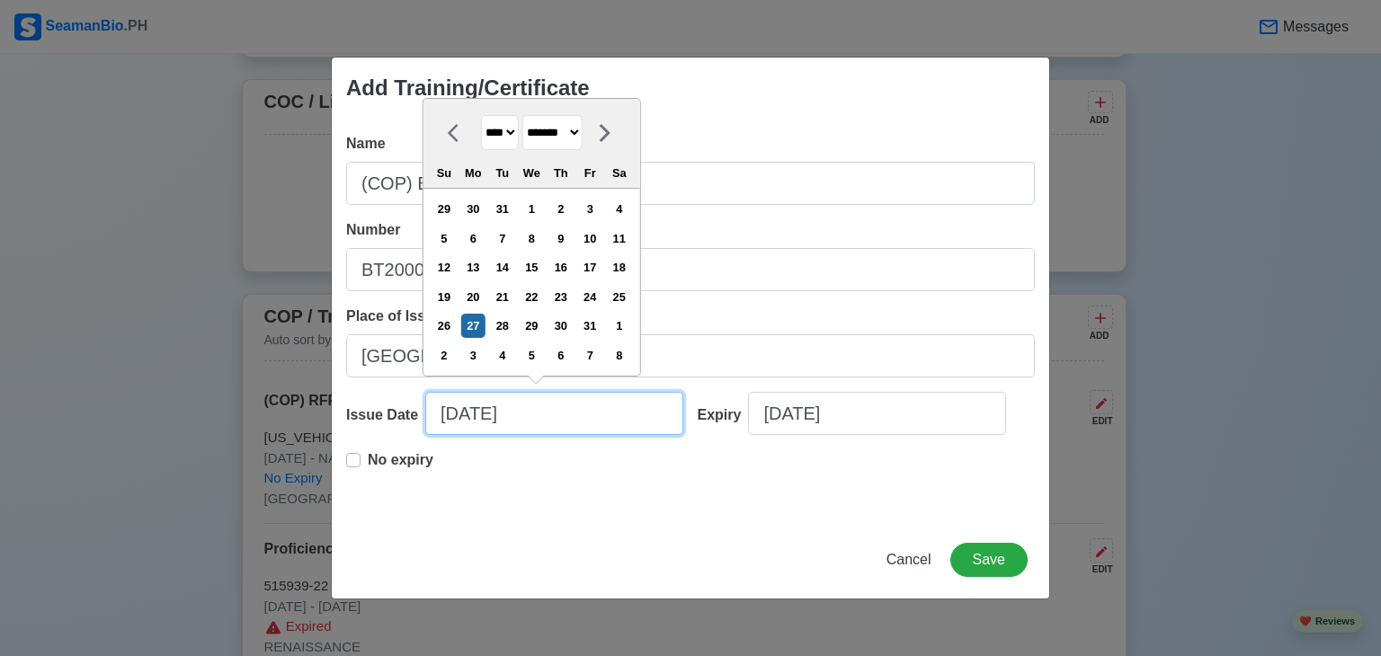
select select "********"
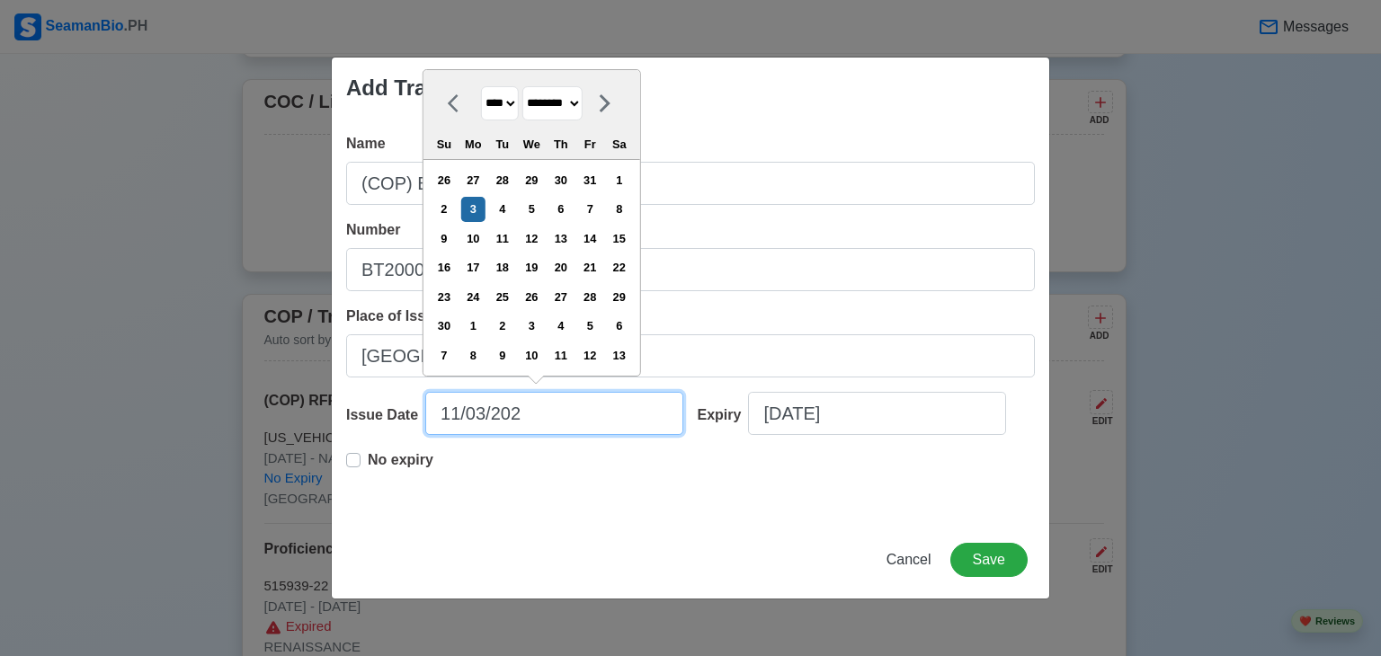
type input "11/03/2022"
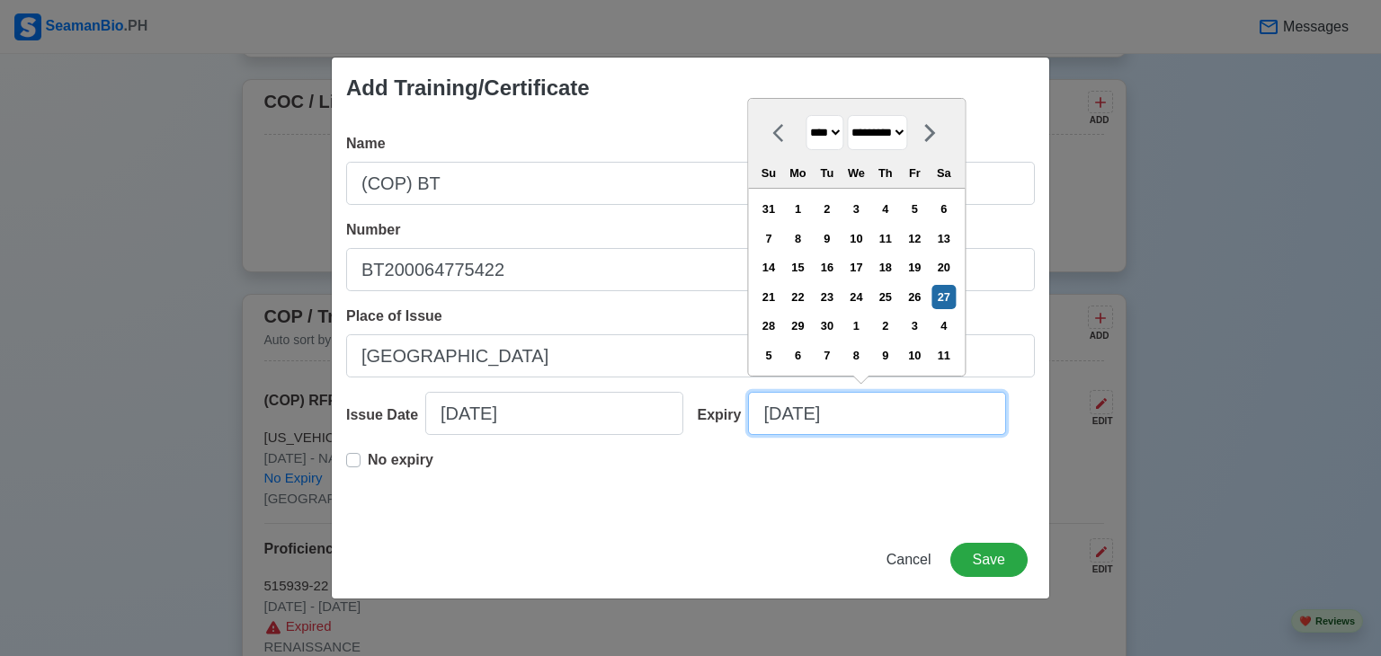
click at [823, 419] on input "09/27/2025" at bounding box center [877, 413] width 258 height 43
click at [870, 419] on input "09/27/2025" at bounding box center [877, 413] width 258 height 43
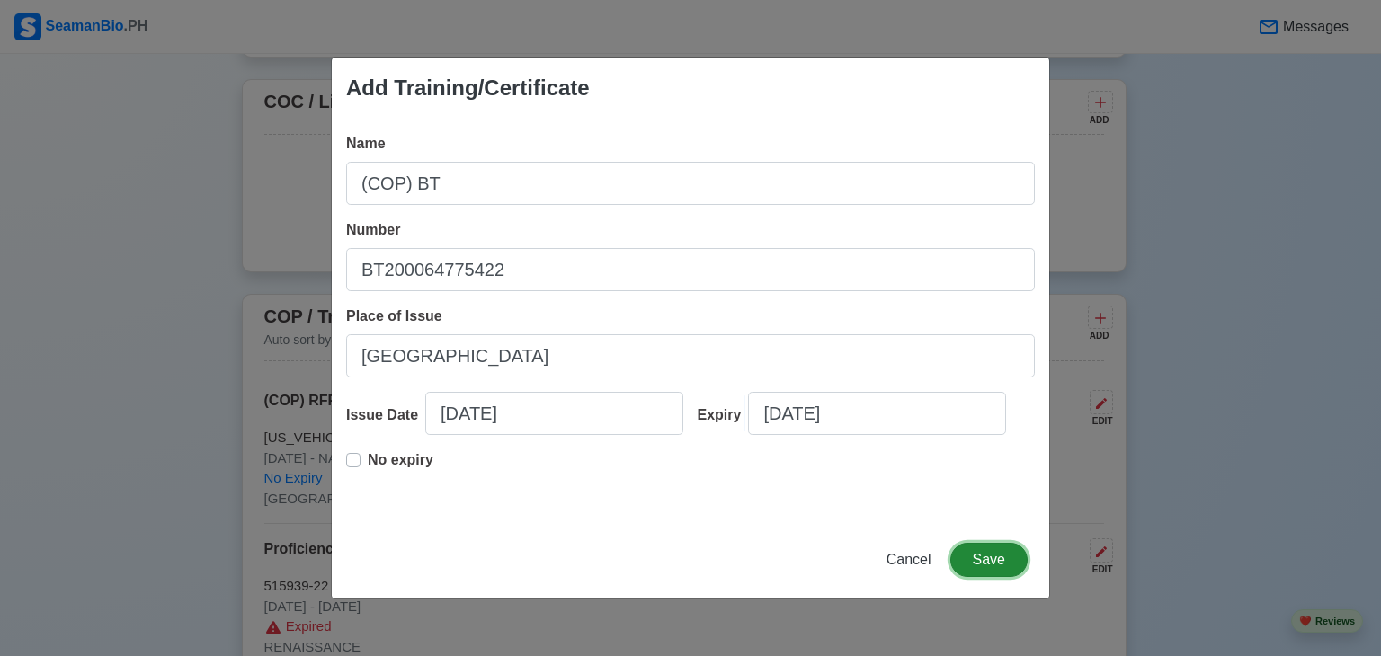
click at [987, 565] on button "Save" at bounding box center [988, 560] width 77 height 34
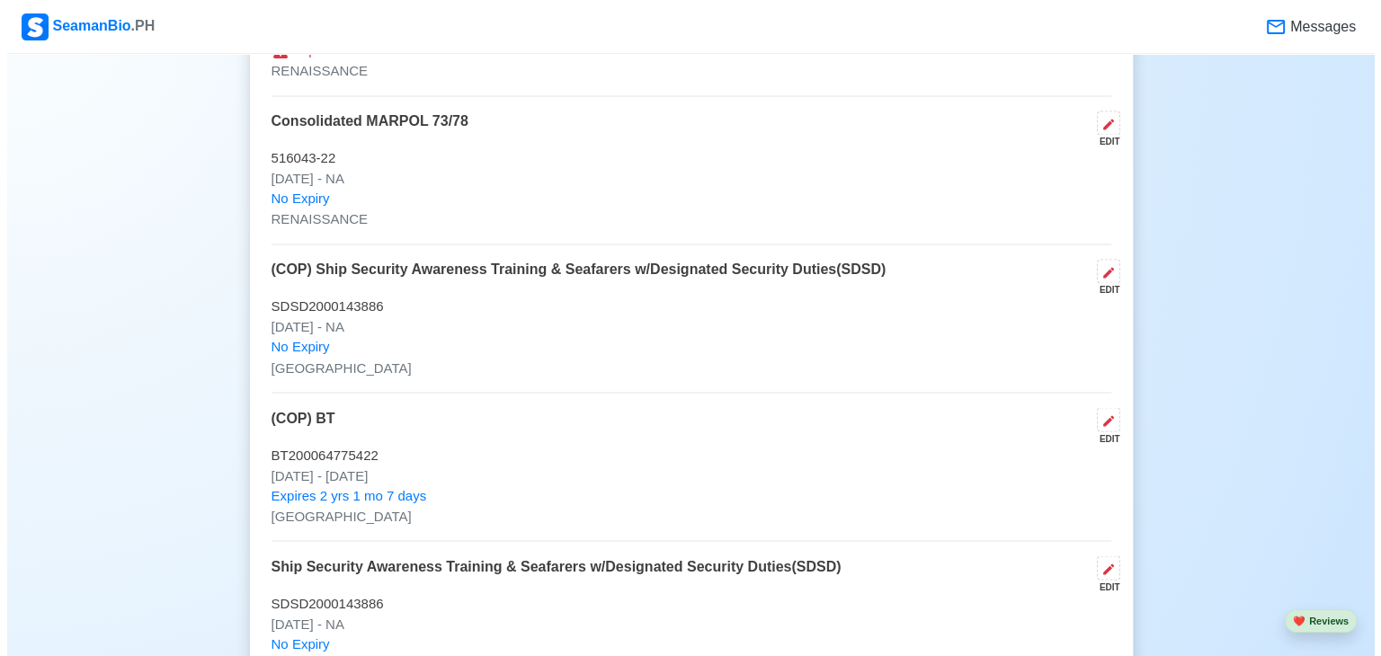
scroll to position [3066, 0]
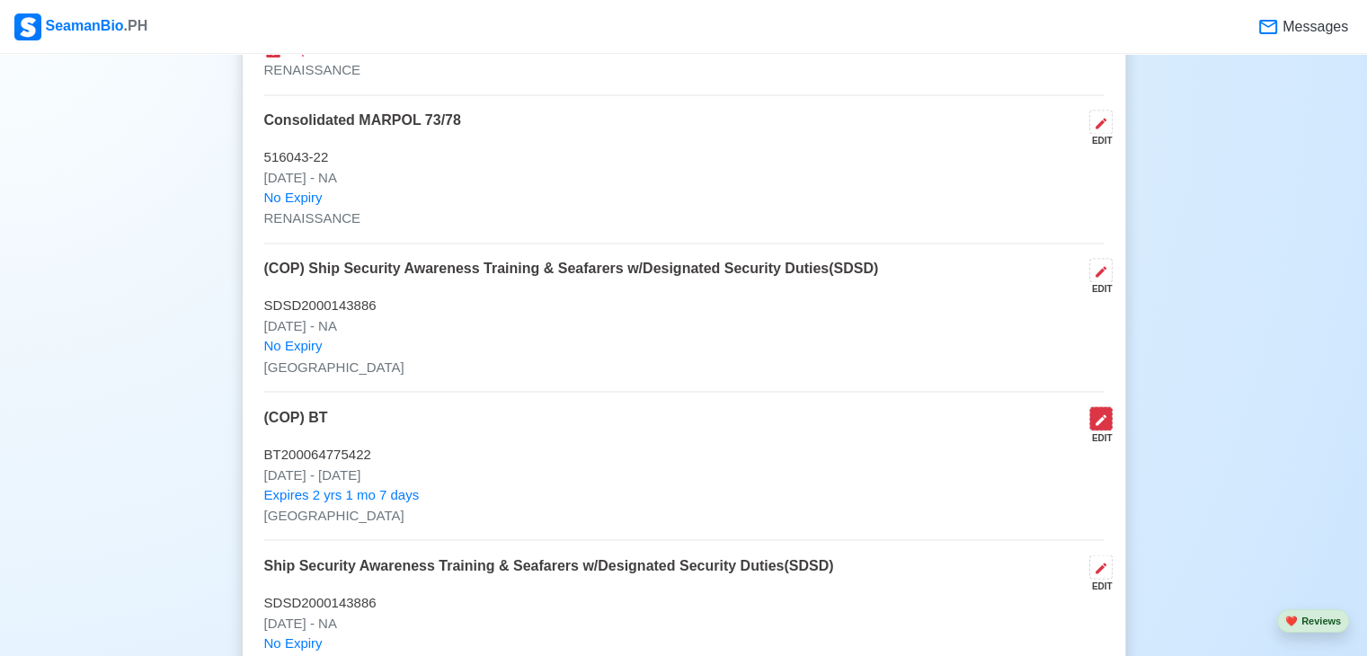
click at [1104, 423] on icon at bounding box center [1101, 420] width 14 height 14
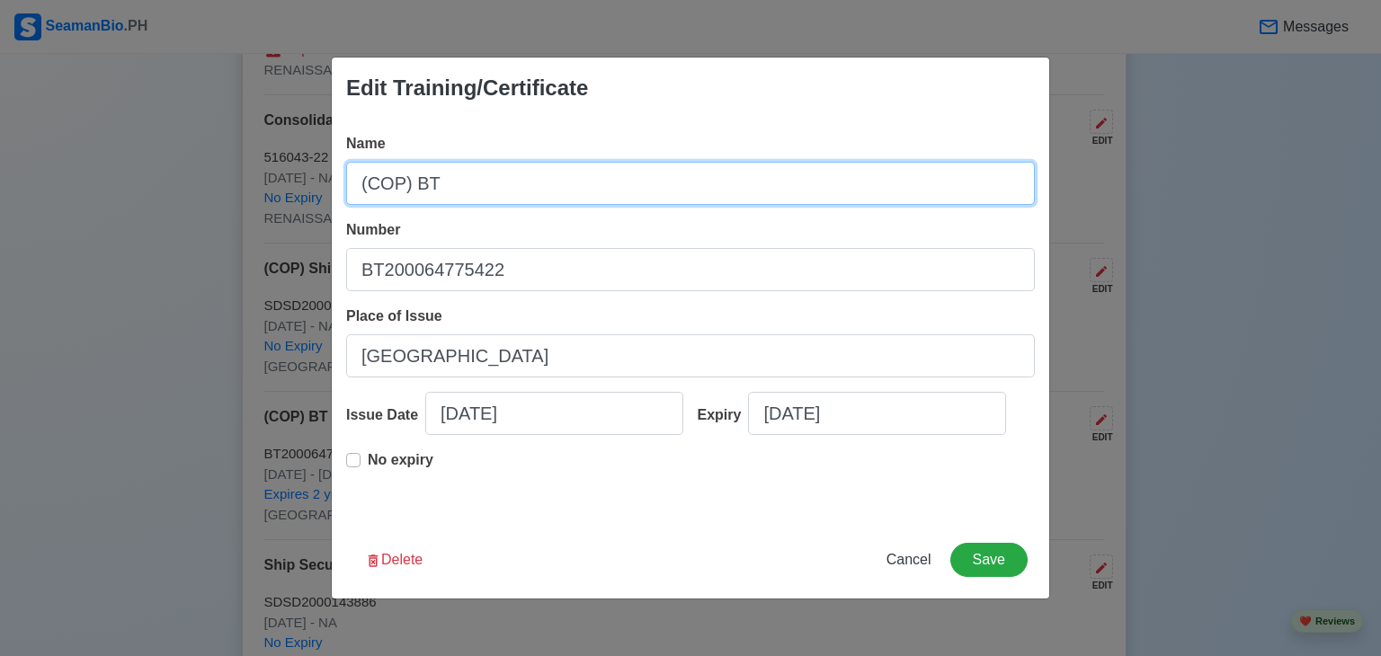
click at [553, 184] on input "(COP) BT" at bounding box center [690, 183] width 689 height 43
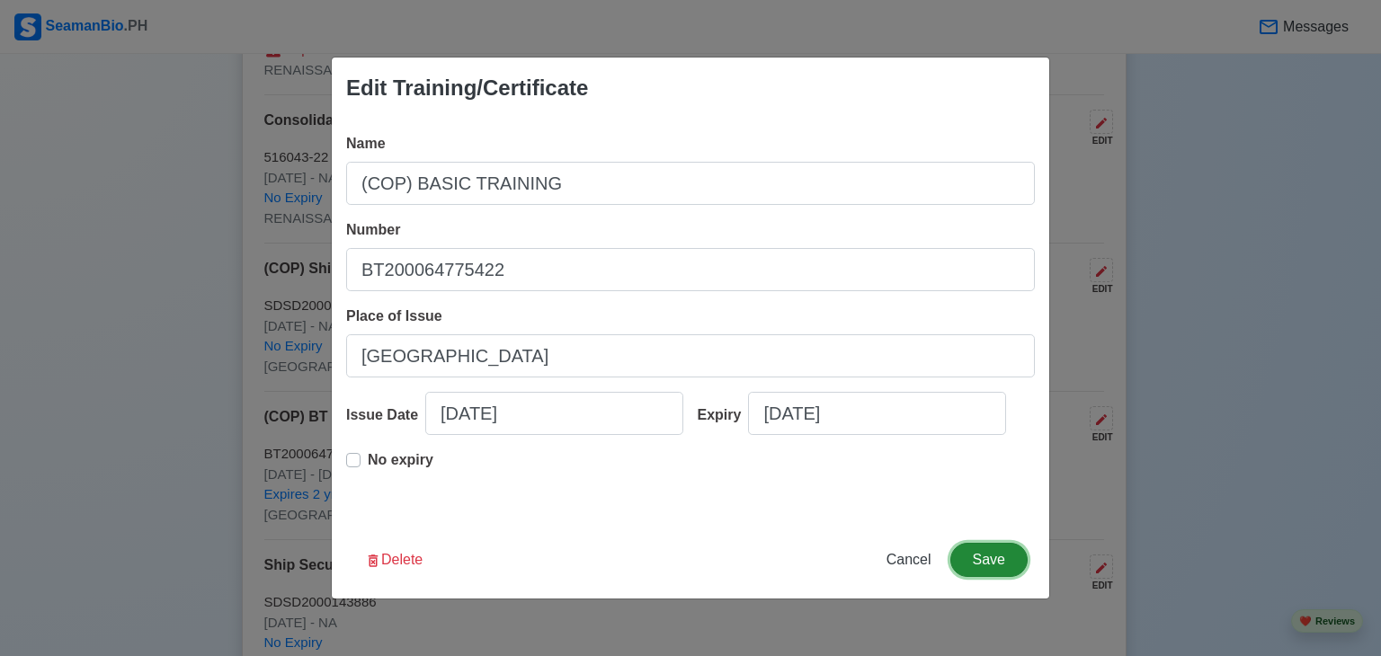
click at [987, 560] on button "Save" at bounding box center [988, 560] width 77 height 34
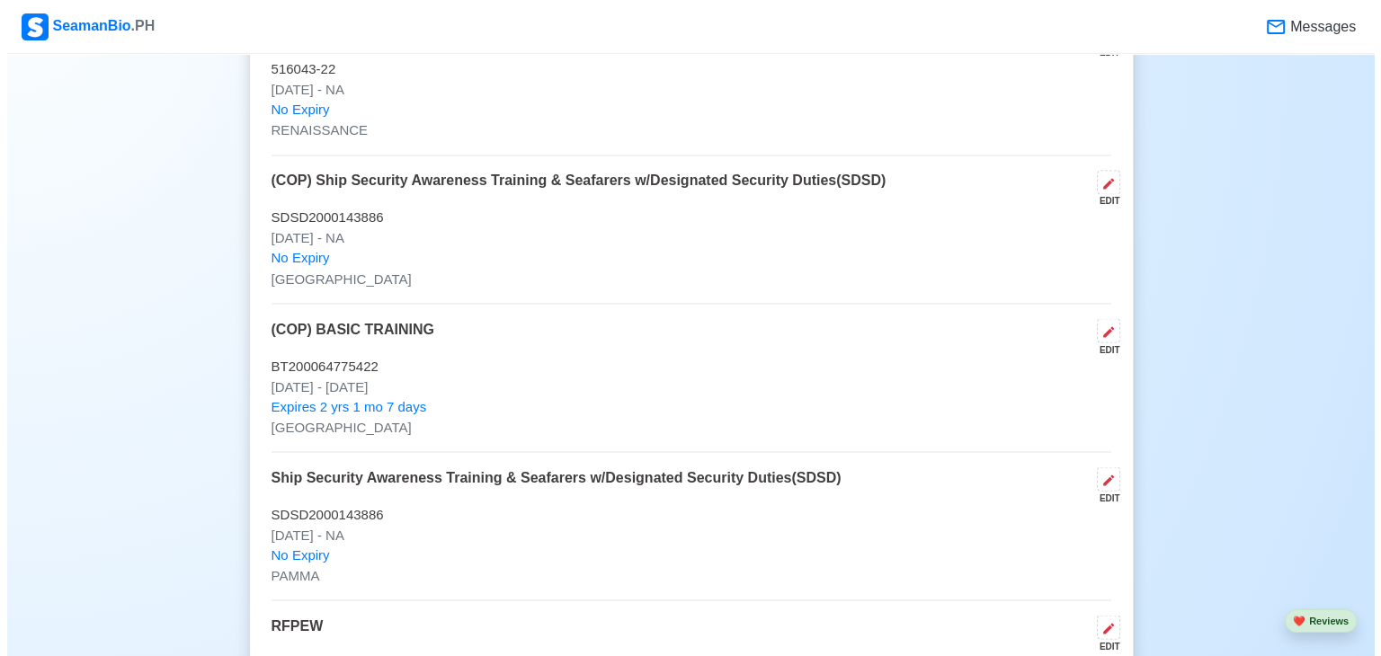
scroll to position [3156, 0]
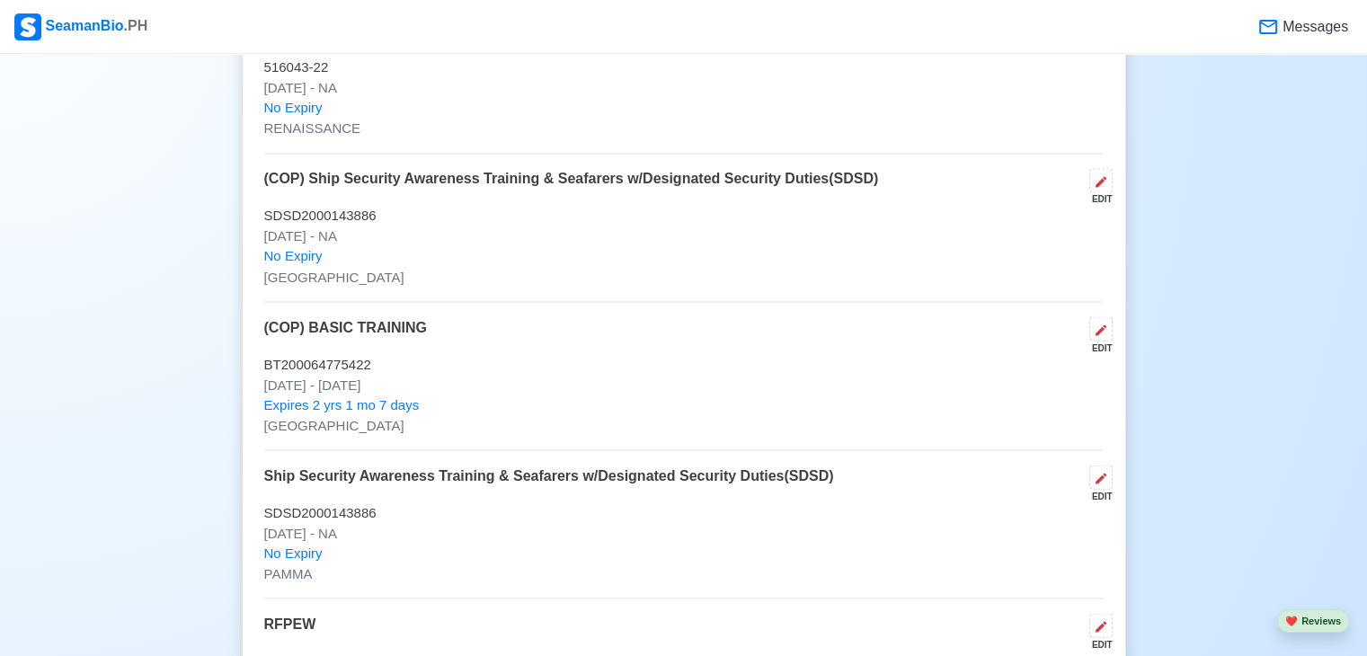
click at [299, 171] on p "(COP) Ship Security Awareness Training & Seafarers w/Designated Security Duties…" at bounding box center [571, 187] width 615 height 38
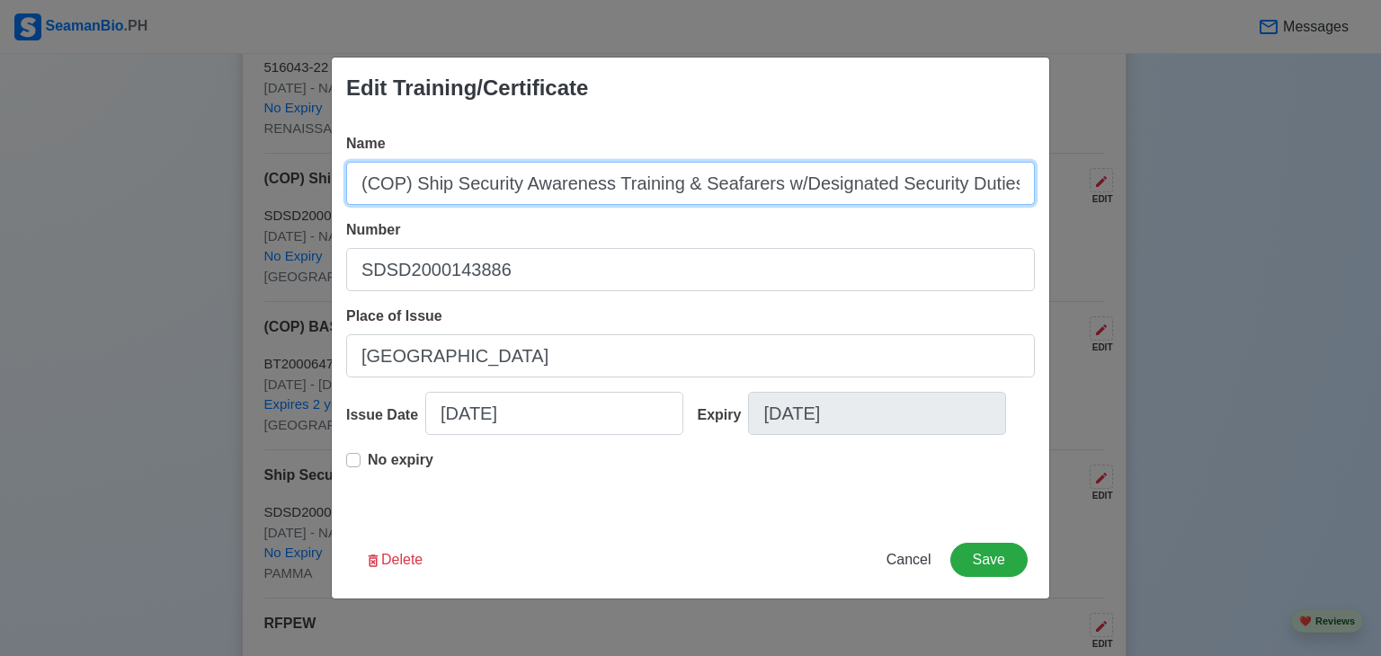
scroll to position [0, 40]
drag, startPoint x: 346, startPoint y: 186, endPoint x: 1025, endPoint y: 211, distance: 679.2
click at [1025, 211] on div "Name (COP) Ship Security Awareness Training & Seafarers w/Designated Security D…" at bounding box center [690, 320] width 717 height 403
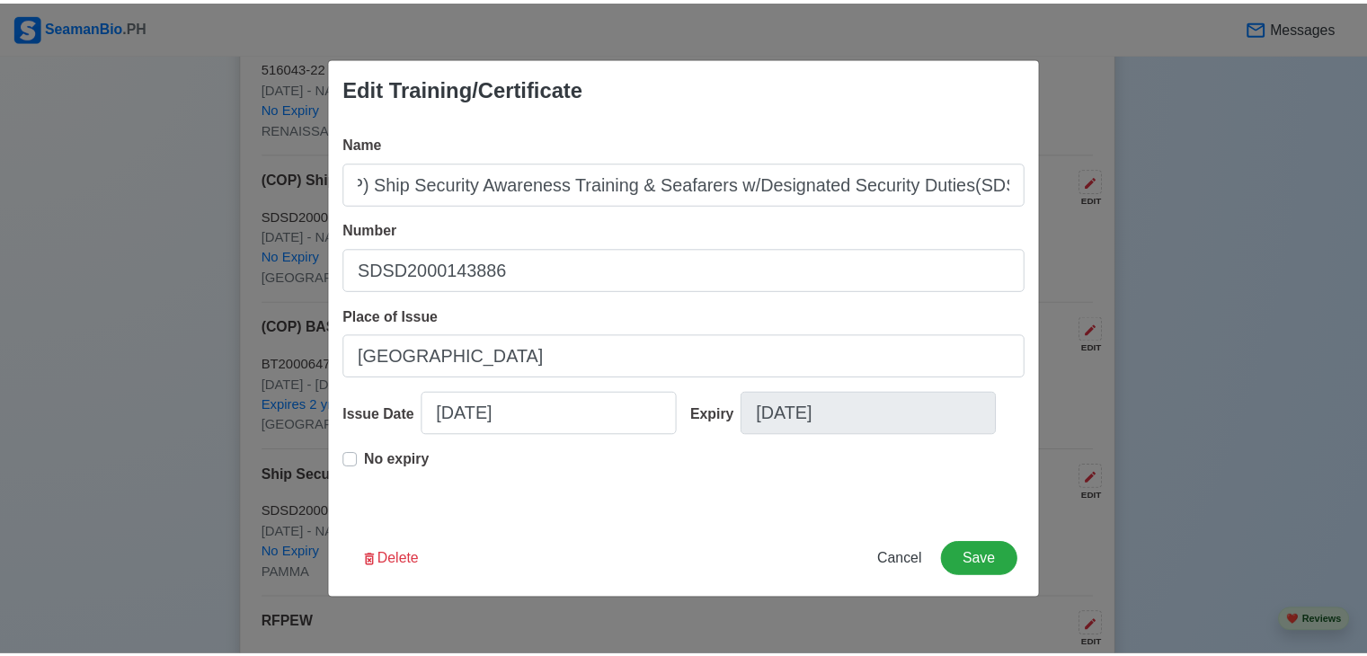
scroll to position [0, 0]
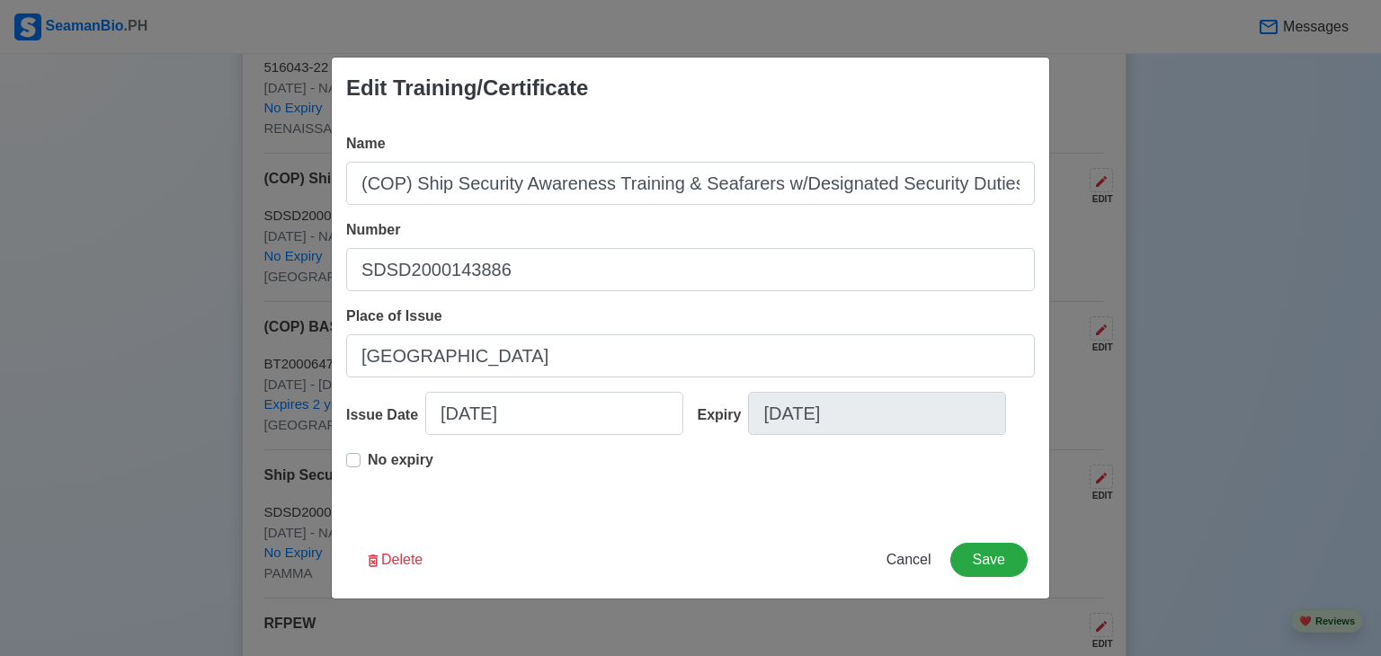
drag, startPoint x: 962, startPoint y: 182, endPoint x: 1181, endPoint y: 209, distance: 221.0
click at [1181, 209] on div "Edit Training/Certificate Name (COP) Ship Security Awareness Training & Seafare…" at bounding box center [690, 328] width 1381 height 656
click at [921, 561] on span "Cancel" at bounding box center [908, 559] width 45 height 15
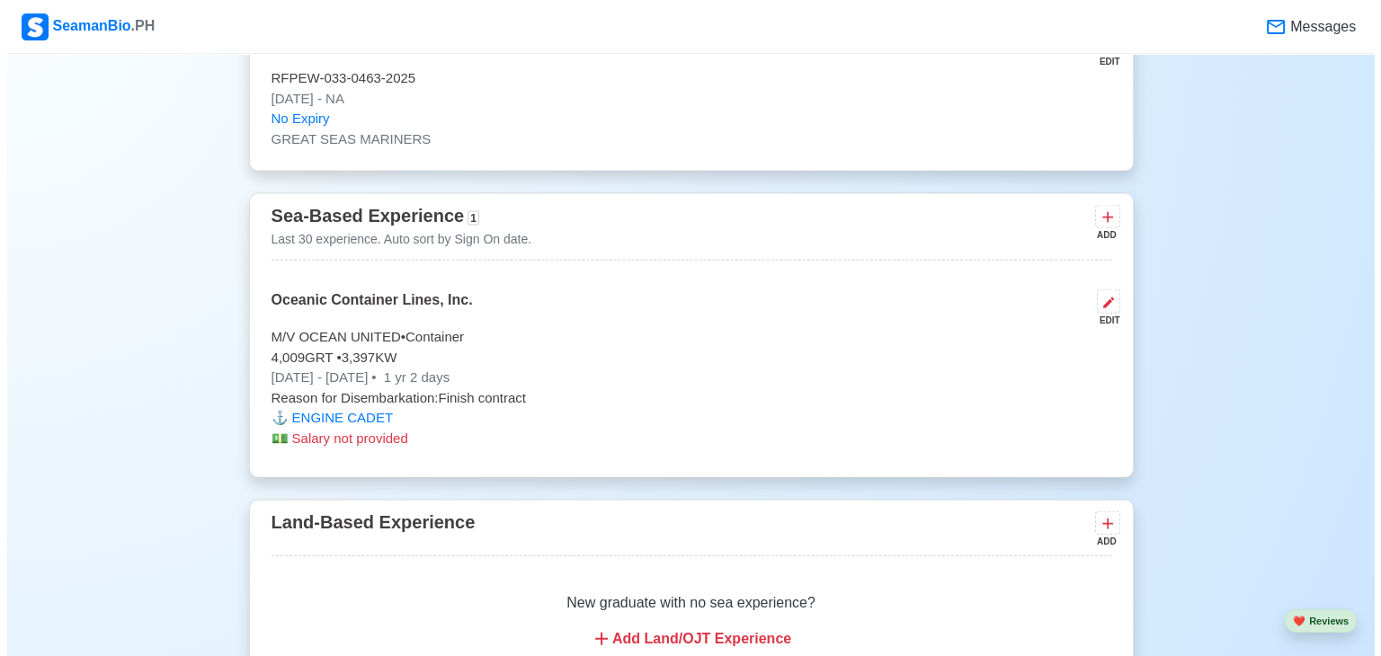
scroll to position [4042, 0]
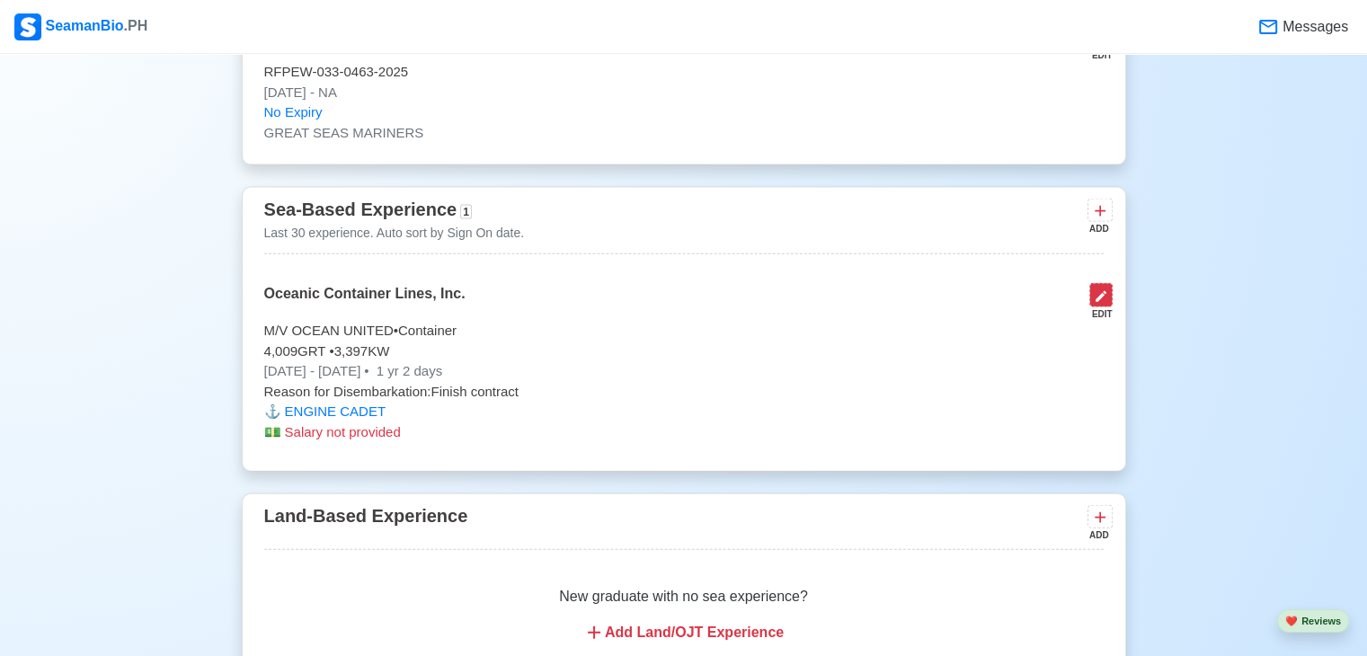
click at [1105, 295] on icon at bounding box center [1101, 296] width 14 height 14
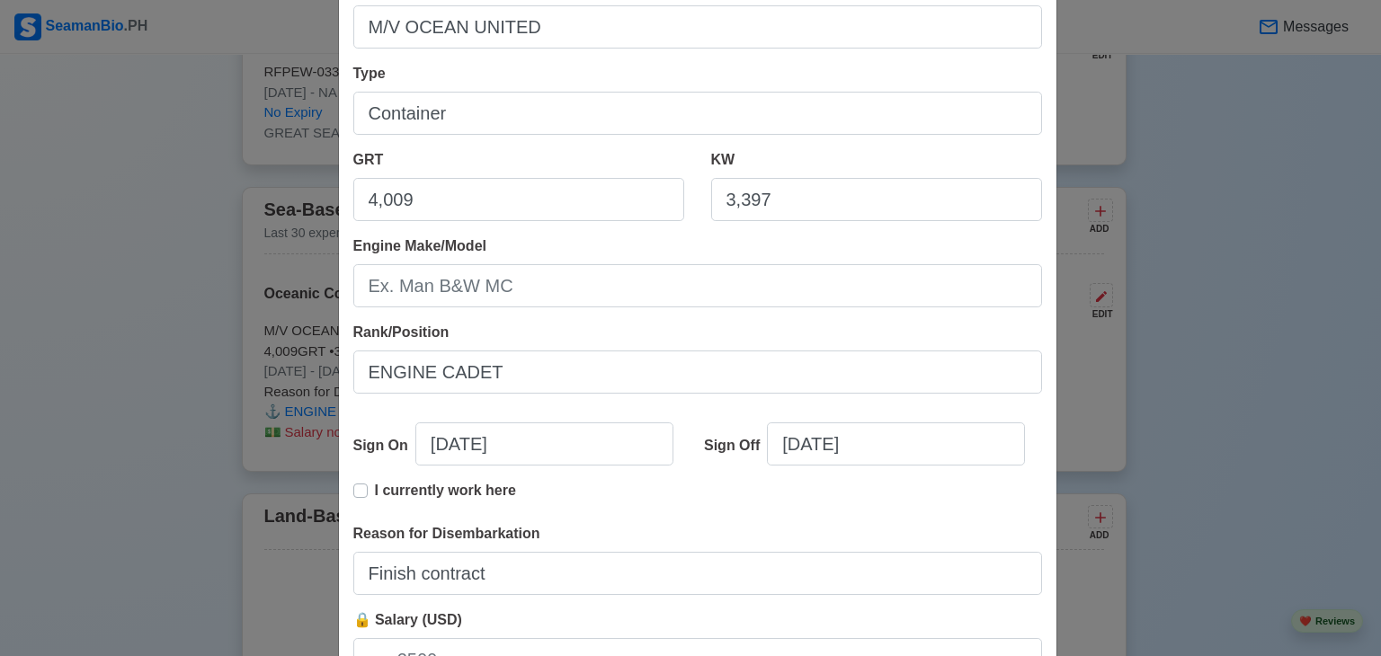
scroll to position [216, 0]
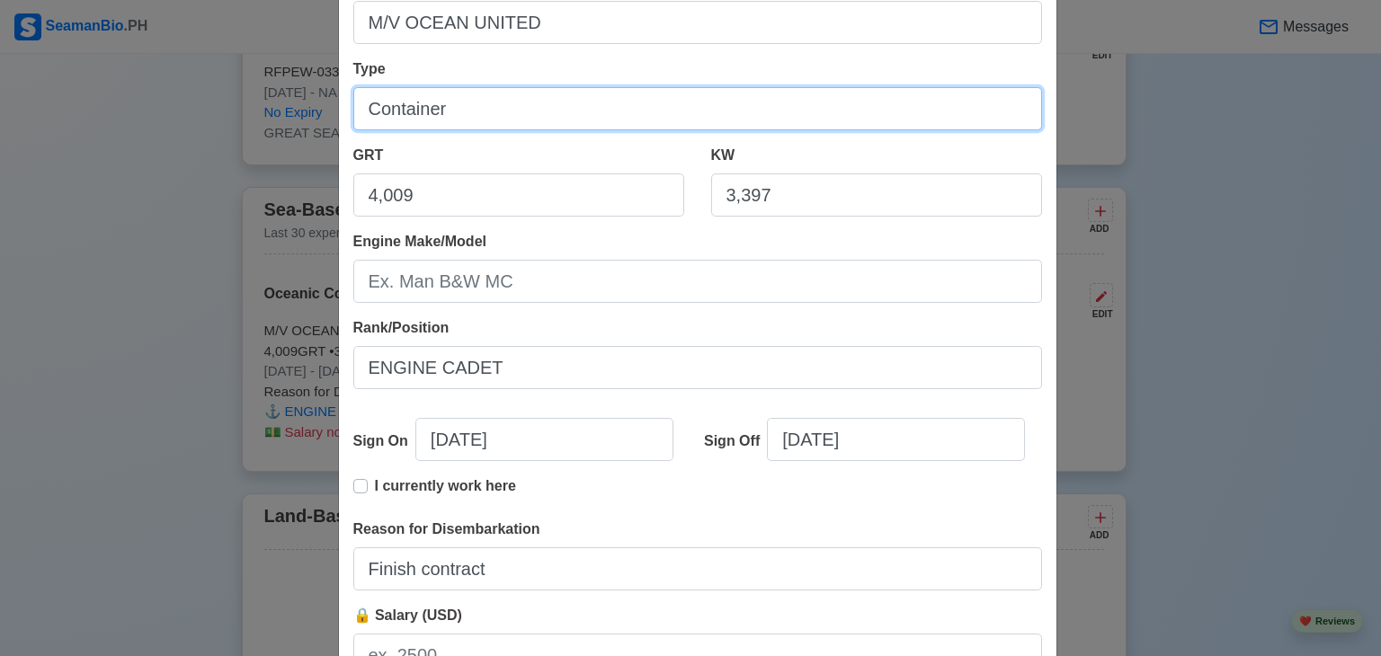
click at [628, 110] on input "Container" at bounding box center [697, 108] width 689 height 43
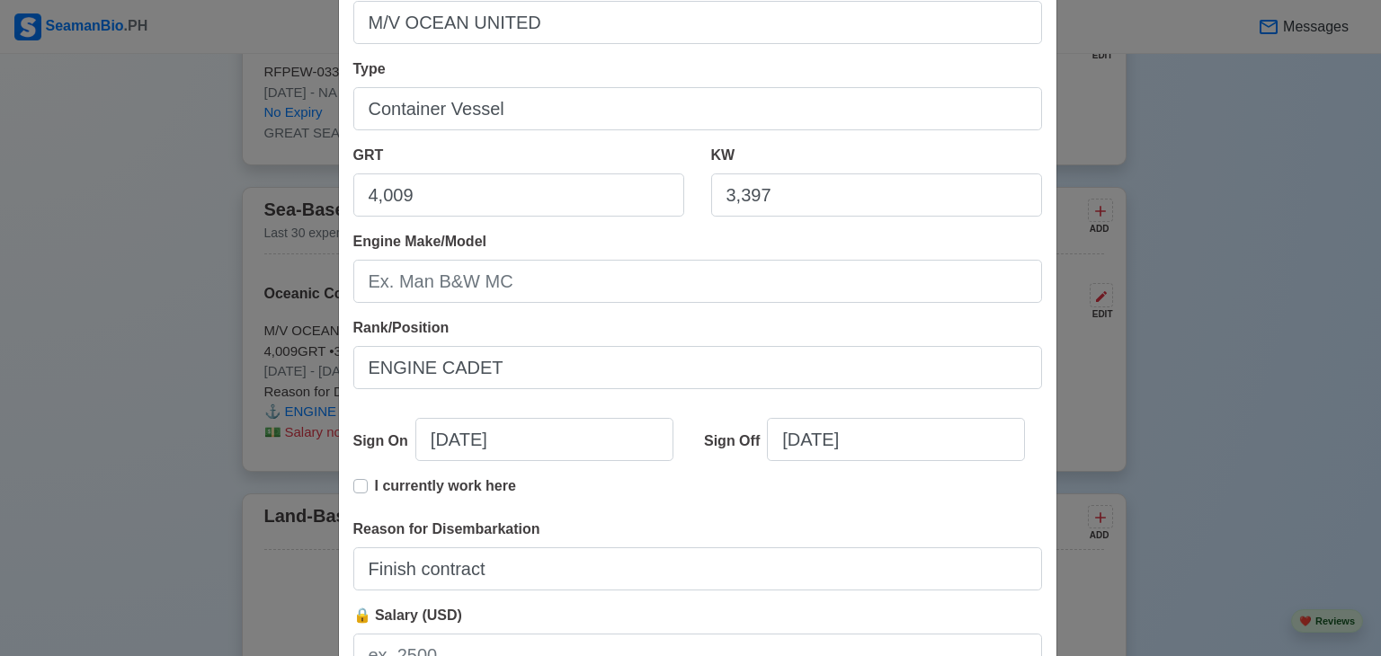
click at [627, 238] on div "Engine Make/Model" at bounding box center [697, 267] width 689 height 72
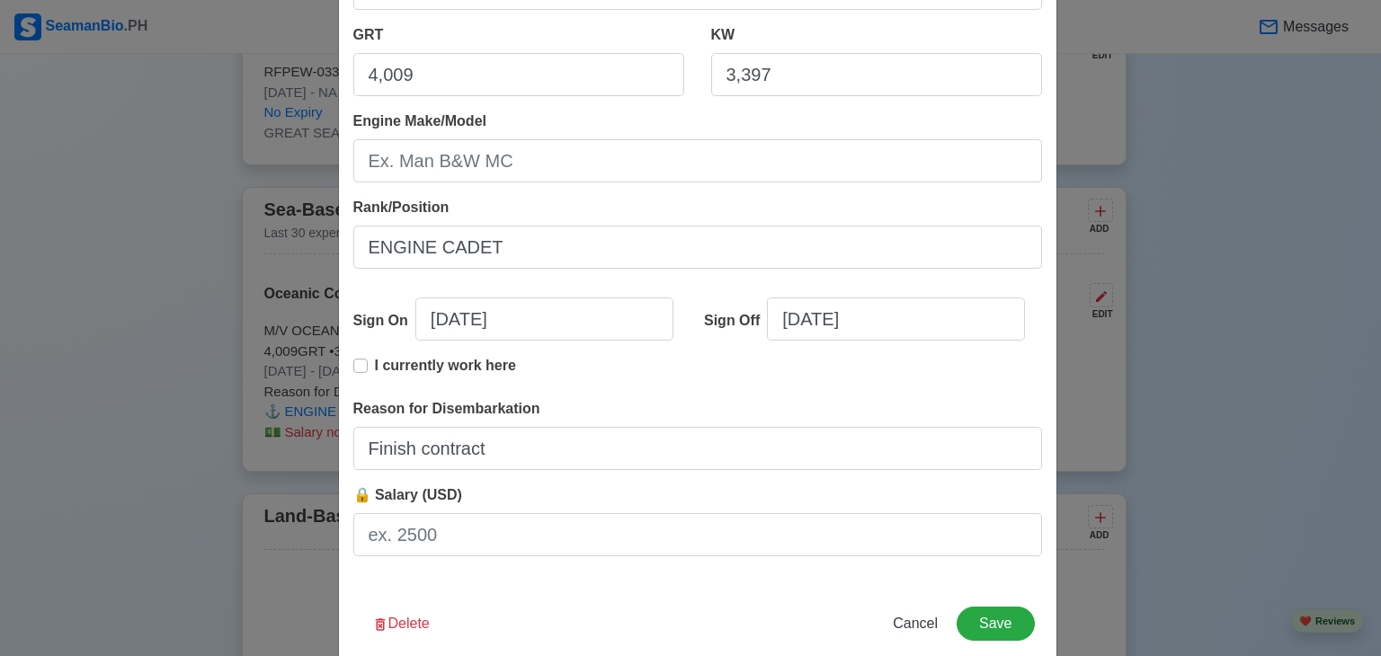
scroll to position [334, 0]
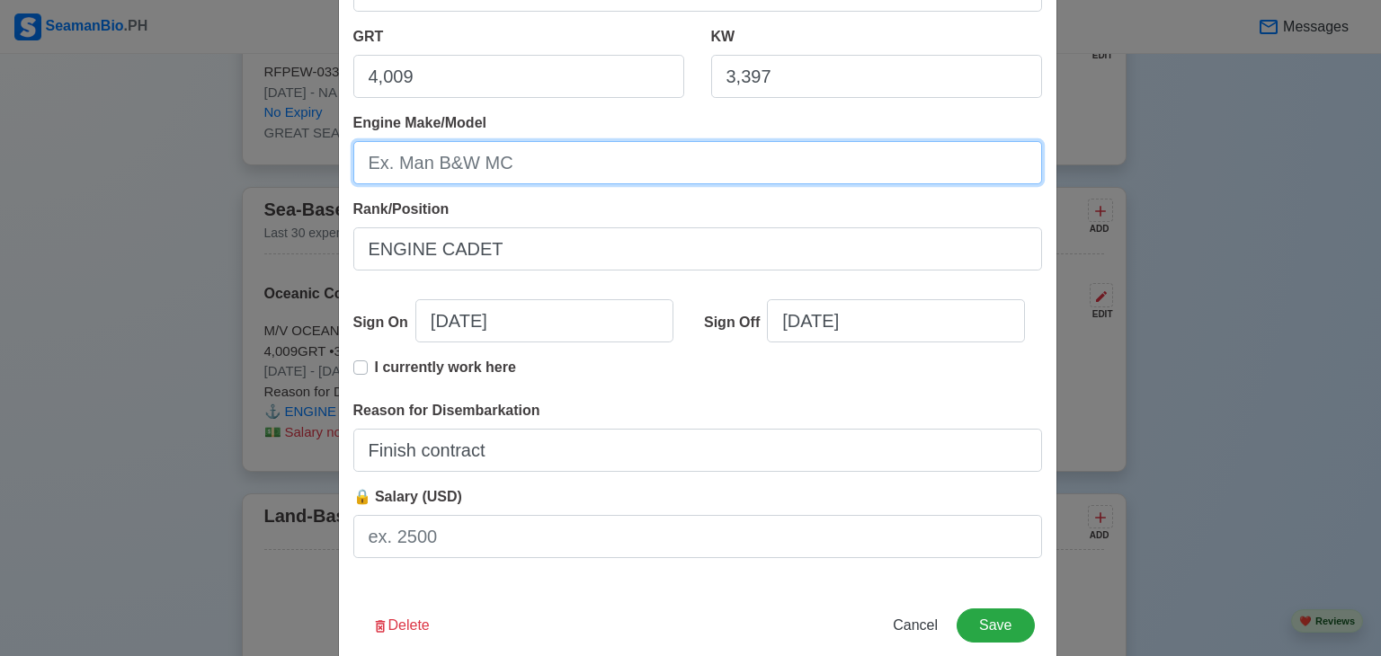
click at [606, 165] on input "Engine Make/Model" at bounding box center [697, 162] width 689 height 43
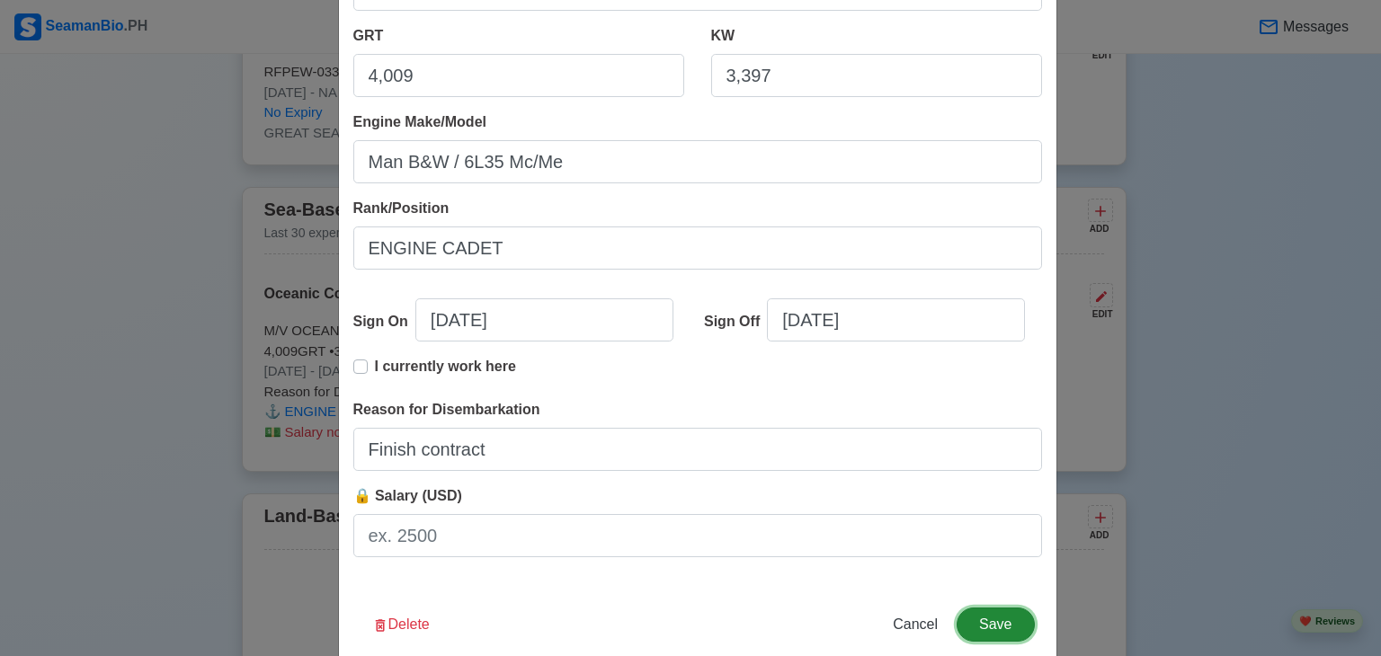
click at [1010, 618] on button "Save" at bounding box center [994, 625] width 77 height 34
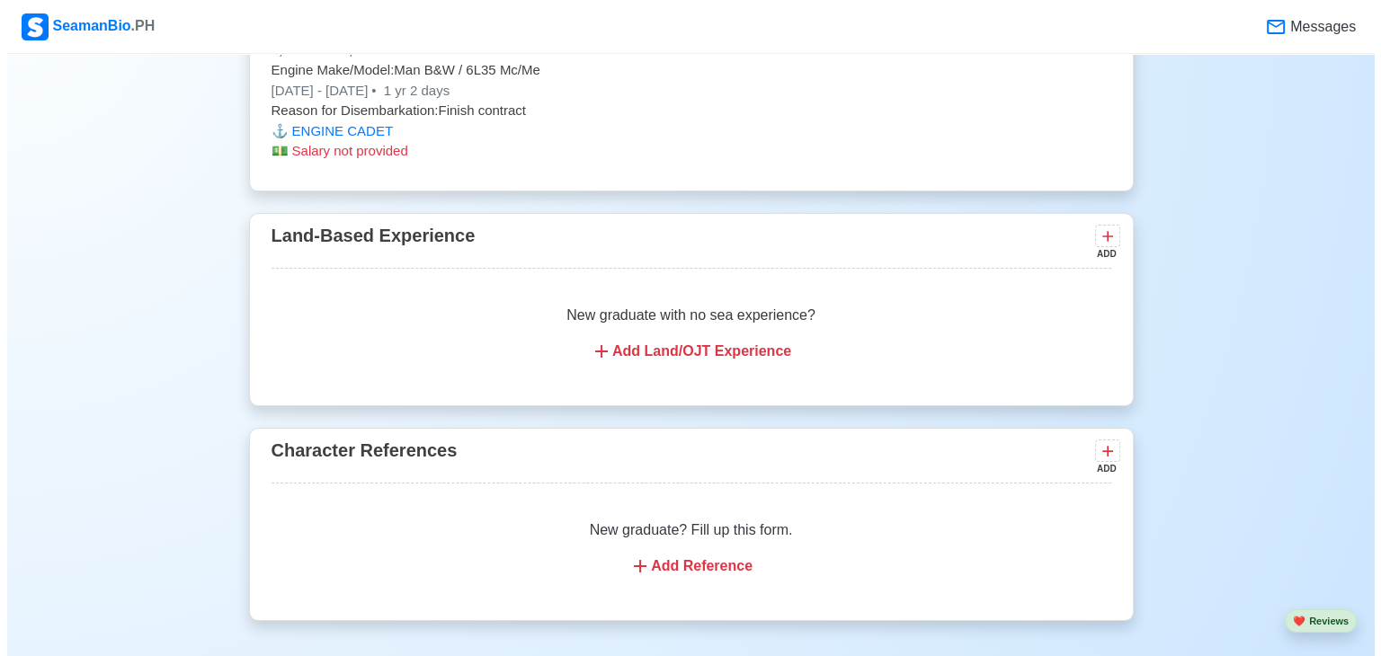
scroll to position [4344, 0]
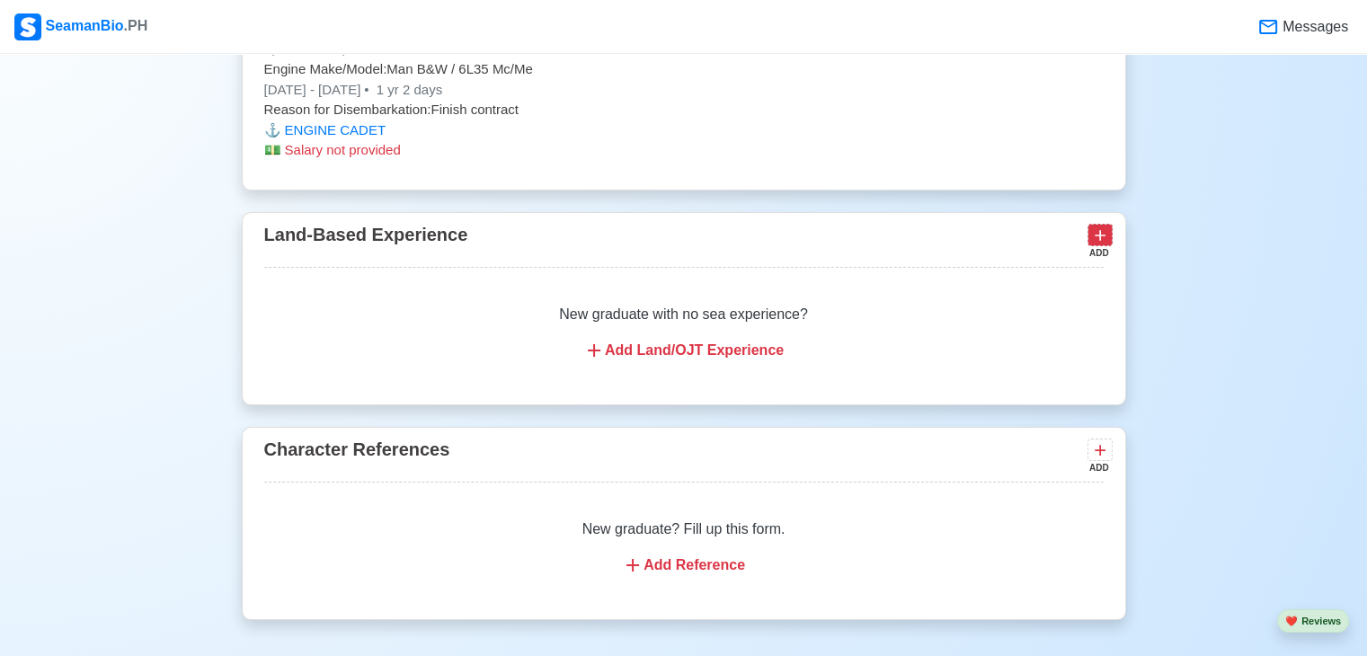
click at [1103, 231] on icon at bounding box center [1100, 236] width 18 height 18
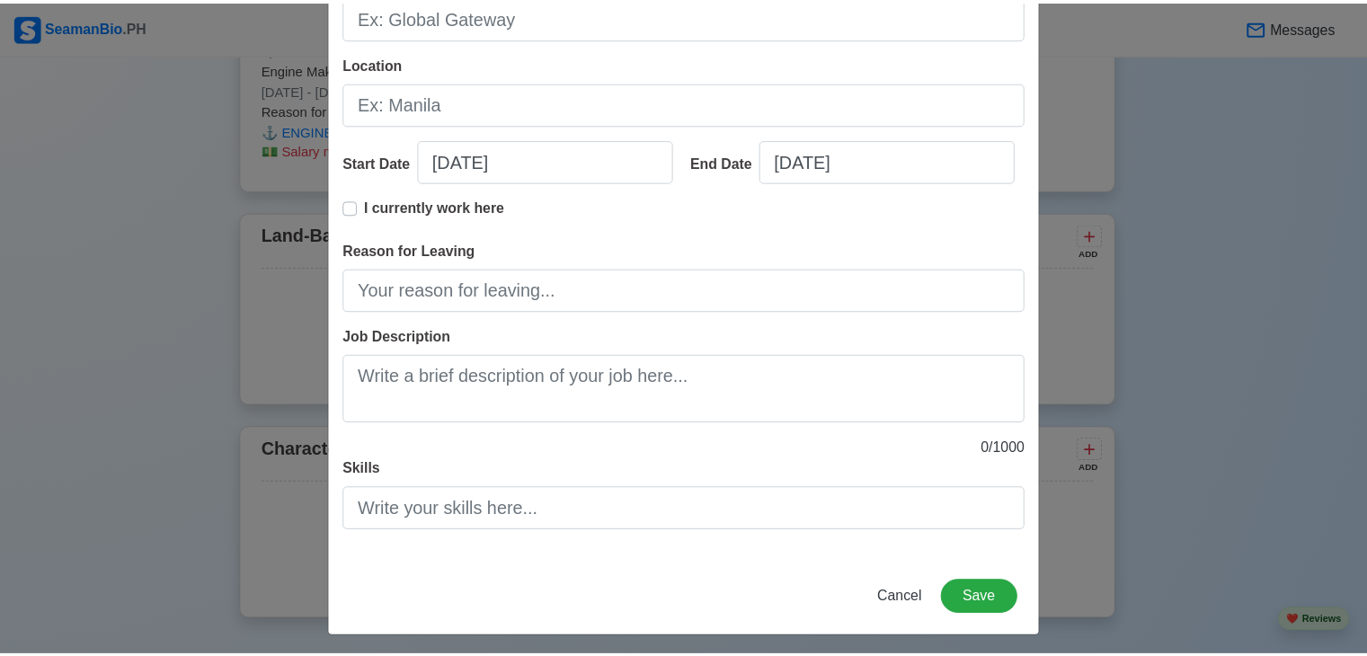
scroll to position [227, 0]
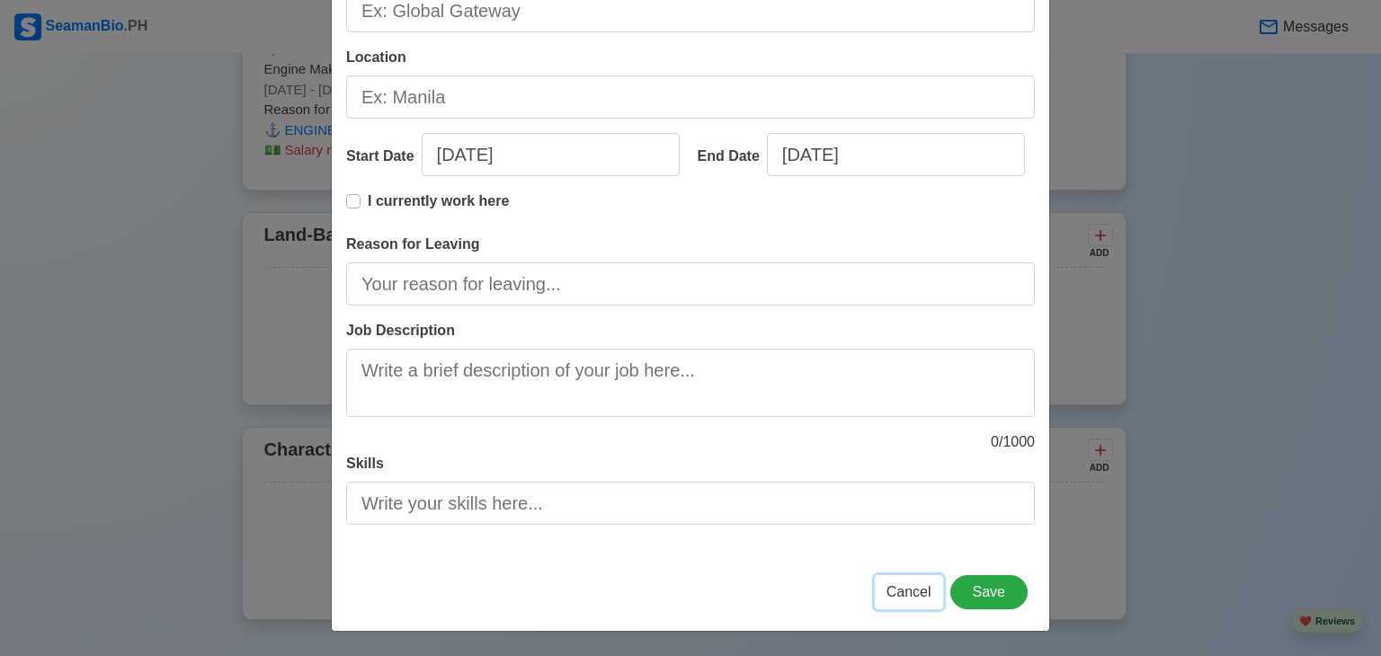
click at [906, 585] on span "Cancel" at bounding box center [908, 591] width 45 height 15
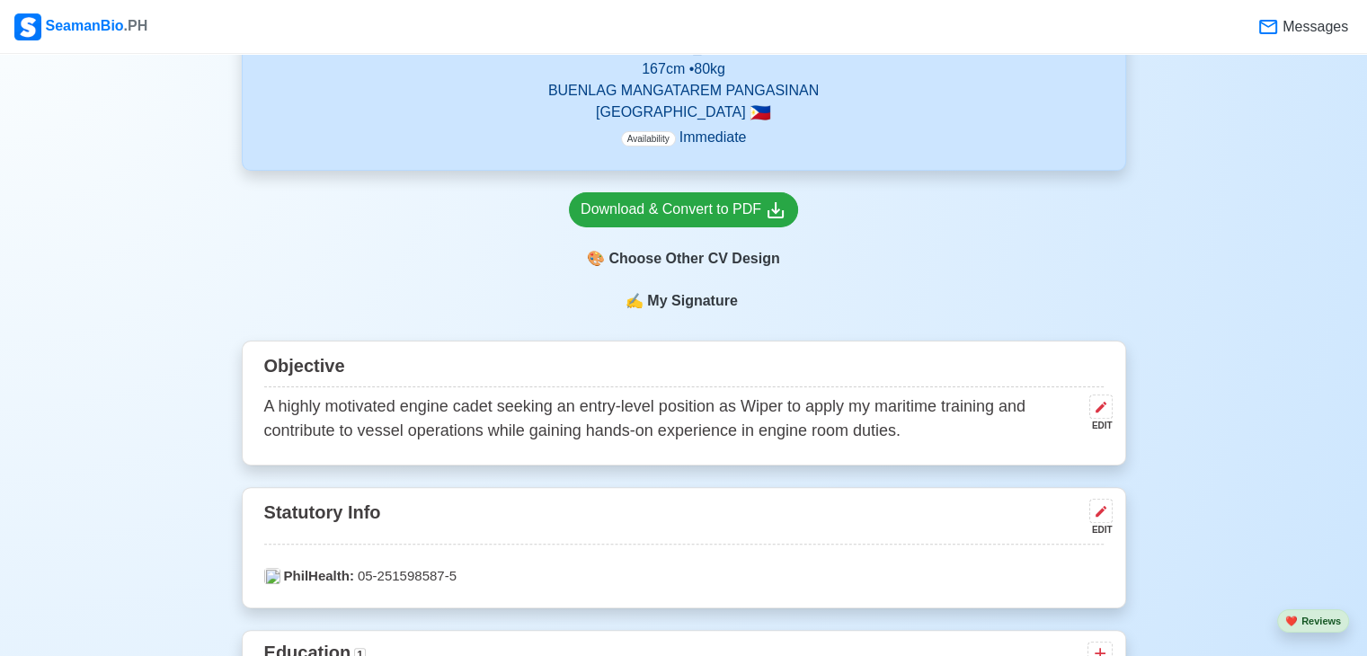
scroll to position [452, 0]
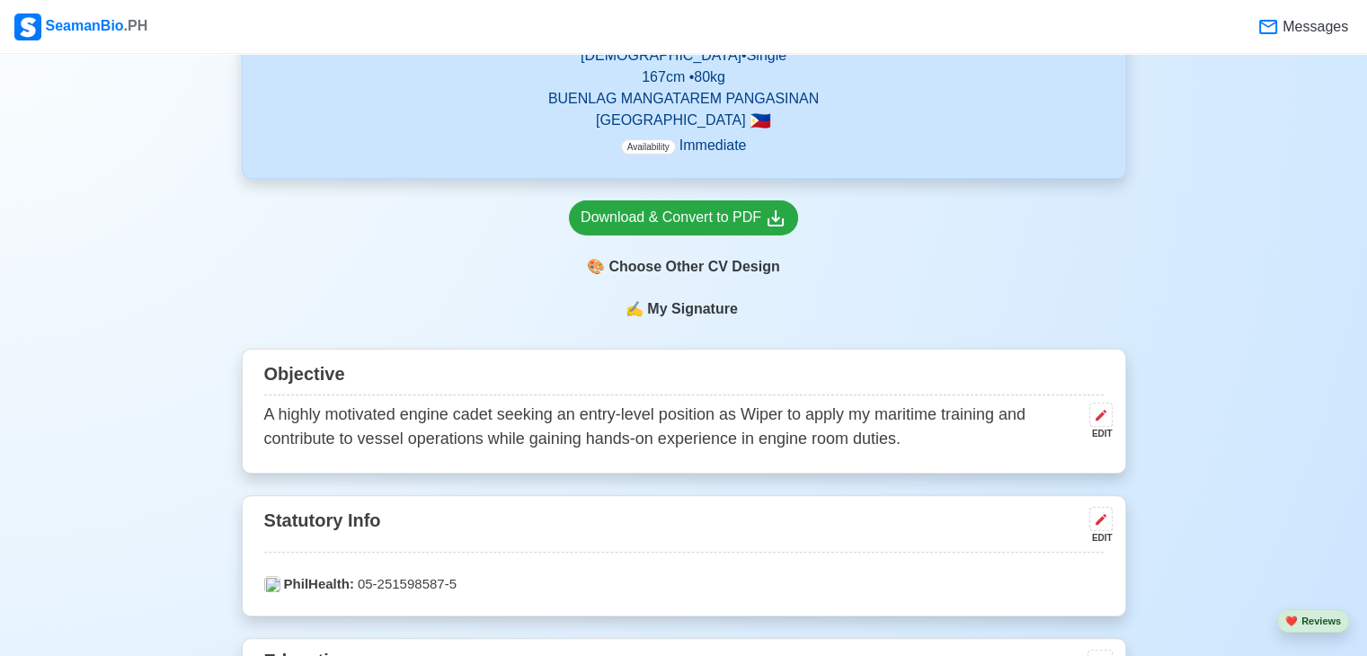
click at [712, 311] on span "My Signature" at bounding box center [692, 309] width 97 height 22
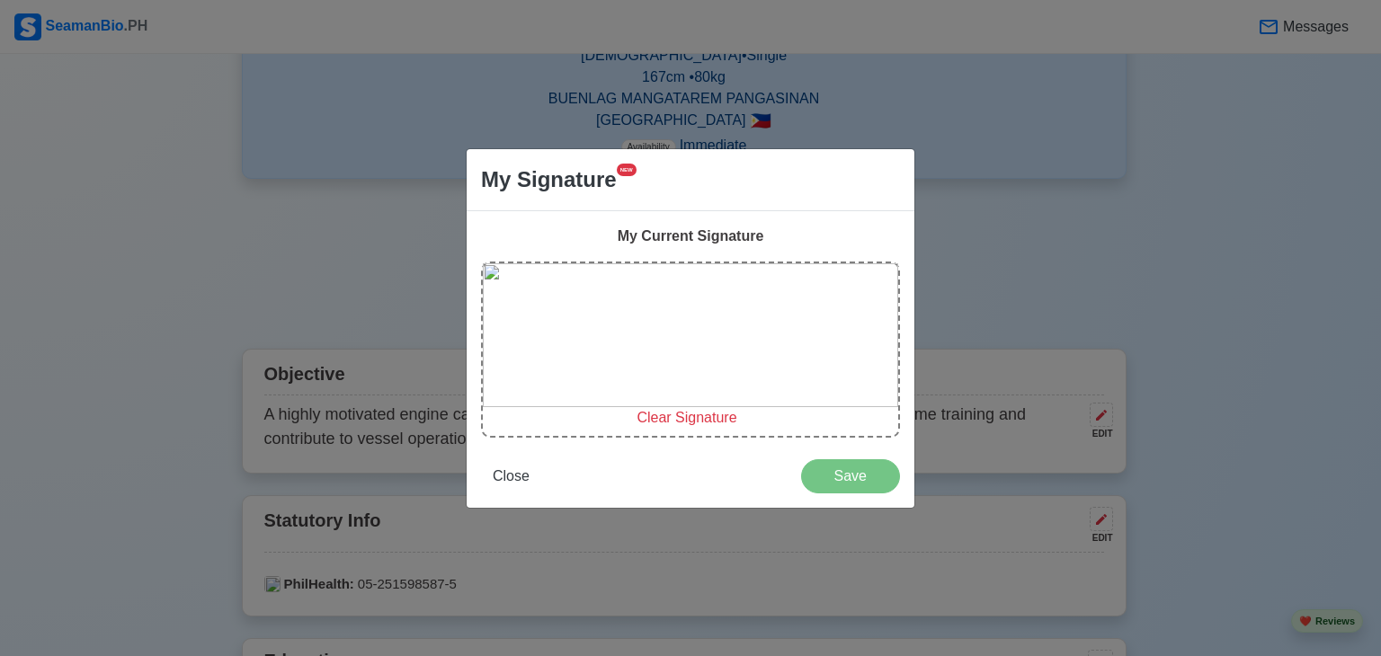
click at [685, 424] on span "Clear Signature" at bounding box center [686, 417] width 100 height 15
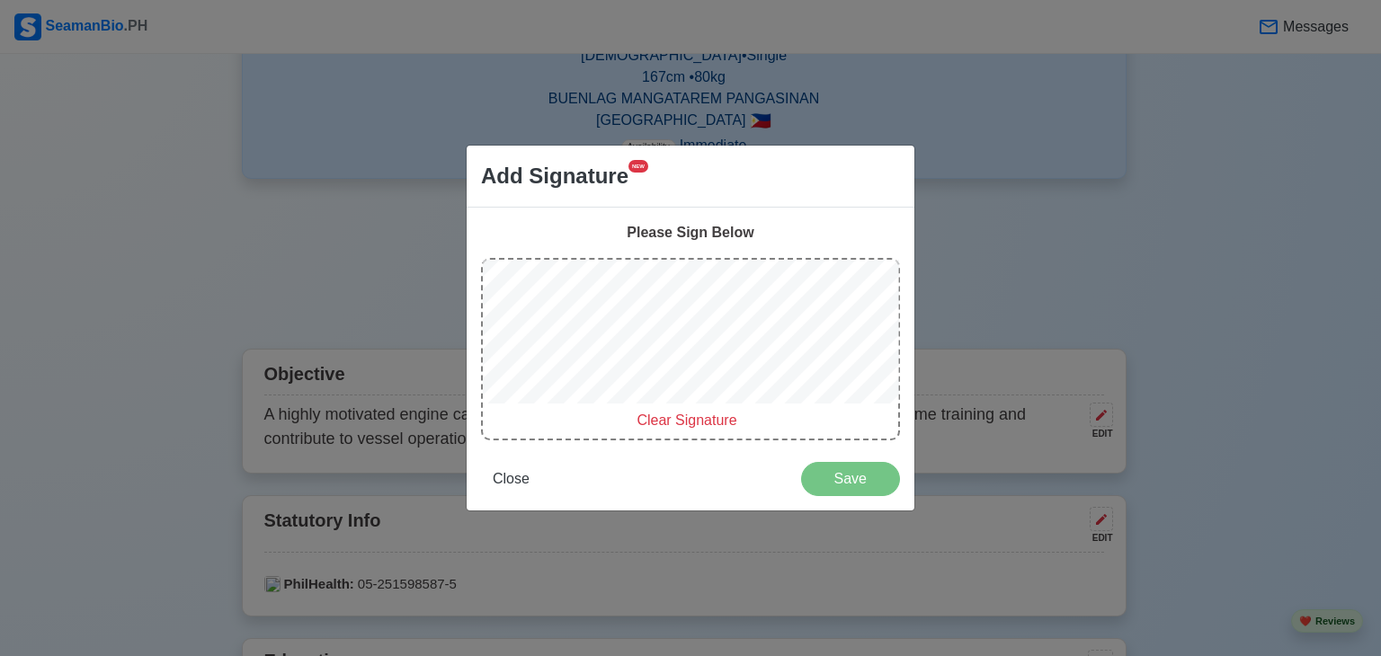
click at [594, 418] on div "Clear Signature" at bounding box center [690, 349] width 419 height 182
click at [658, 418] on span "Clear Signature" at bounding box center [686, 420] width 100 height 15
click at [515, 472] on span "Close" at bounding box center [511, 478] width 37 height 15
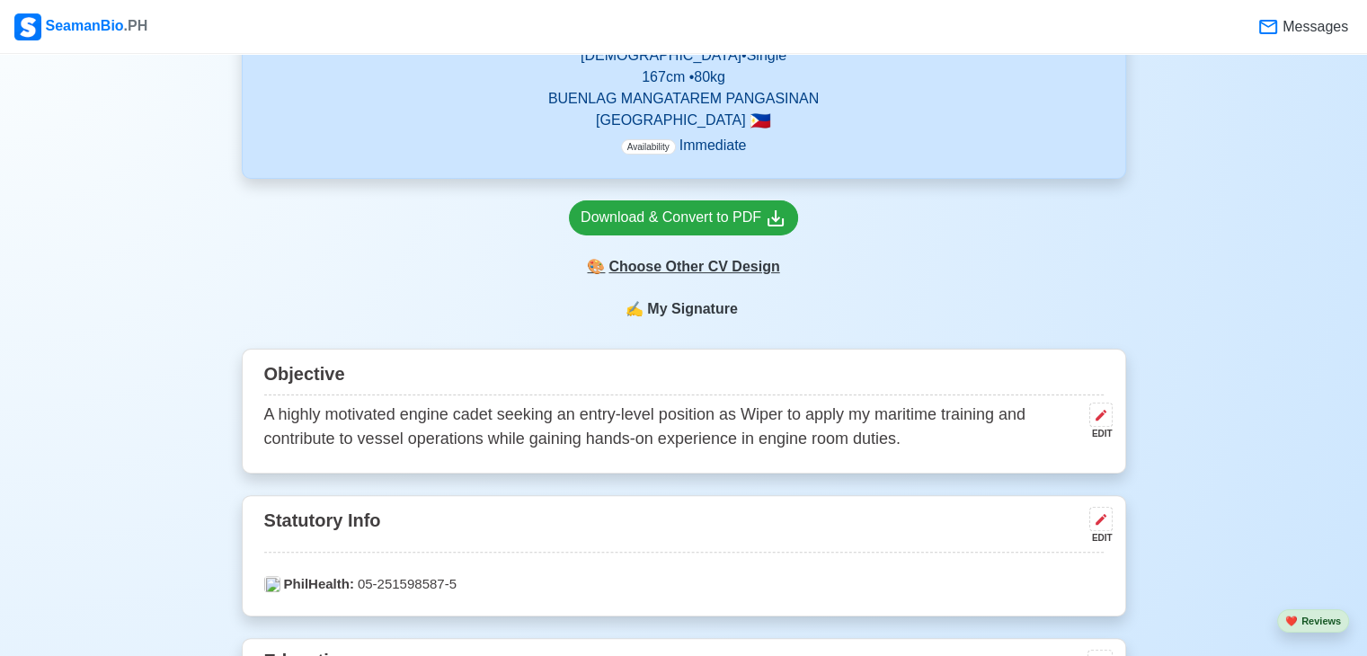
click at [660, 271] on div "🎨 Choose Other CV Design" at bounding box center [683, 267] width 229 height 34
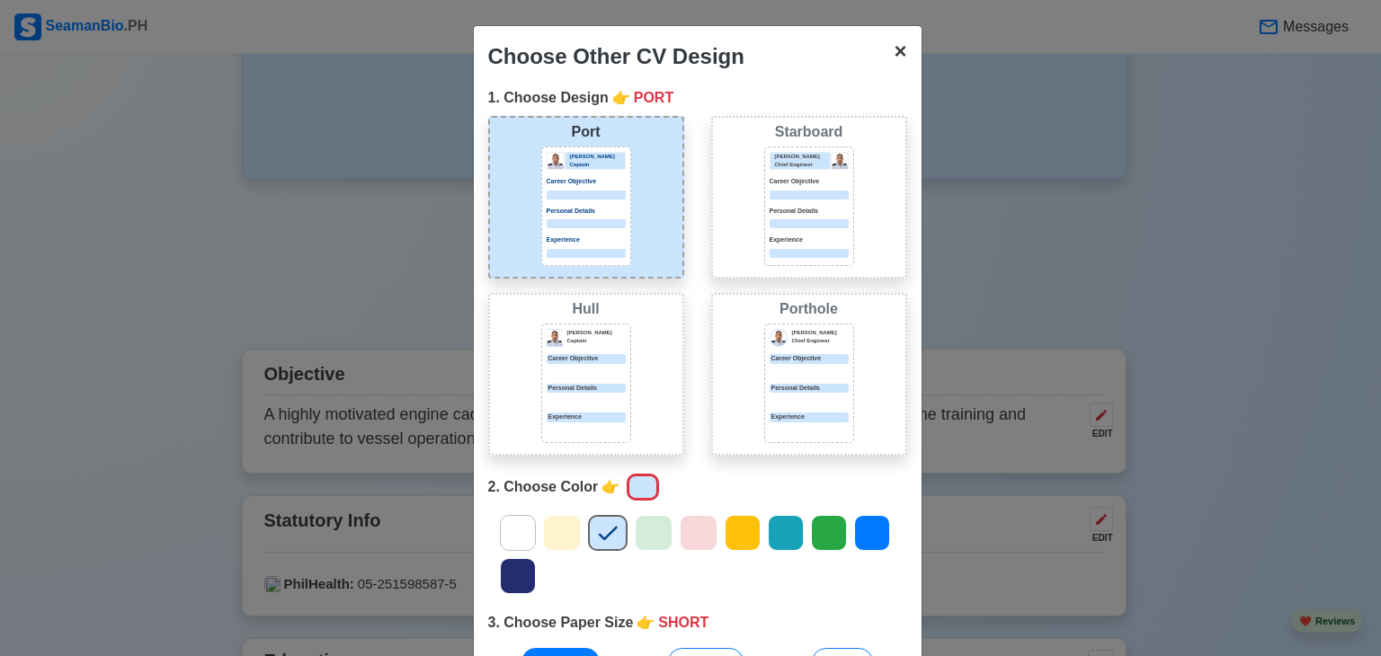
click at [894, 58] on span "×" at bounding box center [900, 51] width 13 height 24
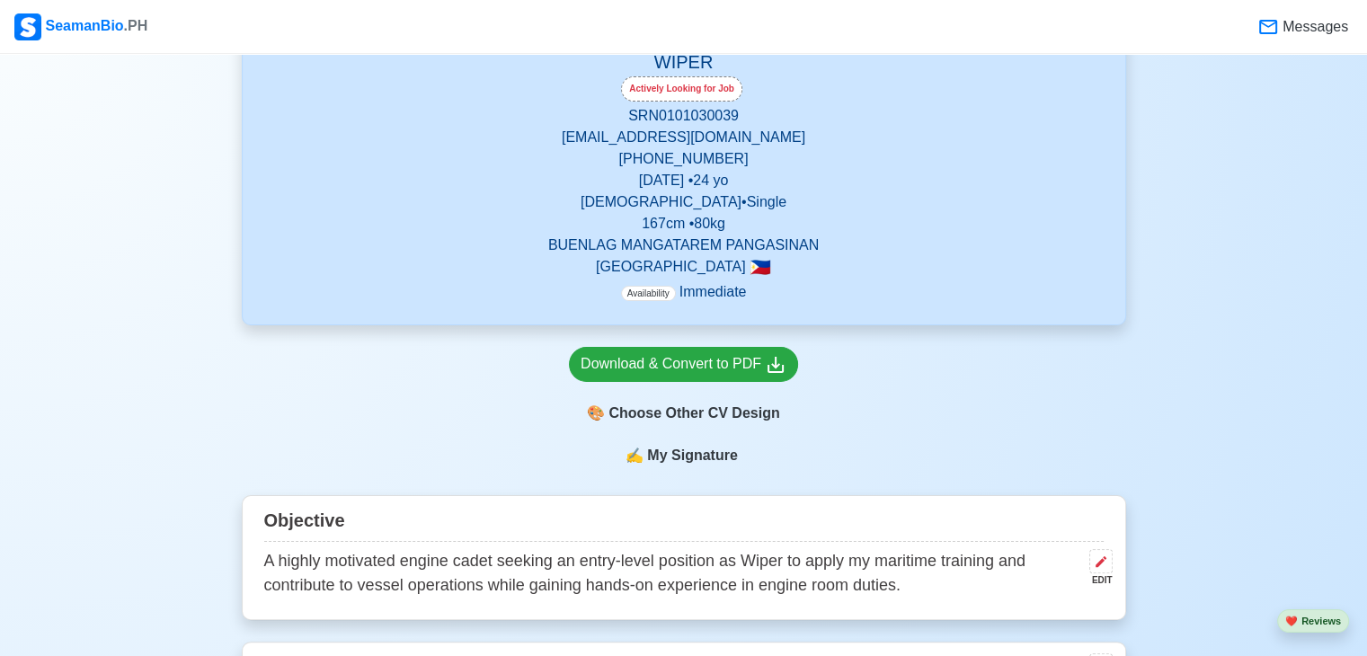
scroll to position [318, 0]
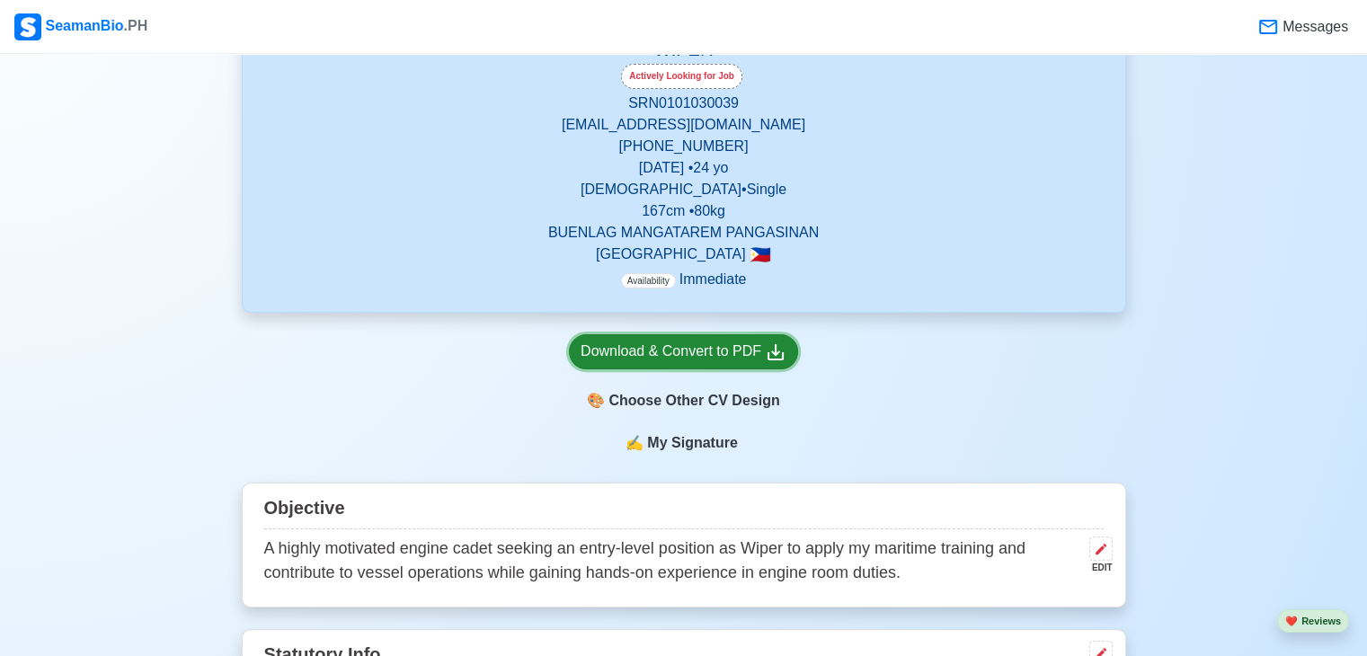
click at [763, 351] on div "Download & Convert to PDF" at bounding box center [684, 352] width 206 height 22
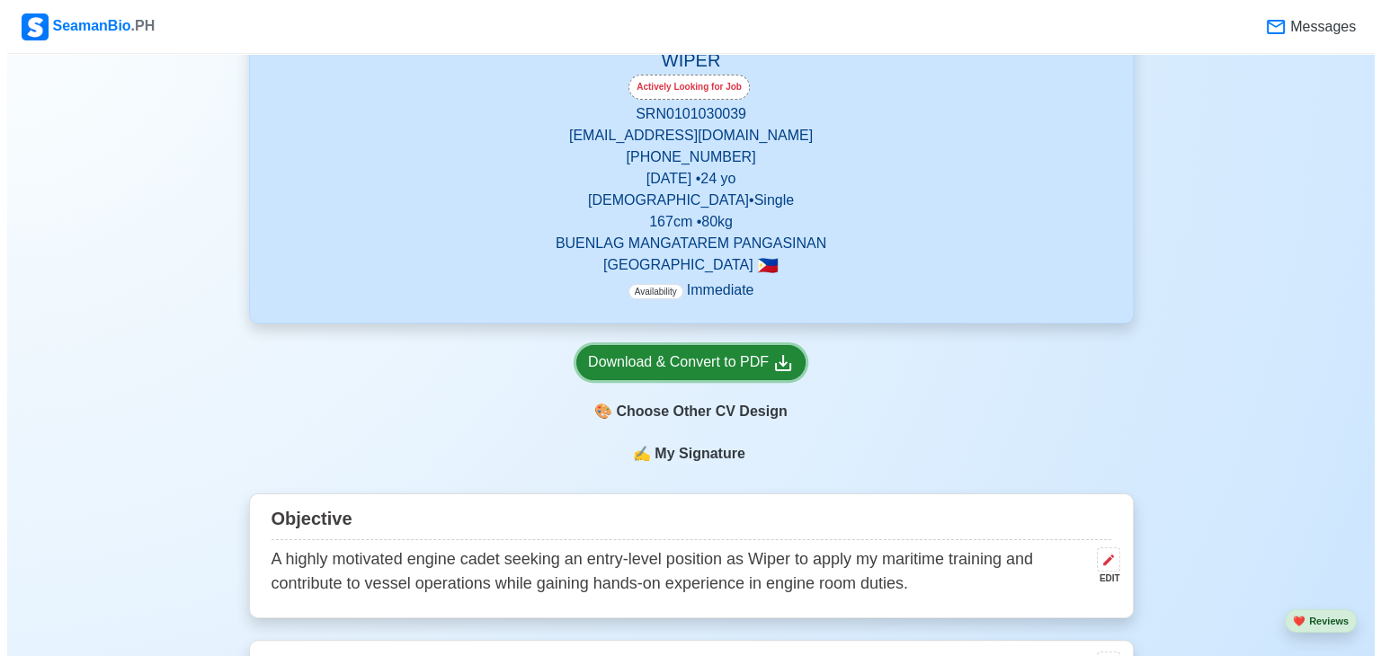
scroll to position [329, 0]
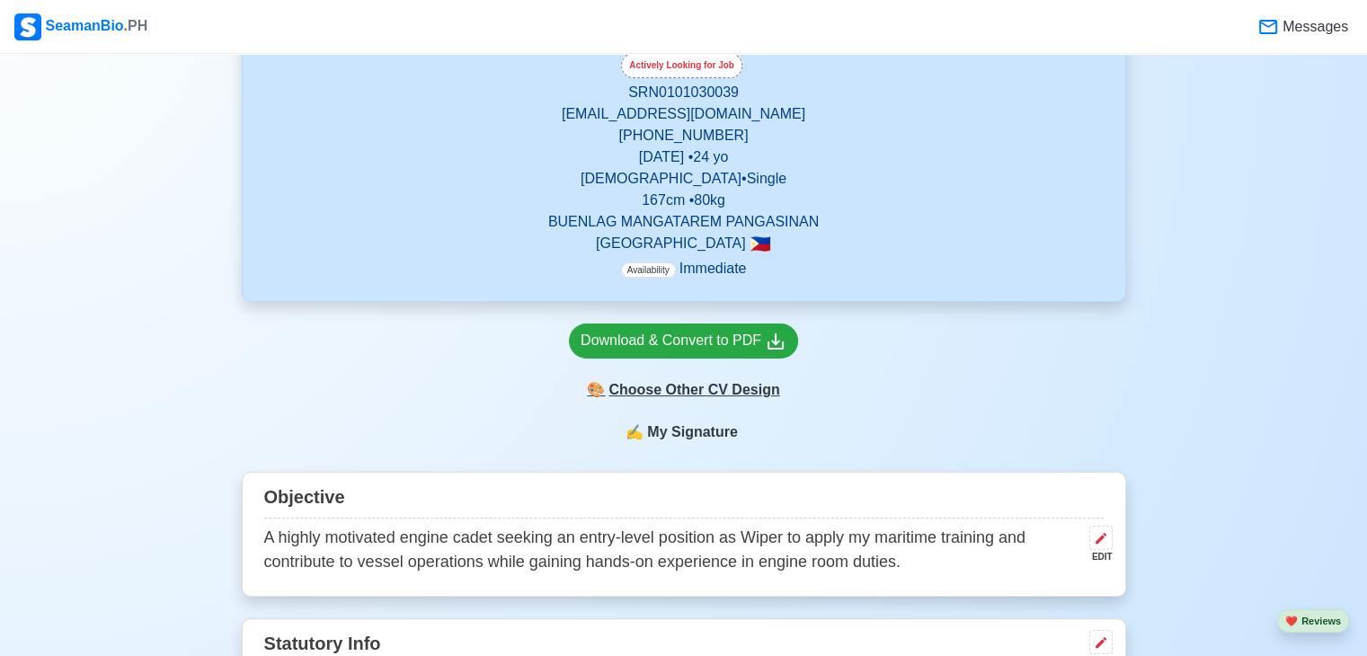
click at [723, 392] on div "🎨 Choose Other CV Design" at bounding box center [683, 390] width 229 height 34
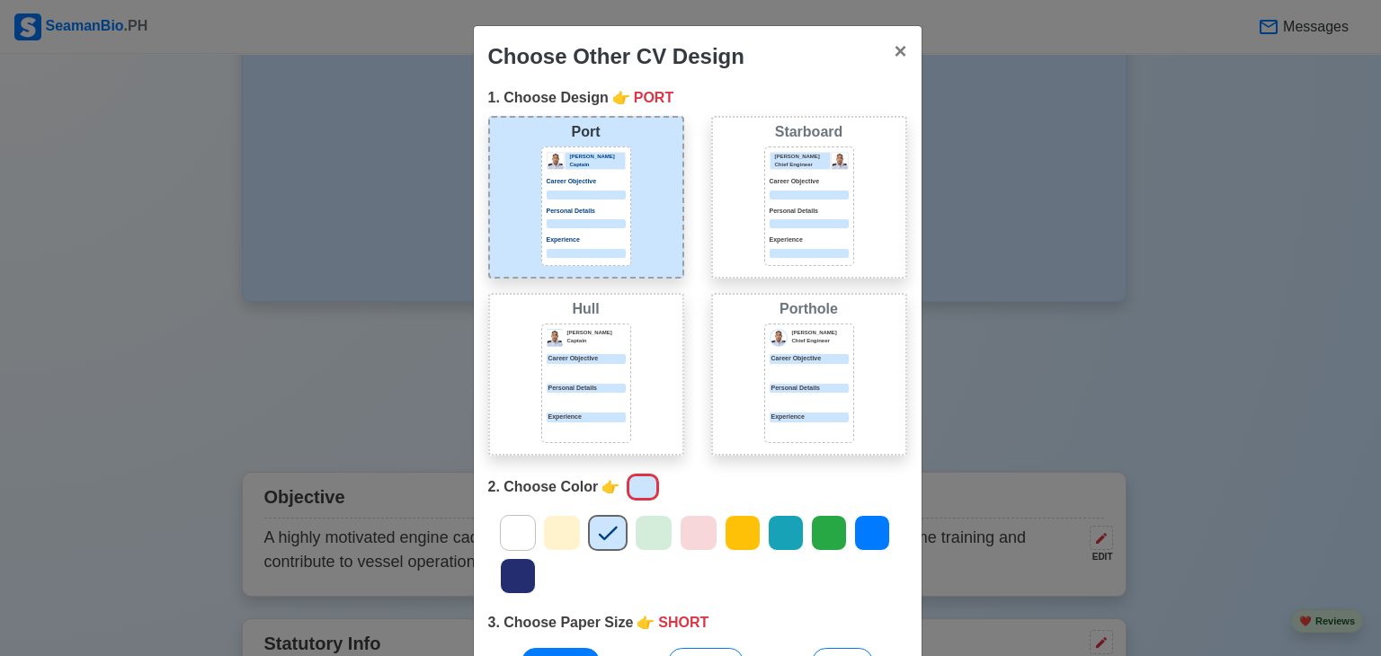
scroll to position [135, 0]
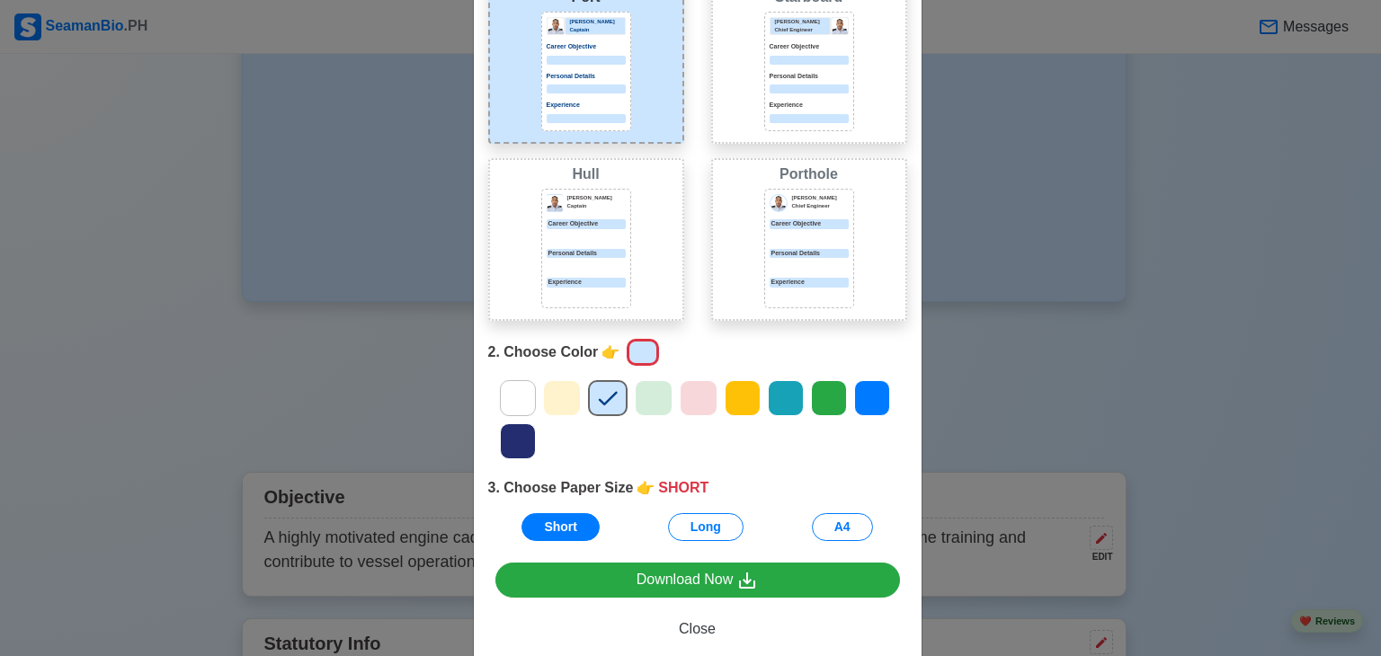
click at [507, 440] on icon at bounding box center [517, 441] width 27 height 27
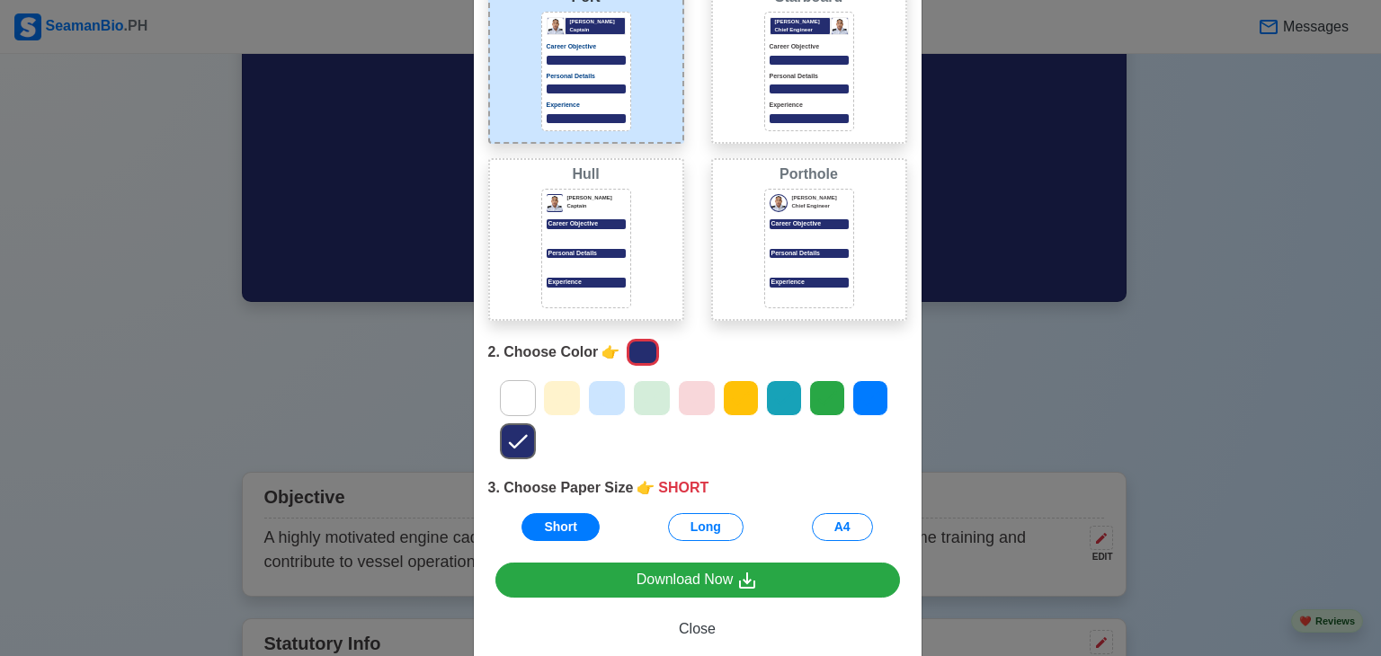
click at [655, 390] on icon at bounding box center [651, 398] width 27 height 27
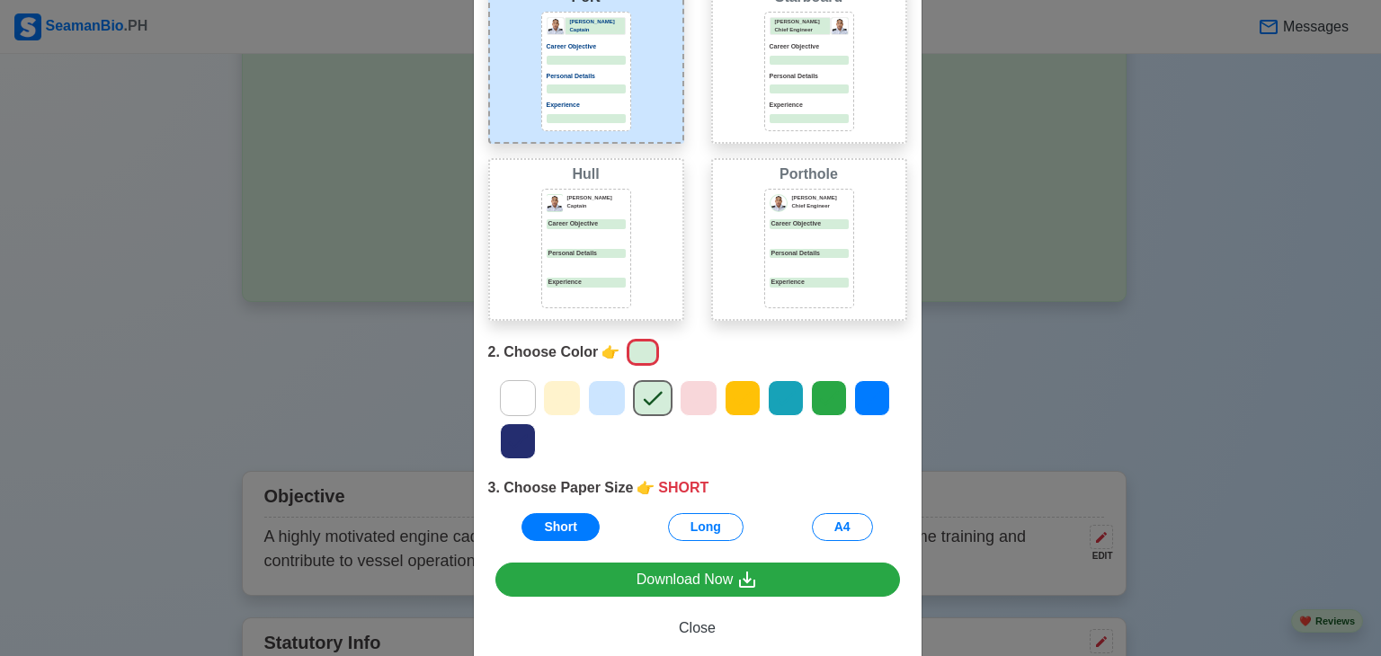
click at [680, 395] on div at bounding box center [699, 398] width 38 height 36
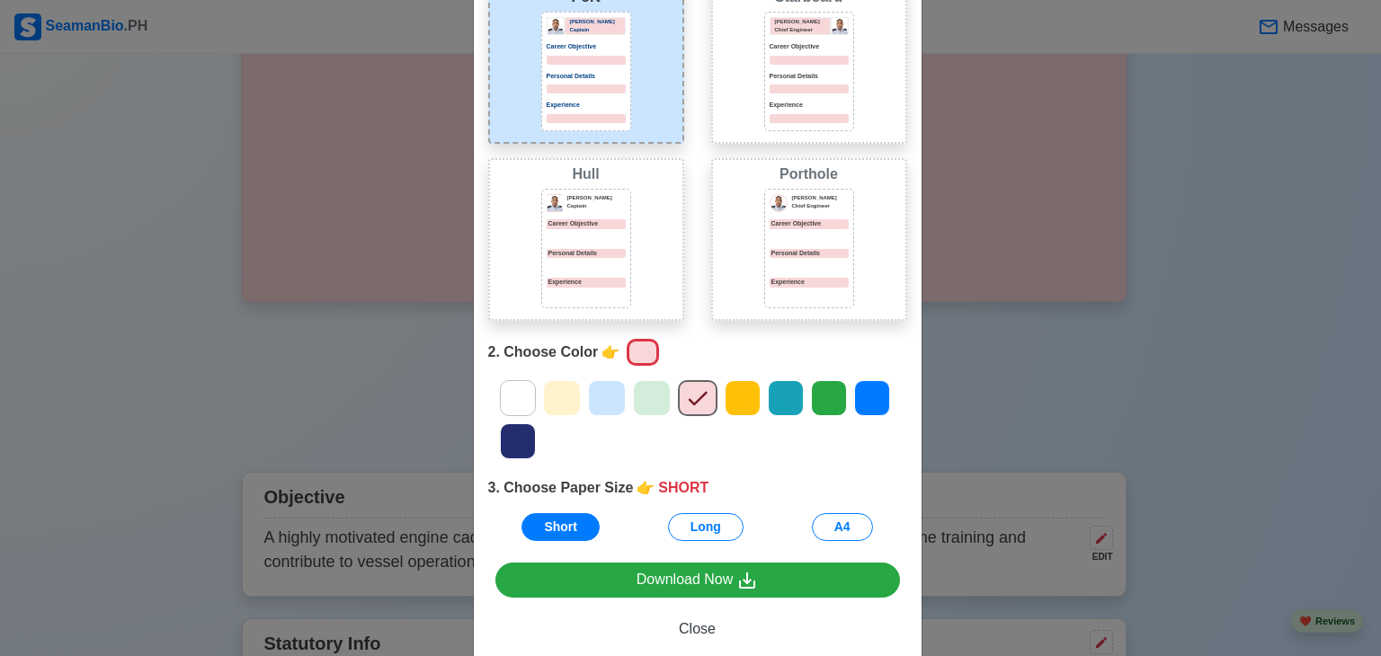
click at [711, 402] on div at bounding box center [698, 420] width 446 height 86
click at [734, 401] on icon at bounding box center [742, 398] width 27 height 27
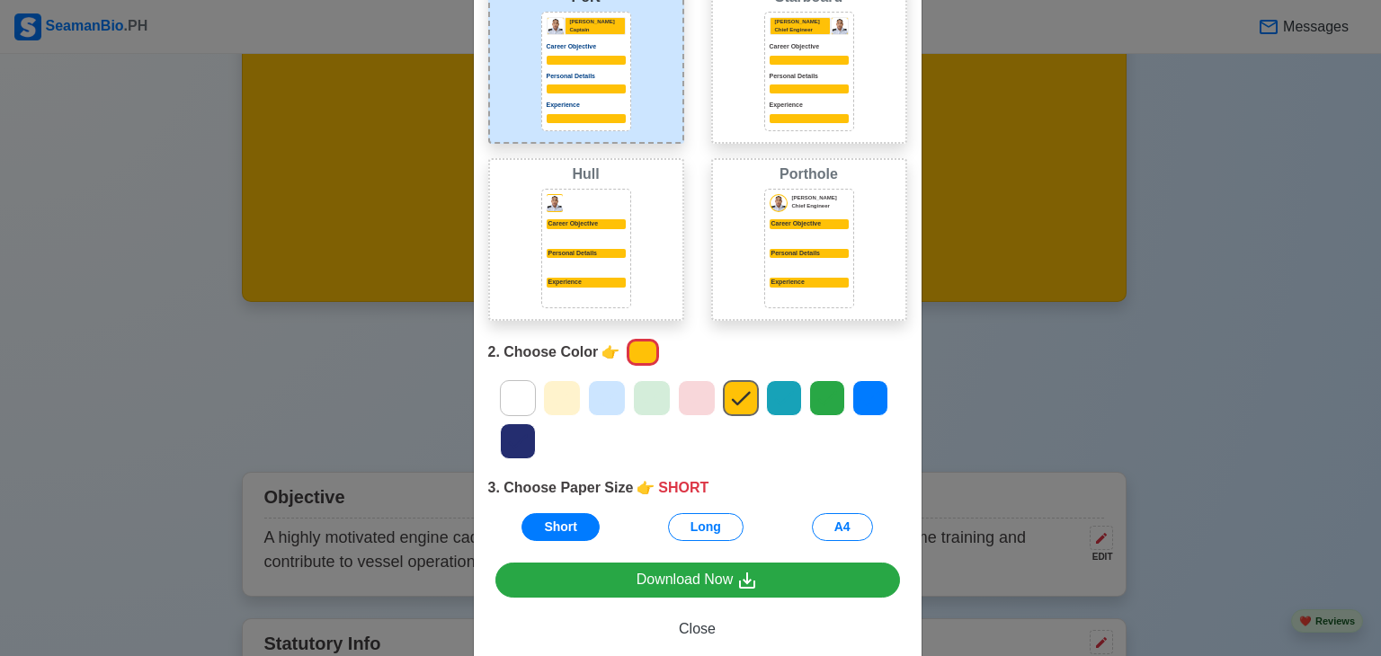
click at [770, 401] on icon at bounding box center [783, 398] width 27 height 27
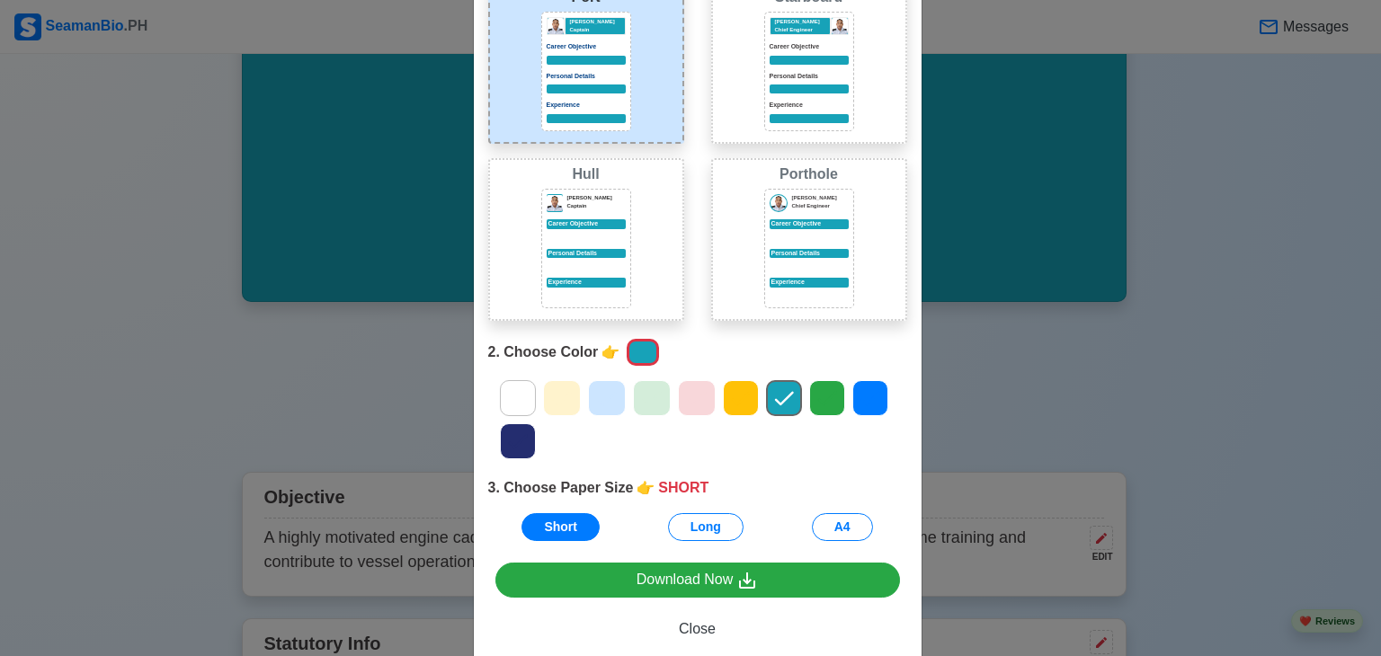
click at [857, 401] on icon at bounding box center [870, 398] width 27 height 27
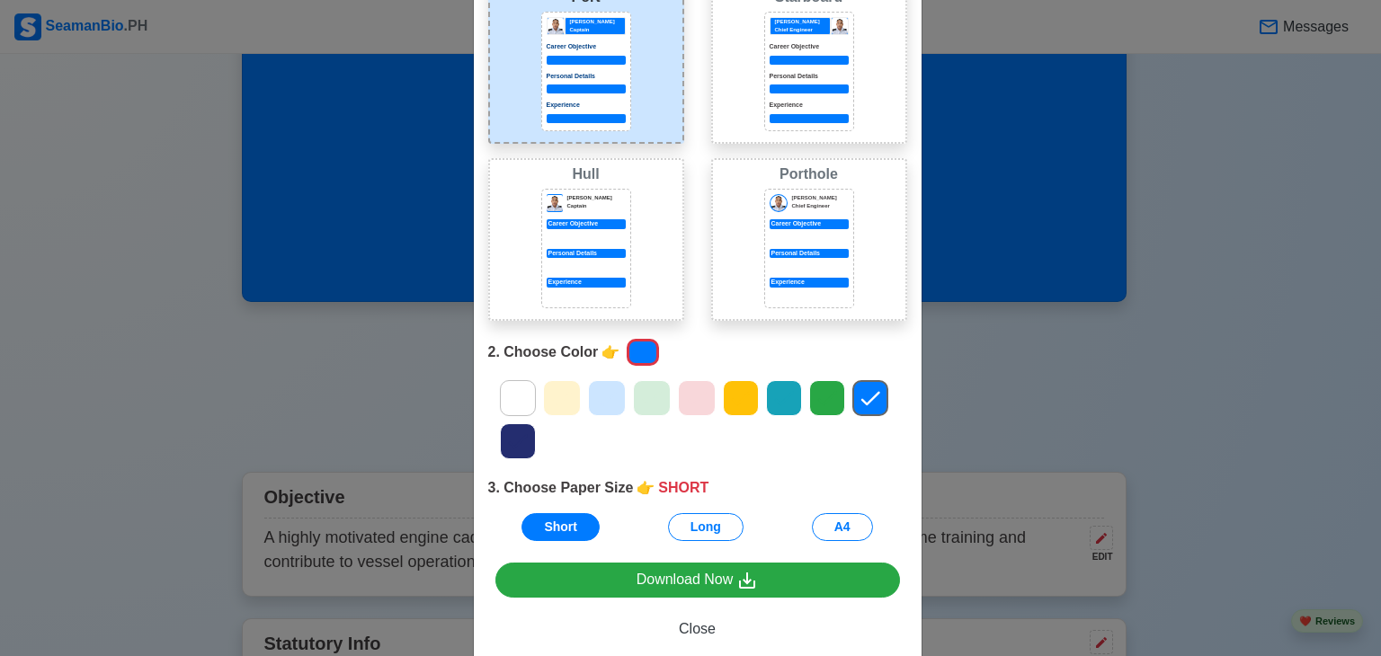
click at [814, 396] on icon at bounding box center [827, 398] width 27 height 27
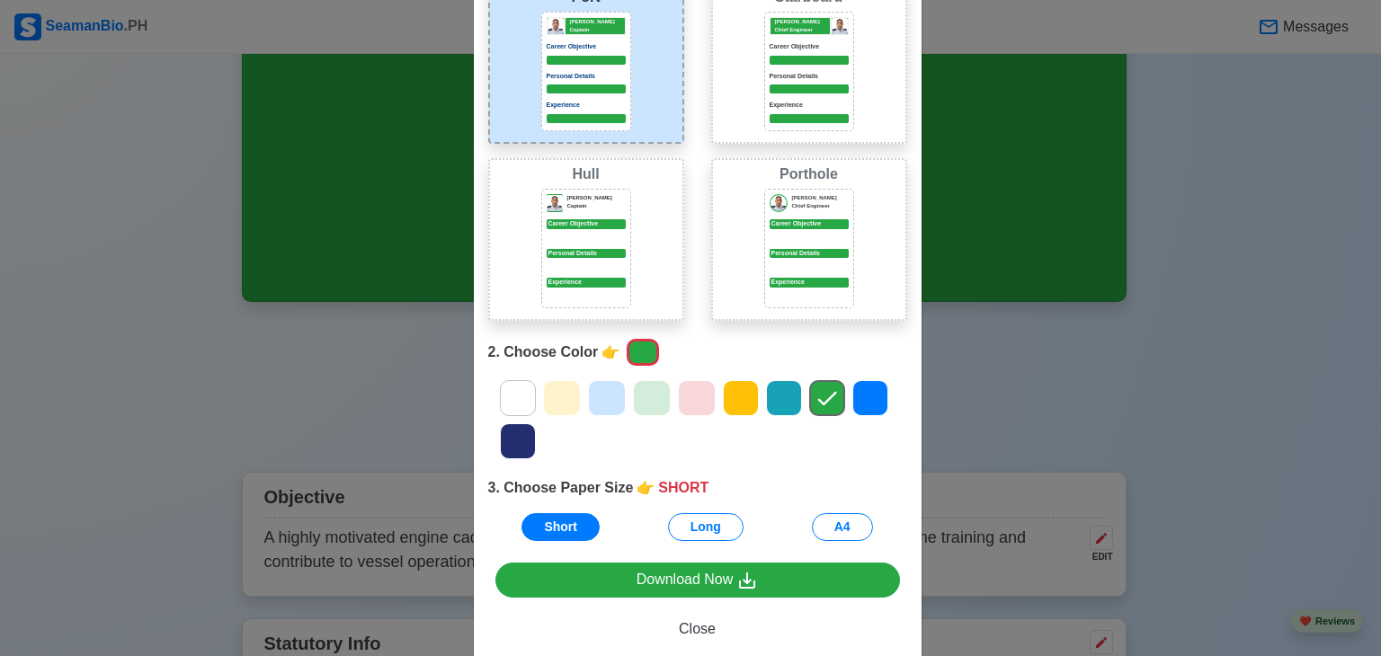
click at [780, 393] on icon at bounding box center [783, 399] width 19 height 14
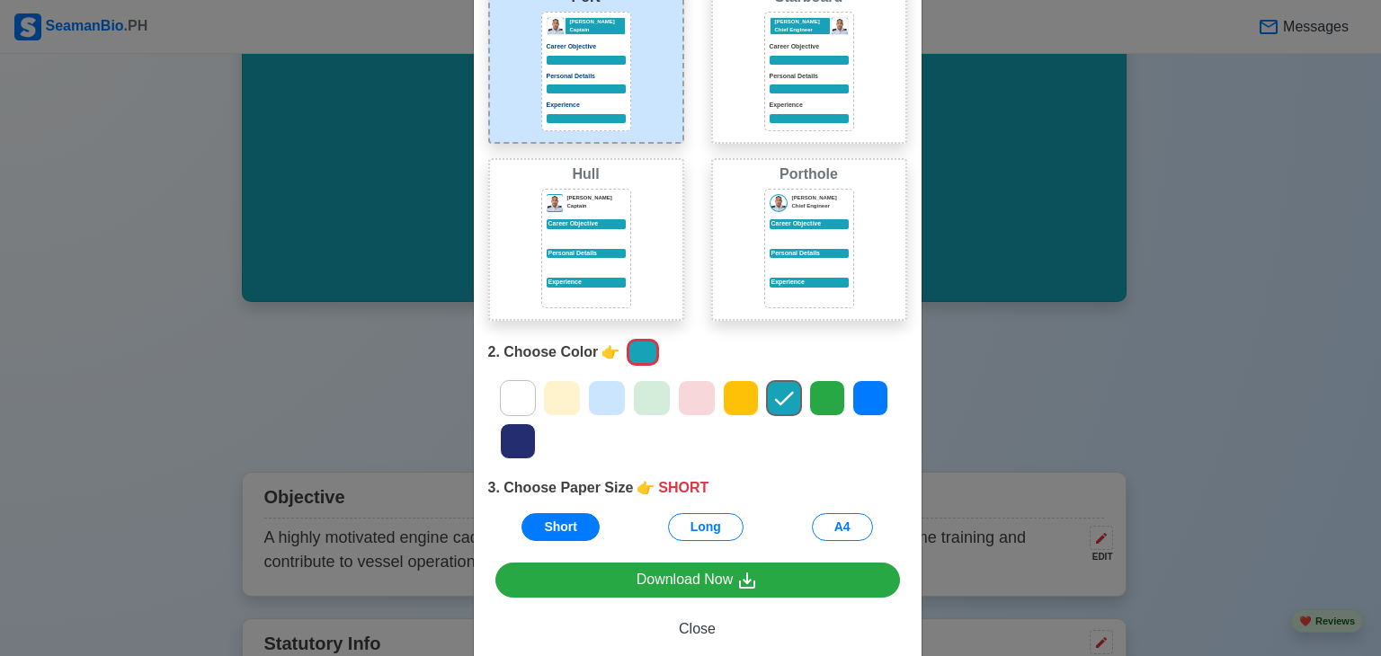
click at [509, 429] on icon at bounding box center [517, 441] width 27 height 27
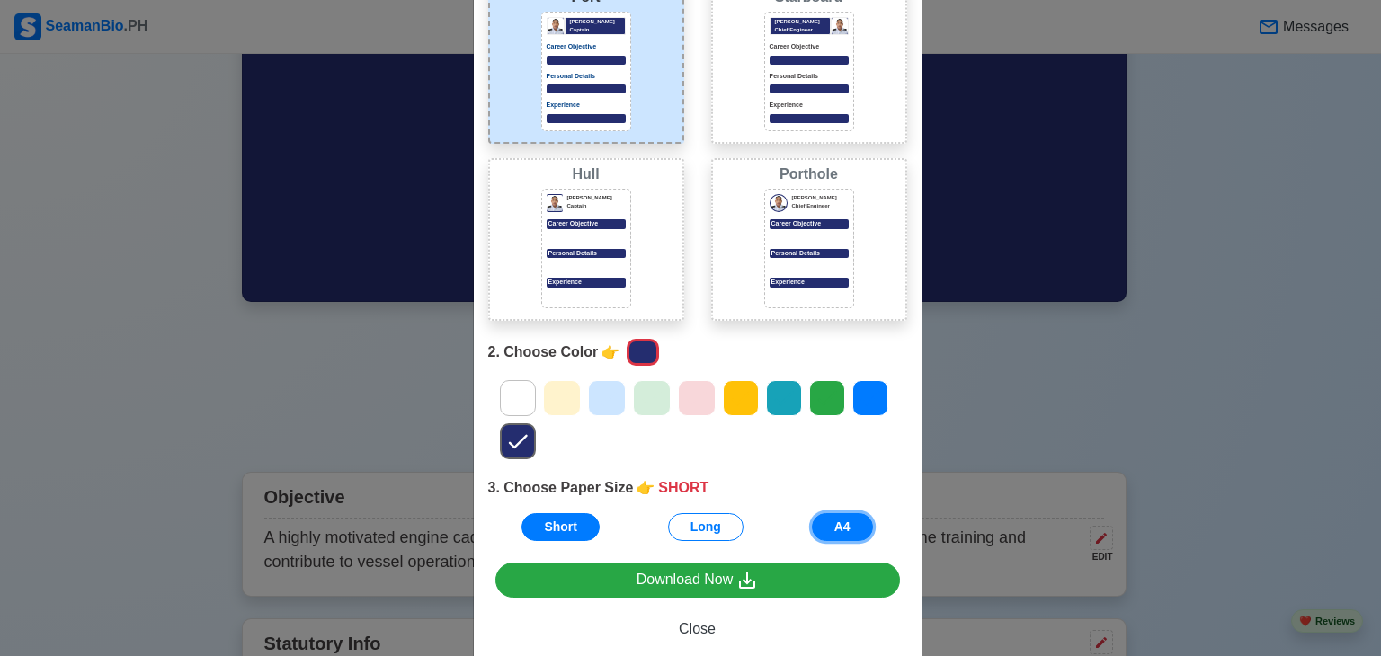
click at [812, 517] on button "A4" at bounding box center [842, 527] width 61 height 28
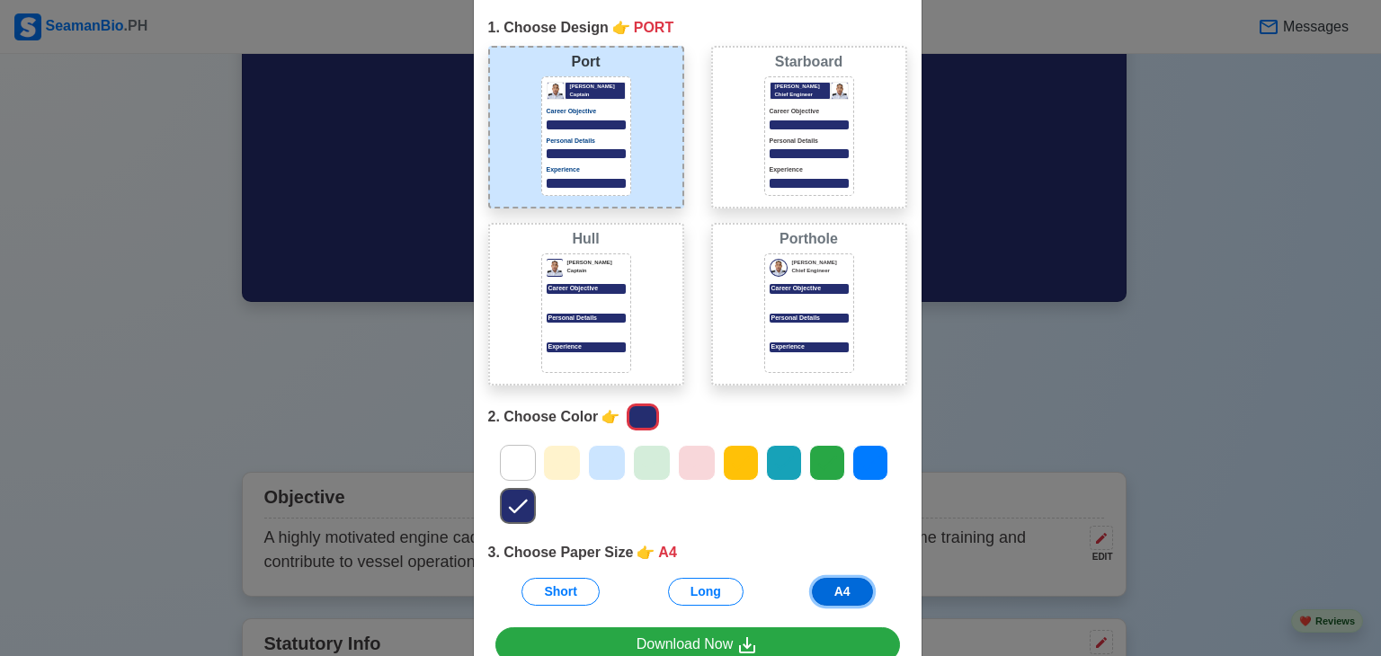
scroll to position [64, 0]
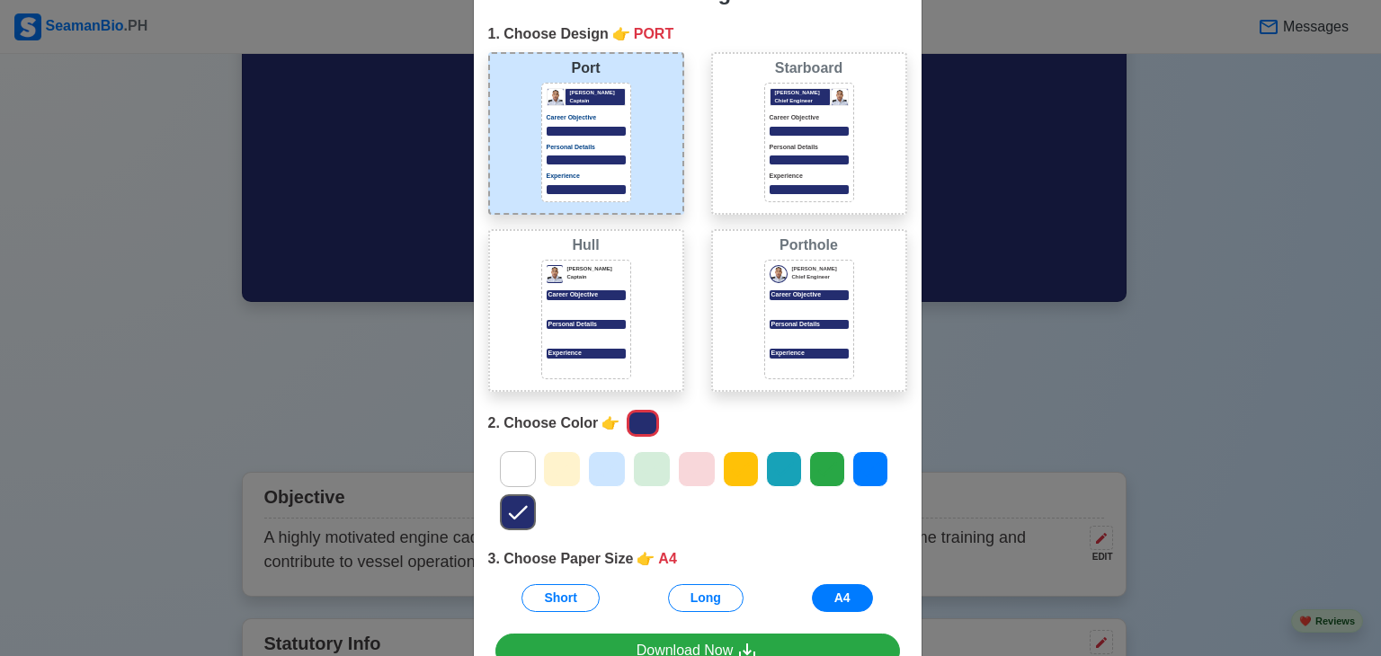
click at [805, 156] on div at bounding box center [808, 160] width 79 height 9
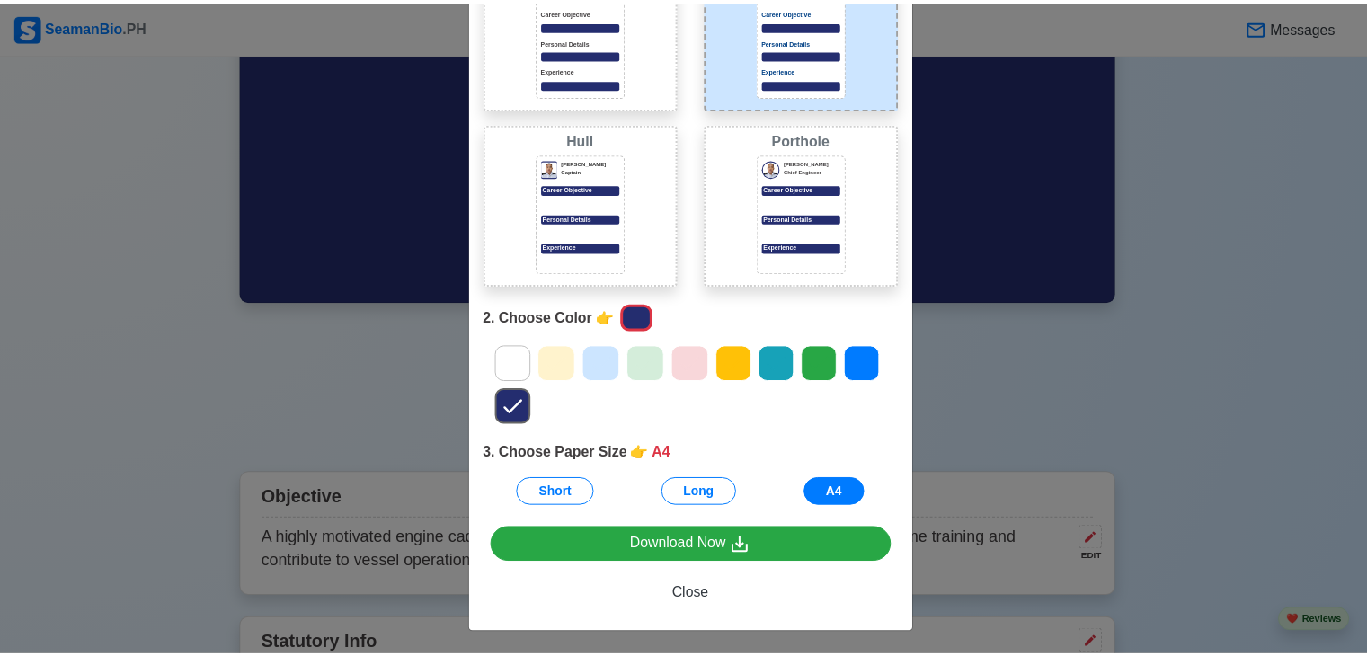
scroll to position [171, 0]
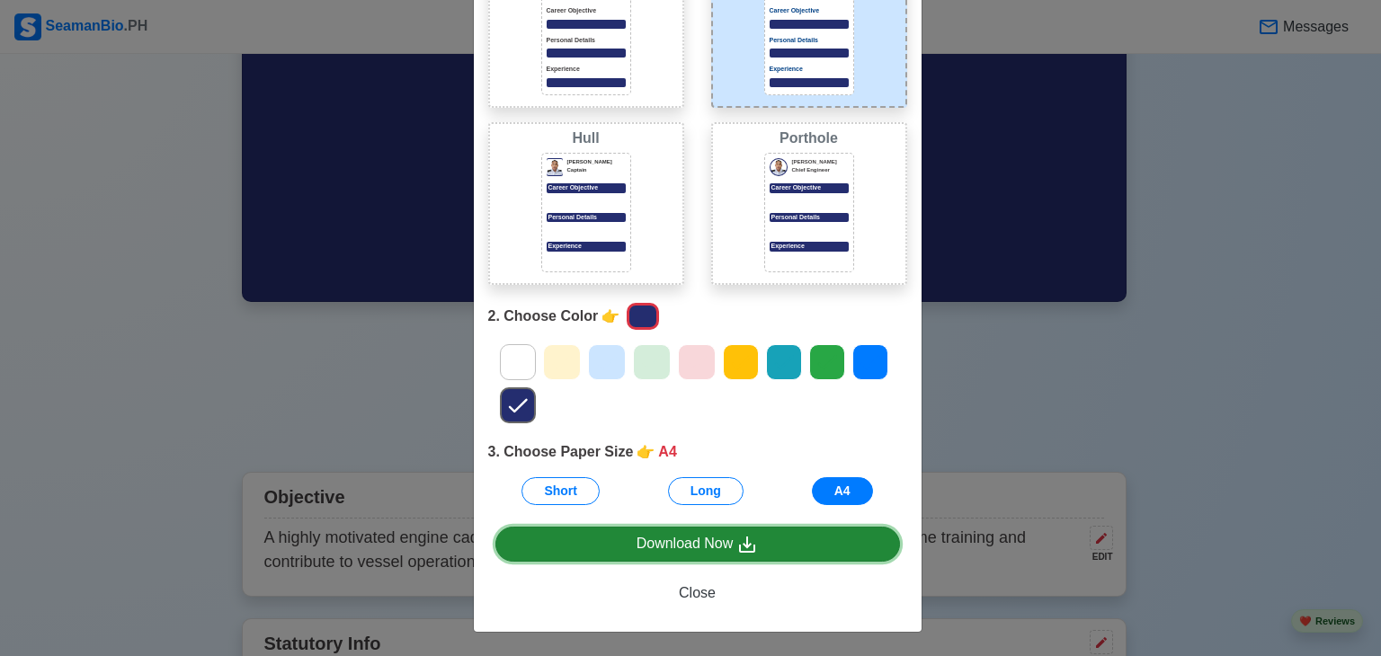
click at [713, 544] on div "Download Now" at bounding box center [697, 544] width 122 height 22
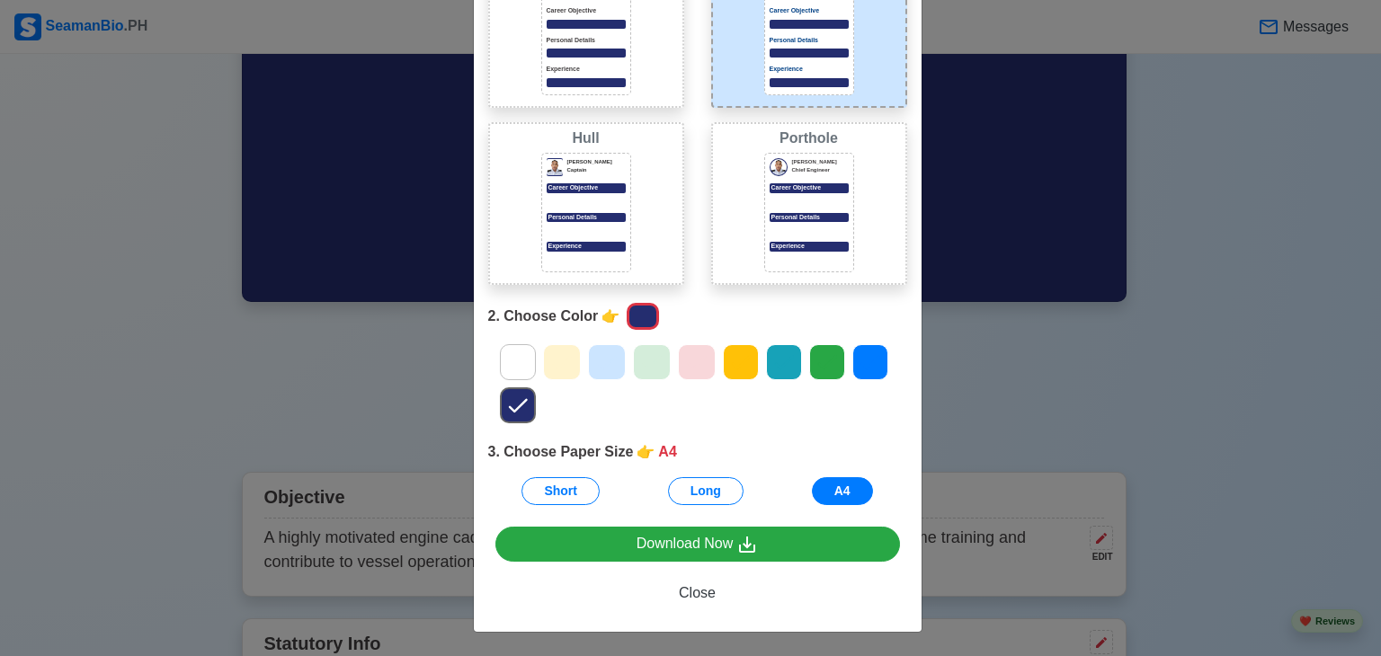
click at [1086, 210] on div "Choose Other CV Design × Close 1. Choose Design 👉 STARBOARD Port Donald Cris Ca…" at bounding box center [690, 328] width 1381 height 656
click at [684, 598] on span "Close" at bounding box center [697, 592] width 37 height 15
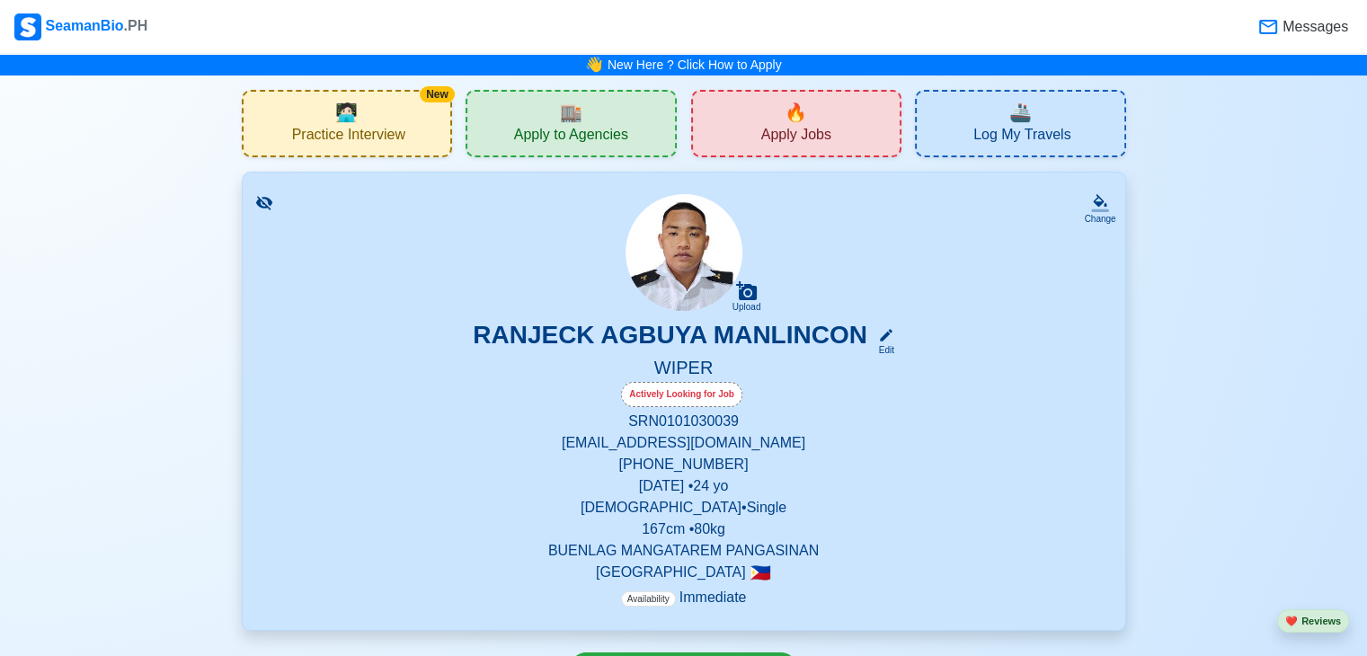
scroll to position [0, 0]
click at [874, 346] on div "Edit" at bounding box center [882, 349] width 23 height 13
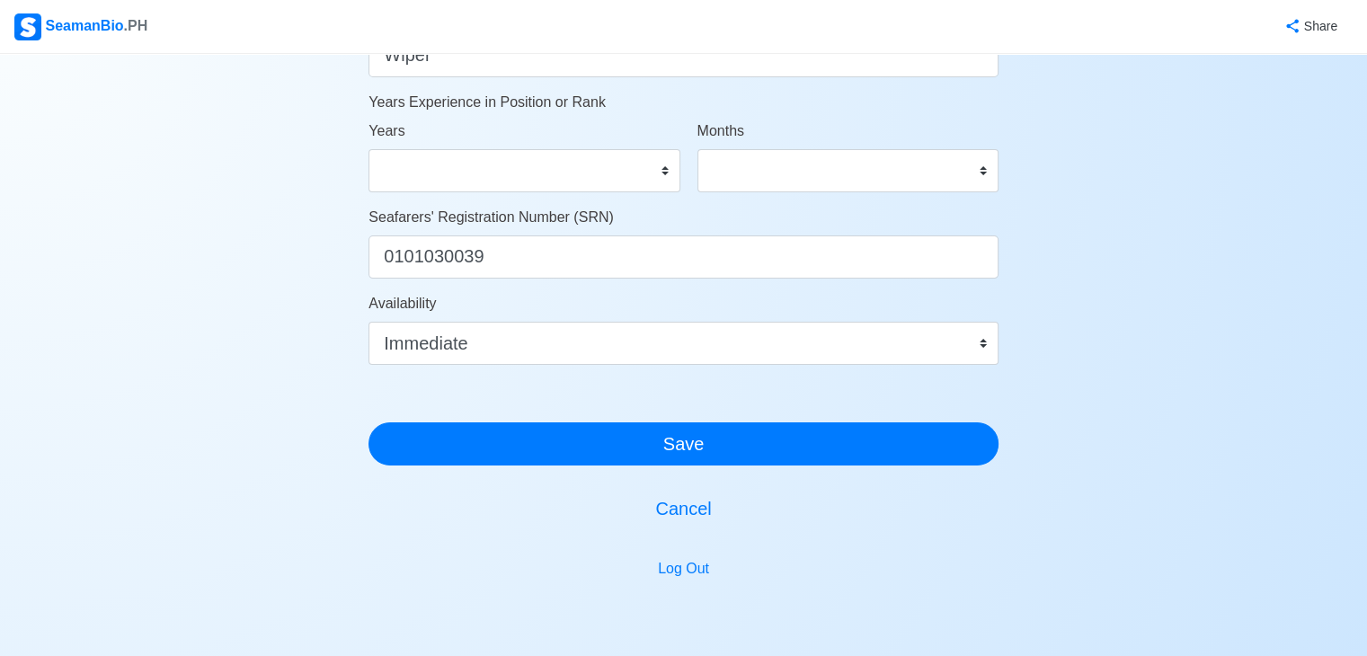
scroll to position [1079, 0]
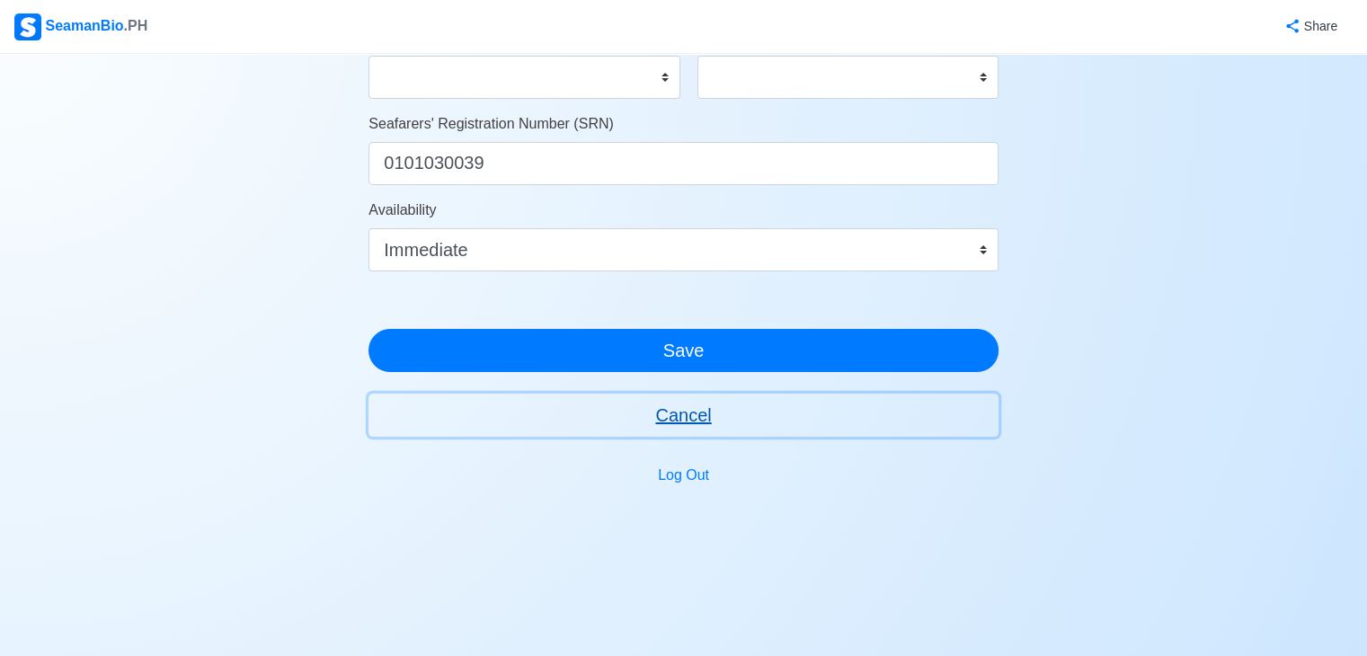
click at [716, 410] on button "Cancel" at bounding box center [684, 415] width 630 height 43
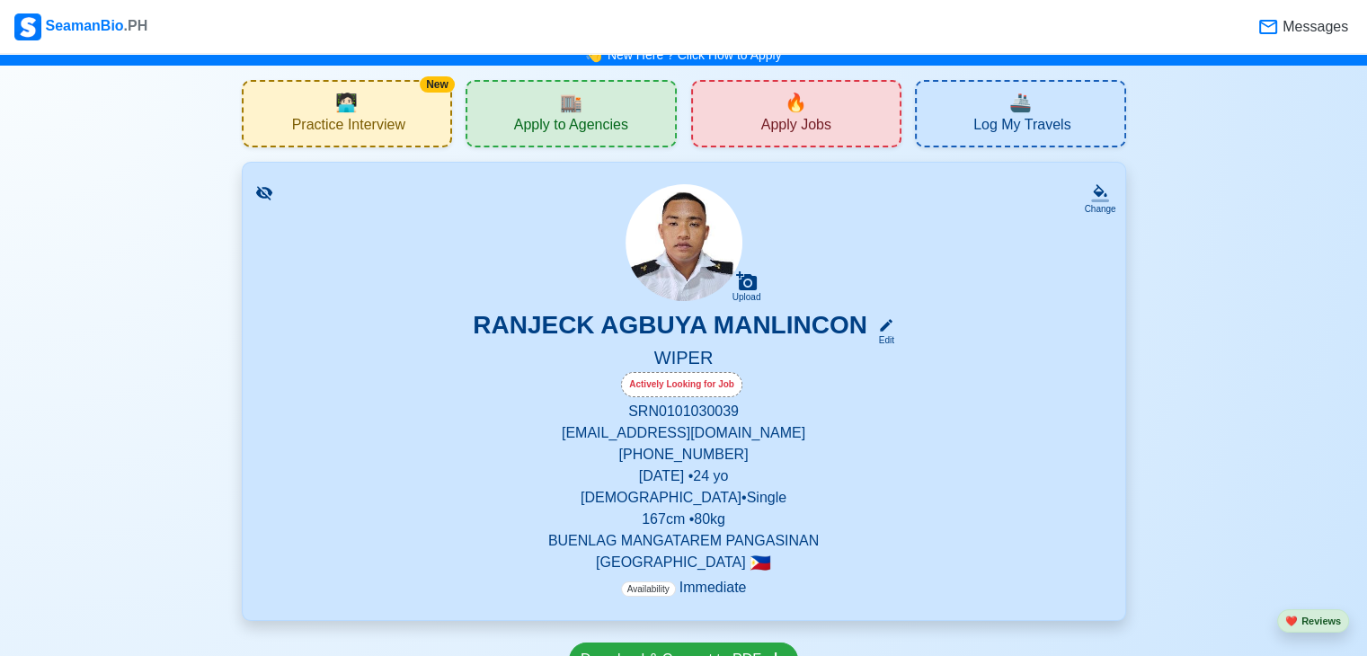
scroll to position [4, 0]
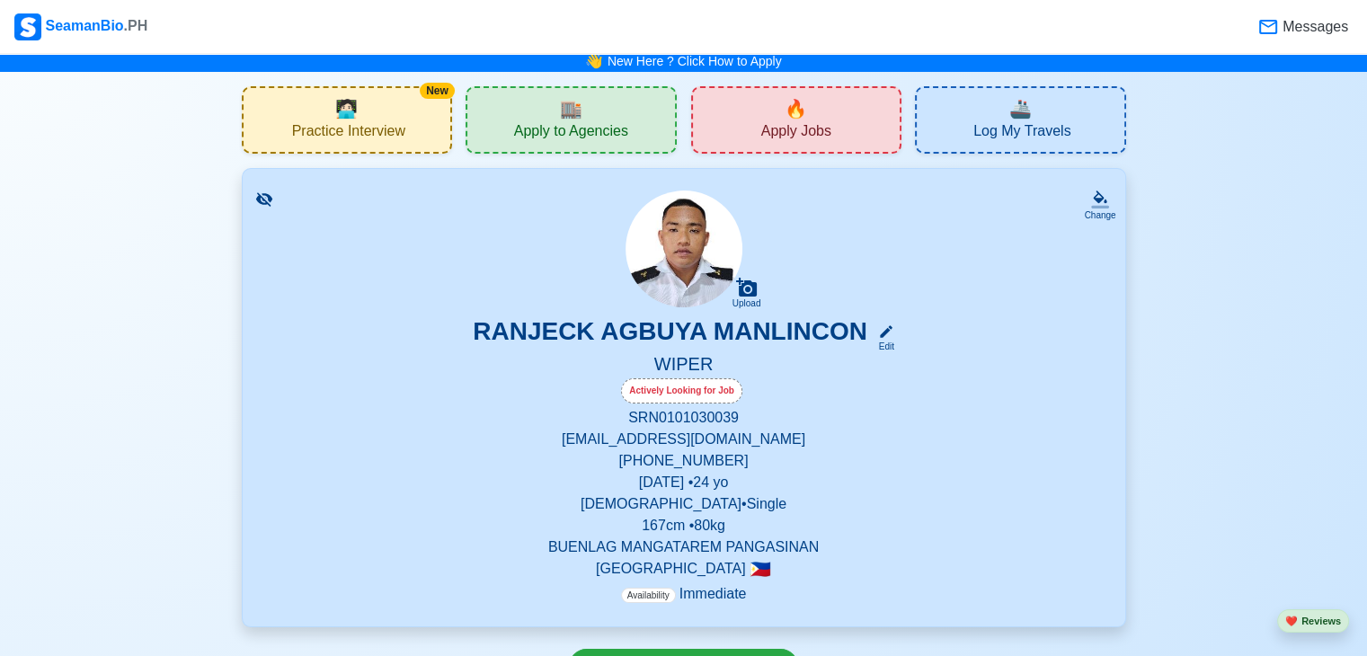
click at [1022, 106] on span "🚢" at bounding box center [1021, 108] width 22 height 27
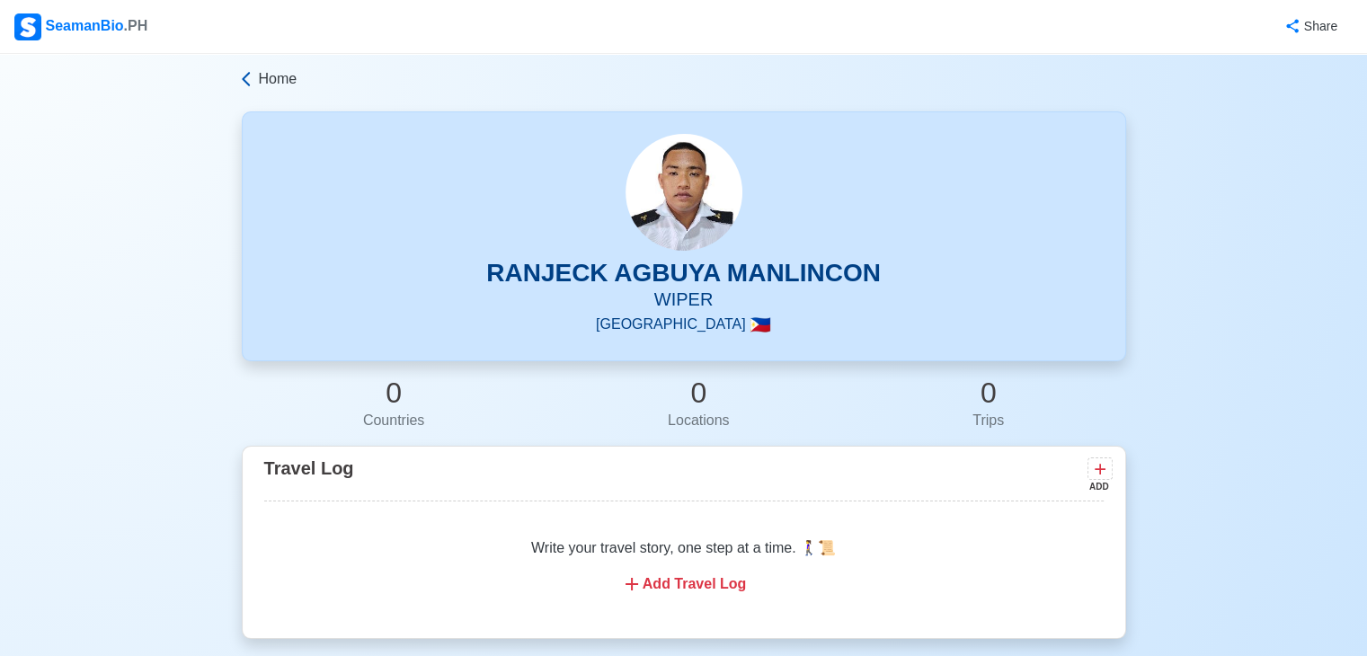
click at [280, 85] on span "Home" at bounding box center [278, 79] width 39 height 22
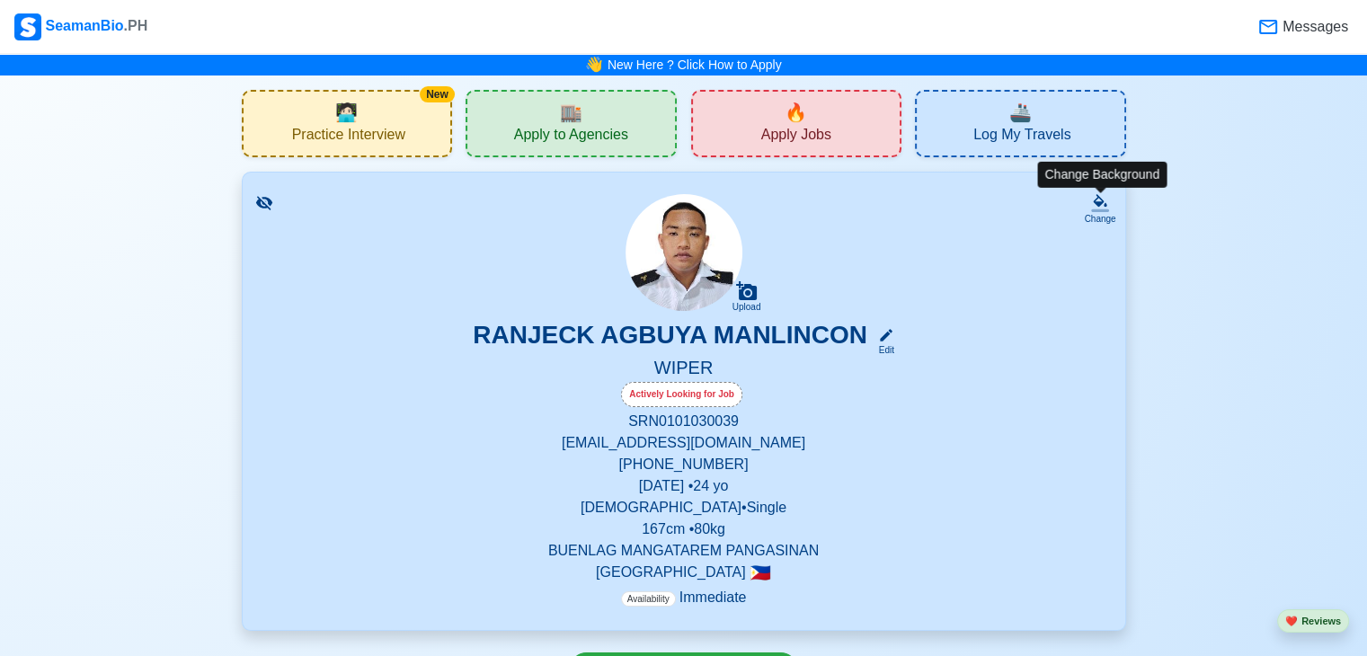
click at [1098, 206] on icon at bounding box center [1100, 203] width 18 height 18
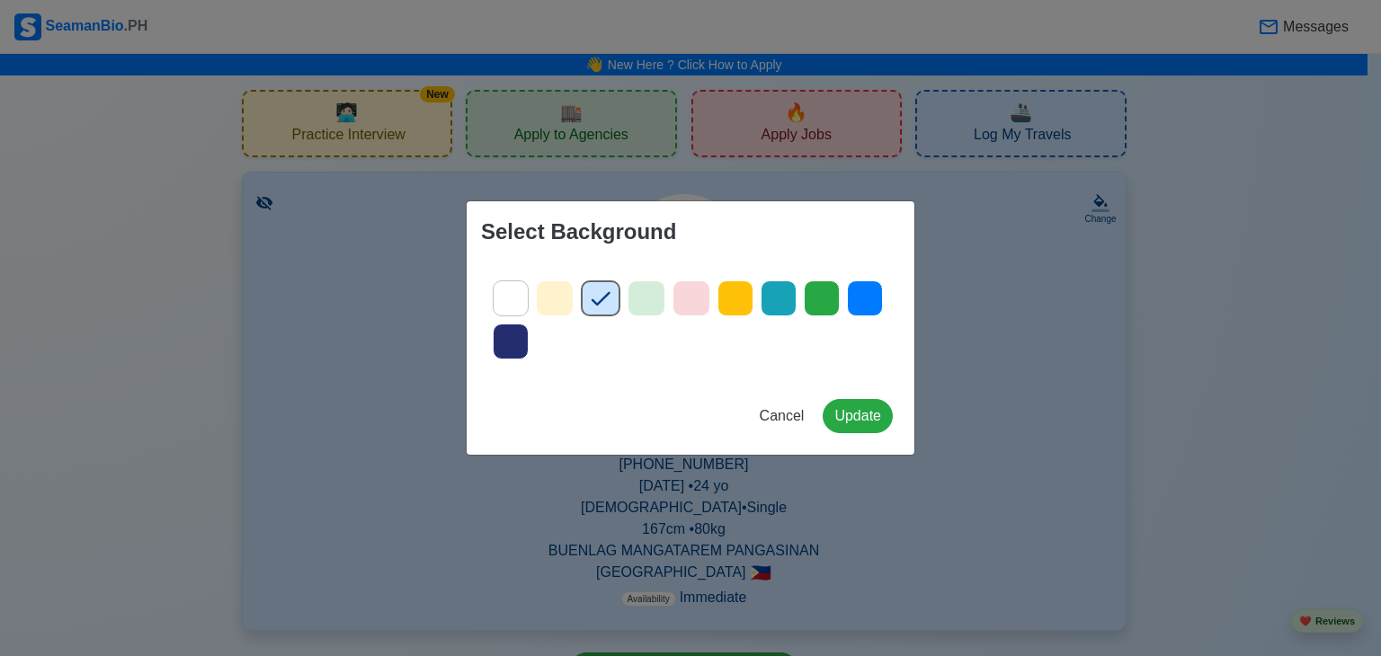
click at [504, 348] on icon at bounding box center [510, 341] width 27 height 27
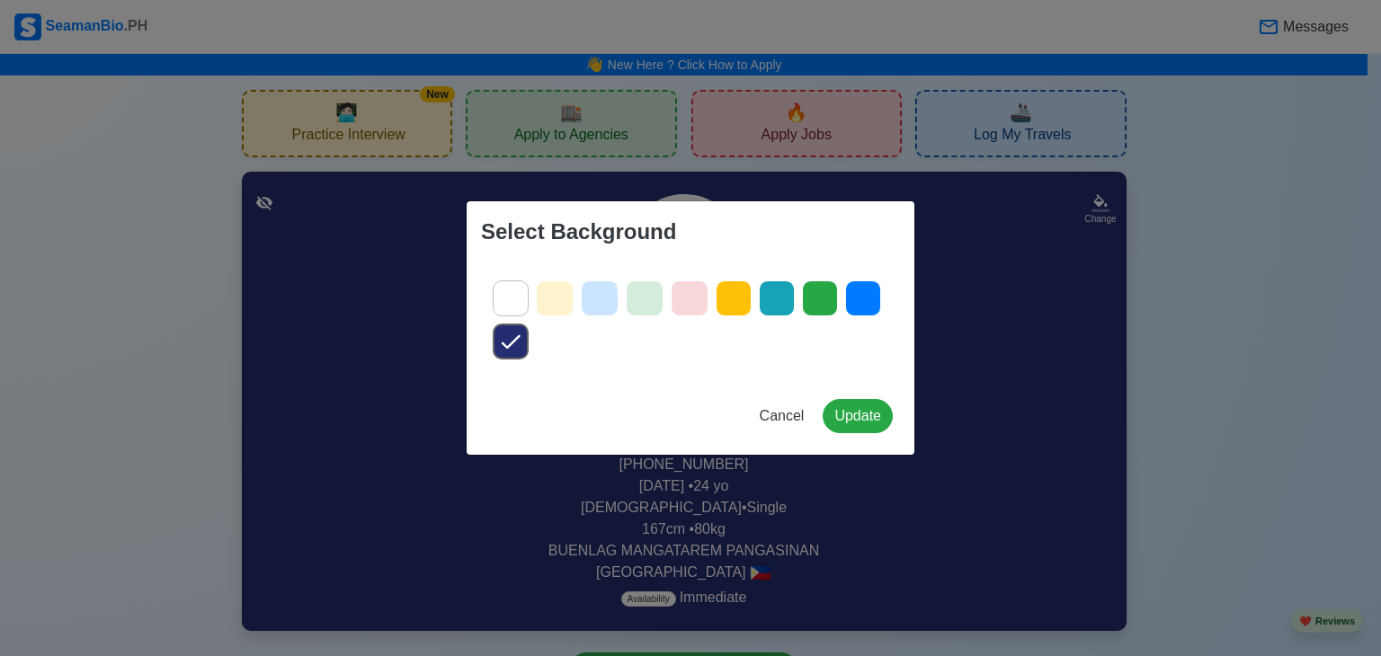
click at [816, 303] on icon at bounding box center [820, 299] width 19 height 14
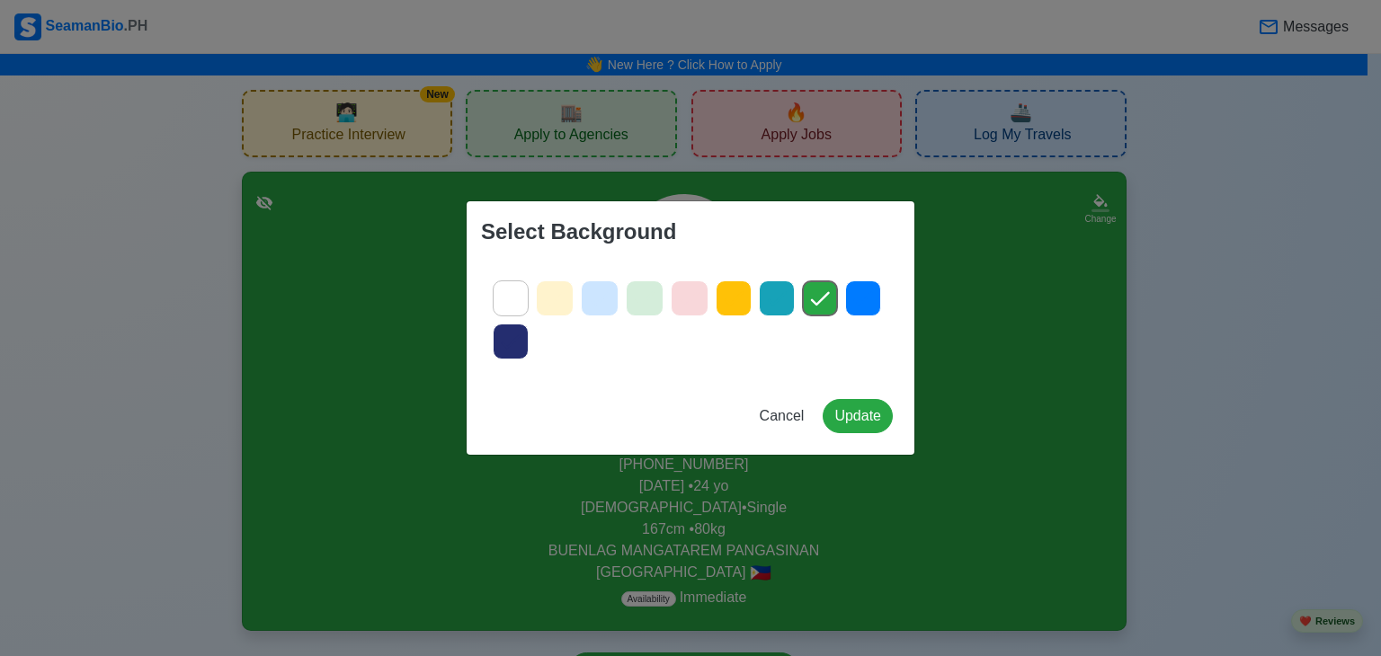
click at [769, 298] on icon at bounding box center [776, 298] width 27 height 27
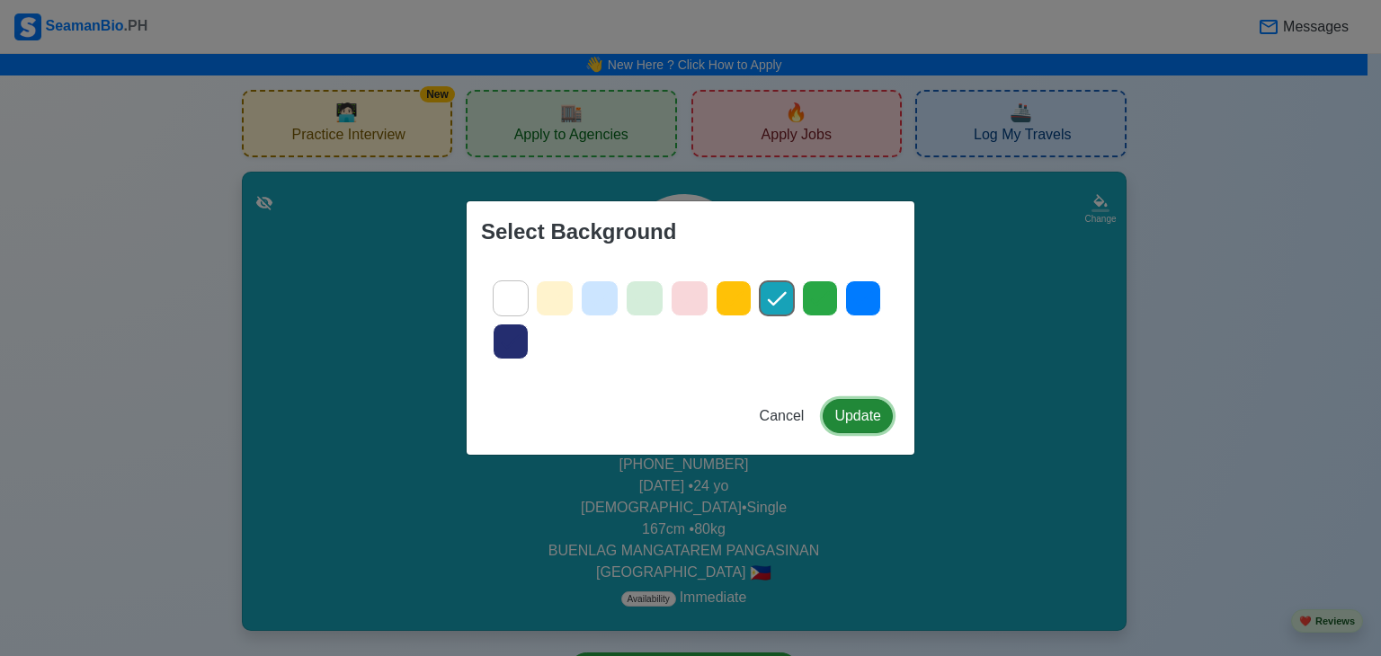
click at [849, 418] on button "Update" at bounding box center [858, 416] width 70 height 34
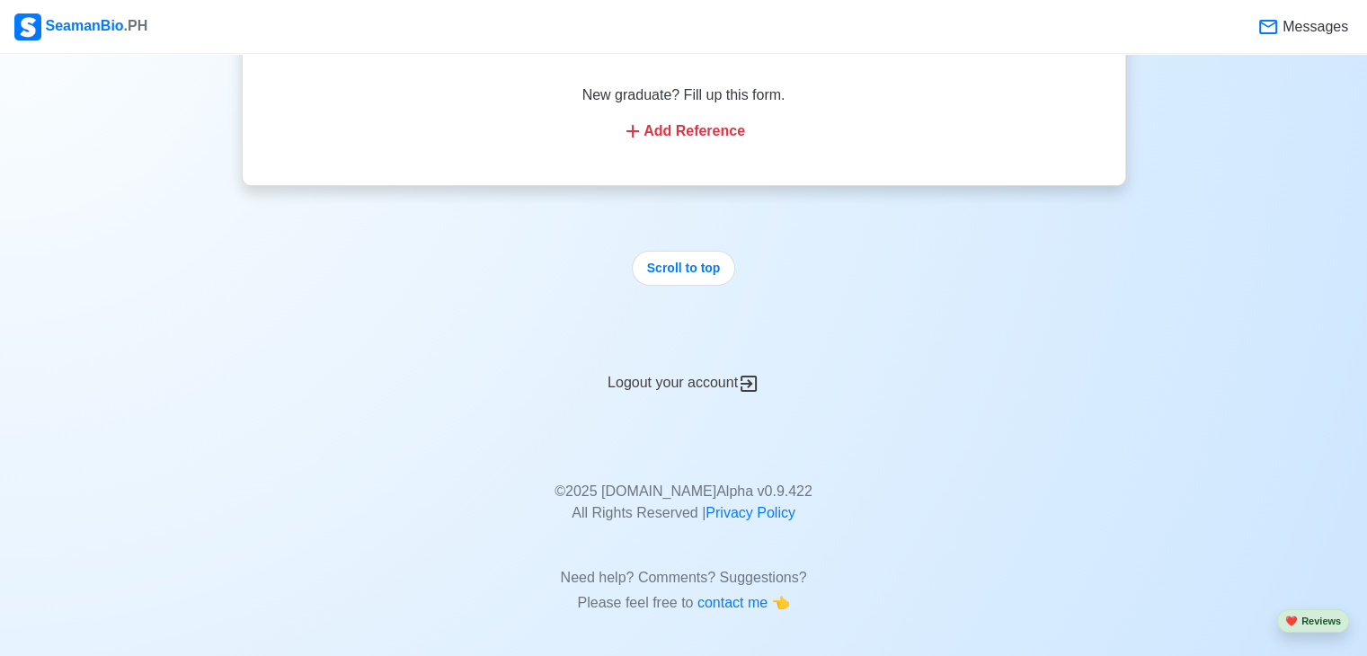
scroll to position [4749, 0]
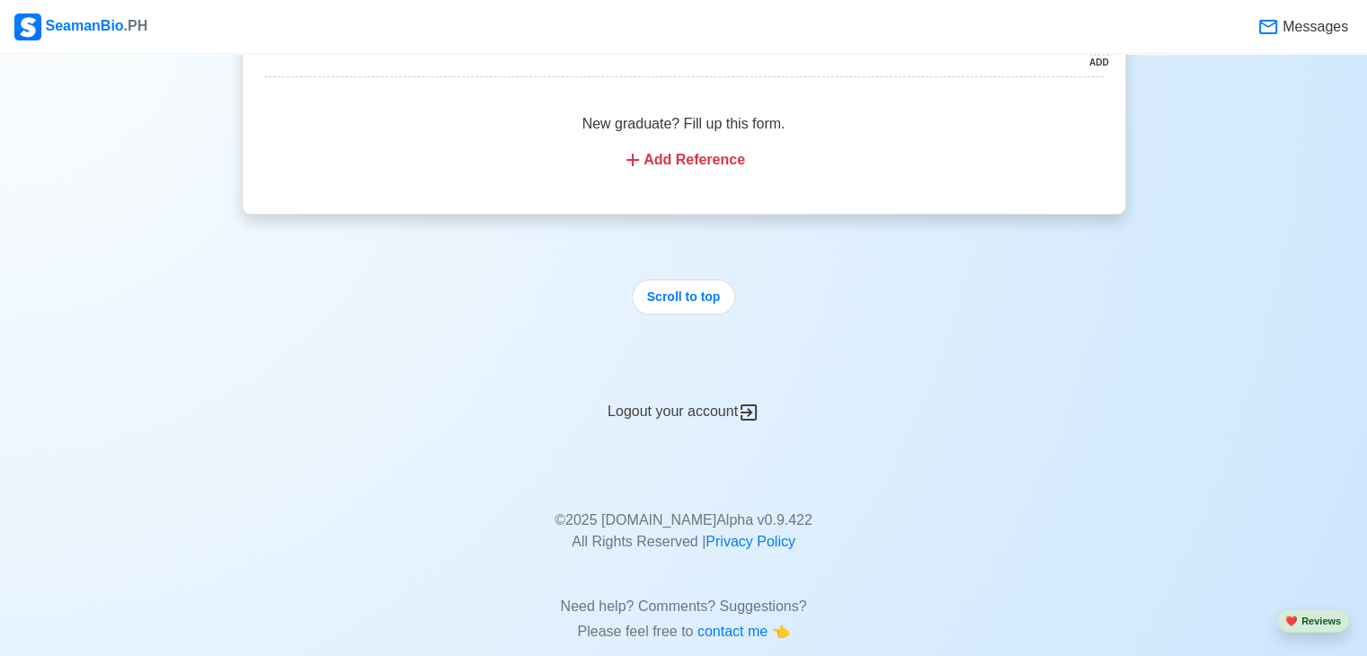
click at [734, 398] on div "Logout your account" at bounding box center [684, 401] width 885 height 44
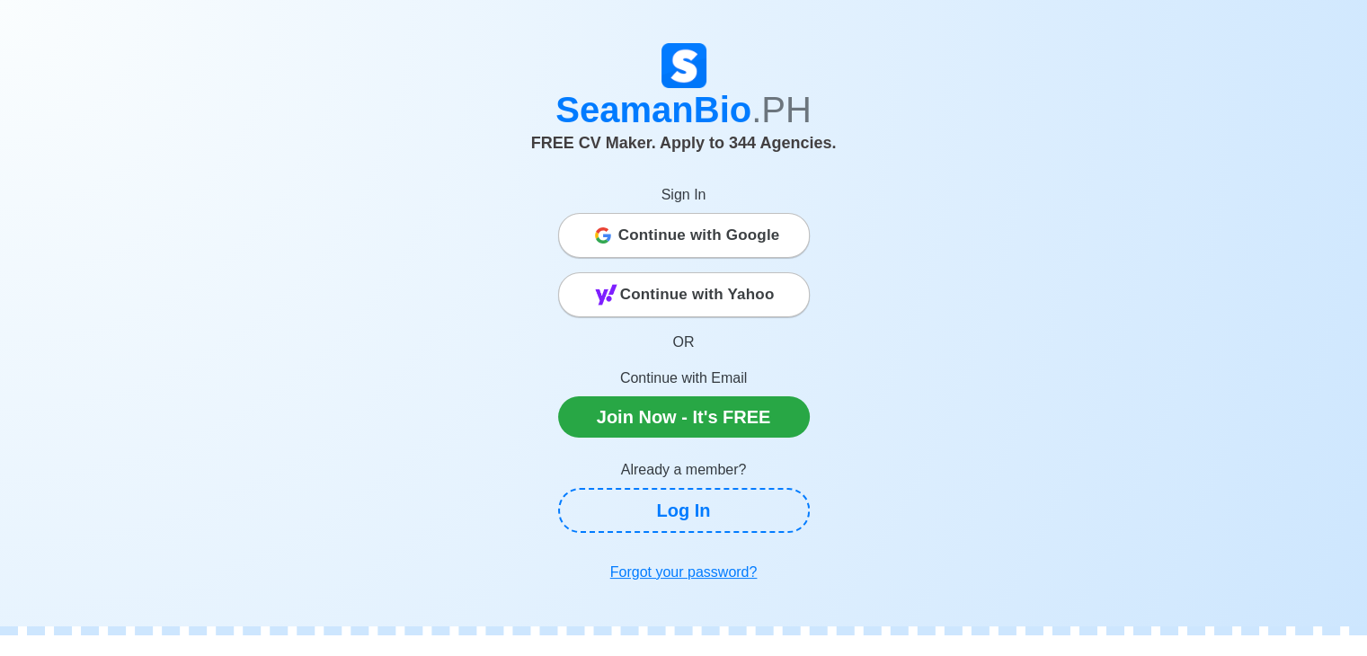
click at [705, 253] on span "Continue with Google" at bounding box center [699, 236] width 162 height 36
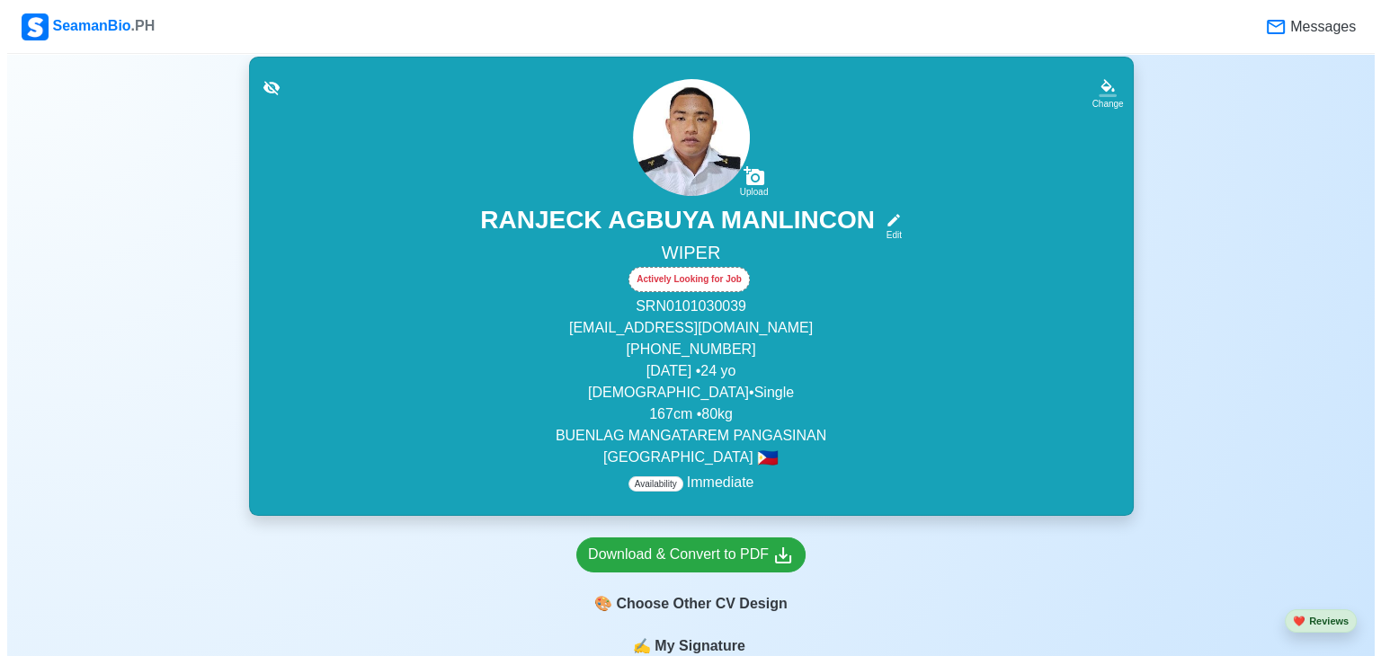
scroll to position [262, 0]
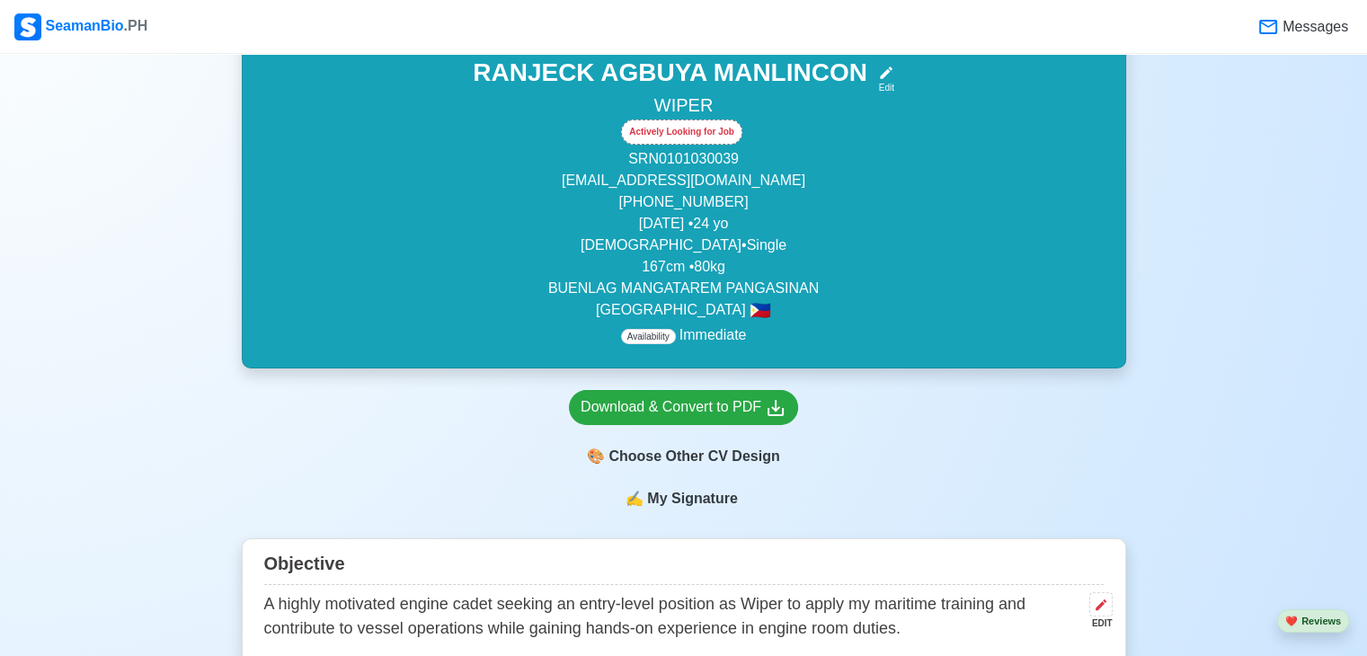
click at [724, 494] on span "My Signature" at bounding box center [692, 499] width 97 height 22
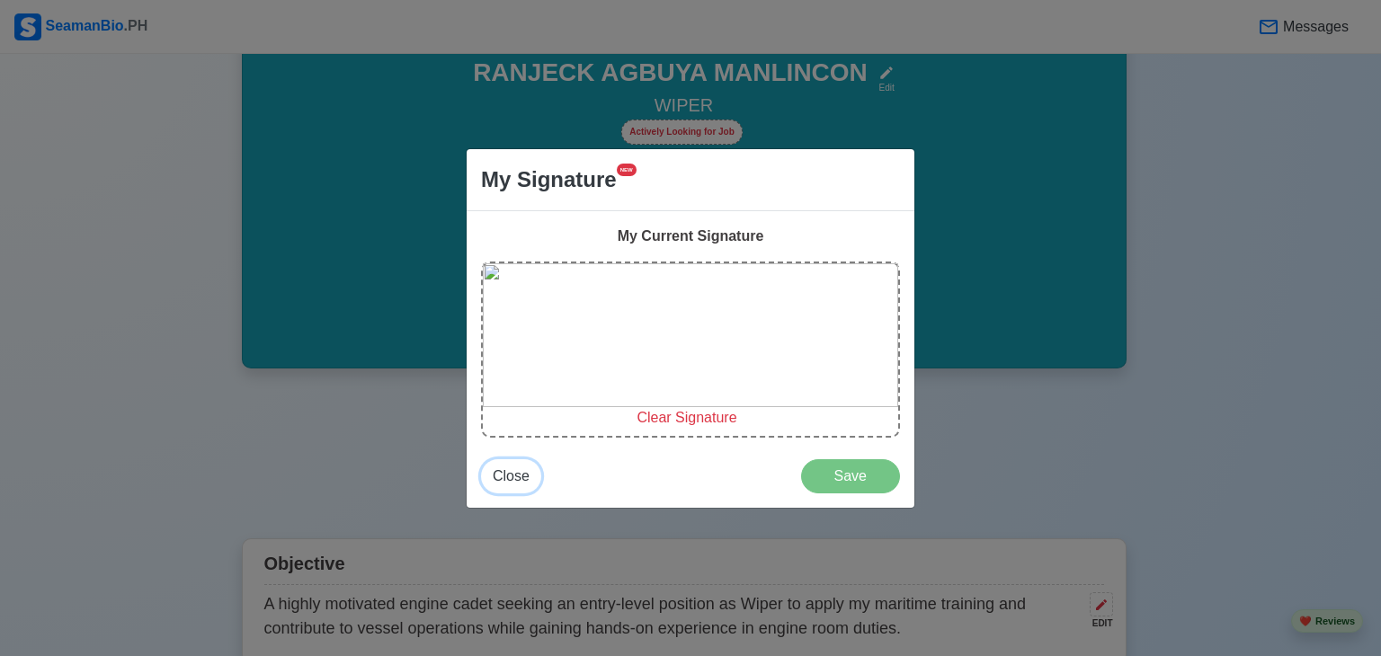
click at [523, 476] on span "Close" at bounding box center [511, 475] width 37 height 15
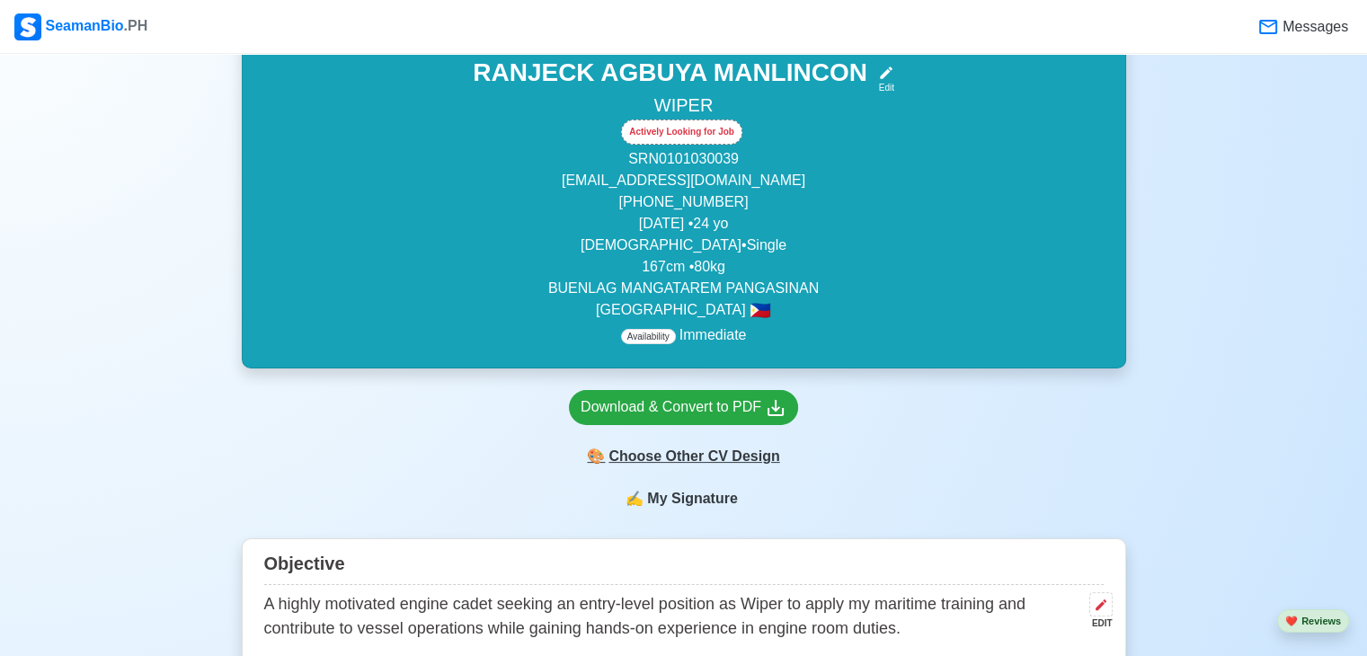
click at [671, 462] on div "🎨 Choose Other CV Design" at bounding box center [683, 457] width 229 height 34
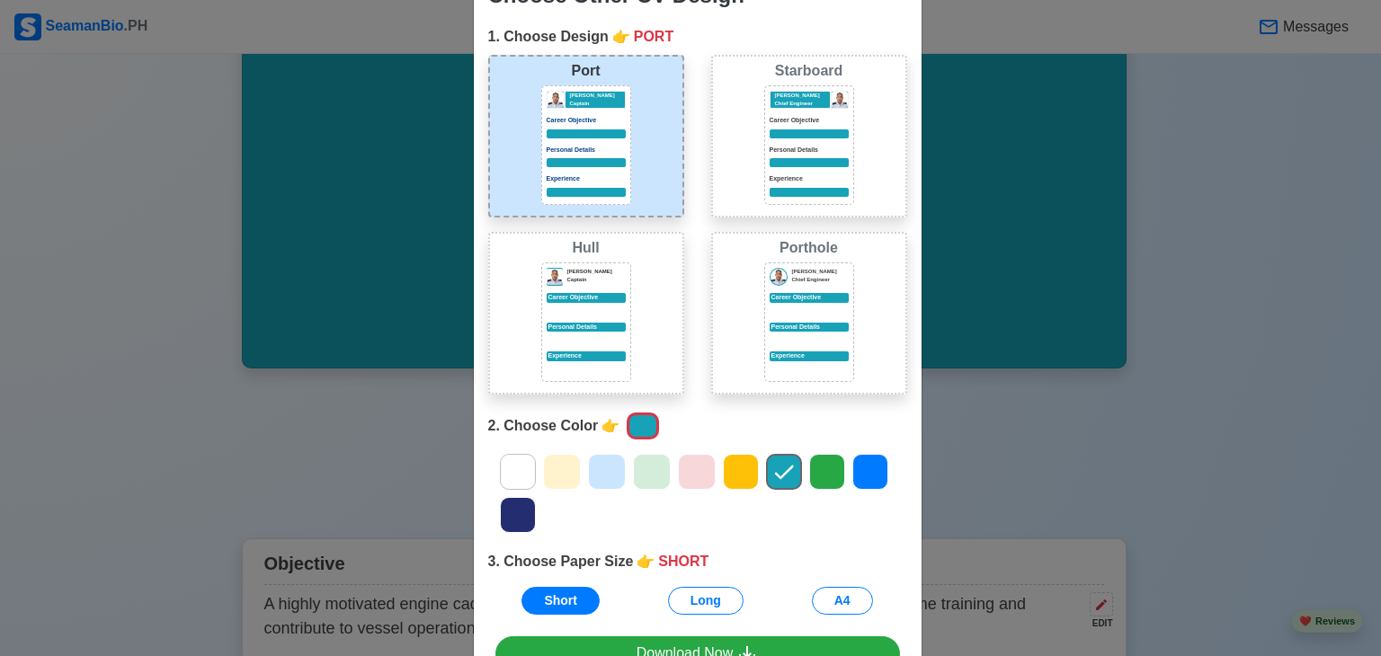
scroll to position [63, 0]
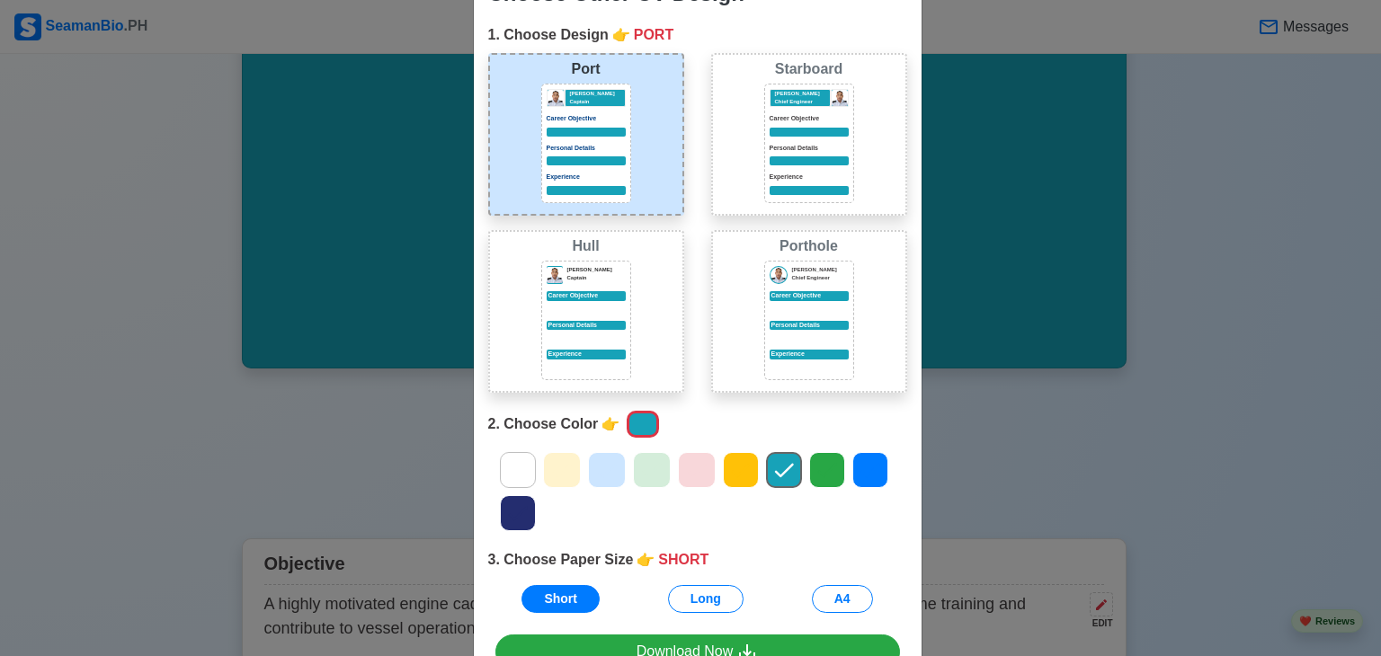
click at [809, 148] on p "Personal Details" at bounding box center [808, 149] width 79 height 10
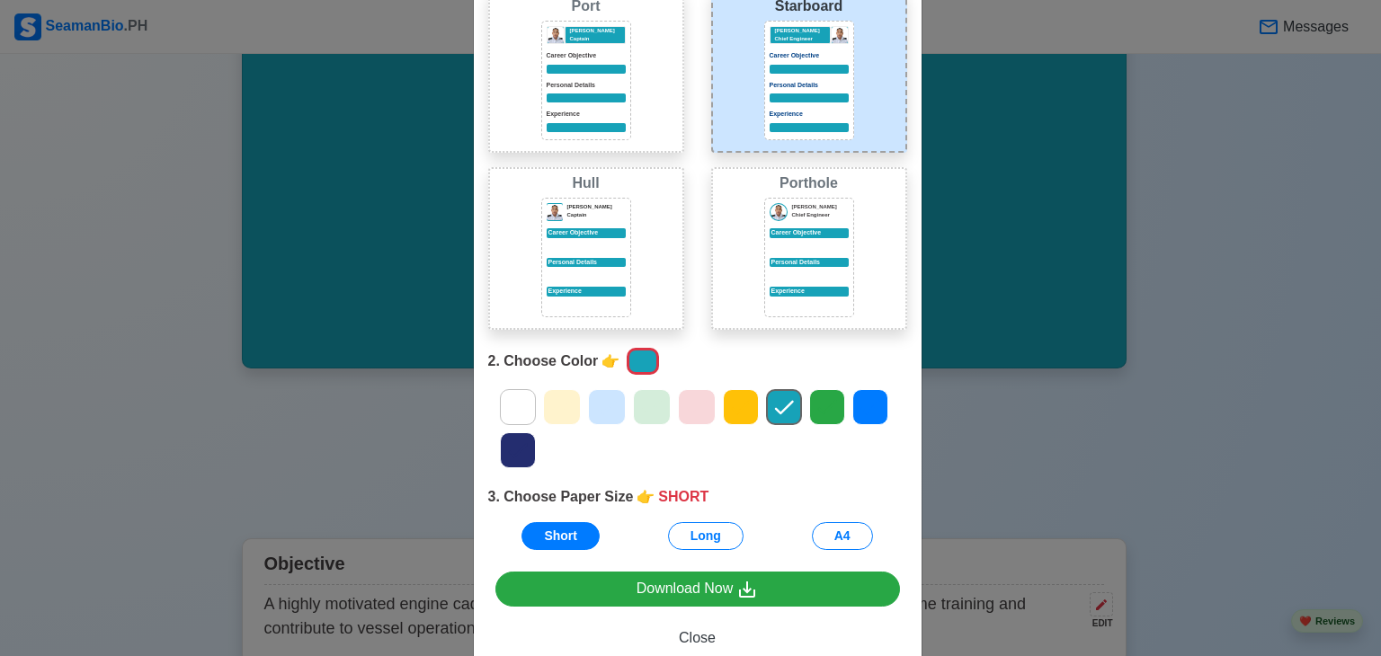
scroll to position [126, 0]
click at [519, 443] on icon at bounding box center [517, 450] width 27 height 27
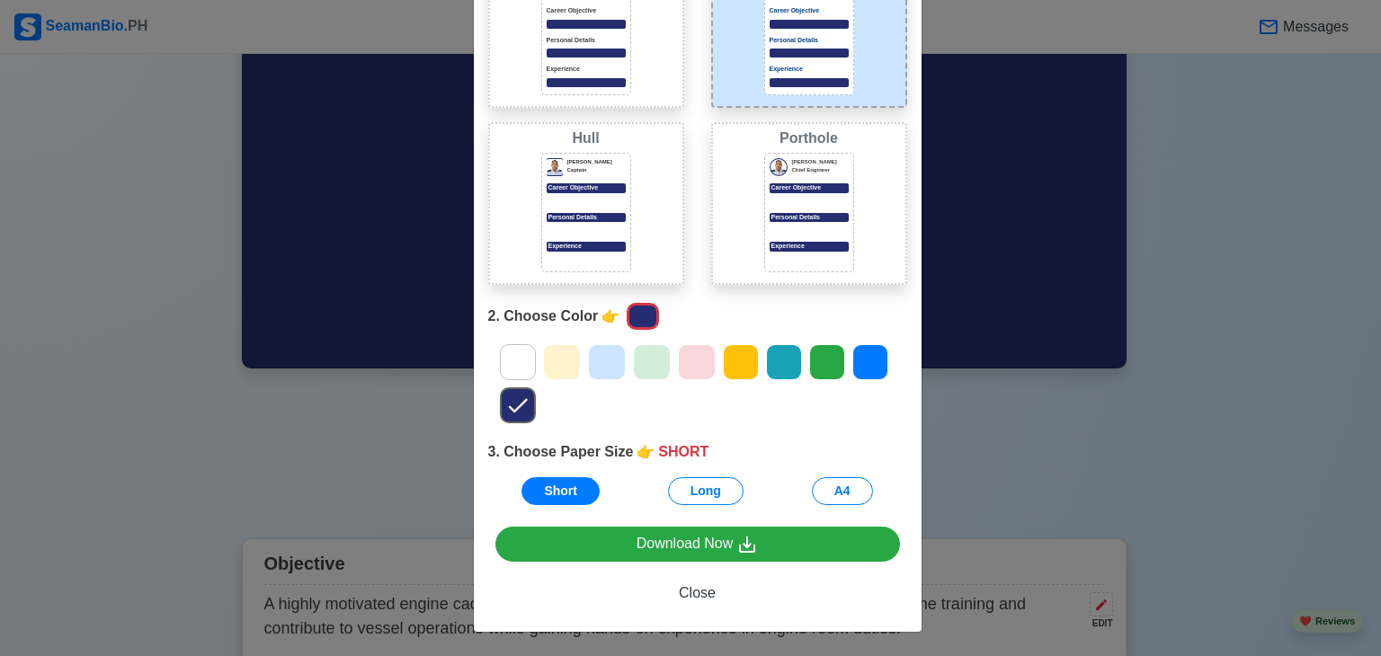
scroll to position [171, 0]
click at [823, 484] on button "A4" at bounding box center [842, 491] width 61 height 28
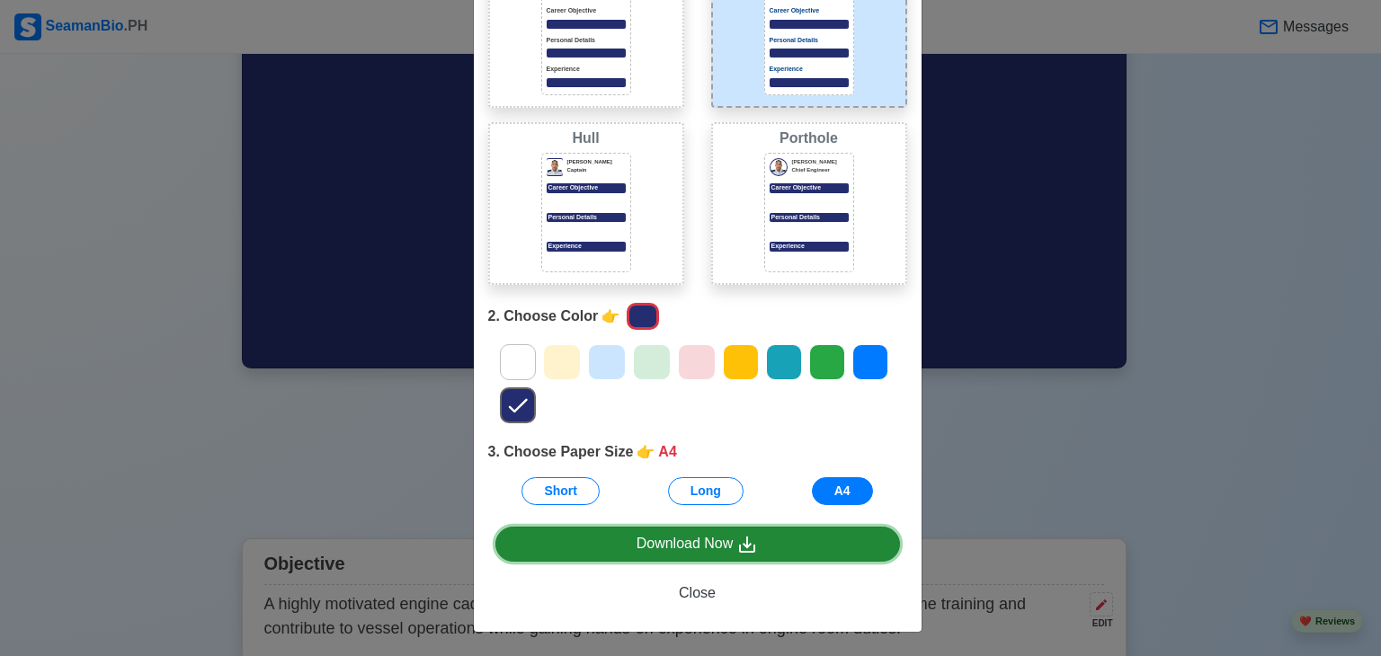
click at [820, 543] on link "Download Now" at bounding box center [697, 544] width 405 height 35
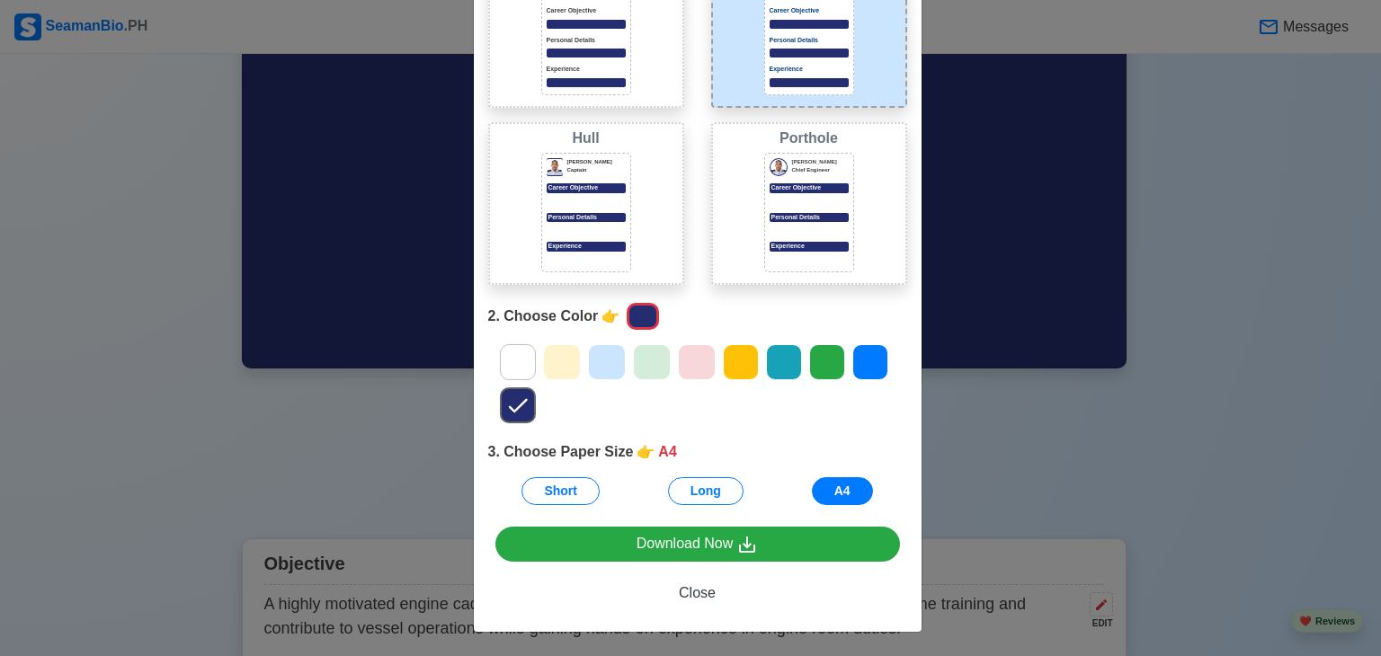
click at [1237, 220] on div "Choose Other CV Design × Close 1. Choose Design 👉 STARBOARD Port Donald Cris Ca…" at bounding box center [690, 328] width 1381 height 656
click at [1367, 643] on div at bounding box center [1367, 643] width 0 height 0
click at [679, 600] on span "Close" at bounding box center [697, 592] width 37 height 15
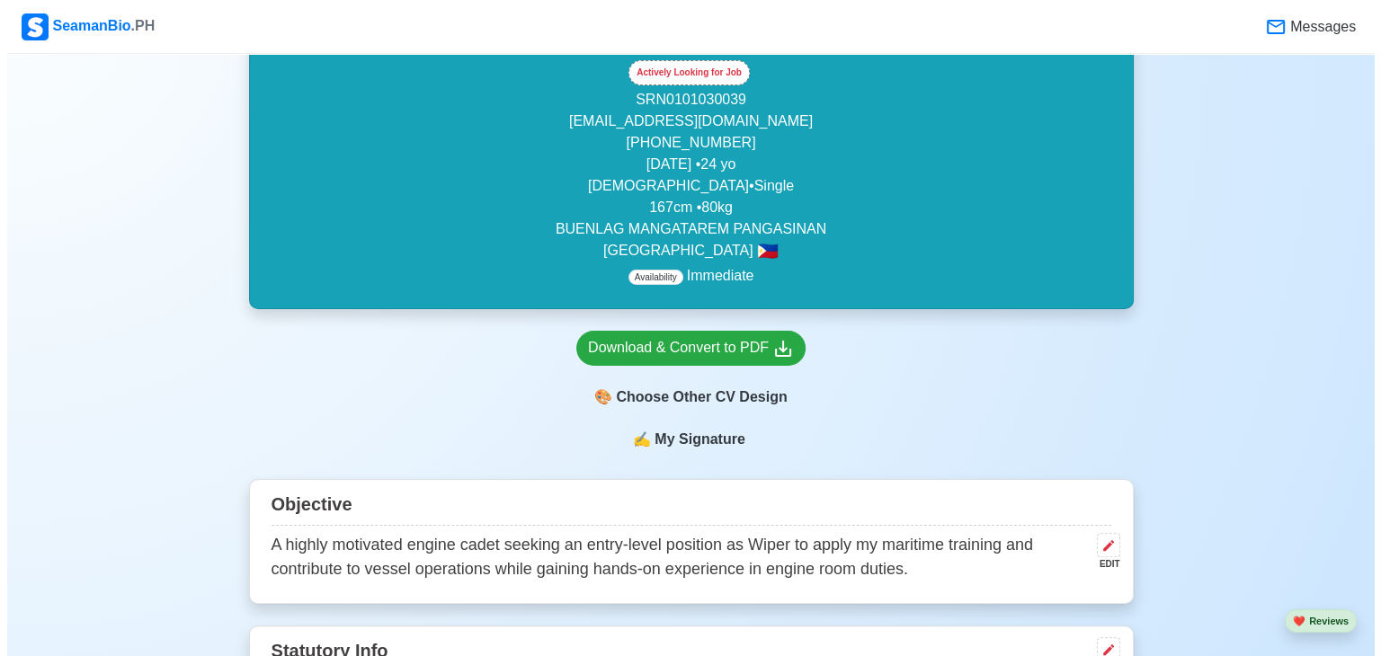
scroll to position [333, 0]
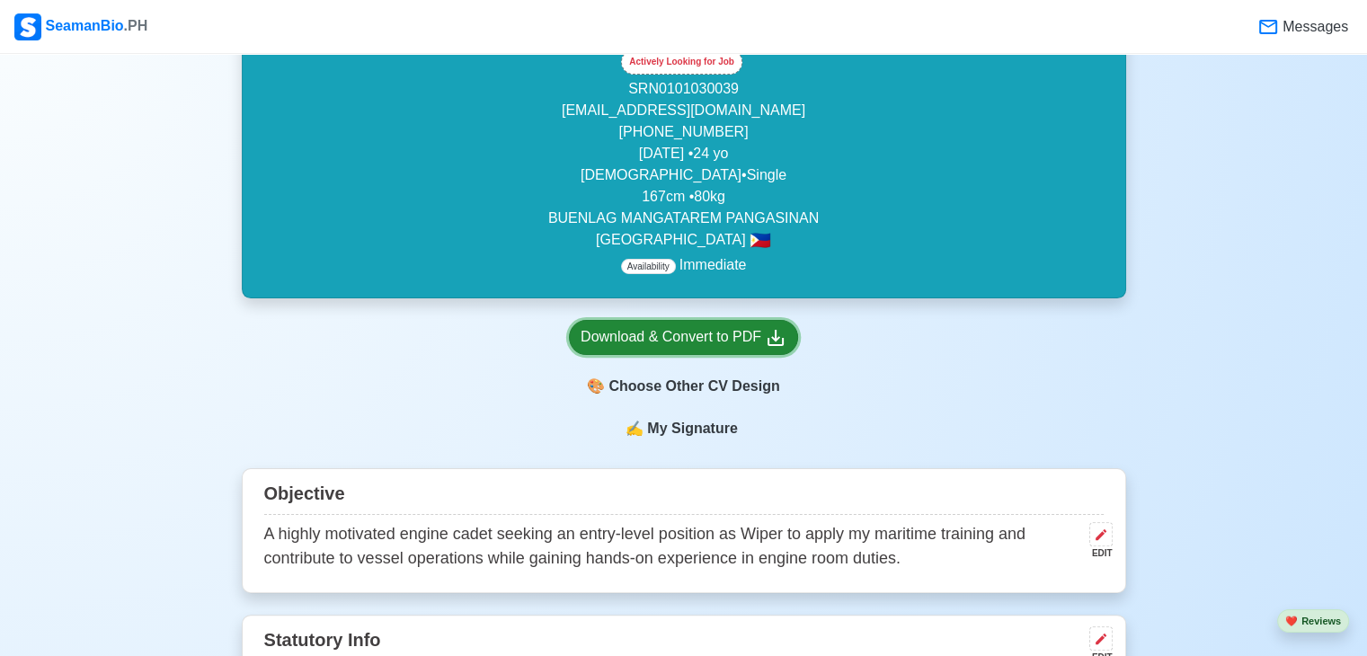
click at [754, 333] on div "Download & Convert to PDF" at bounding box center [684, 337] width 206 height 22
click at [688, 396] on div "🎨 Choose Other CV Design" at bounding box center [683, 386] width 229 height 34
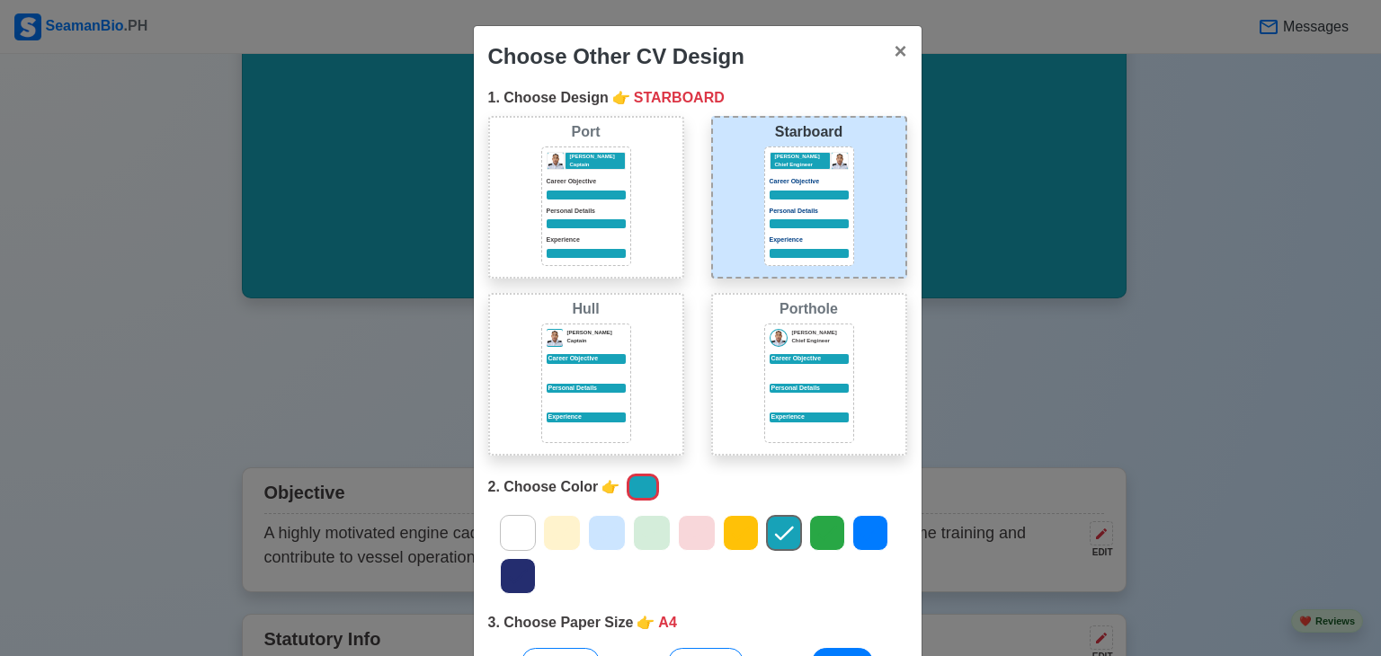
click at [801, 390] on div "Personal Details" at bounding box center [808, 389] width 79 height 10
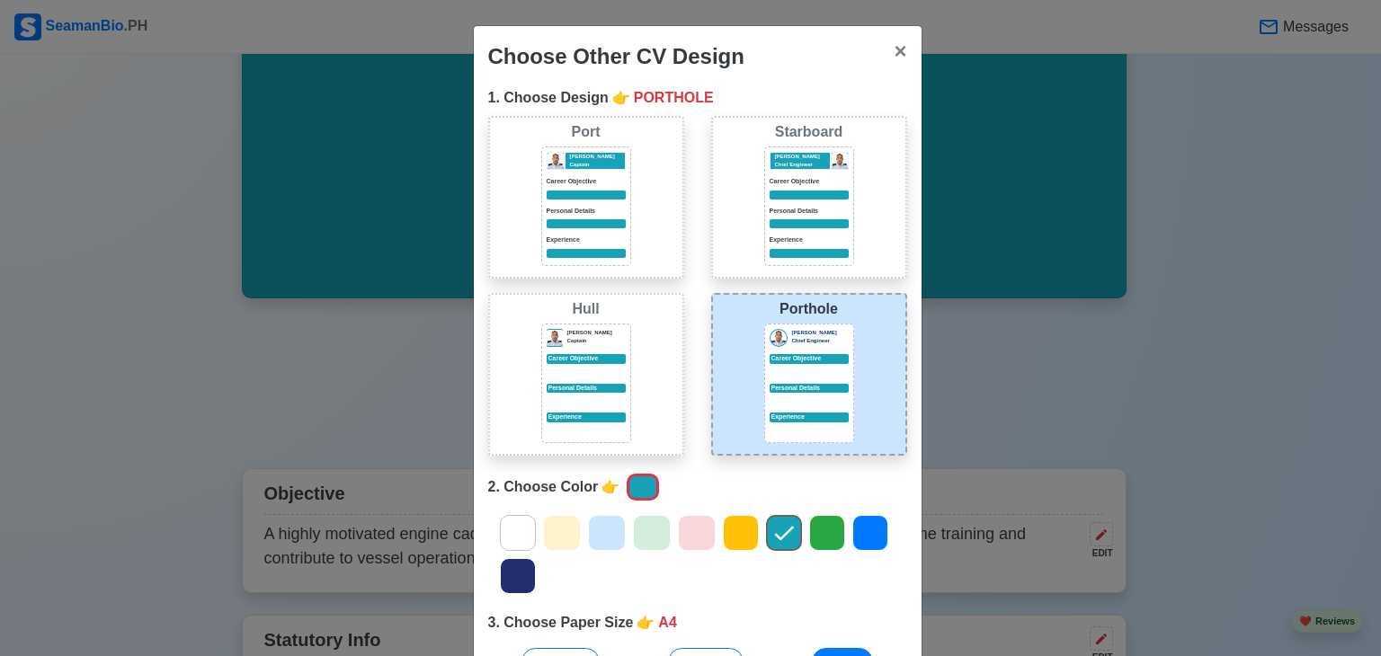
click at [803, 227] on div at bounding box center [808, 223] width 79 height 9
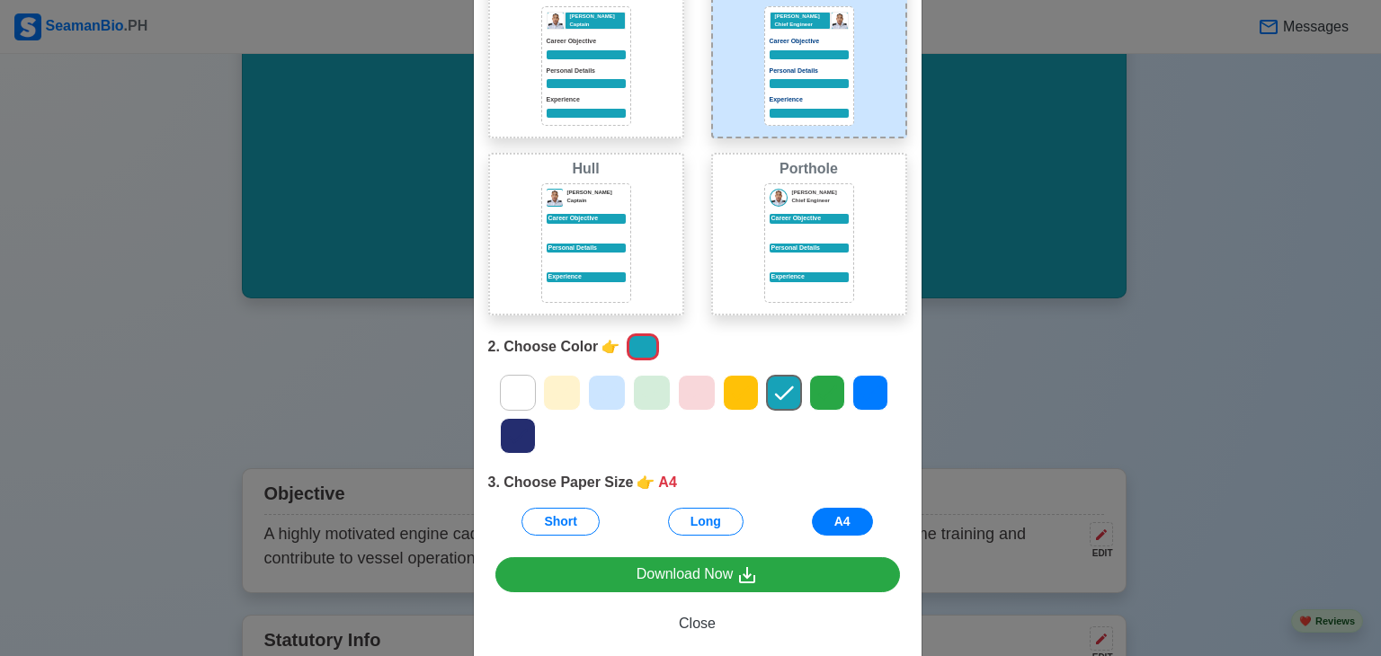
scroll to position [140, 0]
click at [515, 431] on icon at bounding box center [517, 437] width 19 height 14
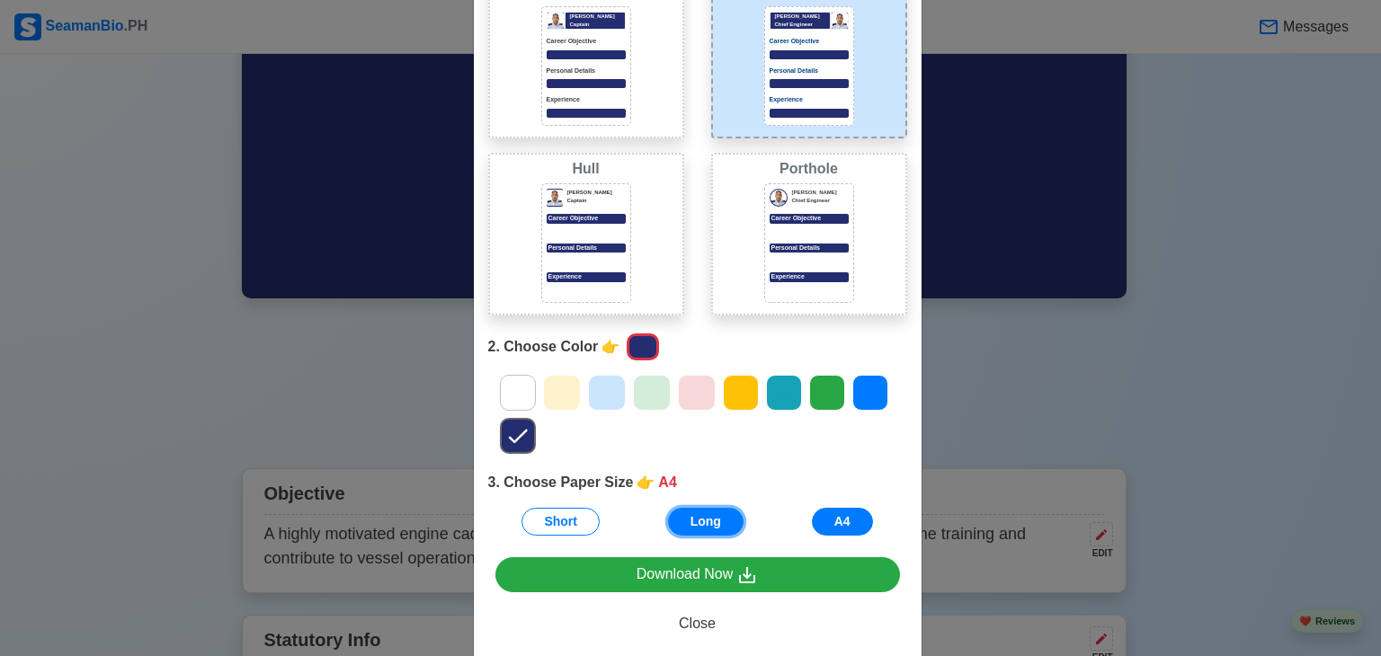
click at [692, 522] on button "Long" at bounding box center [706, 522] width 76 height 28
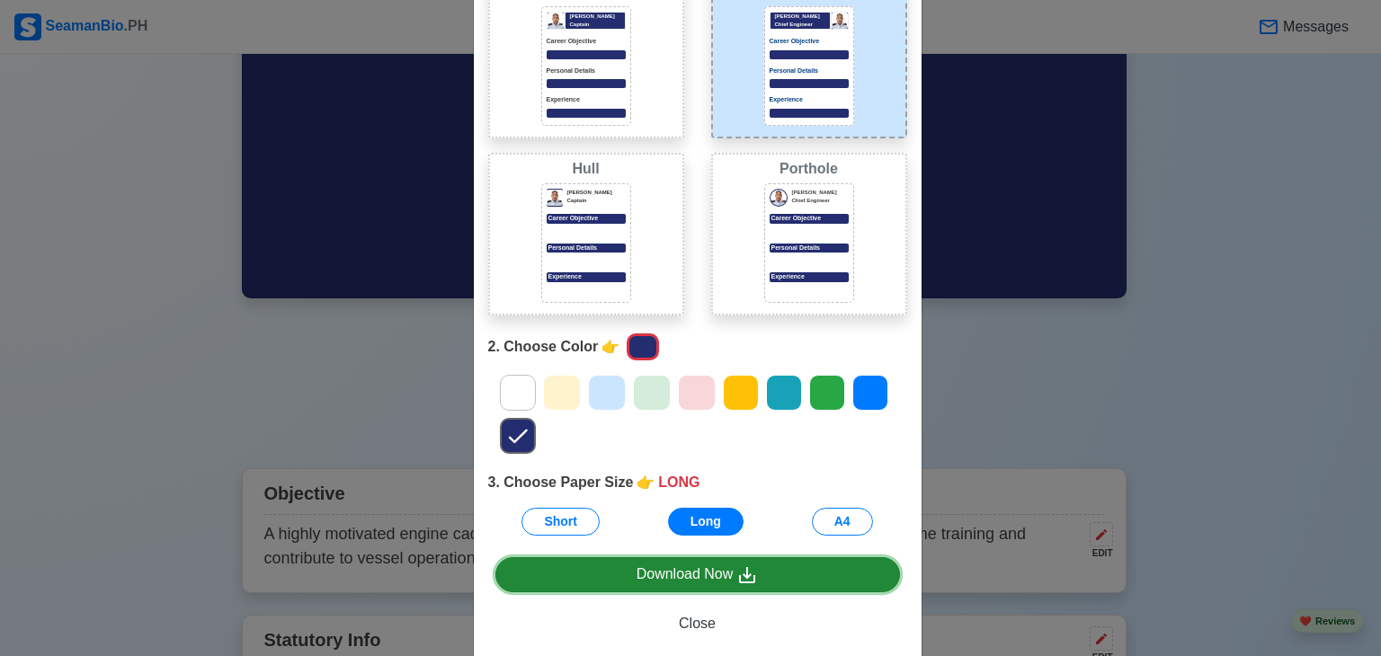
click at [710, 573] on div "Download Now" at bounding box center [697, 575] width 122 height 22
